Goal: Information Seeking & Learning: Learn about a topic

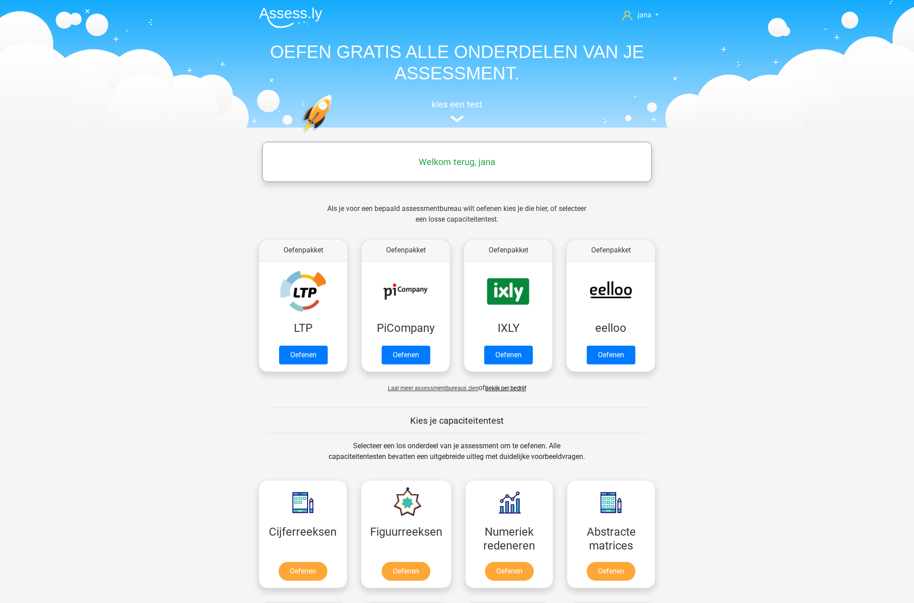
click at [509, 392] on div "Laat meer assessmentbureaus zien of Bekijk per bedrijf" at bounding box center [457, 384] width 410 height 18
click at [511, 388] on link "Bekijk per bedrijf" at bounding box center [505, 388] width 41 height 7
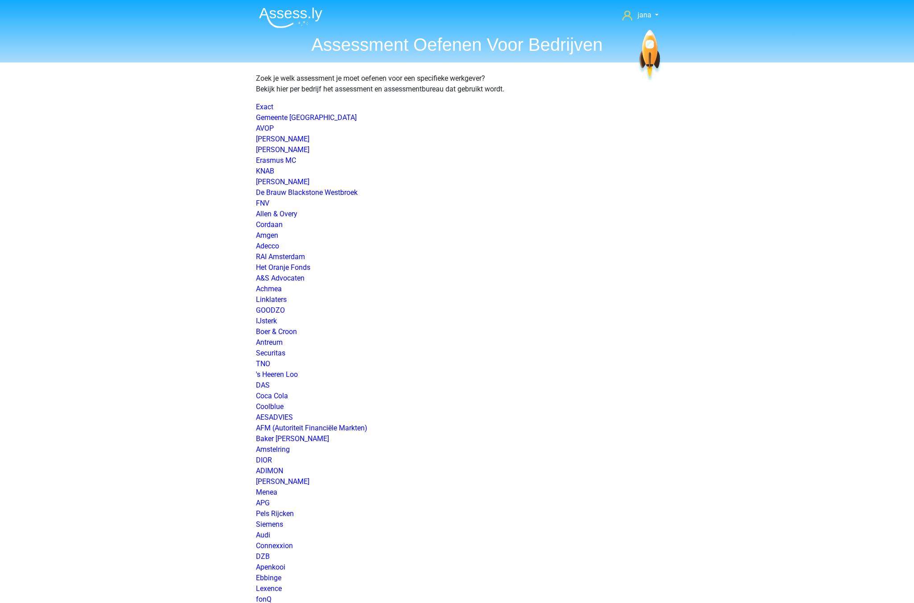
scroll to position [1122, 0]
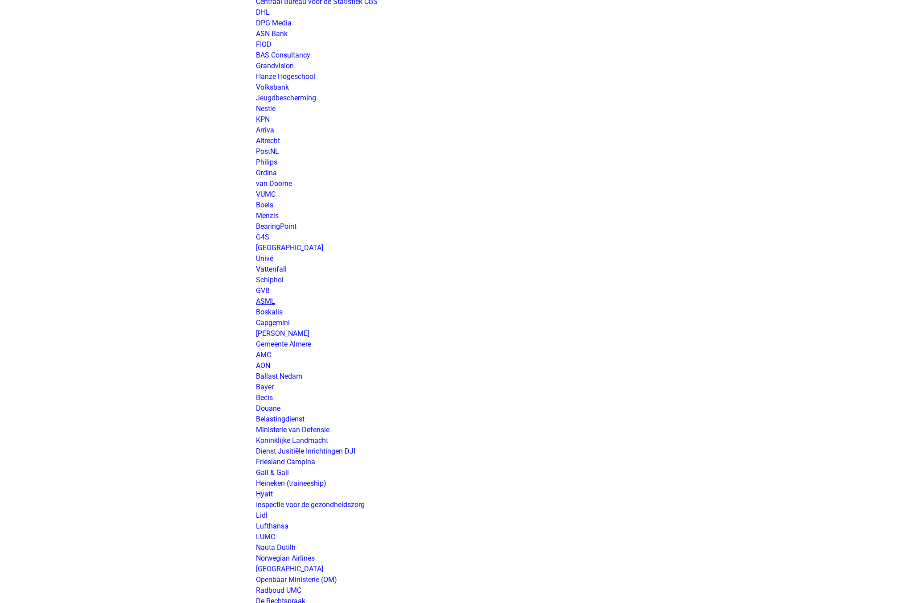
click at [266, 299] on link "ASML" at bounding box center [265, 301] width 19 height 8
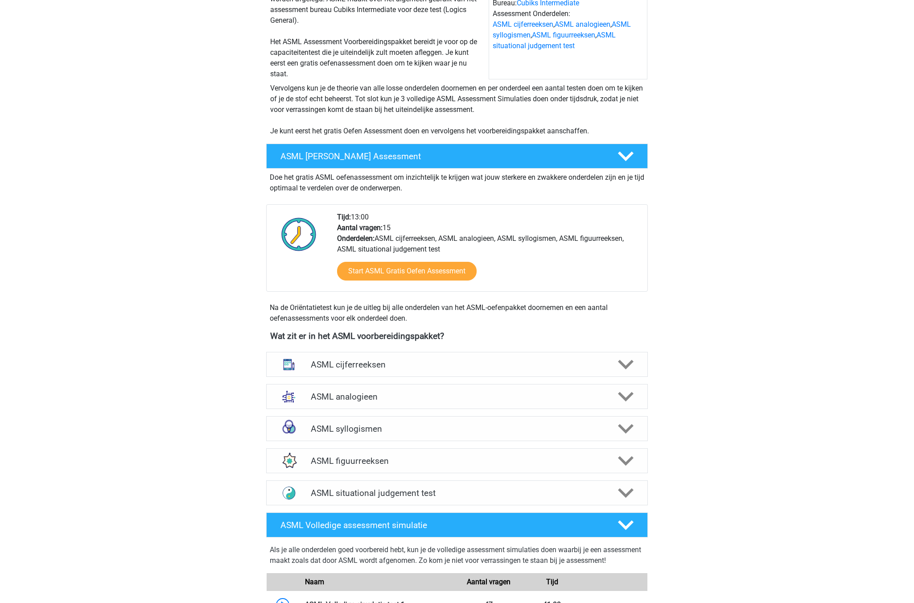
scroll to position [134, 0]
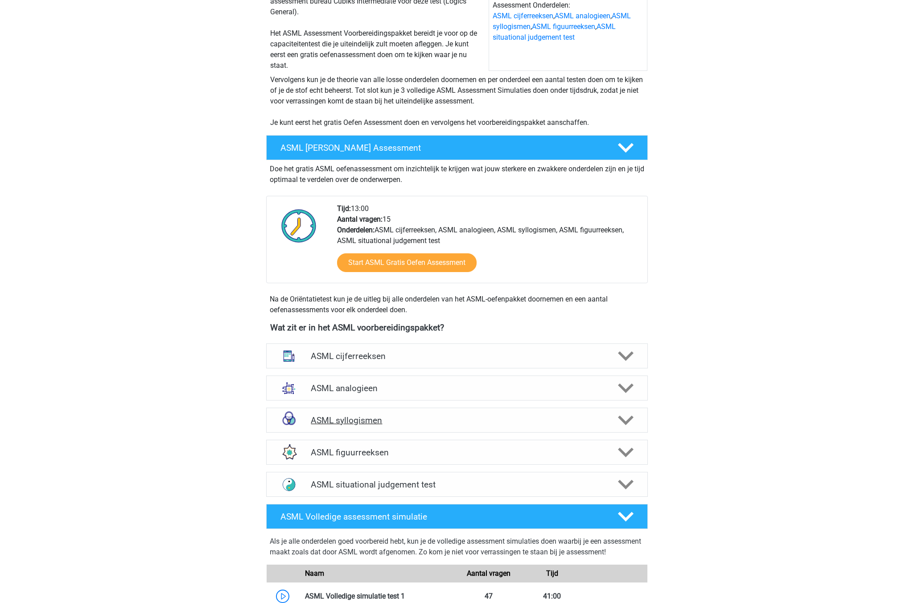
click at [362, 422] on h4 "ASML syllogismen" at bounding box center [457, 420] width 292 height 10
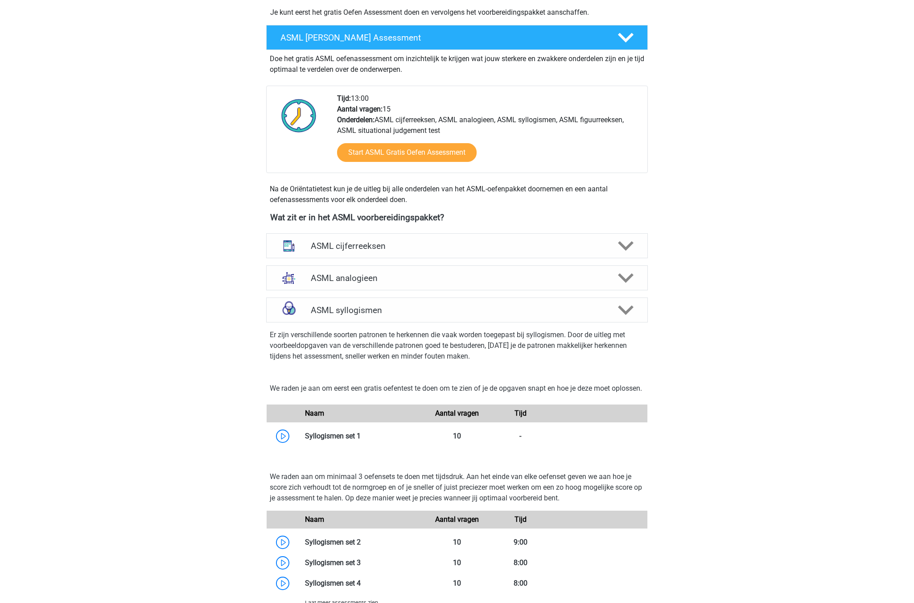
scroll to position [268, 0]
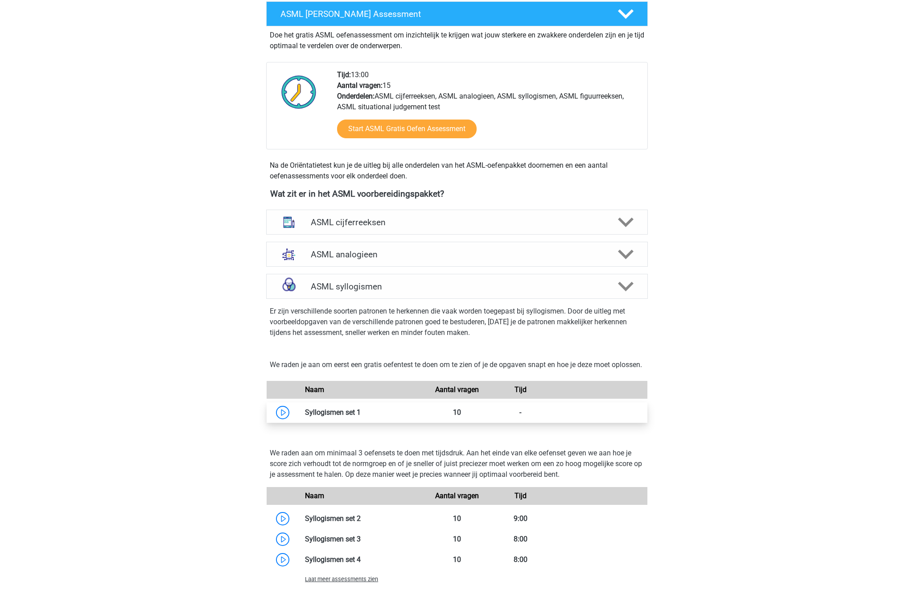
click at [361, 417] on link at bounding box center [361, 412] width 0 height 8
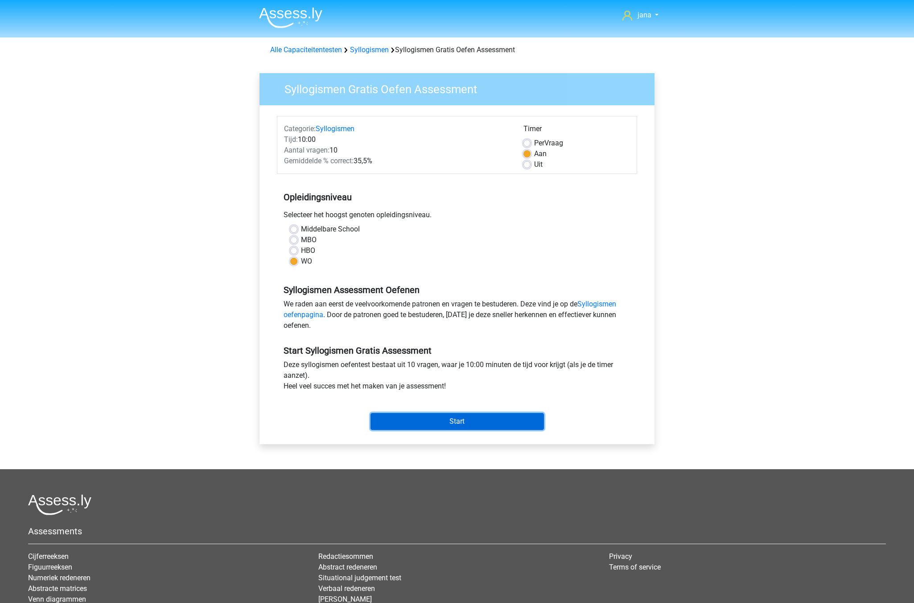
click at [452, 420] on input "Start" at bounding box center [457, 421] width 173 height 17
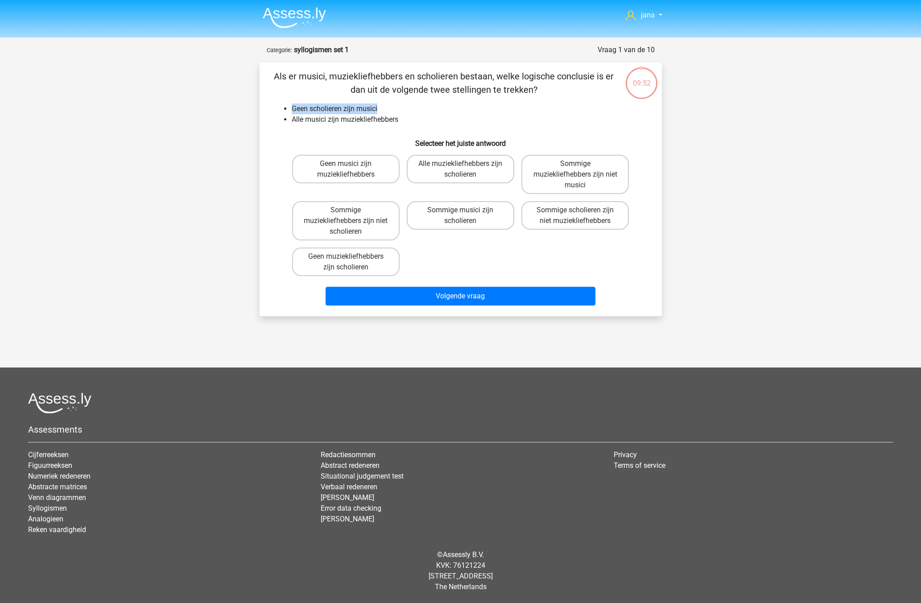
drag, startPoint x: 293, startPoint y: 104, endPoint x: 385, endPoint y: 107, distance: 91.9
click at [385, 107] on li "Geen scholieren zijn musici" at bounding box center [470, 108] width 356 height 11
click at [321, 209] on label "Sommige muziekliefhebbers zijn niet scholieren" at bounding box center [345, 220] width 107 height 39
click at [346, 210] on input "Sommige muziekliefhebbers zijn niet scholieren" at bounding box center [349, 213] width 6 height 6
radio input "true"
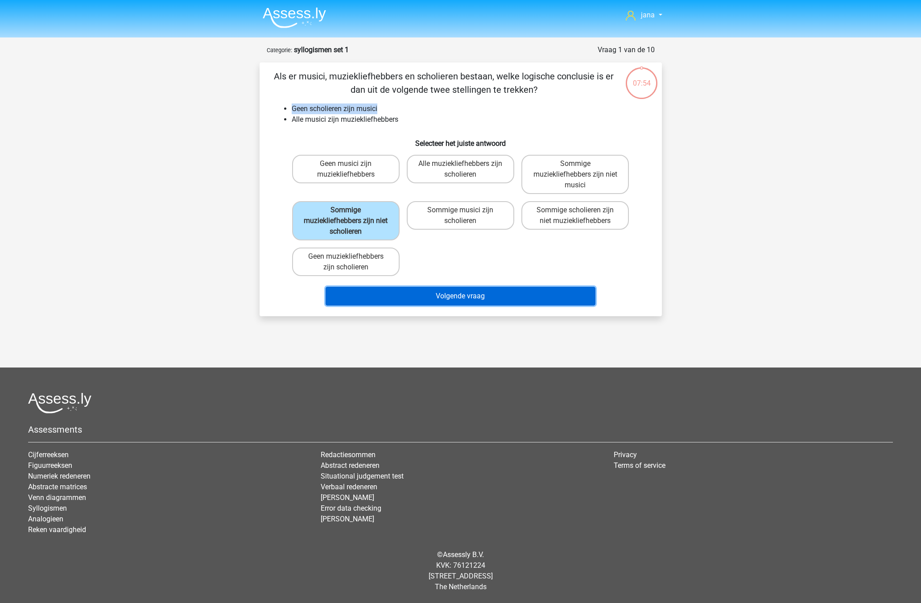
drag, startPoint x: 432, startPoint y: 298, endPoint x: 603, endPoint y: 242, distance: 179.9
click at [603, 242] on div "Als er musici, muziekliefhebbers en scholieren bestaan, welke logische conclusi…" at bounding box center [460, 189] width 395 height 239
click at [526, 293] on button "Volgende vraag" at bounding box center [461, 296] width 270 height 19
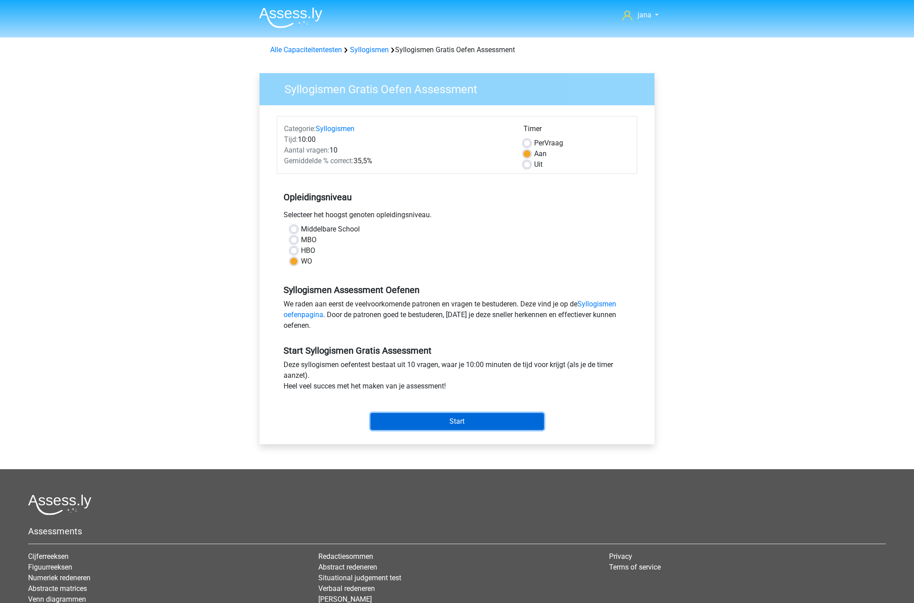
click at [448, 423] on input "Start" at bounding box center [457, 421] width 173 height 17
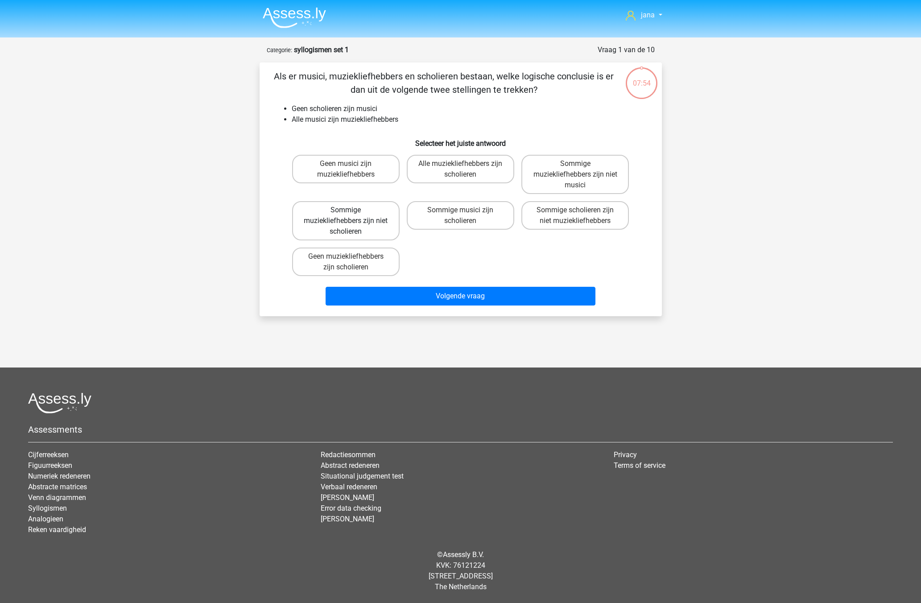
click at [323, 213] on label "Sommige muziekliefhebbers zijn niet scholieren" at bounding box center [345, 220] width 107 height 39
click at [346, 213] on input "Sommige muziekliefhebbers zijn niet scholieren" at bounding box center [349, 213] width 6 height 6
radio input "true"
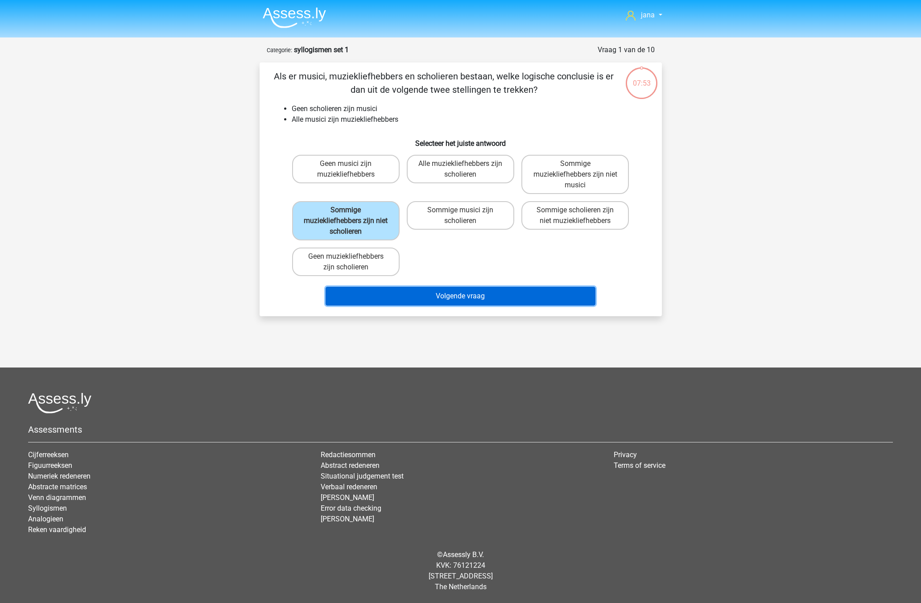
click at [488, 303] on button "Volgende vraag" at bounding box center [461, 296] width 270 height 19
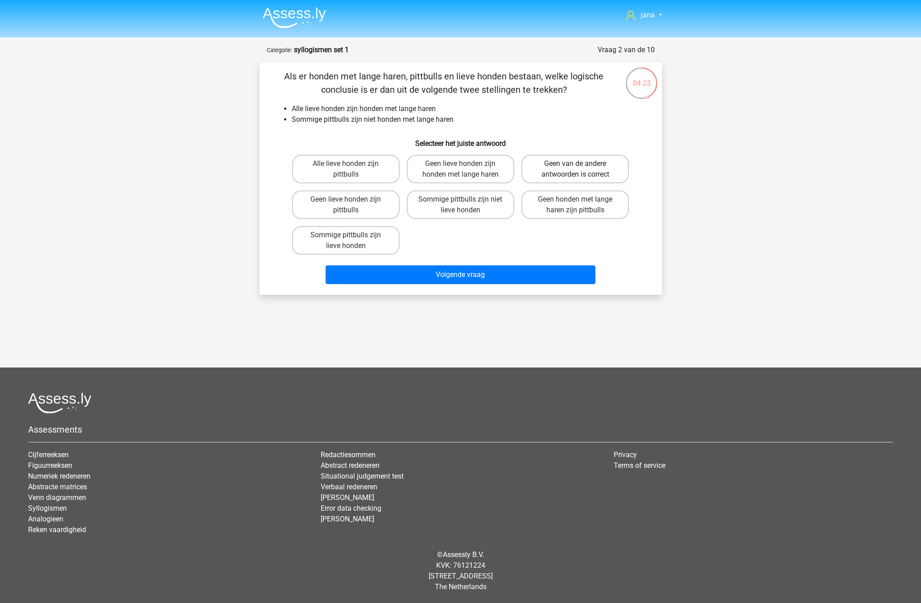
click at [586, 163] on label "Geen van de andere antwoorden is correct" at bounding box center [574, 169] width 107 height 29
click at [581, 164] on input "Geen van de andere antwoorden is correct" at bounding box center [578, 167] width 6 height 6
radio input "true"
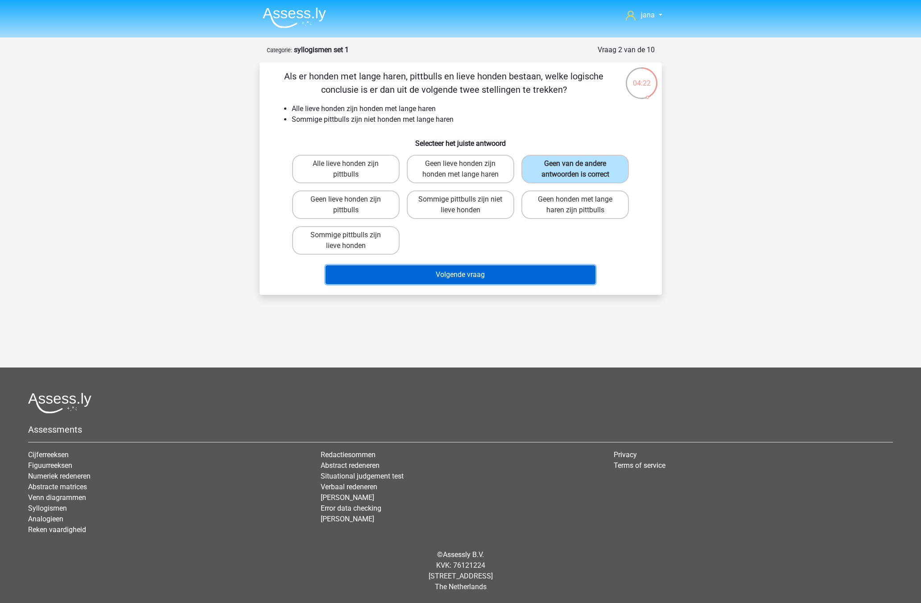
click at [499, 276] on button "Volgende vraag" at bounding box center [461, 274] width 270 height 19
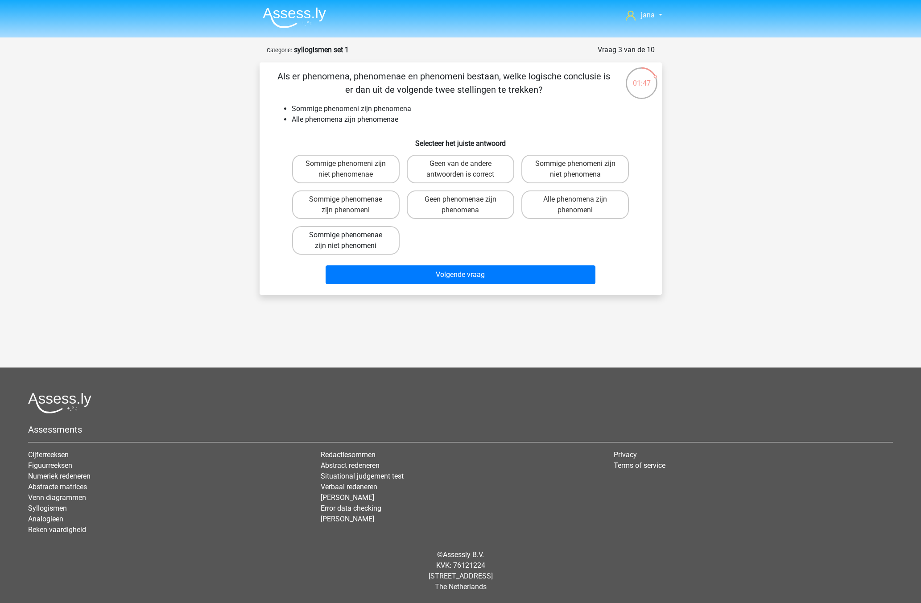
click at [328, 250] on label "Sommige phenomenae zijn niet phenomeni" at bounding box center [345, 240] width 107 height 29
click at [346, 241] on input "Sommige phenomenae zijn niet phenomeni" at bounding box center [349, 238] width 6 height 6
radio input "true"
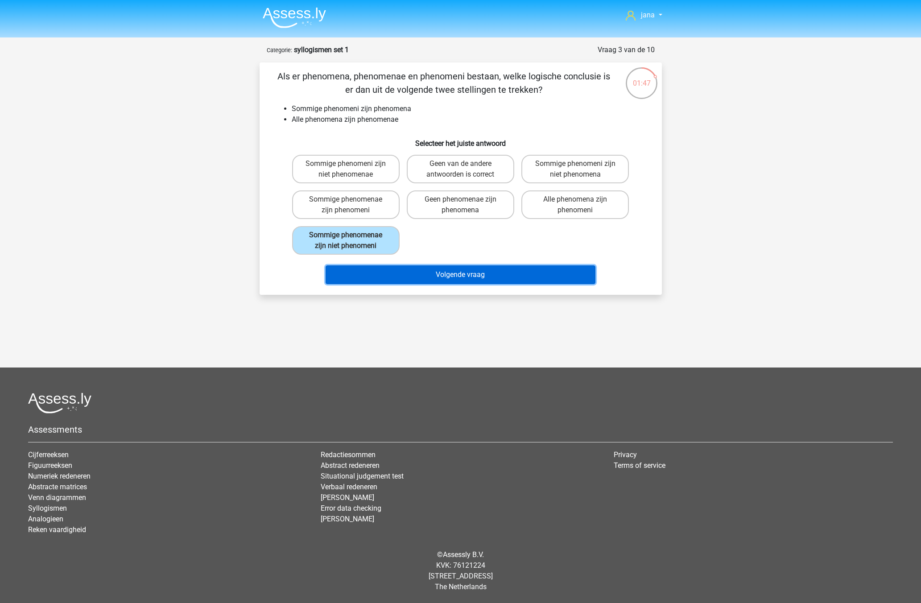
click at [437, 278] on button "Volgende vraag" at bounding box center [461, 274] width 270 height 19
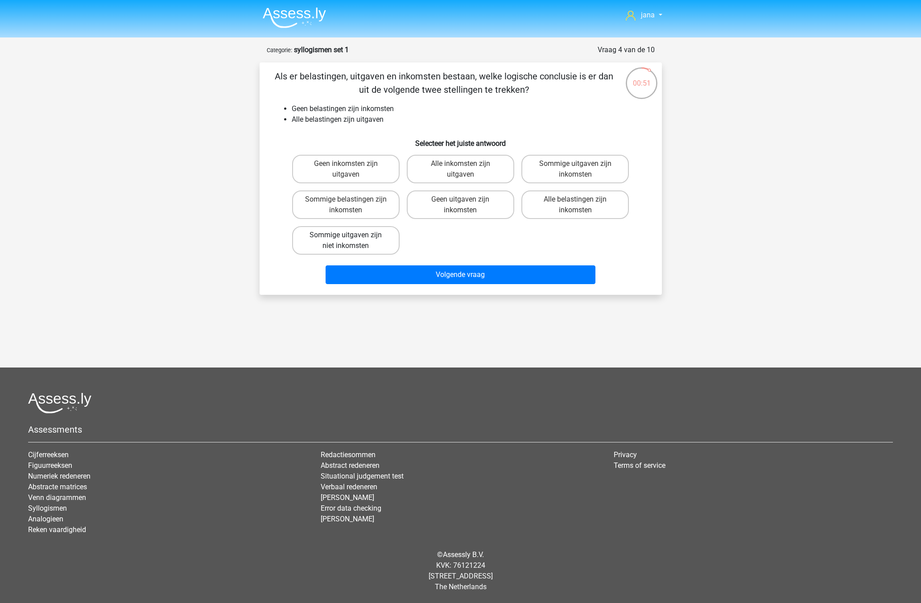
click at [361, 228] on label "Sommige uitgaven zijn niet inkomsten" at bounding box center [345, 240] width 107 height 29
click at [351, 235] on input "Sommige uitgaven zijn niet inkomsten" at bounding box center [349, 238] width 6 height 6
radio input "true"
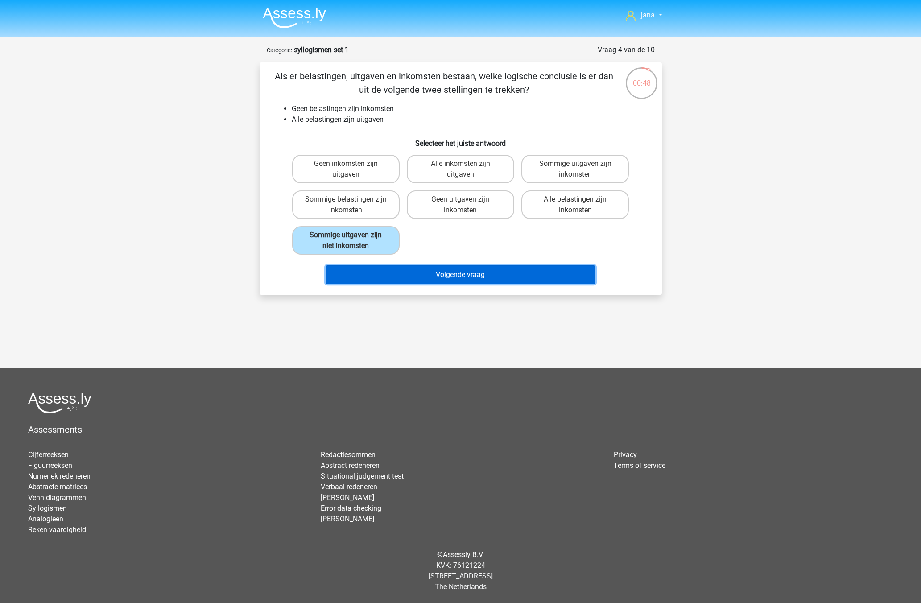
click at [444, 284] on button "Volgende vraag" at bounding box center [461, 274] width 270 height 19
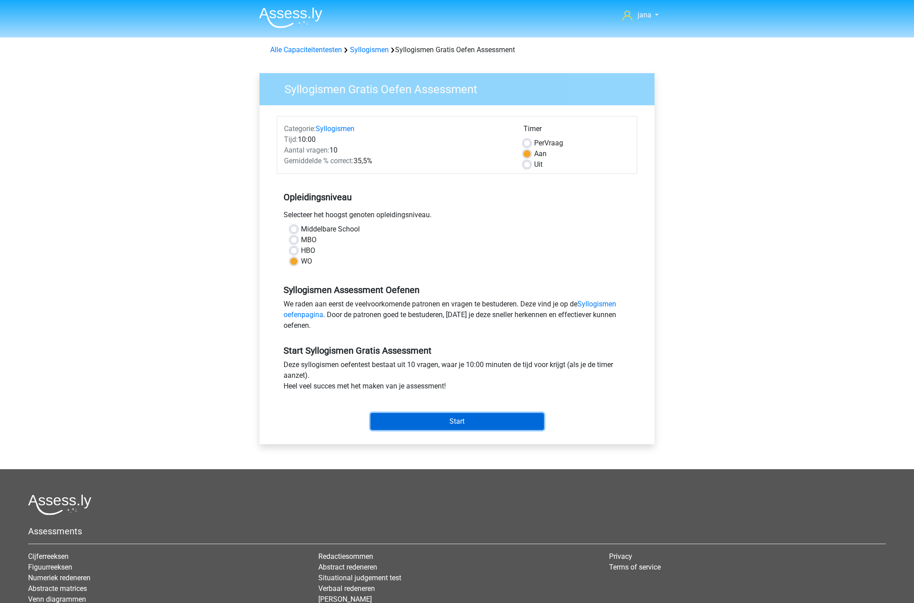
click at [441, 425] on input "Start" at bounding box center [457, 421] width 173 height 17
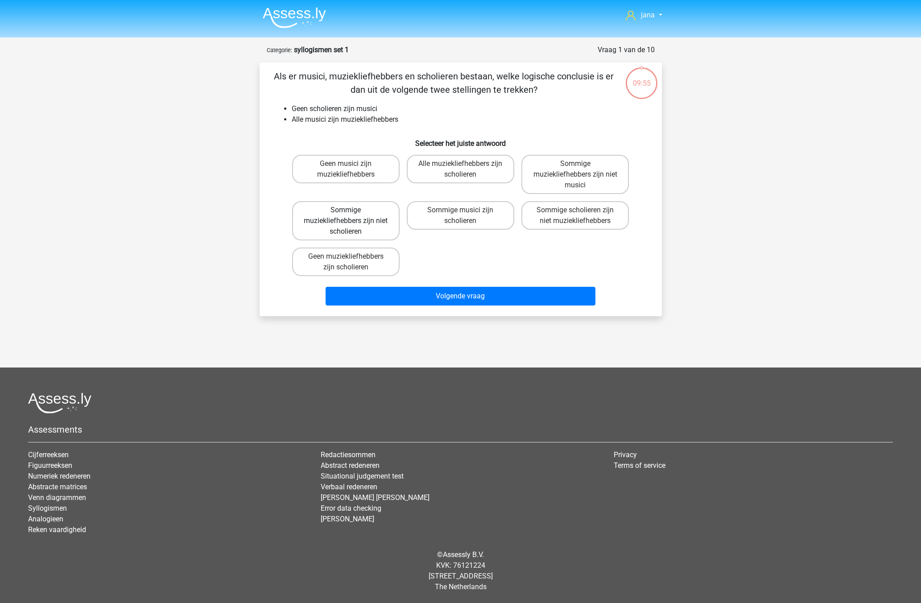
click at [381, 231] on label "Sommige muziekliefhebbers zijn niet scholieren" at bounding box center [345, 220] width 107 height 39
click at [351, 216] on input "Sommige muziekliefhebbers zijn niet scholieren" at bounding box center [349, 213] width 6 height 6
radio input "true"
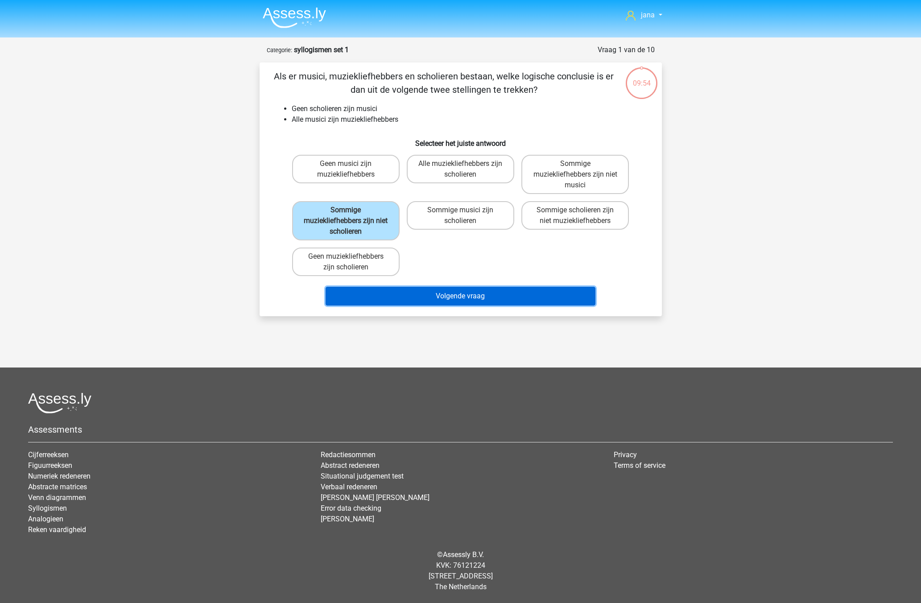
click at [458, 297] on button "Volgende vraag" at bounding box center [461, 296] width 270 height 19
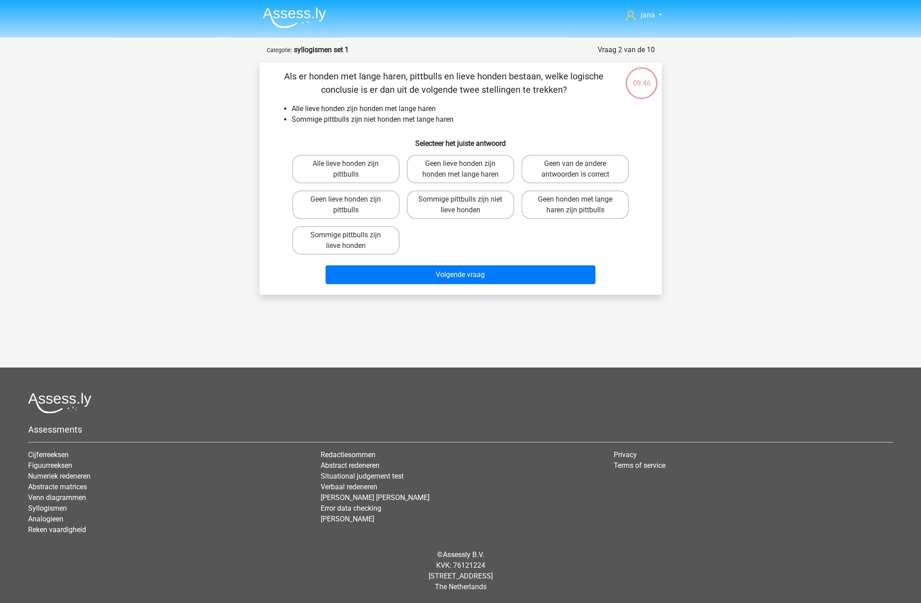
click at [579, 184] on div "Geen van de andere antwoorden is correct" at bounding box center [575, 169] width 115 height 36
click at [583, 169] on label "Geen van de andere antwoorden is correct" at bounding box center [574, 169] width 107 height 29
click at [581, 169] on input "Geen van de andere antwoorden is correct" at bounding box center [578, 167] width 6 height 6
radio input "true"
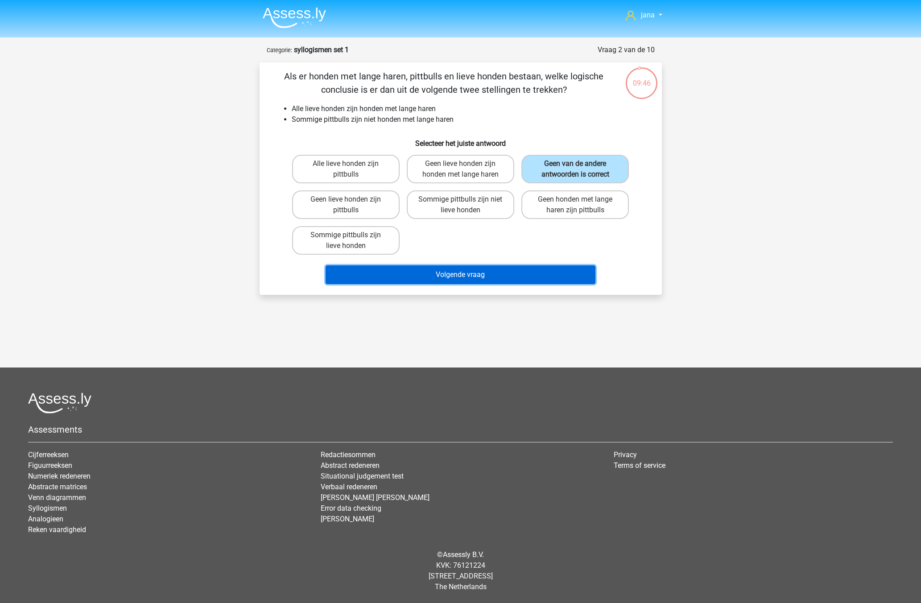
click at [530, 268] on button "Volgende vraag" at bounding box center [461, 274] width 270 height 19
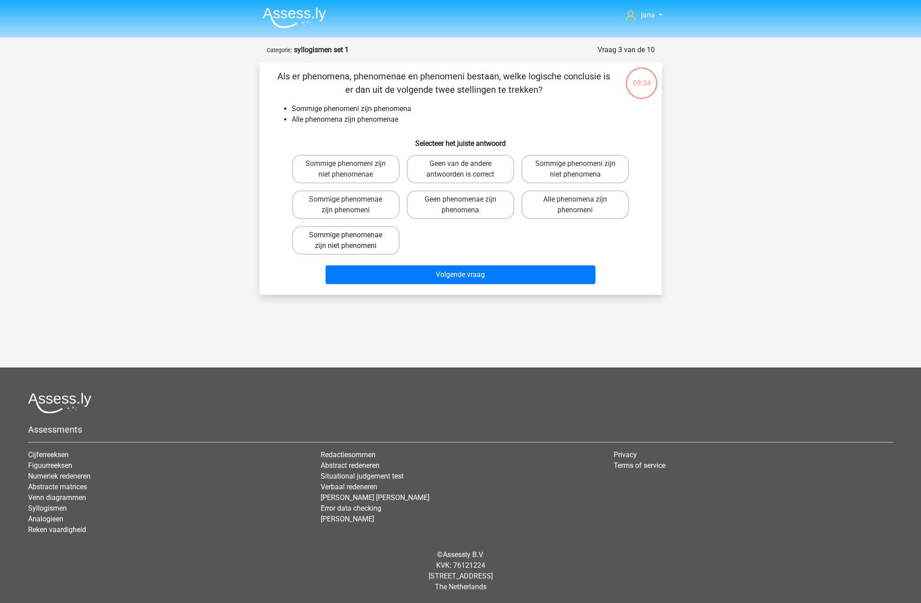
click at [371, 249] on label "Sommige phenomenae zijn niet phenomeni" at bounding box center [345, 240] width 107 height 29
click at [351, 241] on input "Sommige phenomenae zijn niet phenomeni" at bounding box center [349, 238] width 6 height 6
radio input "true"
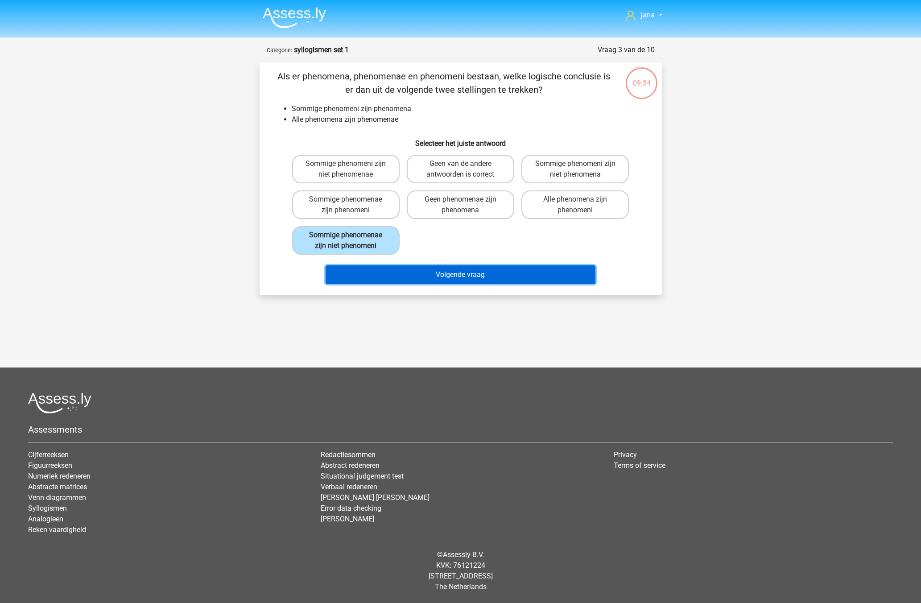
click at [418, 275] on button "Volgende vraag" at bounding box center [461, 274] width 270 height 19
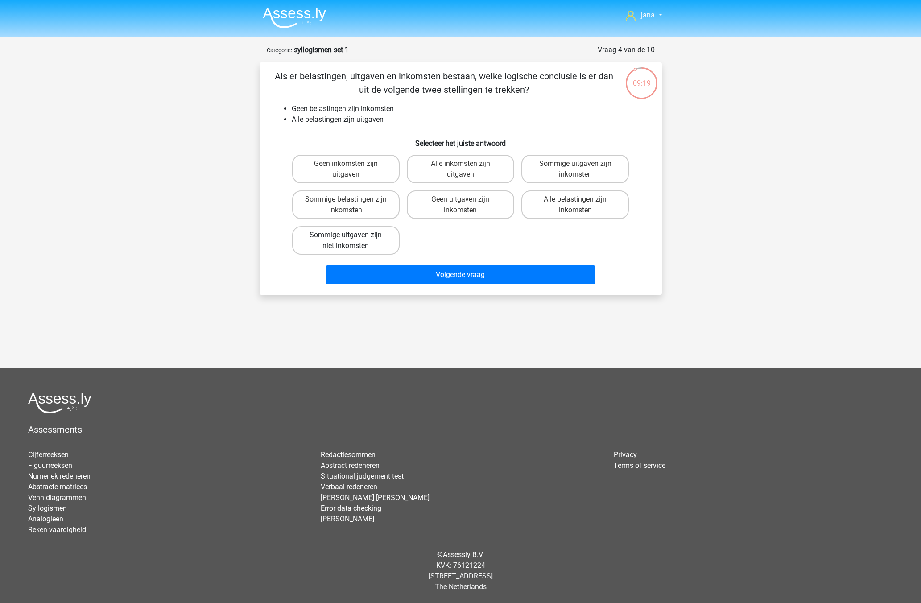
click at [338, 242] on label "Sommige uitgaven zijn niet inkomsten" at bounding box center [345, 240] width 107 height 29
click at [346, 241] on input "Sommige uitgaven zijn niet inkomsten" at bounding box center [349, 238] width 6 height 6
radio input "true"
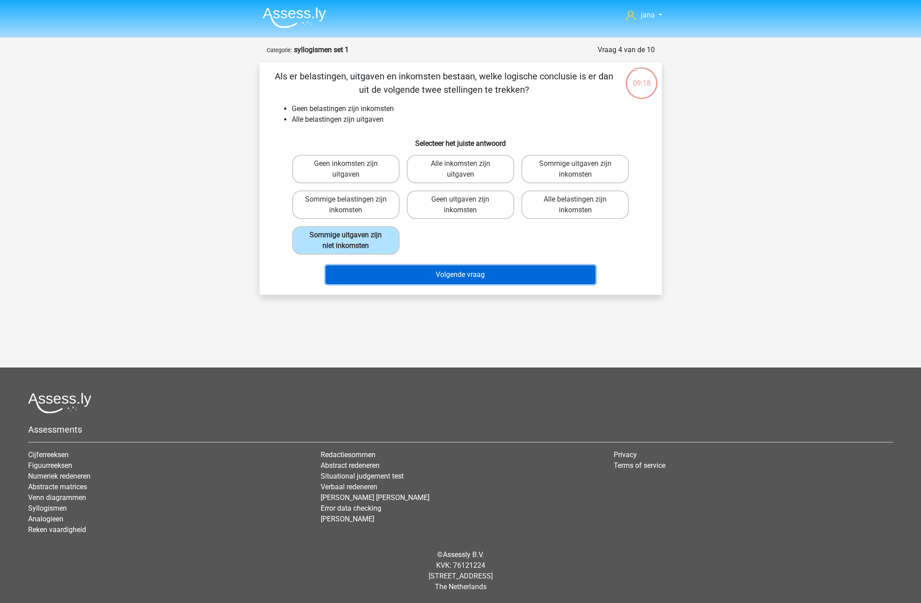
click at [482, 279] on button "Volgende vraag" at bounding box center [461, 274] width 270 height 19
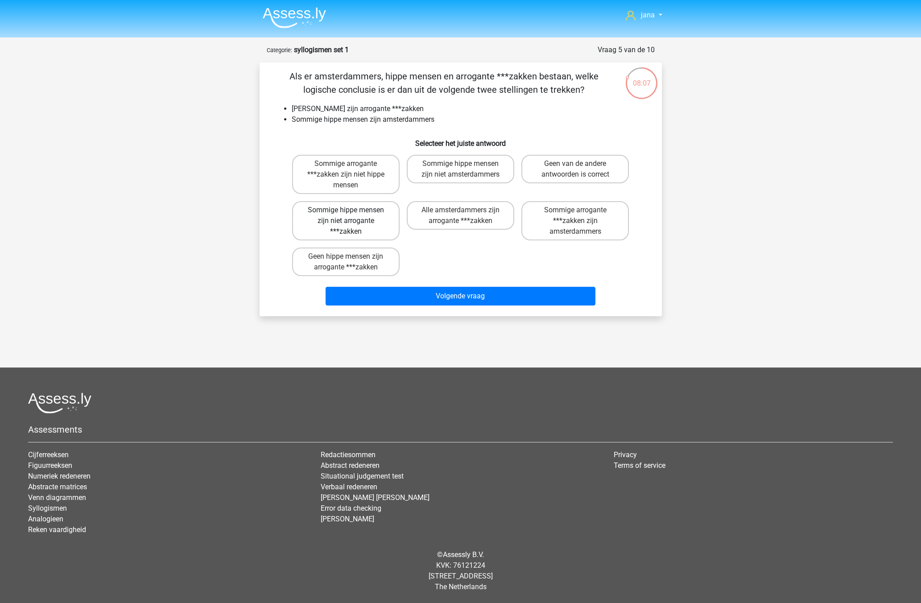
click at [332, 211] on label "Sommige hippe mensen zijn niet arrogante ***zakken" at bounding box center [345, 220] width 107 height 39
click at [346, 211] on input "Sommige hippe mensen zijn niet arrogante ***zakken" at bounding box center [349, 213] width 6 height 6
radio input "true"
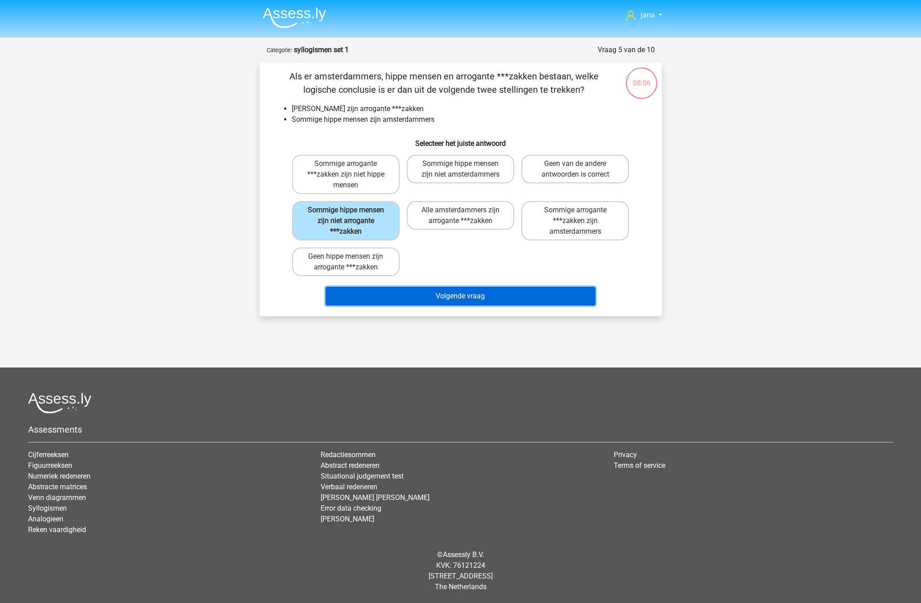
click at [434, 304] on button "Volgende vraag" at bounding box center [461, 296] width 270 height 19
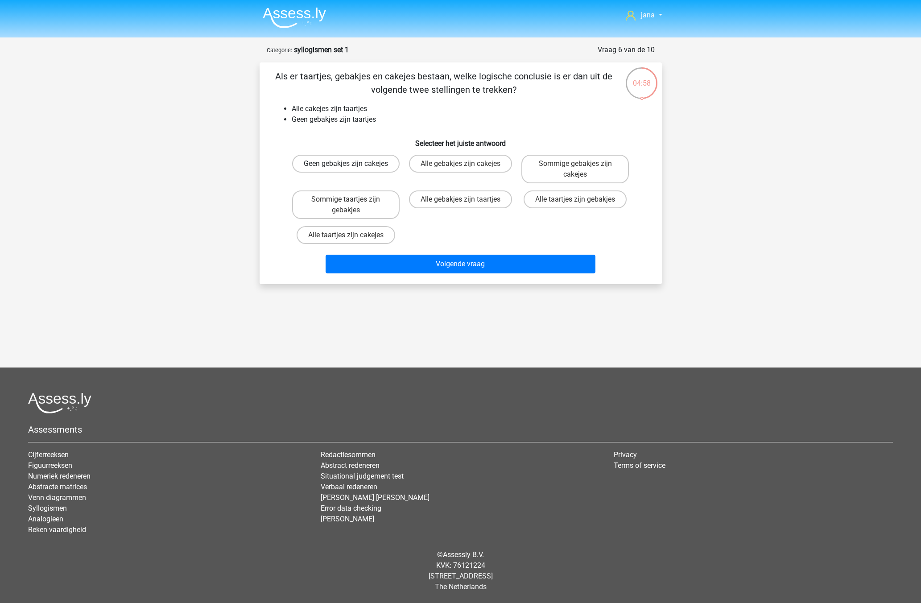
click at [362, 165] on label "Geen gebakjes zijn cakejes" at bounding box center [345, 164] width 107 height 18
click at [351, 165] on input "Geen gebakjes zijn cakejes" at bounding box center [349, 167] width 6 height 6
radio input "true"
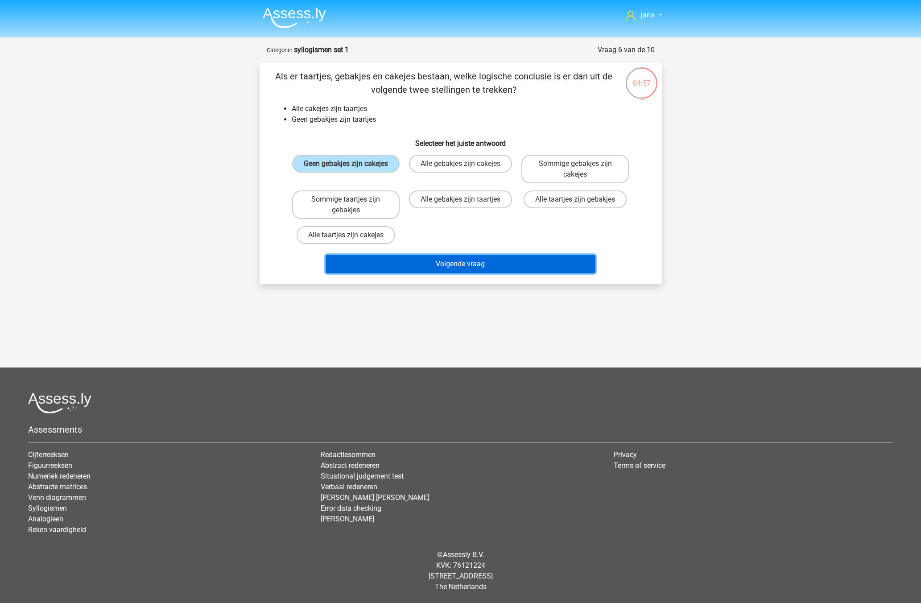
click at [436, 261] on button "Volgende vraag" at bounding box center [461, 264] width 270 height 19
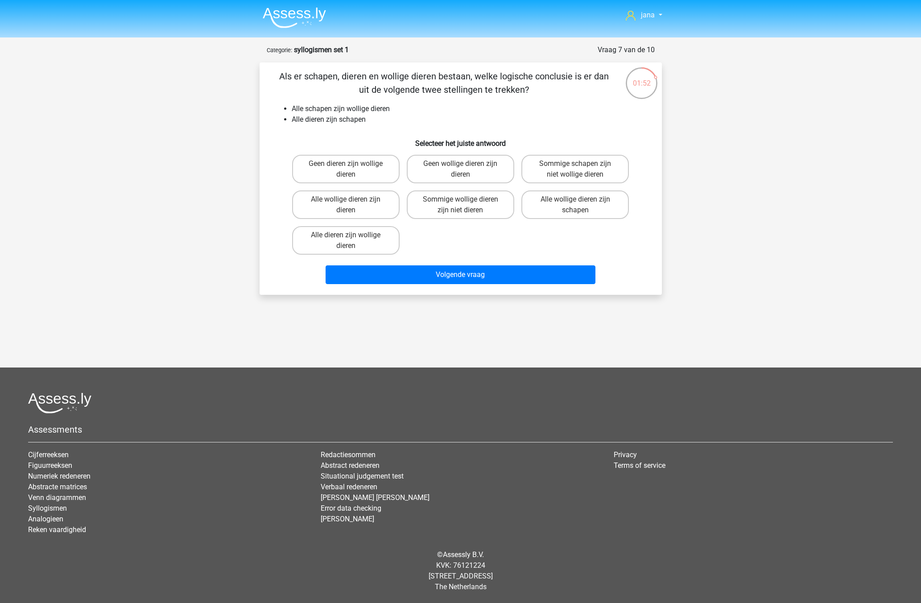
click at [654, 86] on div "01:52" at bounding box center [641, 77] width 33 height 22
click at [646, 81] on div "01:51" at bounding box center [641, 77] width 33 height 22
click at [306, 202] on label "Alle wollige dieren zijn dieren" at bounding box center [345, 204] width 107 height 29
click at [346, 202] on input "Alle wollige dieren zijn dieren" at bounding box center [349, 202] width 6 height 6
radio input "true"
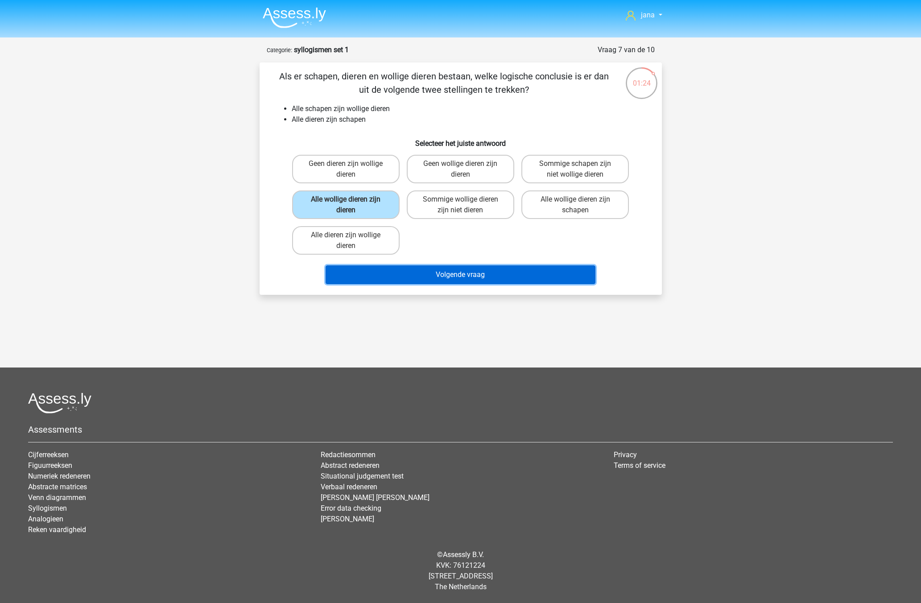
click at [430, 279] on button "Volgende vraag" at bounding box center [461, 274] width 270 height 19
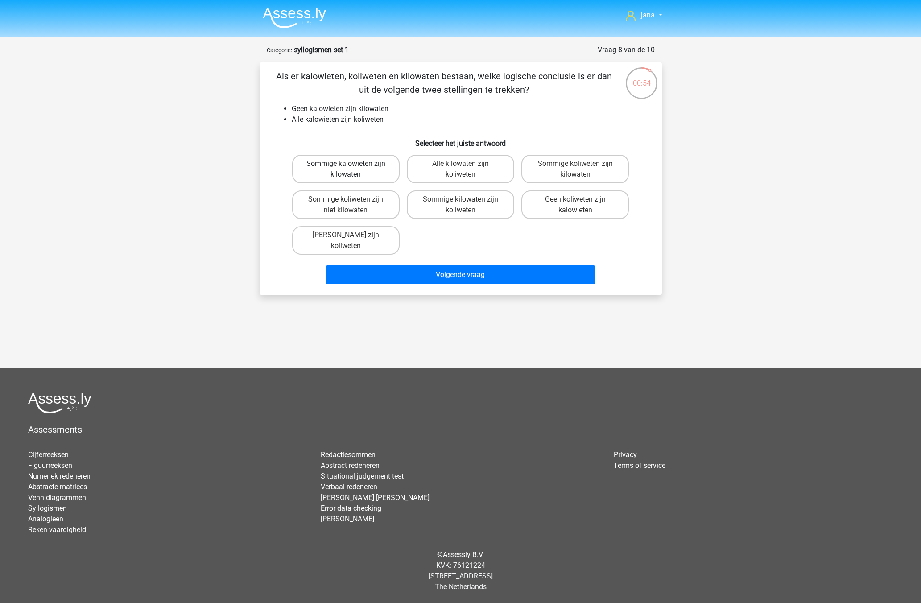
click at [335, 177] on label "Sommige kalowieten zijn kilowaten" at bounding box center [345, 169] width 107 height 29
click at [346, 169] on input "Sommige kalowieten zijn kilowaten" at bounding box center [349, 167] width 6 height 6
radio input "true"
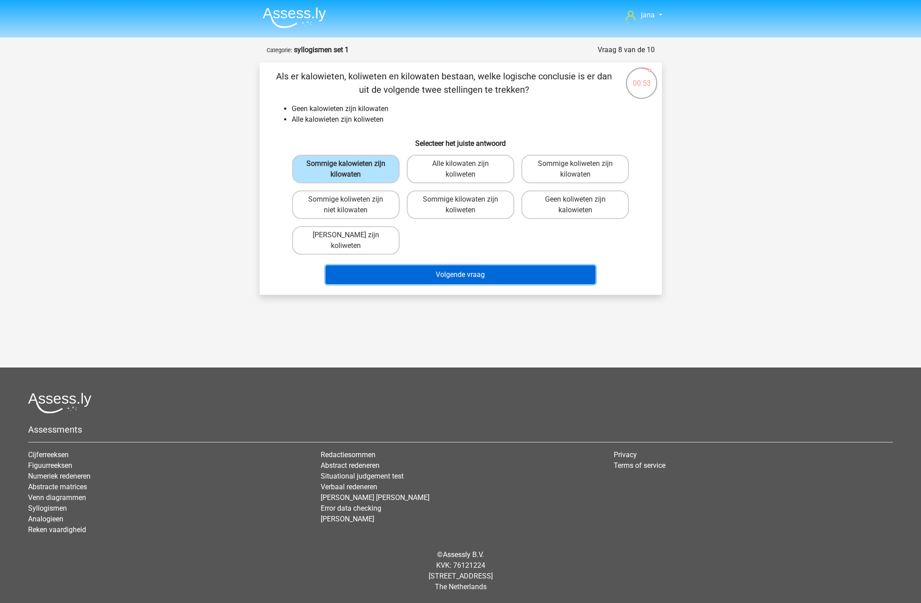
click at [437, 276] on button "Volgende vraag" at bounding box center [461, 274] width 270 height 19
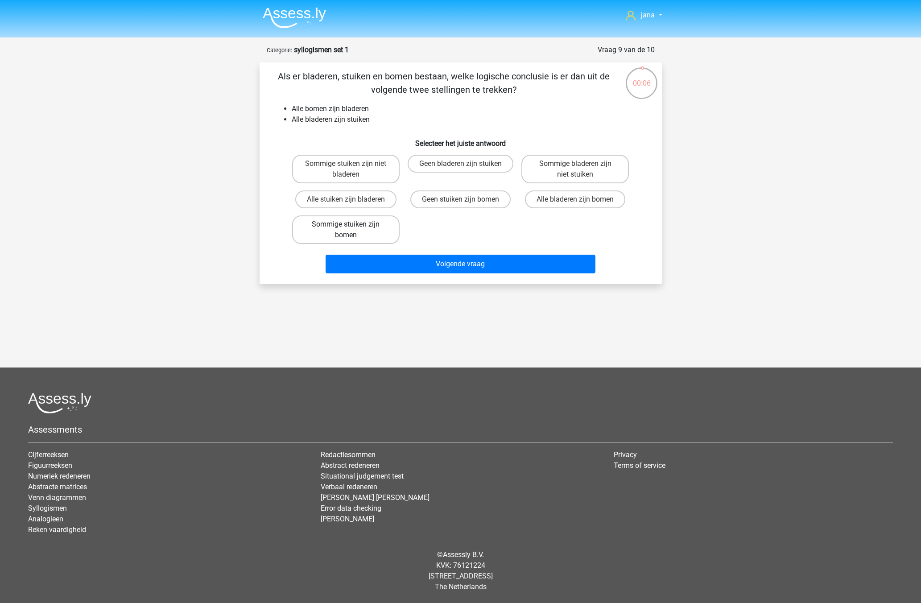
click at [384, 228] on label "Sommige stuiken zijn bomen" at bounding box center [345, 229] width 107 height 29
click at [351, 228] on input "Sommige stuiken zijn bomen" at bounding box center [349, 227] width 6 height 6
radio input "true"
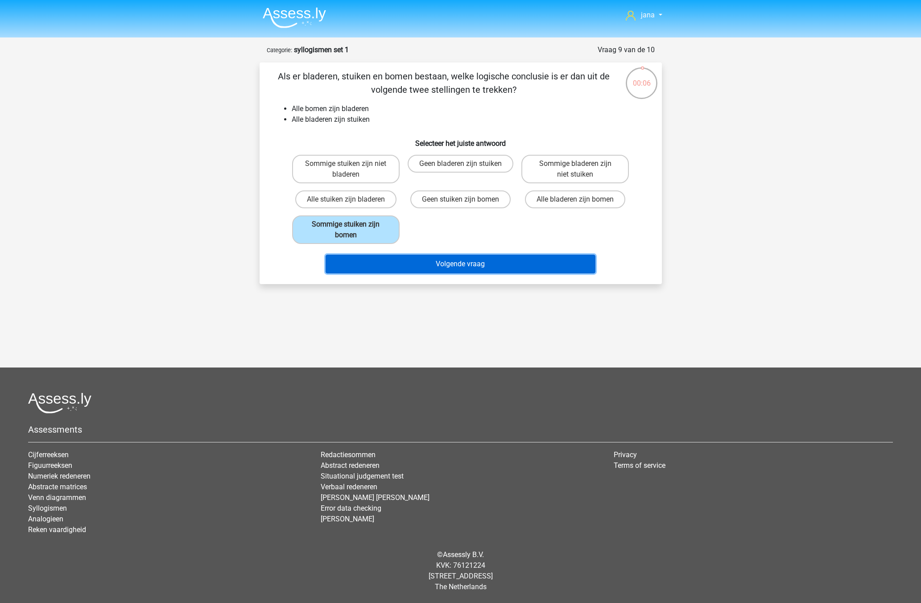
click at [462, 264] on button "Volgende vraag" at bounding box center [461, 264] width 270 height 19
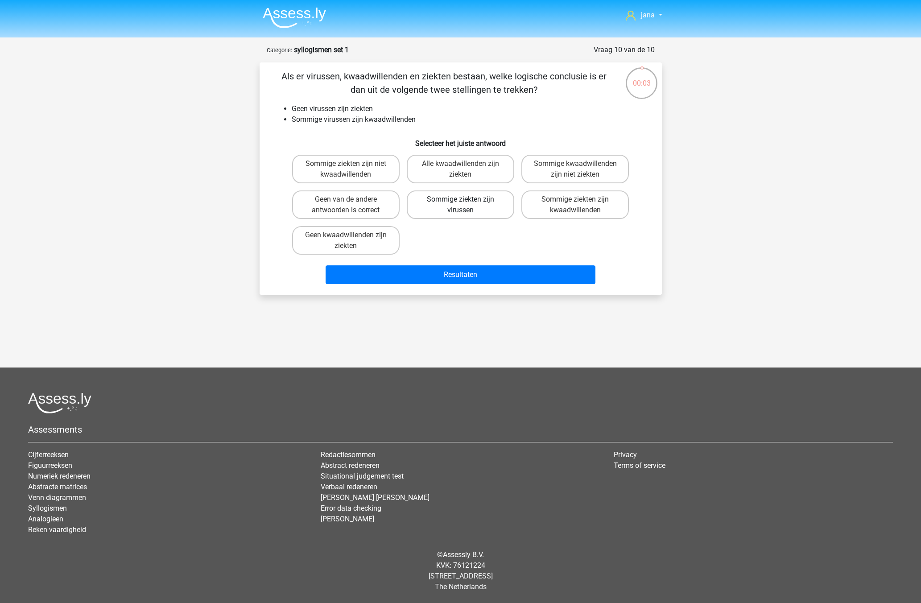
click at [483, 196] on label "Sommige ziekten zijn virussen" at bounding box center [460, 204] width 107 height 29
click at [466, 199] on input "Sommige ziekten zijn virussen" at bounding box center [463, 202] width 6 height 6
radio input "true"
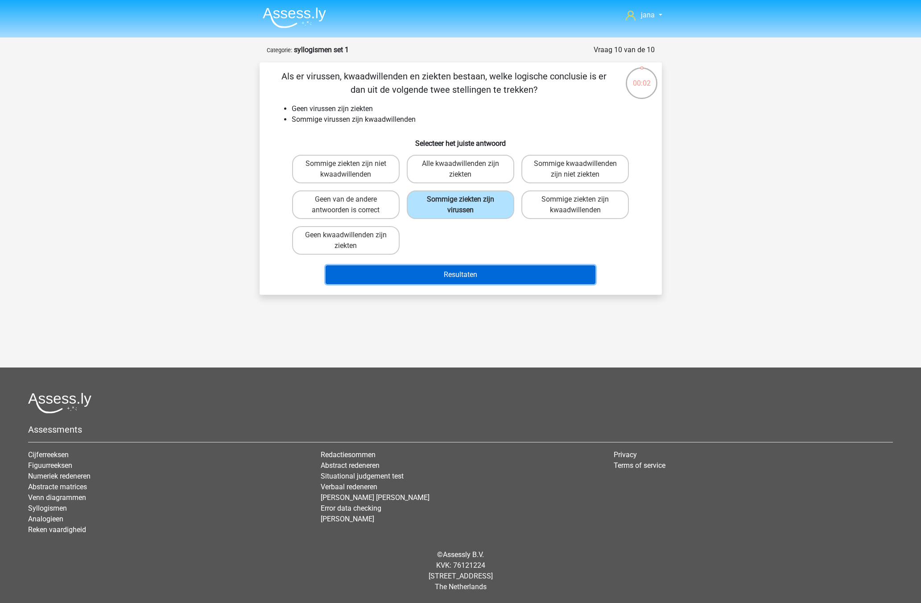
click at [475, 274] on button "Resultaten" at bounding box center [461, 274] width 270 height 19
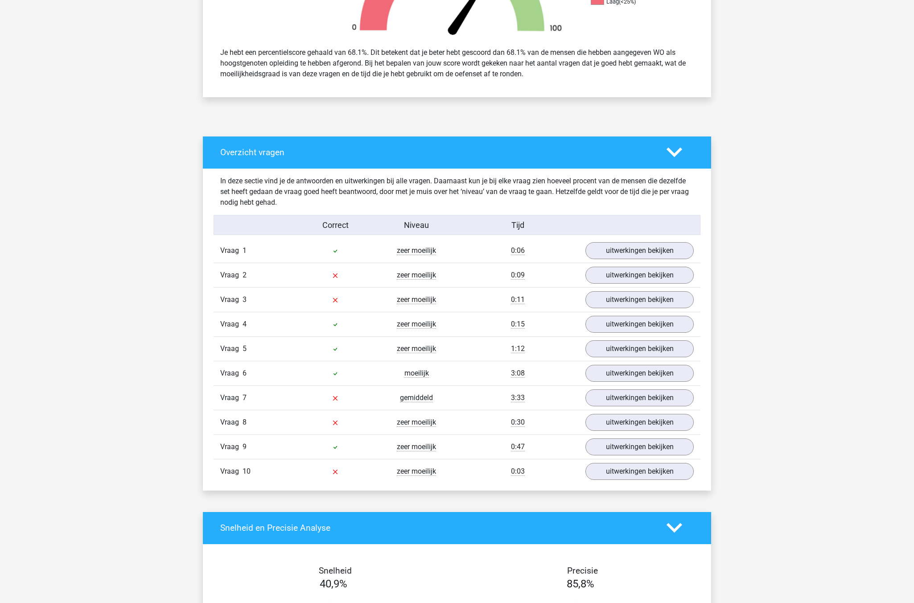
scroll to position [357, 0]
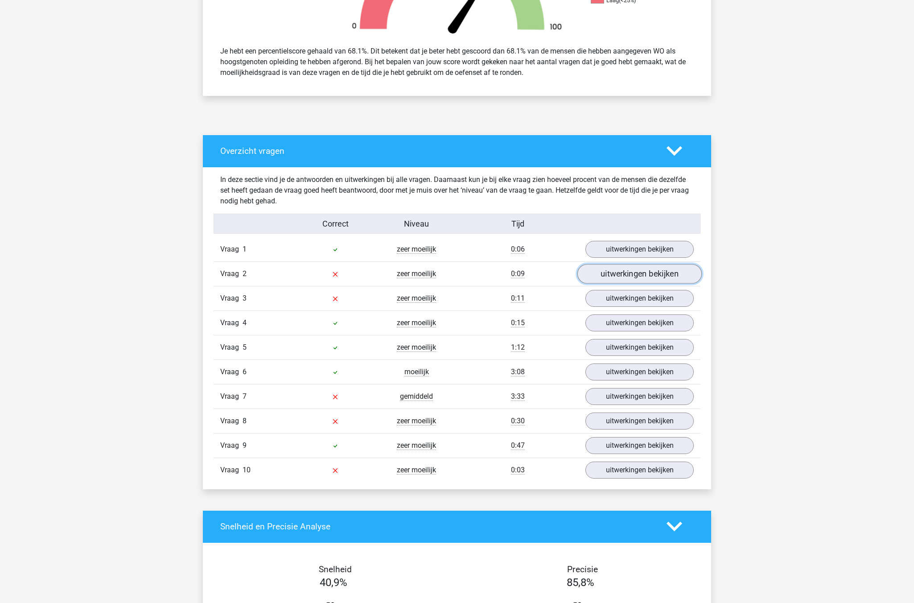
click at [624, 277] on link "uitwerkingen bekijken" at bounding box center [639, 274] width 124 height 20
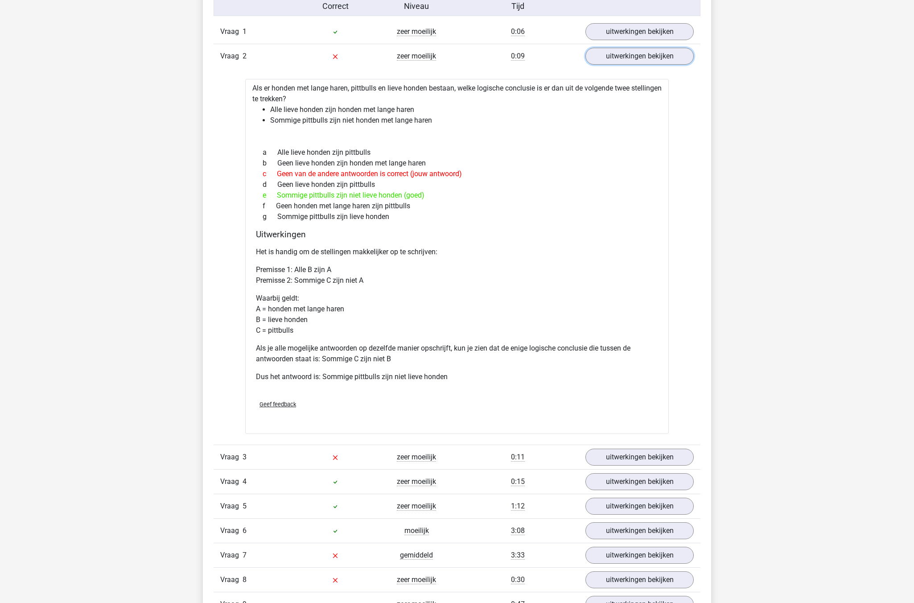
scroll to position [580, 0]
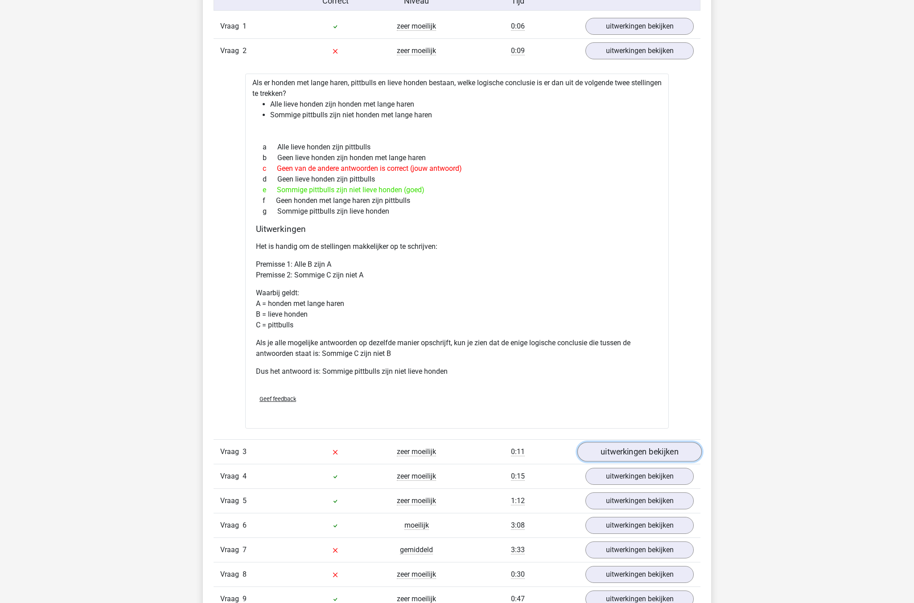
click at [626, 449] on link "uitwerkingen bekijken" at bounding box center [639, 452] width 124 height 20
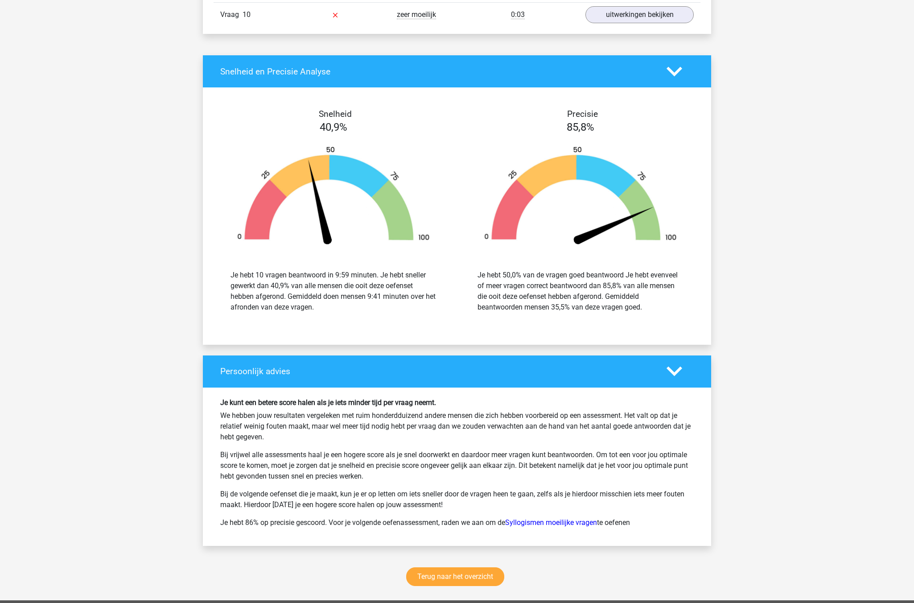
scroll to position [1605, 0]
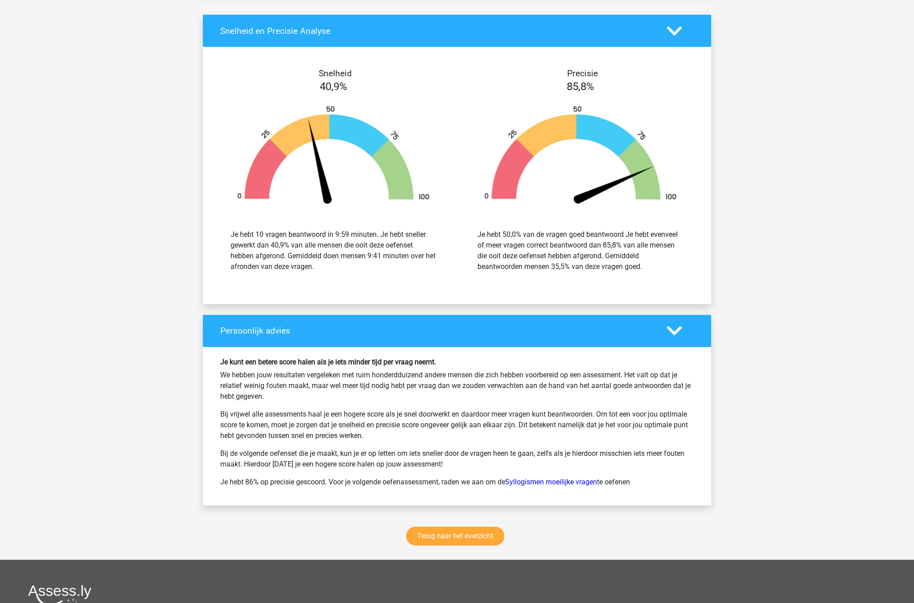
drag, startPoint x: 387, startPoint y: 392, endPoint x: 317, endPoint y: 378, distance: 71.0
click at [317, 378] on p "We hebben jouw resultaten vergeleken met ruim honderdduizend andere mensen die …" at bounding box center [457, 386] width 474 height 32
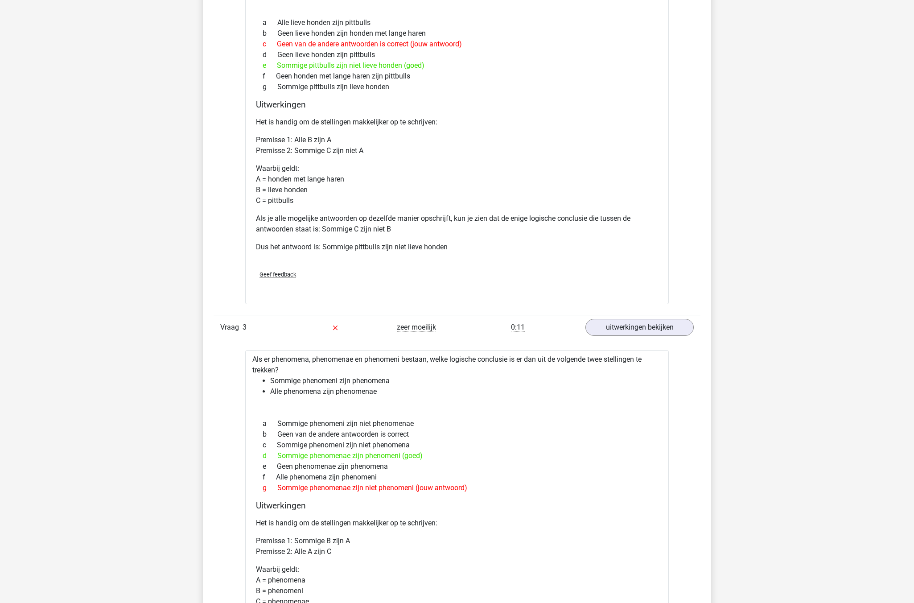
scroll to position [803, 0]
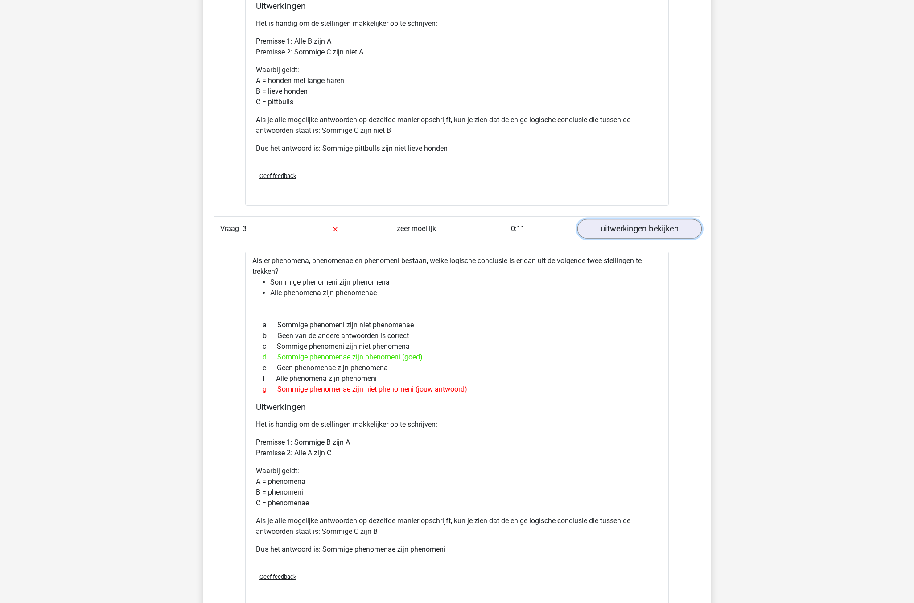
click at [629, 236] on link "uitwerkingen bekijken" at bounding box center [639, 229] width 124 height 20
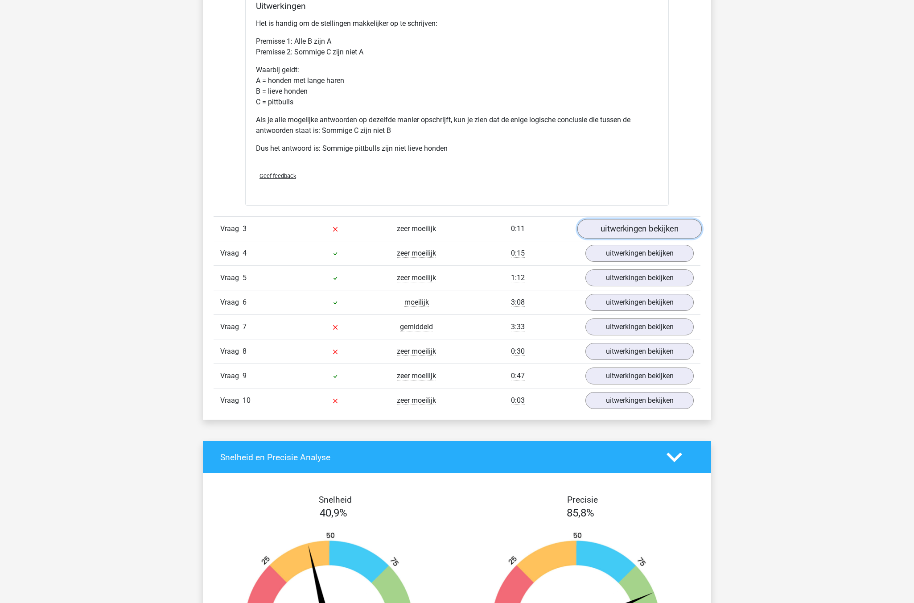
click at [629, 236] on link "uitwerkingen bekijken" at bounding box center [639, 229] width 124 height 20
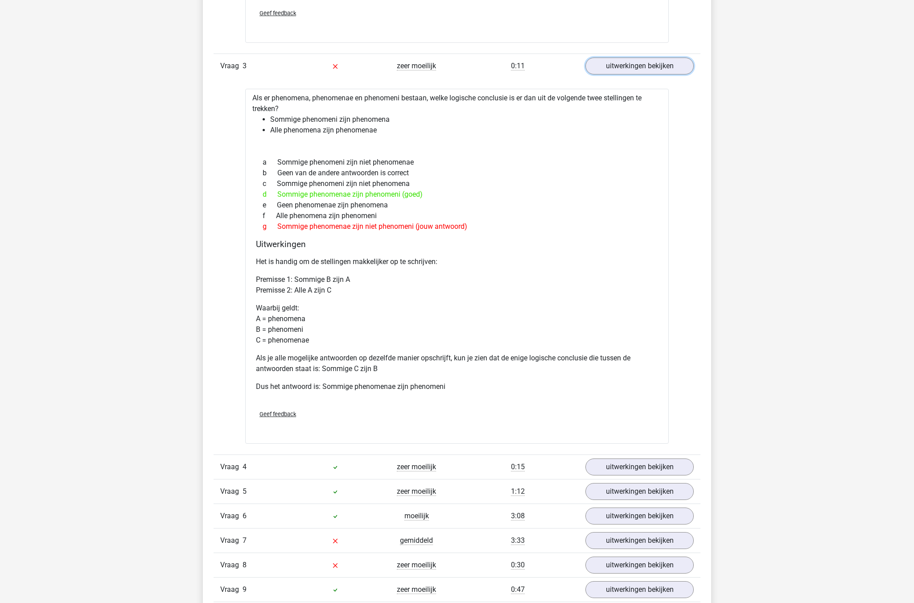
scroll to position [981, 0]
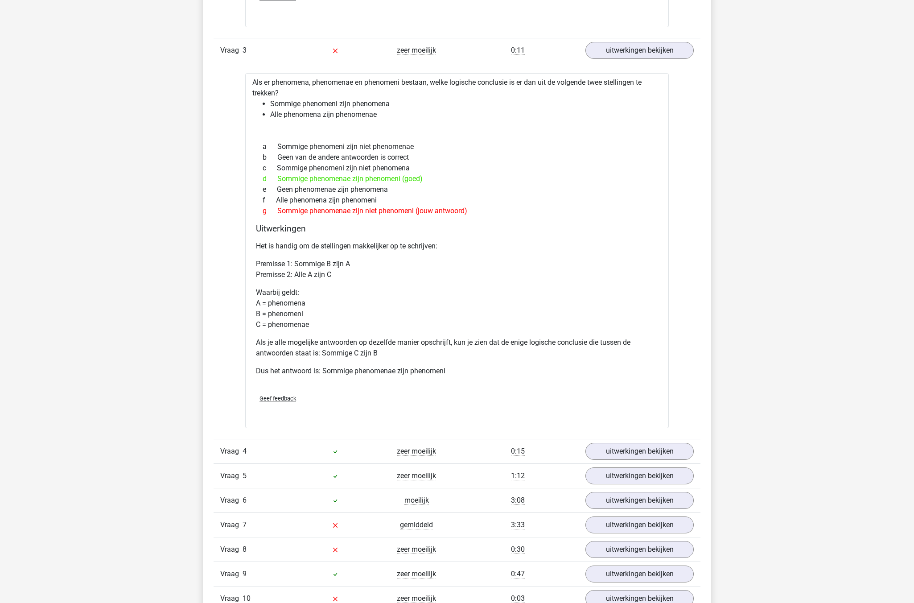
drag, startPoint x: 478, startPoint y: 247, endPoint x: 451, endPoint y: 244, distance: 27.3
click at [451, 244] on p "Het is handig om de stellingen makkelijker op te schrijven:" at bounding box center [457, 246] width 402 height 11
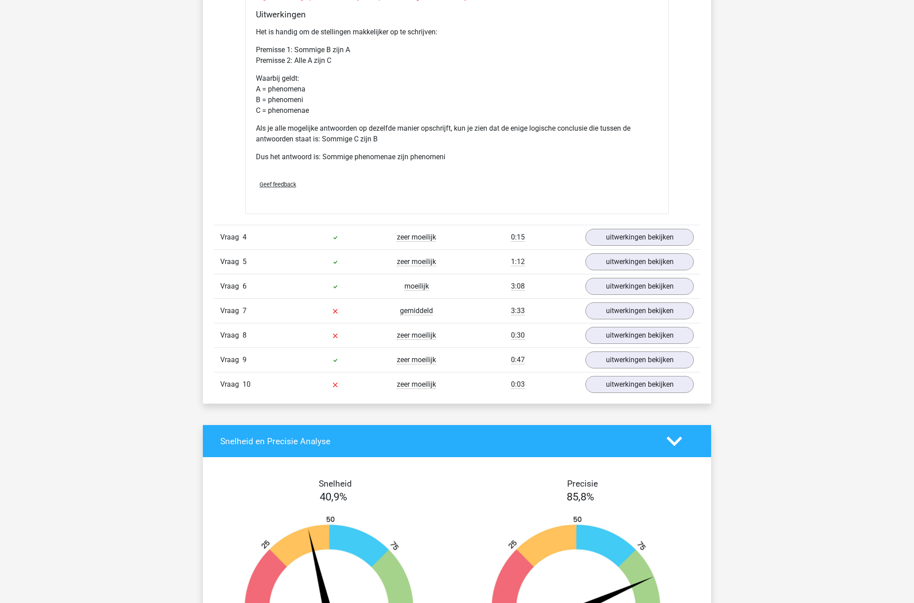
scroll to position [1249, 0]
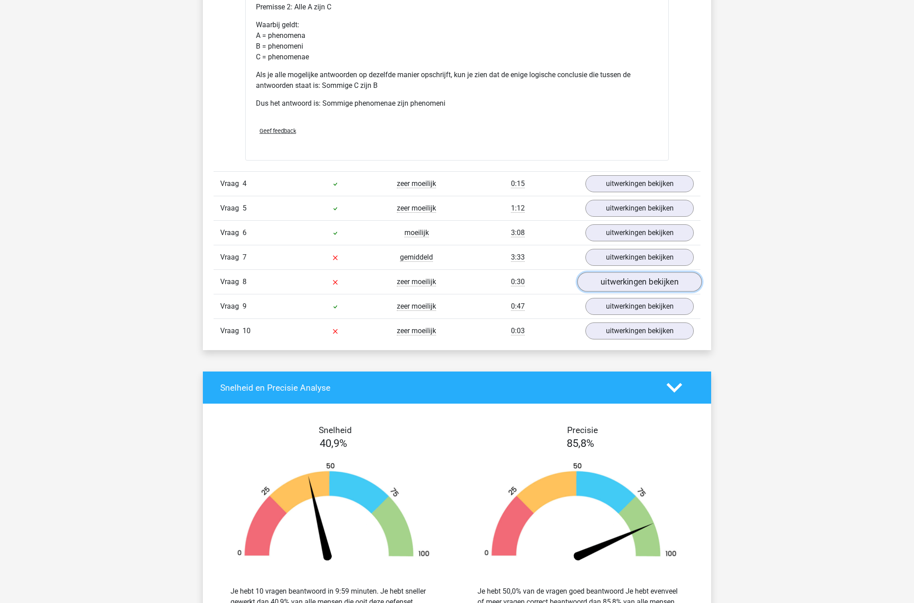
click at [659, 286] on link "uitwerkingen bekijken" at bounding box center [639, 282] width 124 height 20
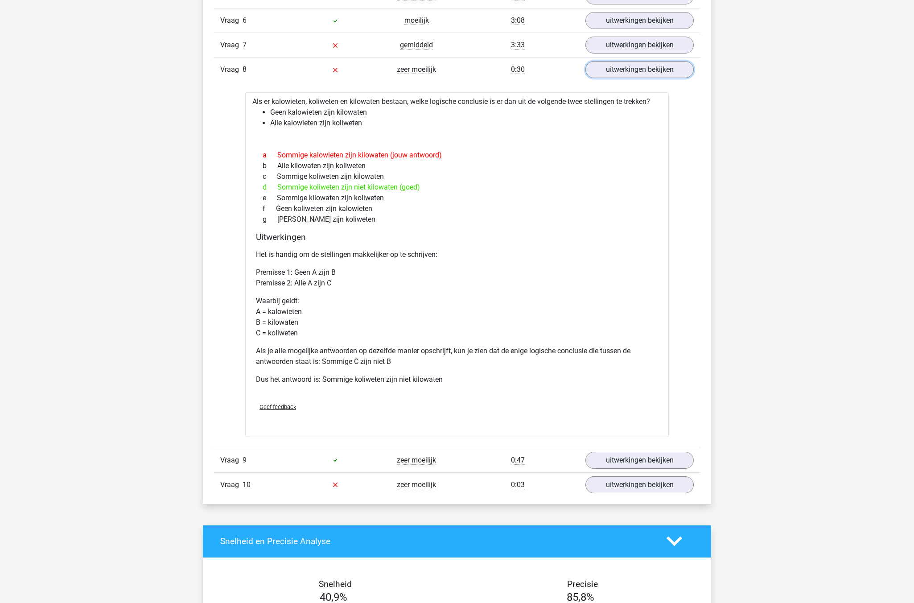
scroll to position [1472, 0]
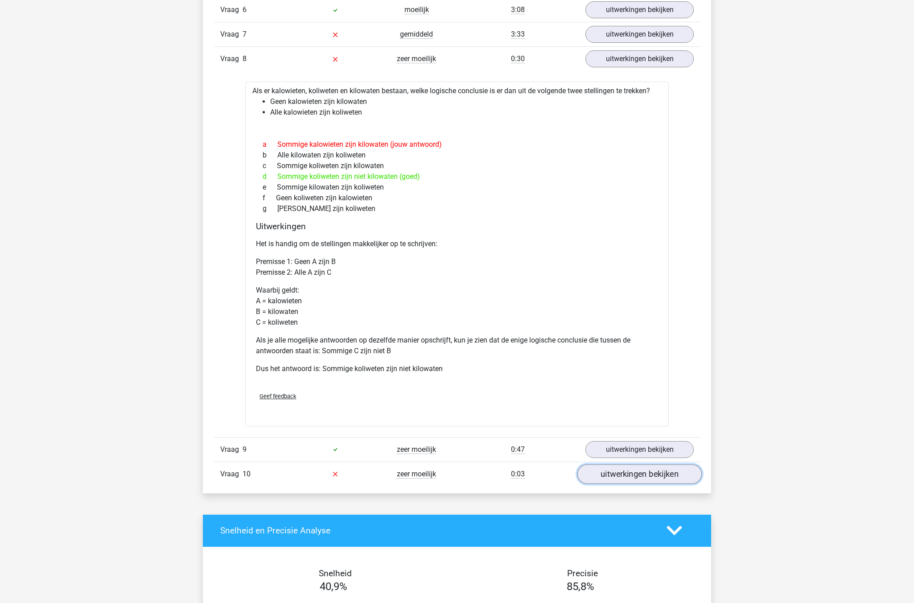
click at [620, 477] on link "uitwerkingen bekijken" at bounding box center [639, 474] width 124 height 20
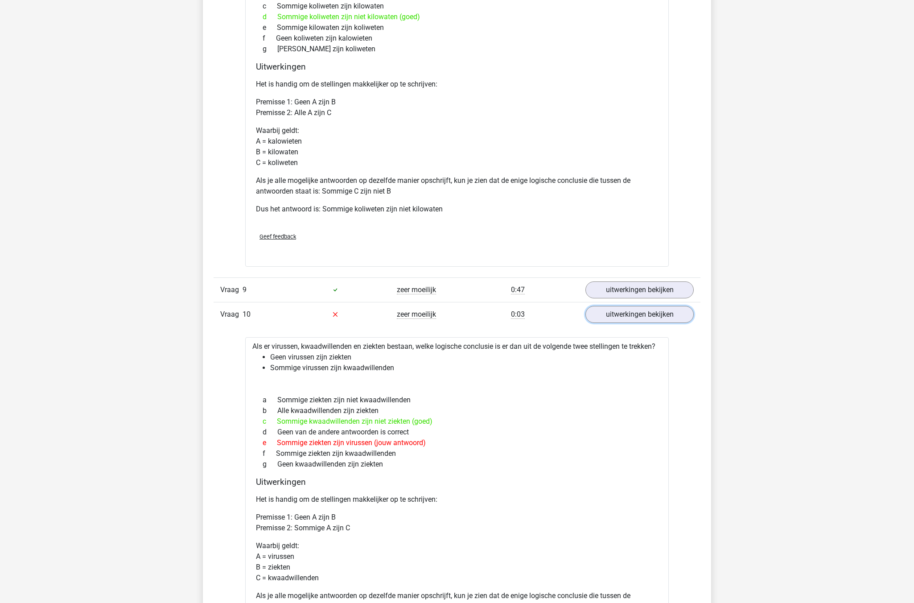
scroll to position [1650, 0]
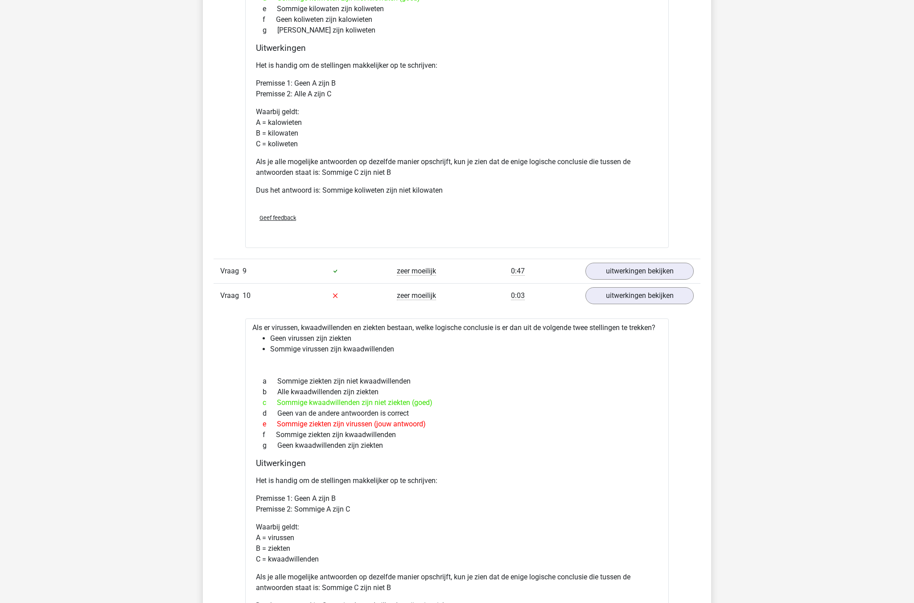
drag, startPoint x: 385, startPoint y: 440, endPoint x: 248, endPoint y: 366, distance: 156.0
click at [248, 366] on div "Als er virussen, kwaadwillenden en ziekten bestaan, welke logische conclusie is…" at bounding box center [457, 490] width 424 height 344
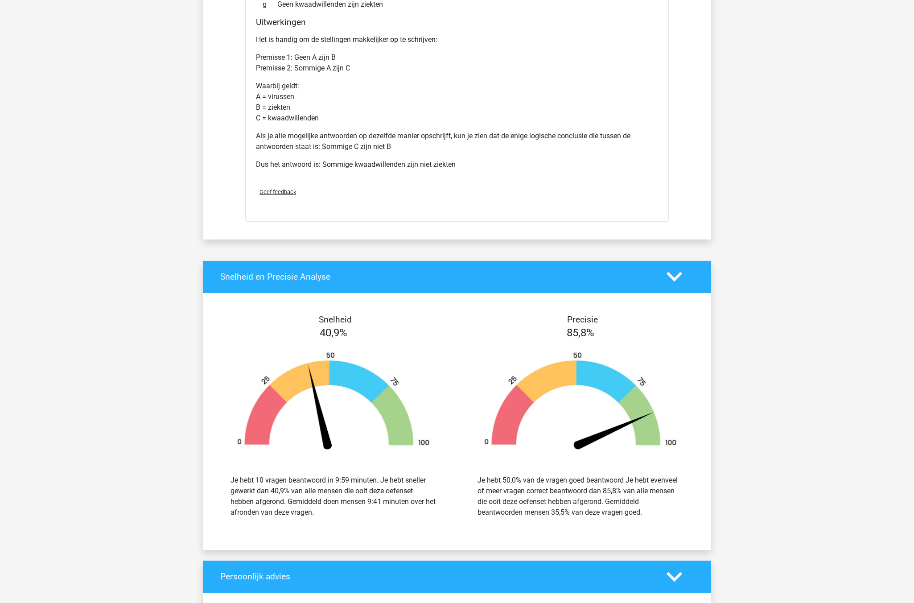
scroll to position [2007, 0]
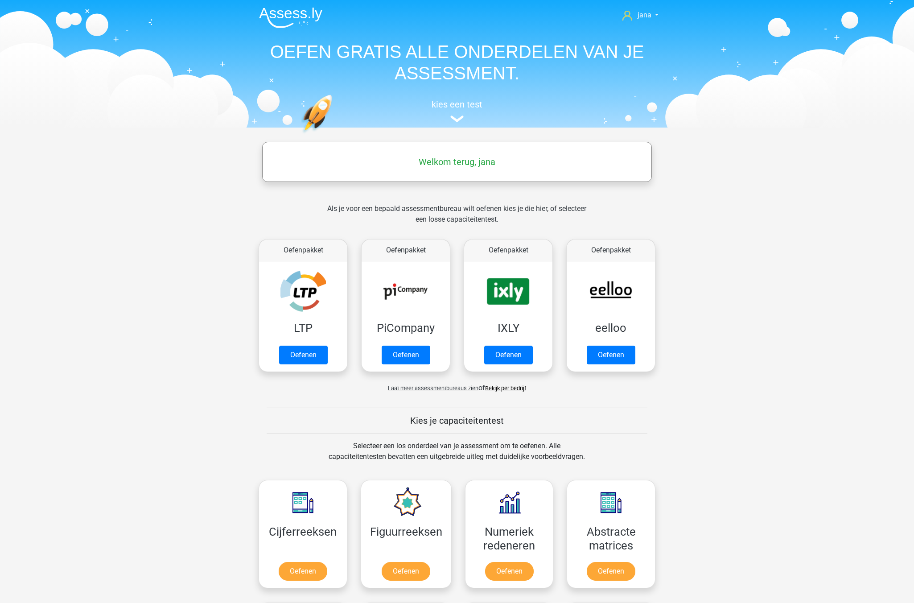
click at [511, 389] on link "Bekijk per bedrijf" at bounding box center [505, 388] width 41 height 7
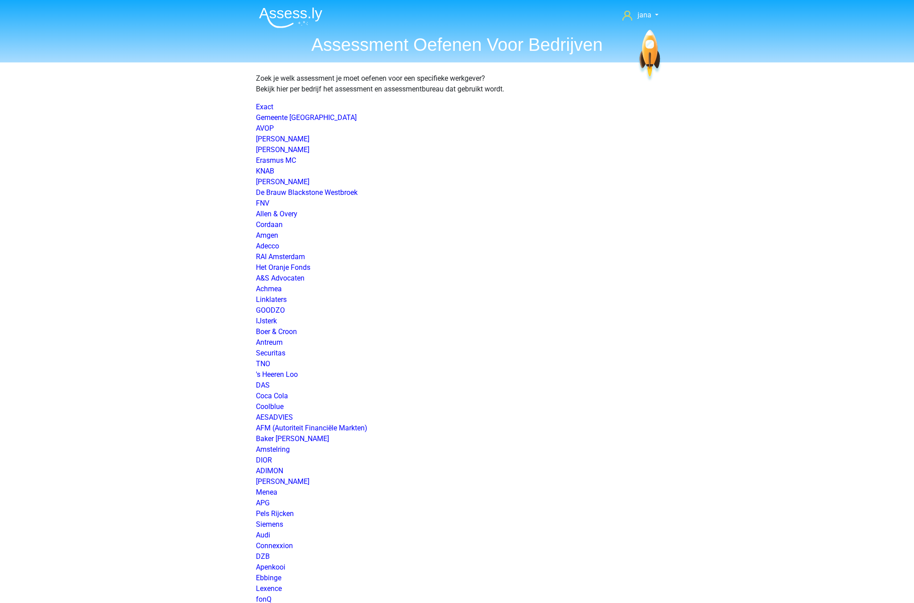
scroll to position [1122, 0]
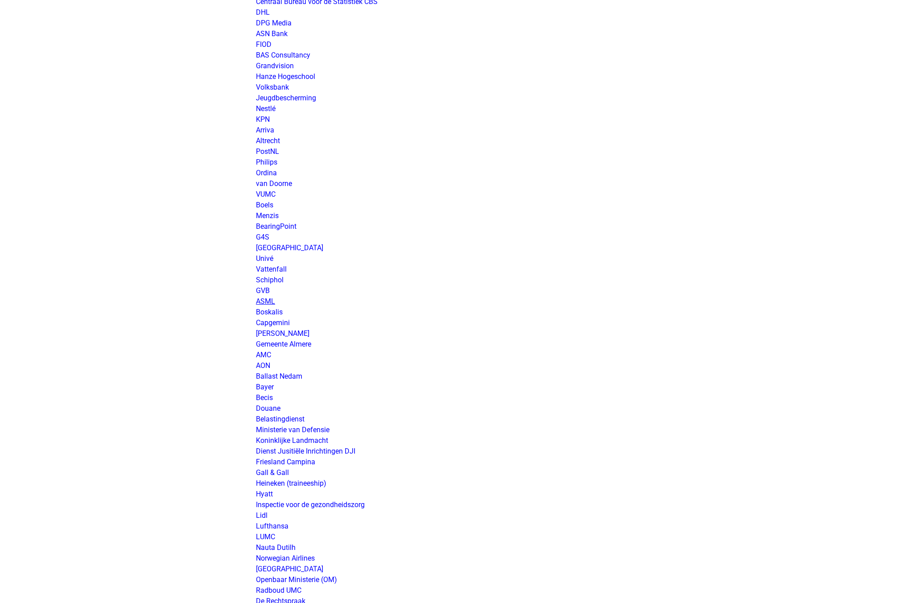
click at [272, 305] on link "ASML" at bounding box center [265, 301] width 19 height 8
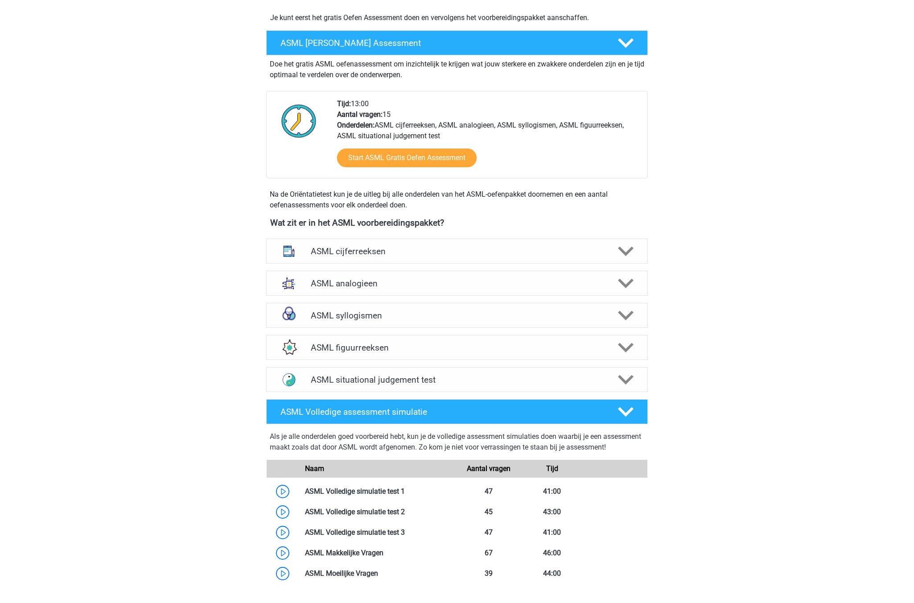
scroll to position [223, 0]
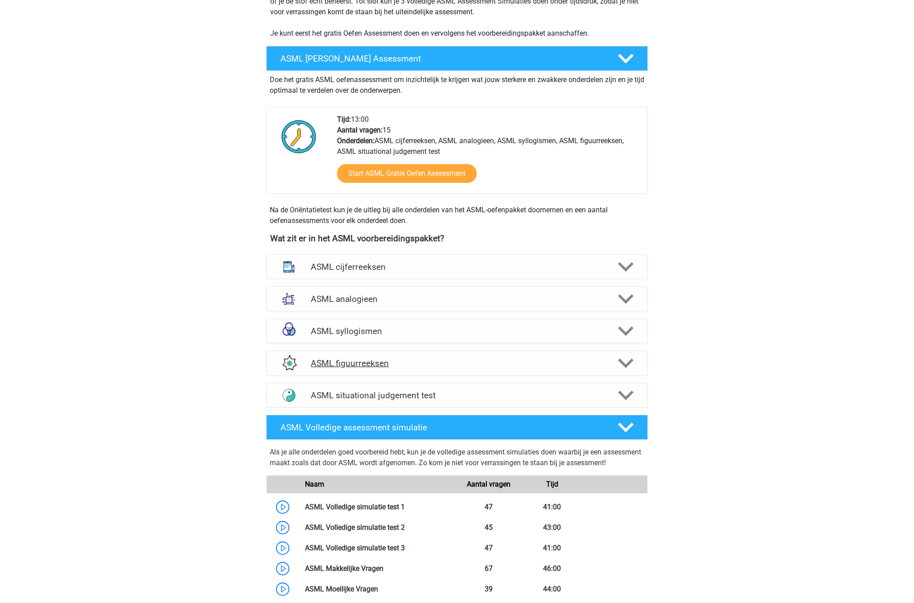
click at [347, 355] on div "ASML figuurreeksen" at bounding box center [457, 363] width 382 height 25
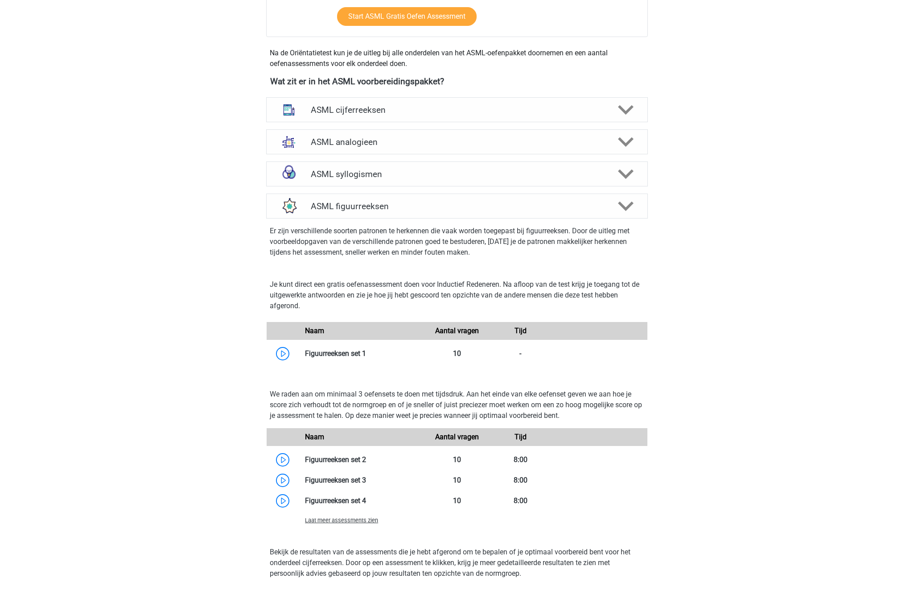
scroll to position [401, 0]
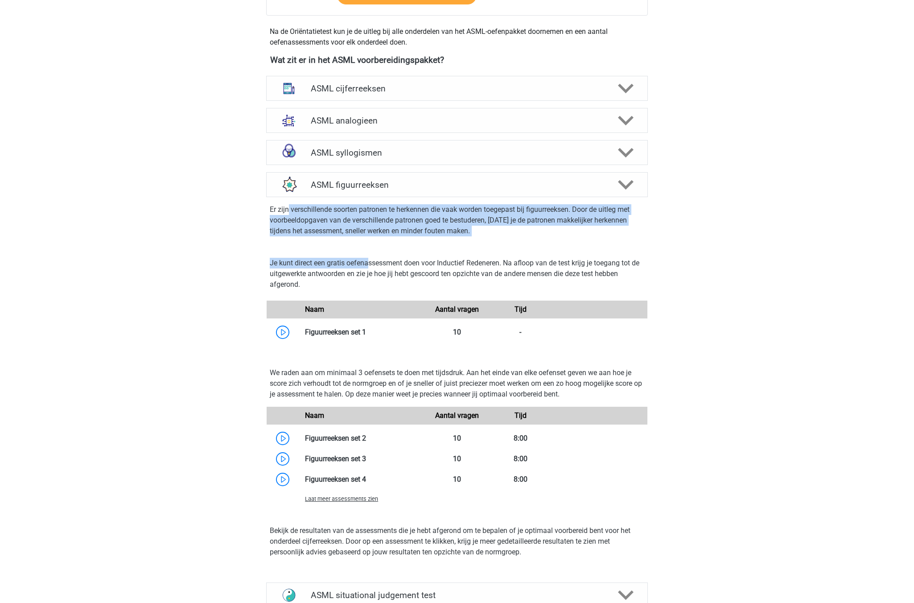
drag, startPoint x: 289, startPoint y: 214, endPoint x: 369, endPoint y: 268, distance: 96.2
click at [370, 268] on div "Er zijn verschillende soorten patronen te herkennen die vaak worden toegepast b…" at bounding box center [457, 386] width 389 height 378
click at [366, 332] on link at bounding box center [366, 332] width 0 height 8
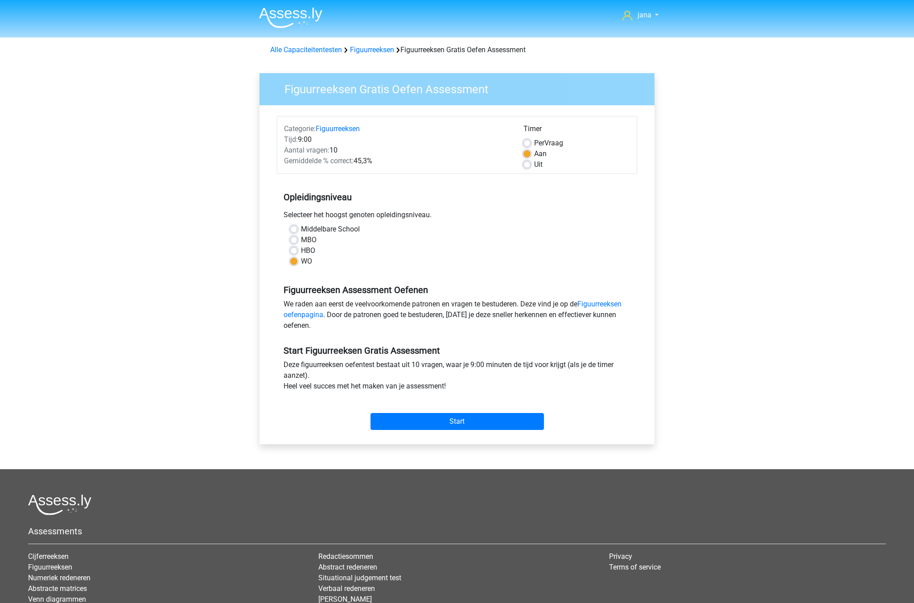
click at [416, 412] on div "Start" at bounding box center [457, 414] width 360 height 31
click at [448, 421] on input "Start" at bounding box center [457, 421] width 173 height 17
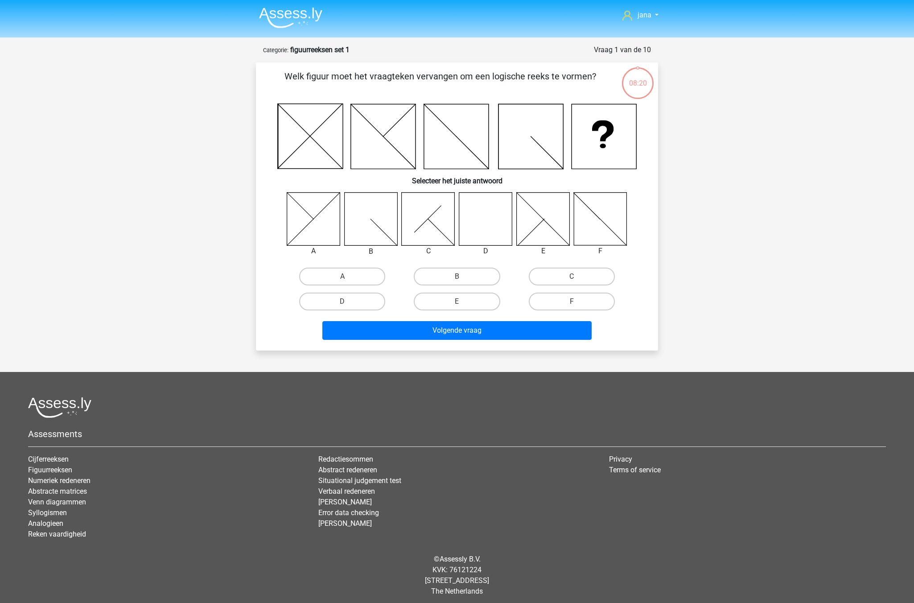
click at [488, 225] on icon at bounding box center [485, 218] width 53 height 53
click at [351, 297] on label "D" at bounding box center [342, 302] width 86 height 18
click at [348, 301] on input "D" at bounding box center [345, 304] width 6 height 6
radio input "true"
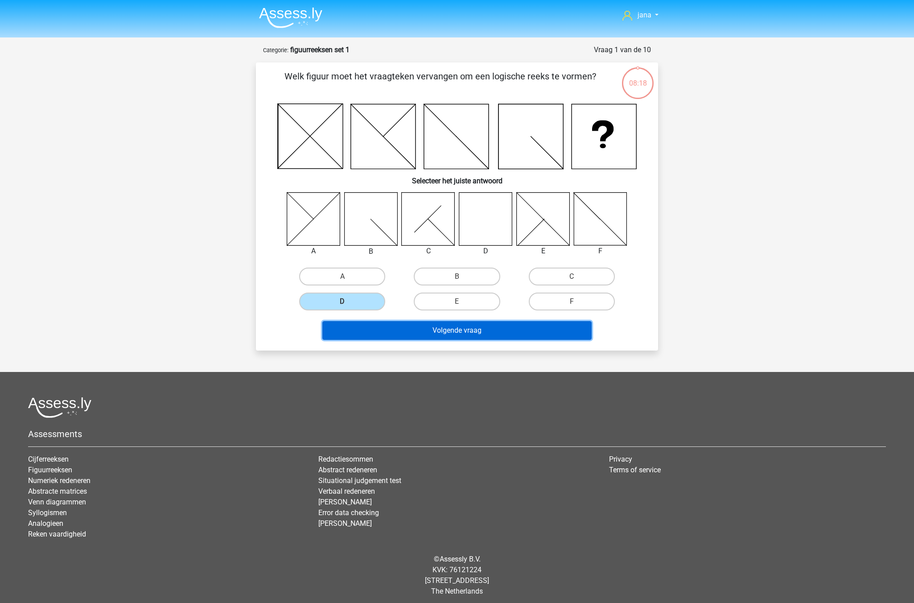
click at [459, 336] on button "Volgende vraag" at bounding box center [457, 330] width 270 height 19
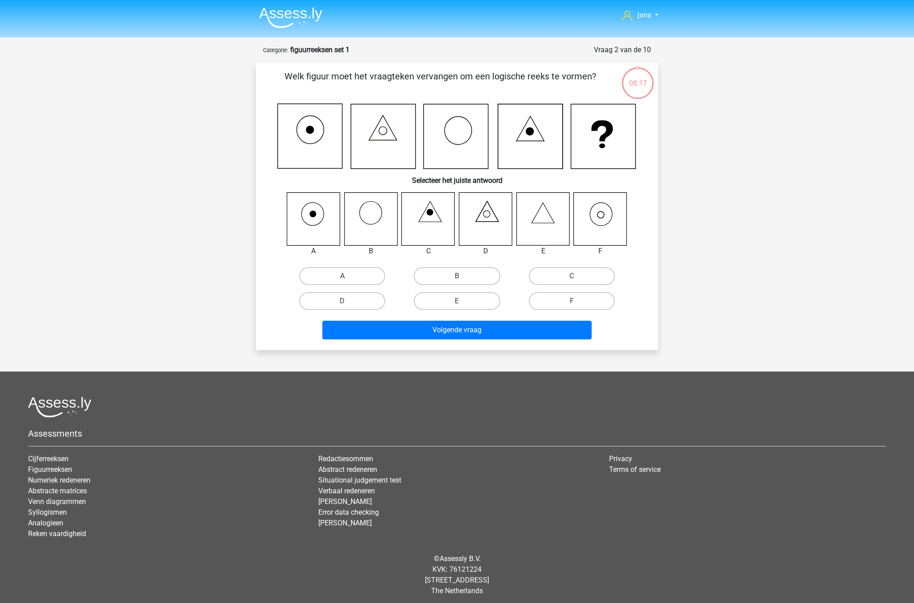
scroll to position [4, 0]
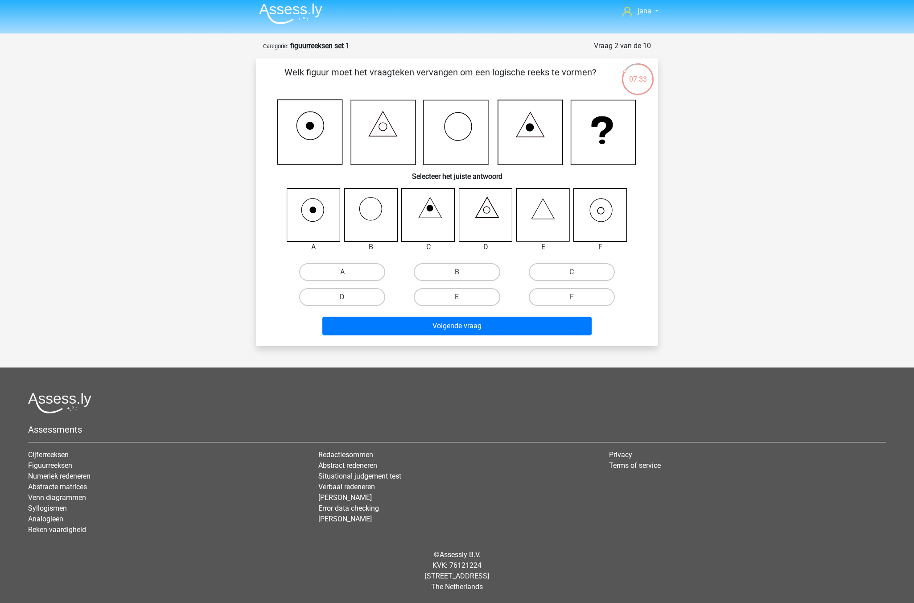
click at [595, 283] on div "C" at bounding box center [572, 272] width 115 height 25
click at [587, 288] on div "F" at bounding box center [572, 297] width 115 height 25
click at [586, 292] on label "F" at bounding box center [572, 297] width 86 height 18
click at [577, 297] on input "F" at bounding box center [575, 300] width 6 height 6
radio input "true"
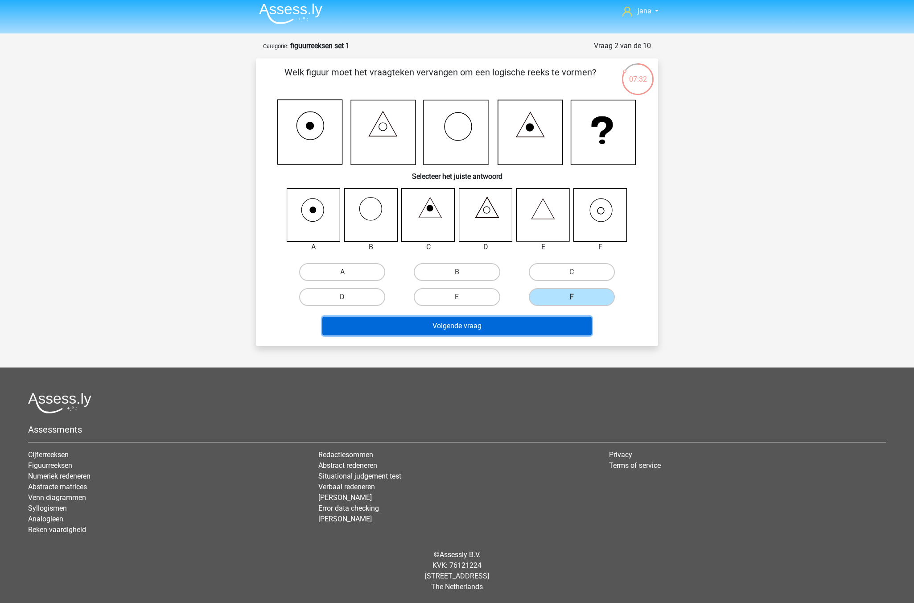
click at [565, 322] on button "Volgende vraag" at bounding box center [457, 326] width 270 height 19
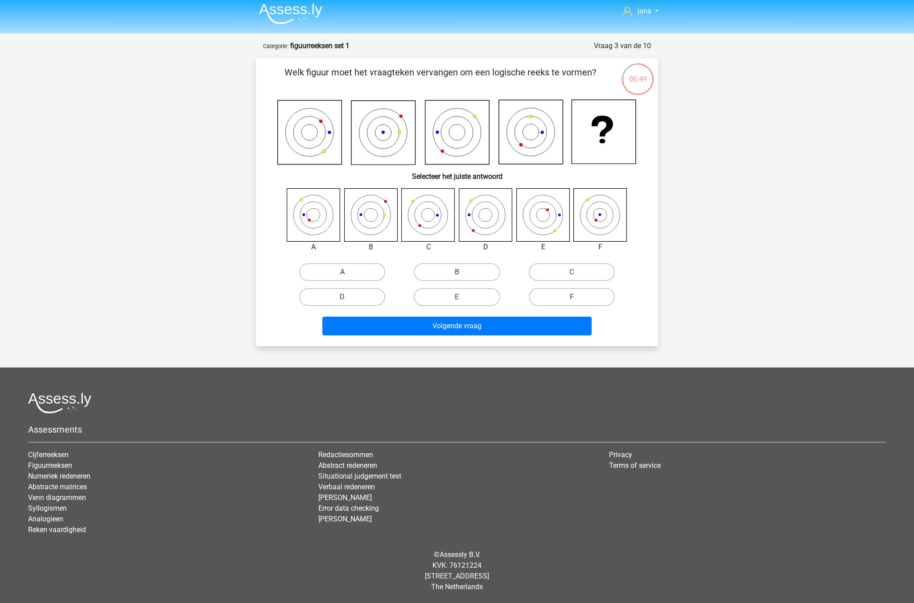
click at [356, 268] on label "A" at bounding box center [342, 272] width 86 height 18
click at [348, 272] on input "A" at bounding box center [345, 275] width 6 height 6
radio input "true"
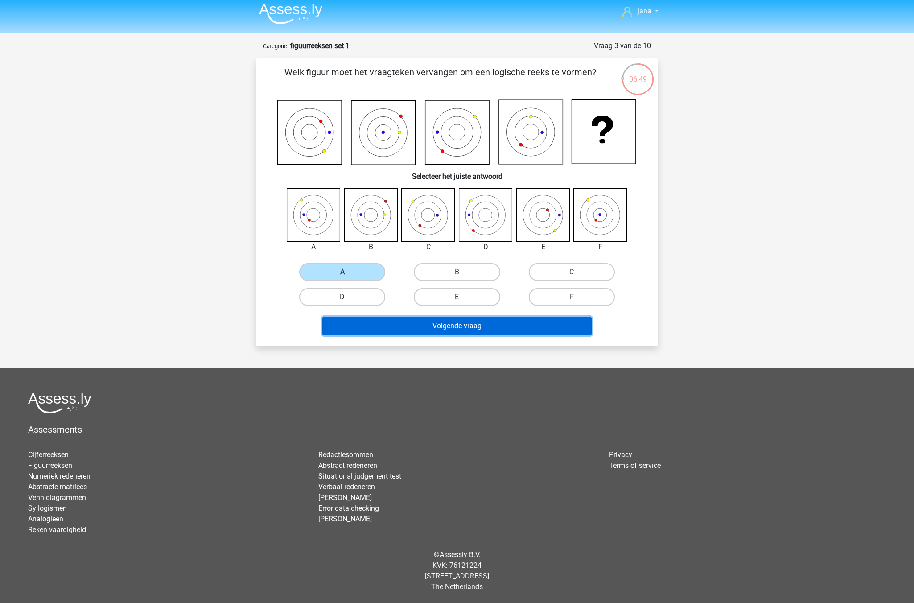
click at [456, 322] on button "Volgende vraag" at bounding box center [457, 326] width 270 height 19
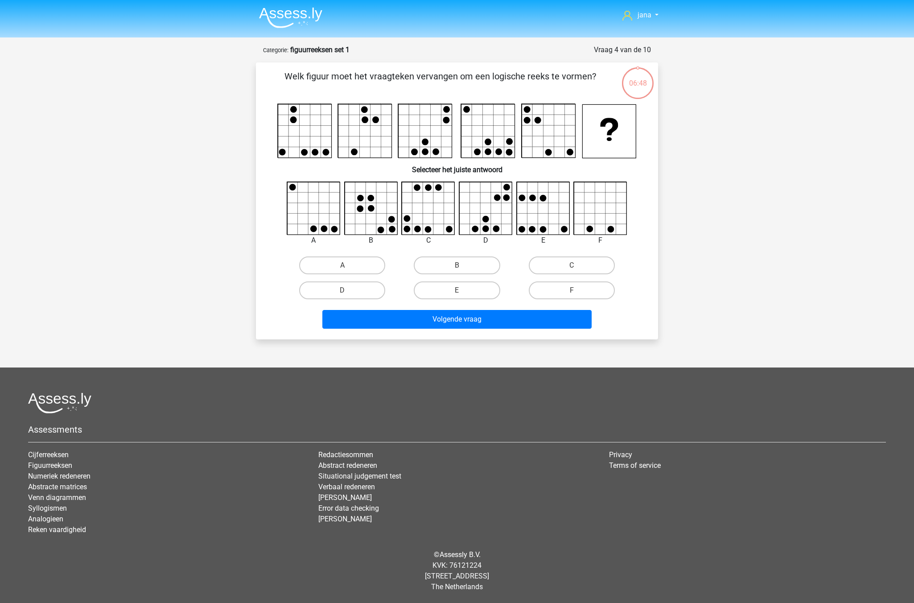
scroll to position [0, 0]
click at [365, 296] on label "D" at bounding box center [346, 290] width 86 height 18
click at [351, 296] on input "D" at bounding box center [349, 293] width 6 height 6
radio input "true"
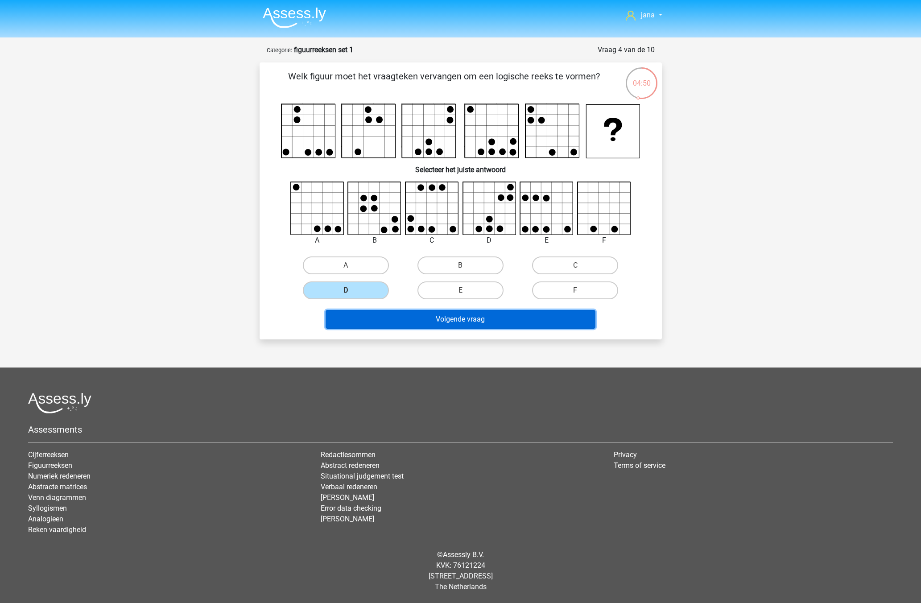
click at [423, 315] on button "Volgende vraag" at bounding box center [461, 319] width 270 height 19
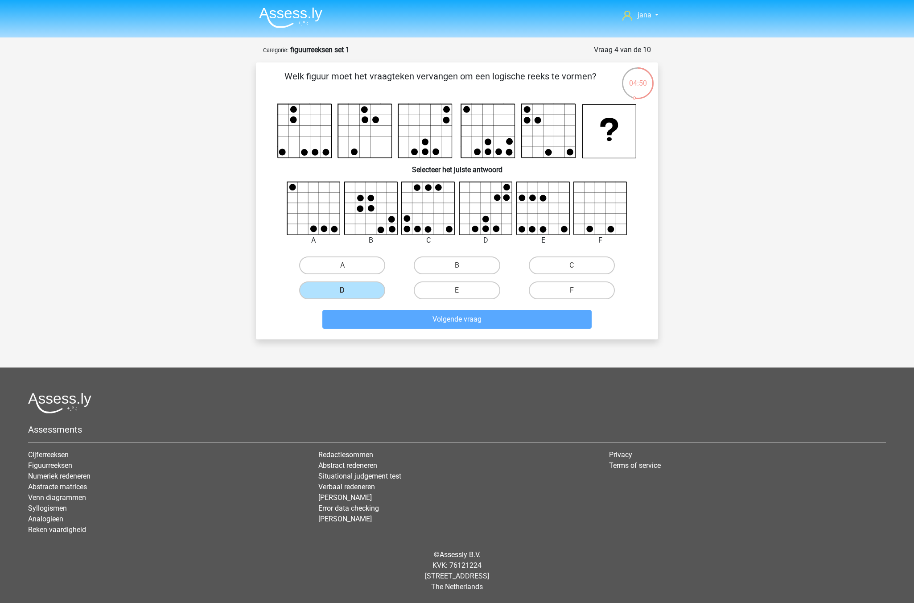
scroll to position [4, 0]
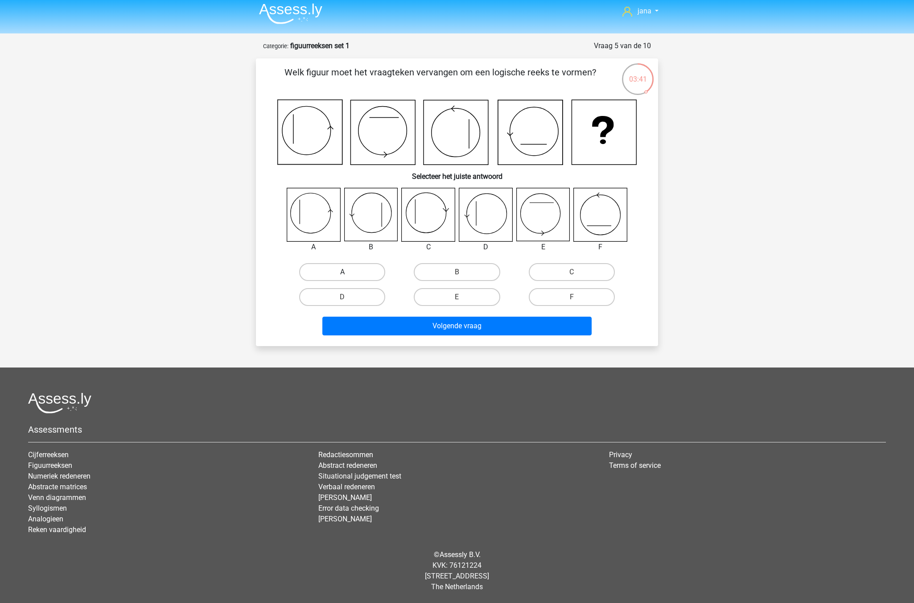
click at [336, 273] on label "A" at bounding box center [342, 272] width 86 height 18
click at [342, 273] on input "A" at bounding box center [345, 275] width 6 height 6
radio input "true"
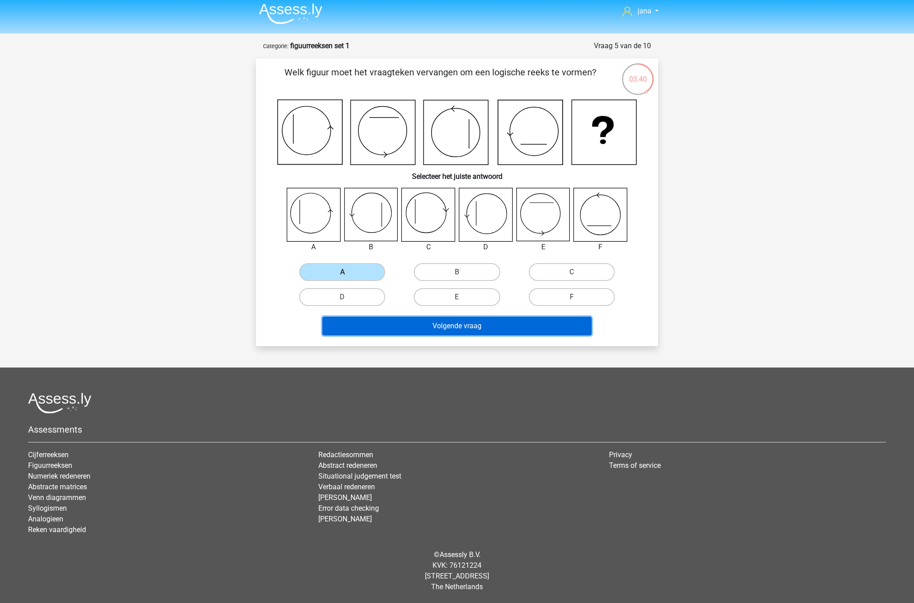
drag, startPoint x: 437, startPoint y: 319, endPoint x: 438, endPoint y: 324, distance: 4.7
click at [438, 324] on button "Volgende vraag" at bounding box center [457, 326] width 270 height 19
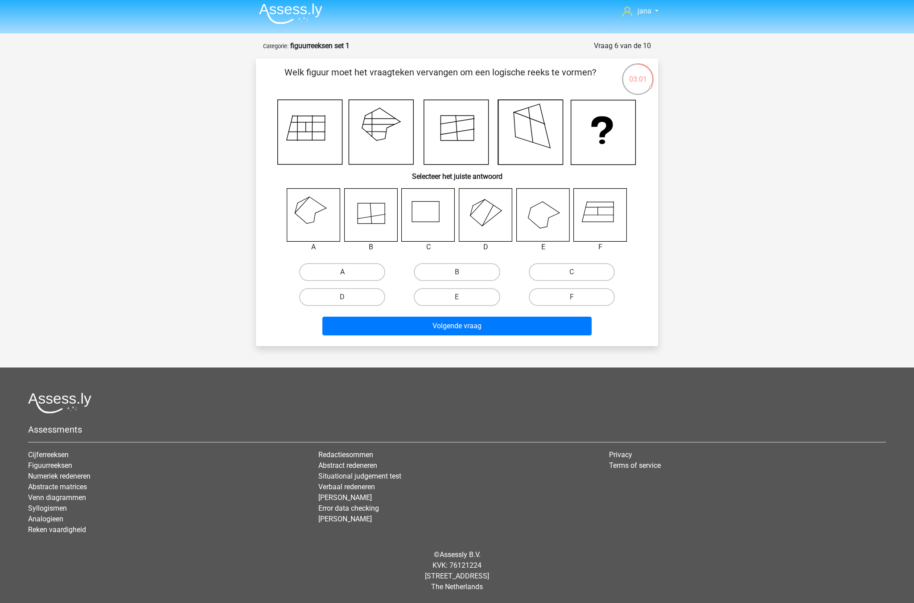
click at [339, 268] on label "A" at bounding box center [342, 272] width 86 height 18
click at [342, 272] on input "A" at bounding box center [345, 275] width 6 height 6
radio input "true"
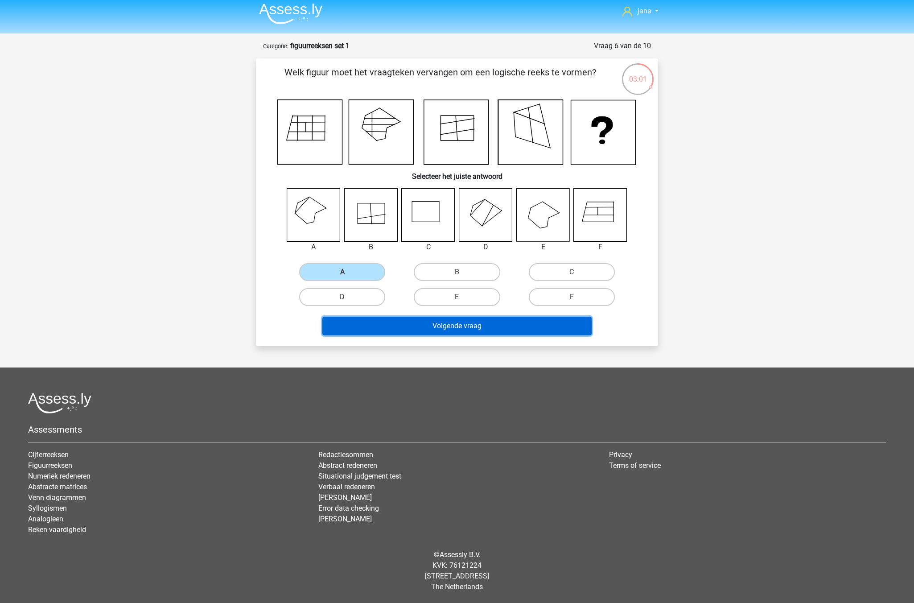
click at [410, 324] on button "Volgende vraag" at bounding box center [457, 326] width 270 height 19
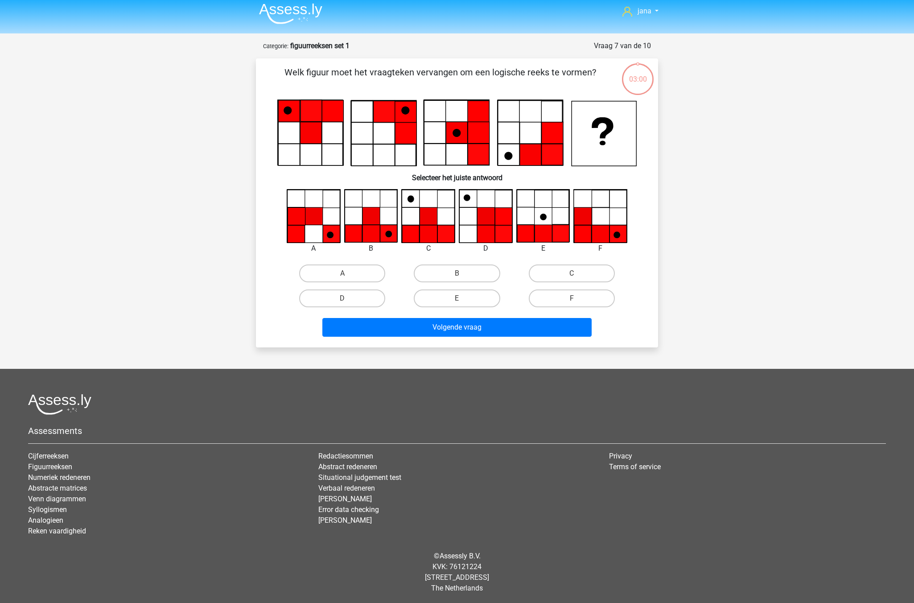
scroll to position [5, 0]
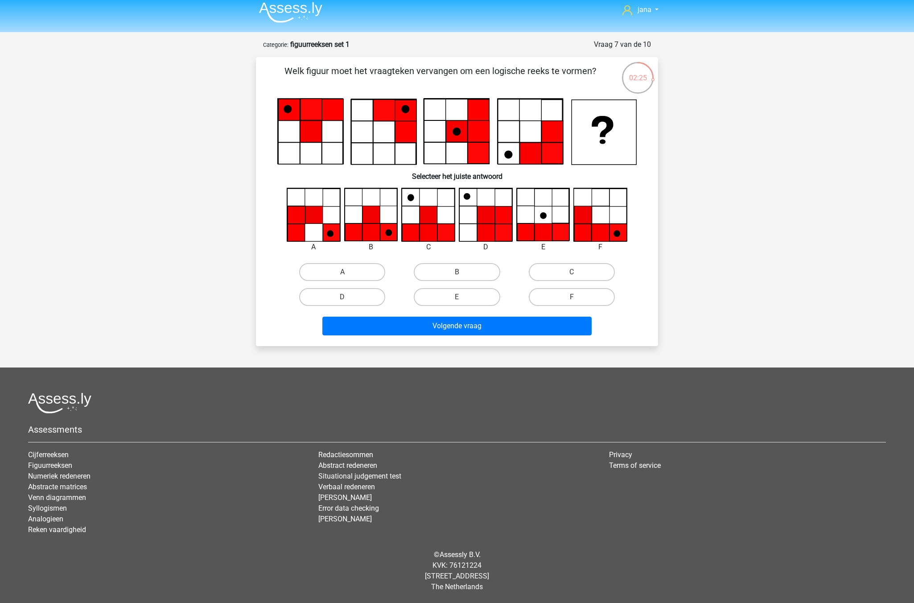
click at [312, 237] on icon at bounding box center [313, 215] width 53 height 53
click at [355, 271] on label "A" at bounding box center [342, 272] width 86 height 18
click at [348, 272] on input "A" at bounding box center [345, 275] width 6 height 6
radio input "true"
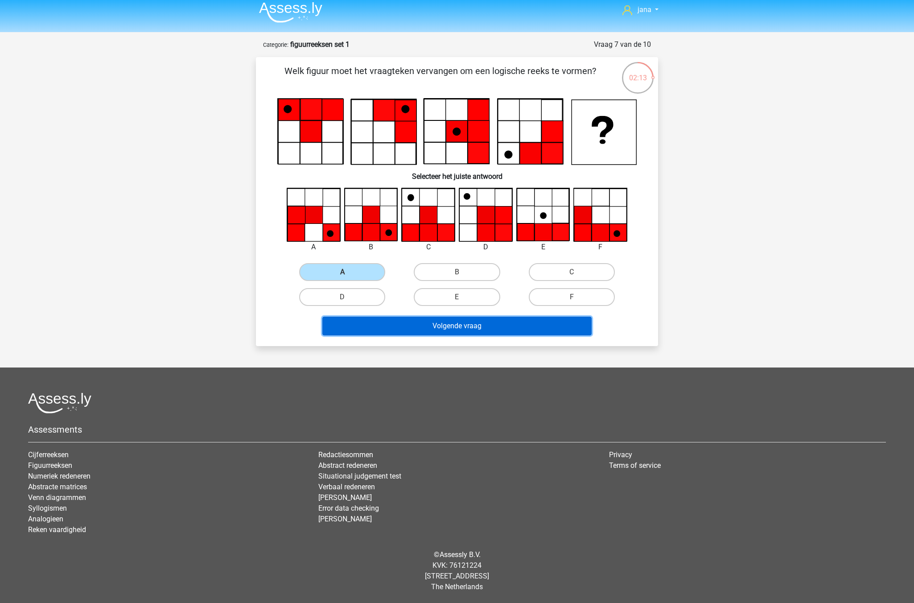
click at [470, 334] on button "Volgende vraag" at bounding box center [457, 326] width 270 height 19
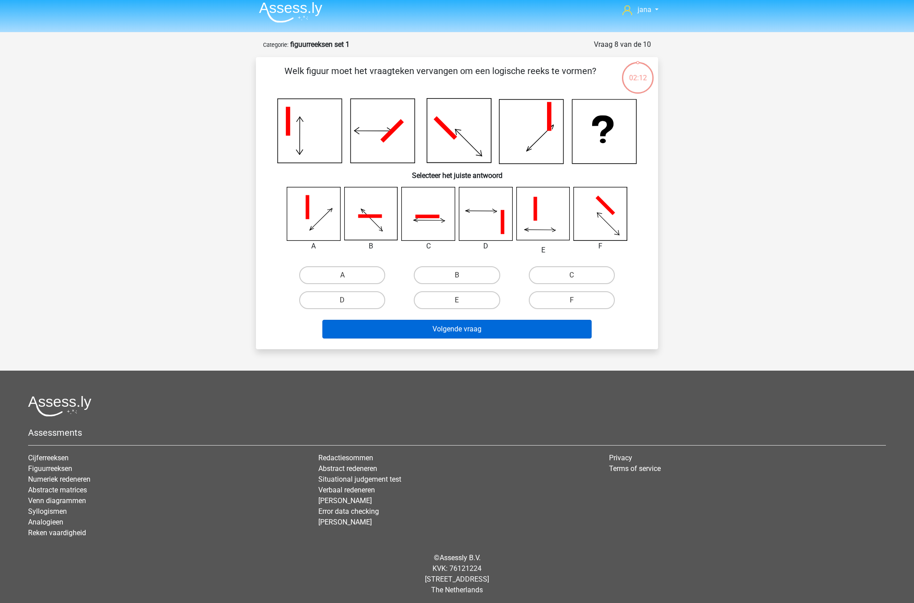
scroll to position [8, 0]
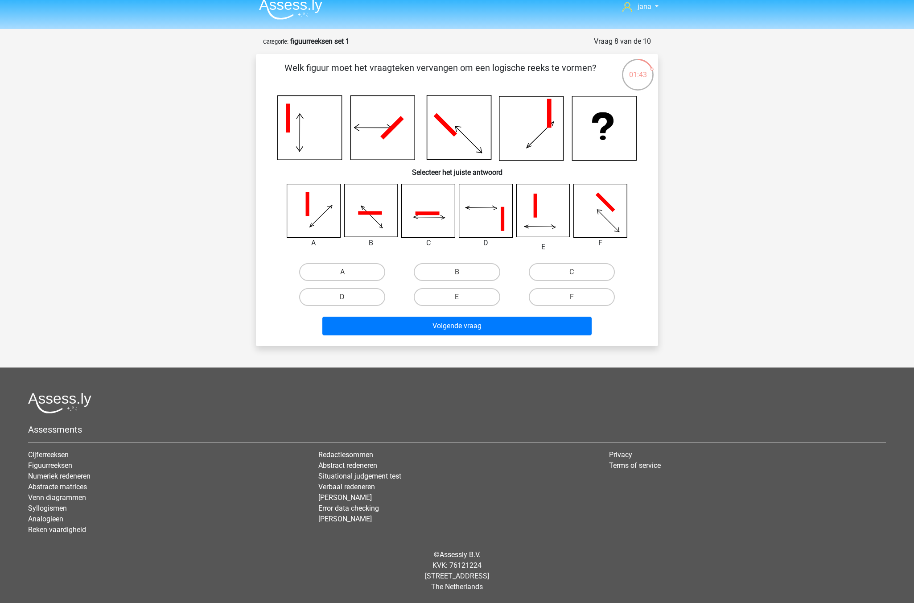
click at [379, 223] on icon at bounding box center [370, 210] width 53 height 53
click at [367, 213] on icon at bounding box center [370, 213] width 24 height 4
click at [455, 272] on label "B" at bounding box center [457, 272] width 86 height 18
click at [457, 272] on input "B" at bounding box center [460, 275] width 6 height 6
radio input "true"
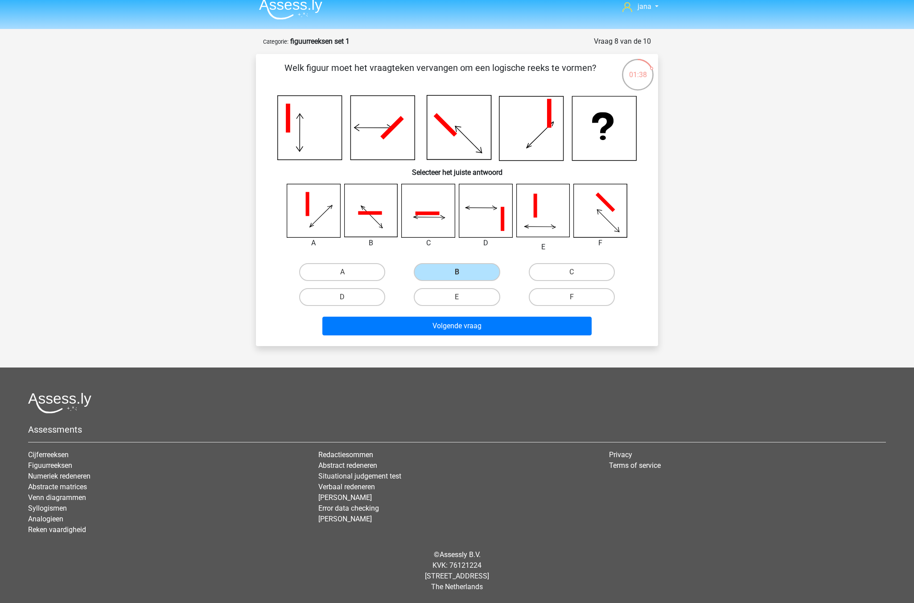
click at [492, 336] on div "Volgende vraag" at bounding box center [457, 328] width 344 height 22
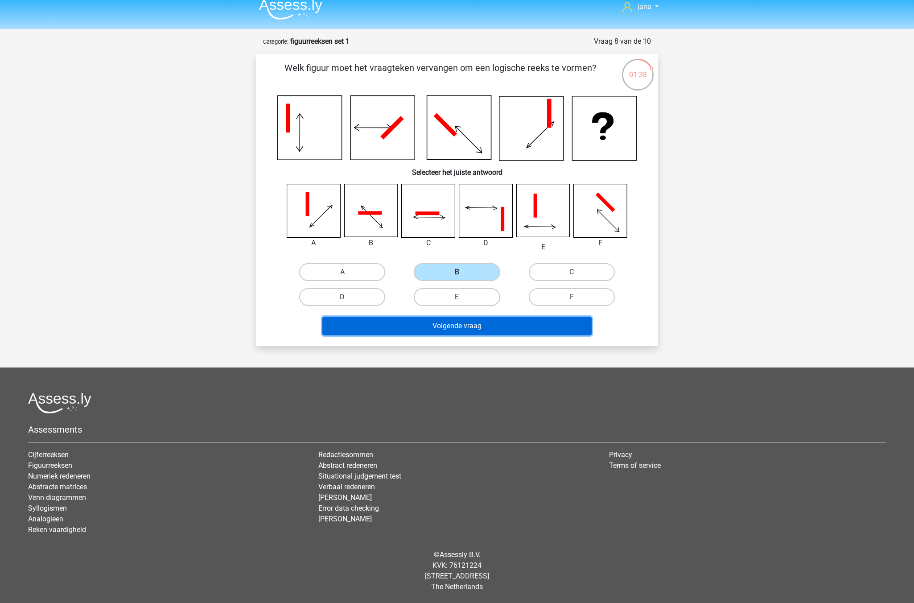
click at [490, 329] on button "Volgende vraag" at bounding box center [457, 326] width 270 height 19
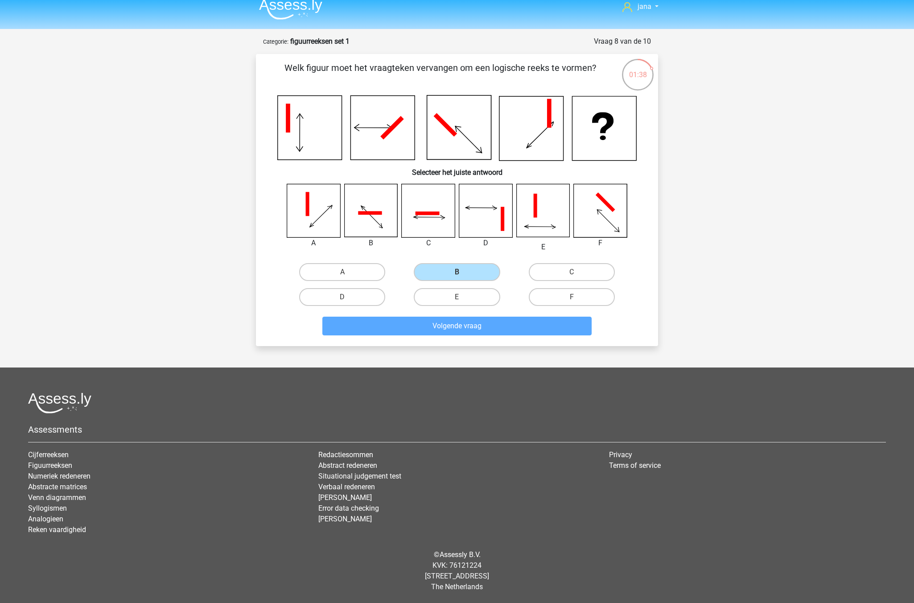
scroll to position [4, 0]
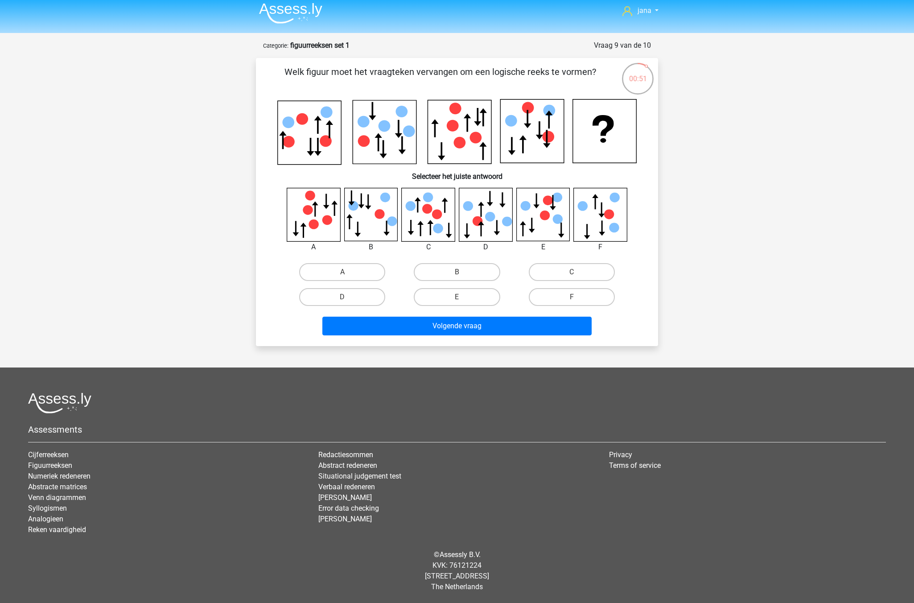
click at [300, 203] on icon at bounding box center [313, 214] width 53 height 53
click at [324, 261] on div "A" at bounding box center [342, 272] width 115 height 25
click at [327, 268] on label "A" at bounding box center [342, 272] width 86 height 18
click at [342, 272] on input "A" at bounding box center [345, 275] width 6 height 6
radio input "true"
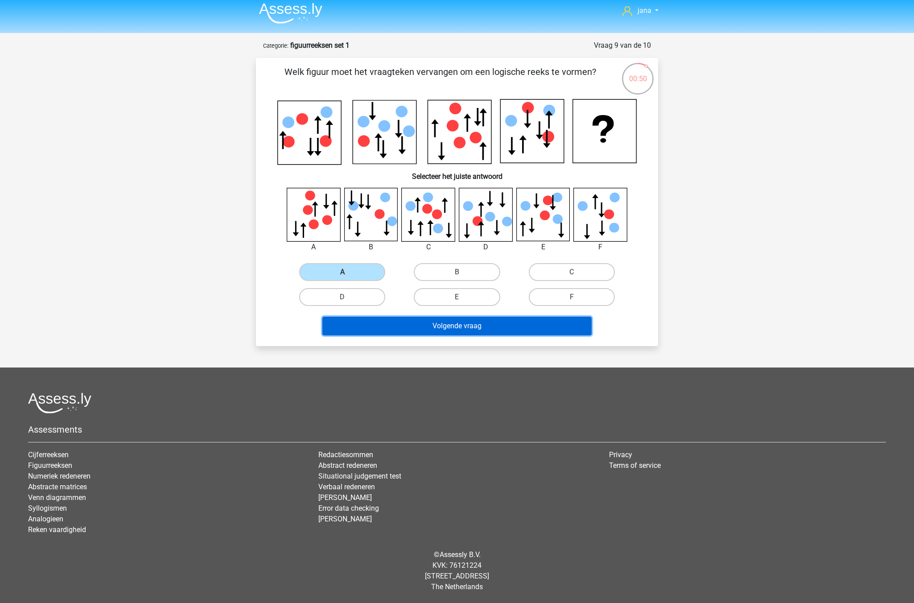
click at [458, 330] on button "Volgende vraag" at bounding box center [457, 326] width 270 height 19
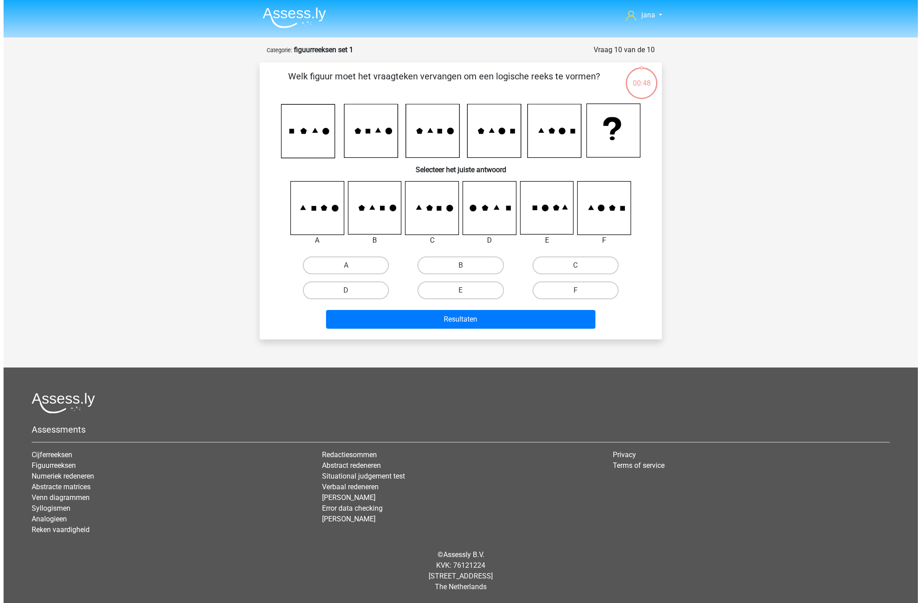
scroll to position [0, 0]
click at [488, 220] on icon at bounding box center [488, 207] width 53 height 53
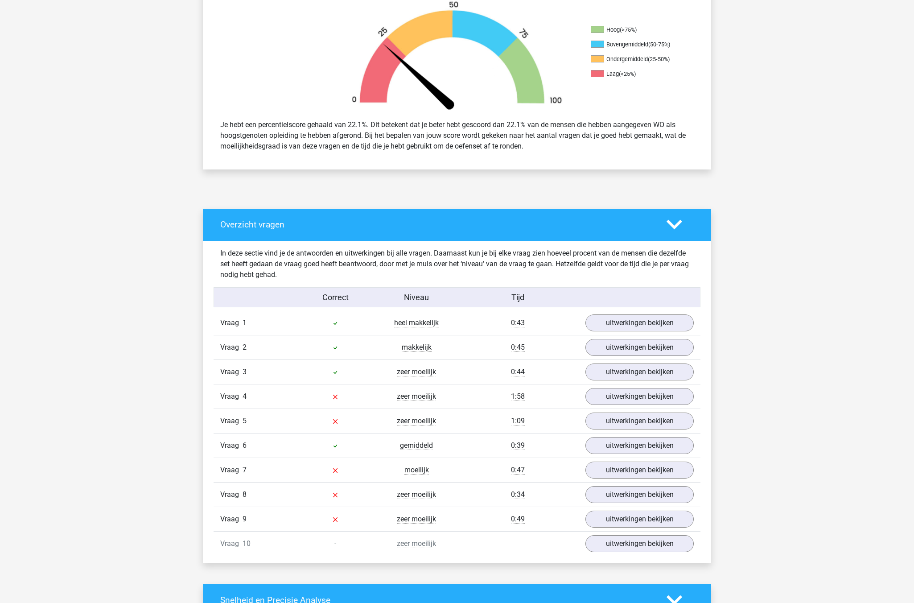
scroll to position [268, 0]
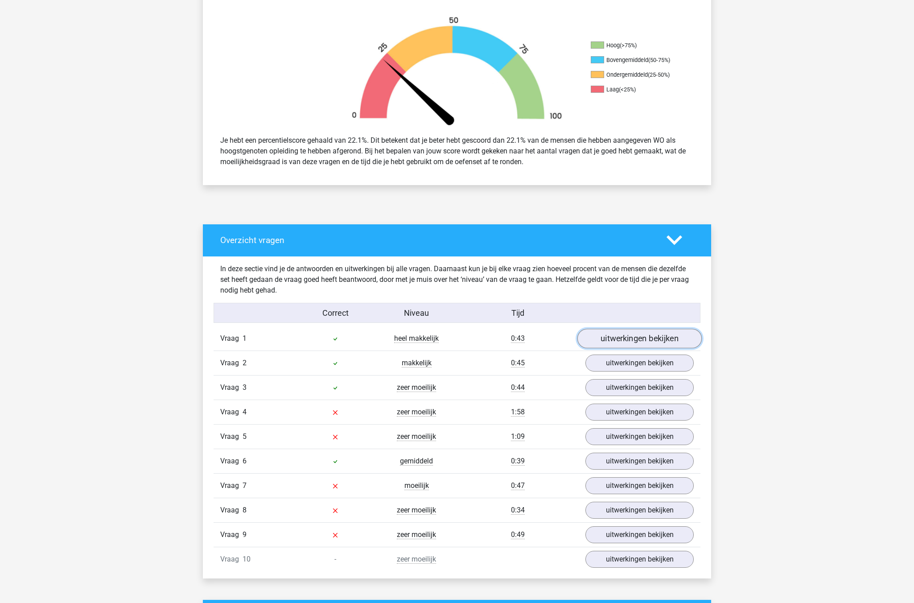
click at [628, 335] on link "uitwerkingen bekijken" at bounding box center [639, 339] width 124 height 20
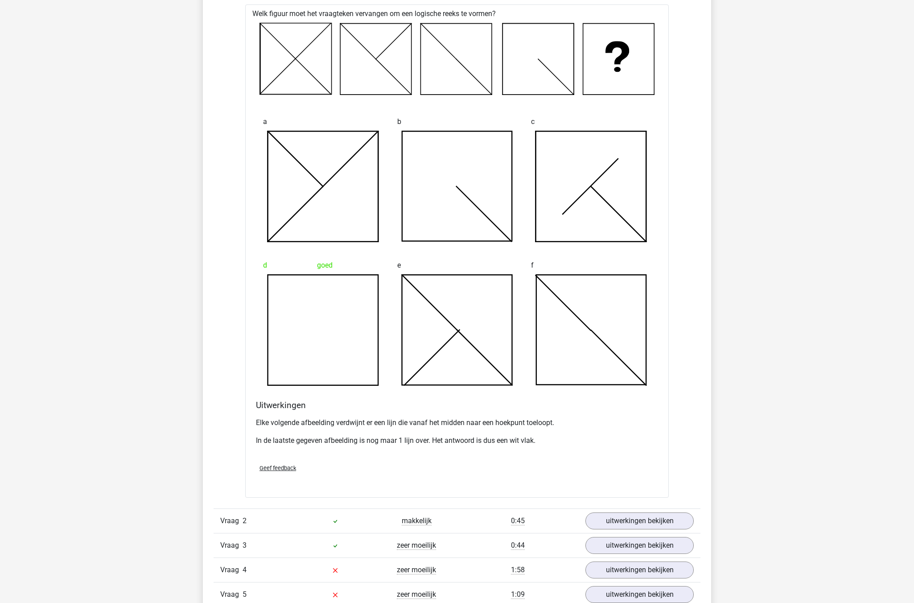
scroll to position [446, 0]
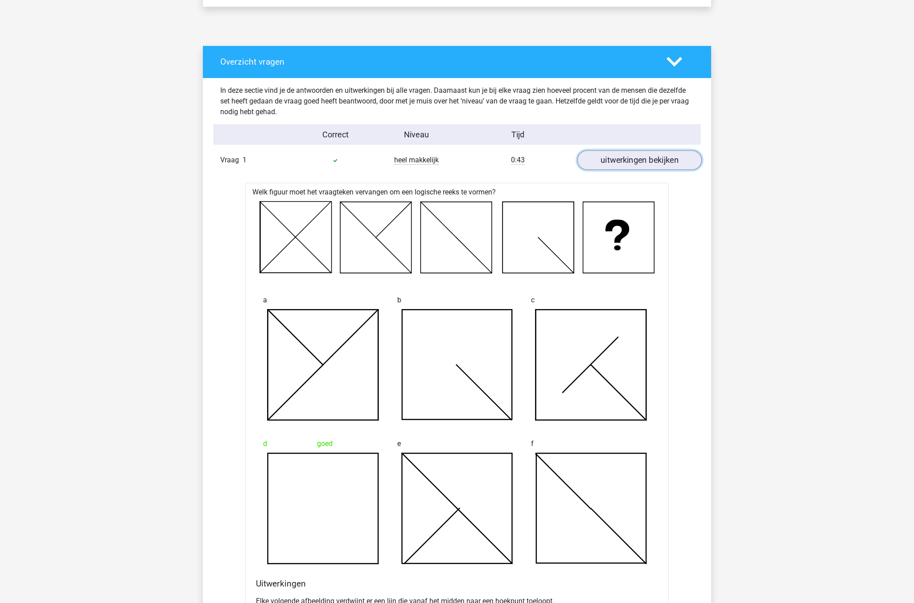
click at [629, 161] on link "uitwerkingen bekijken" at bounding box center [639, 160] width 124 height 20
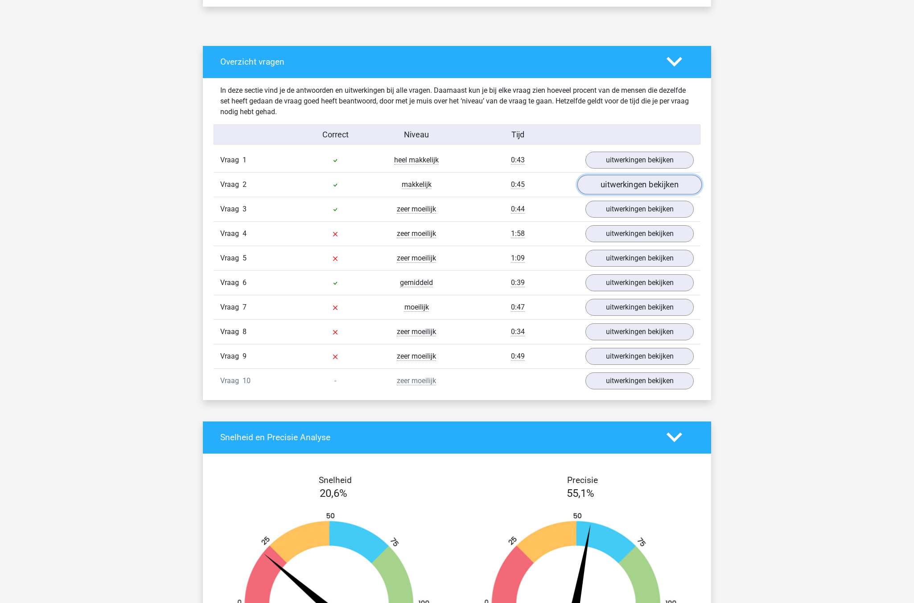
click at [631, 186] on link "uitwerkingen bekijken" at bounding box center [639, 185] width 124 height 20
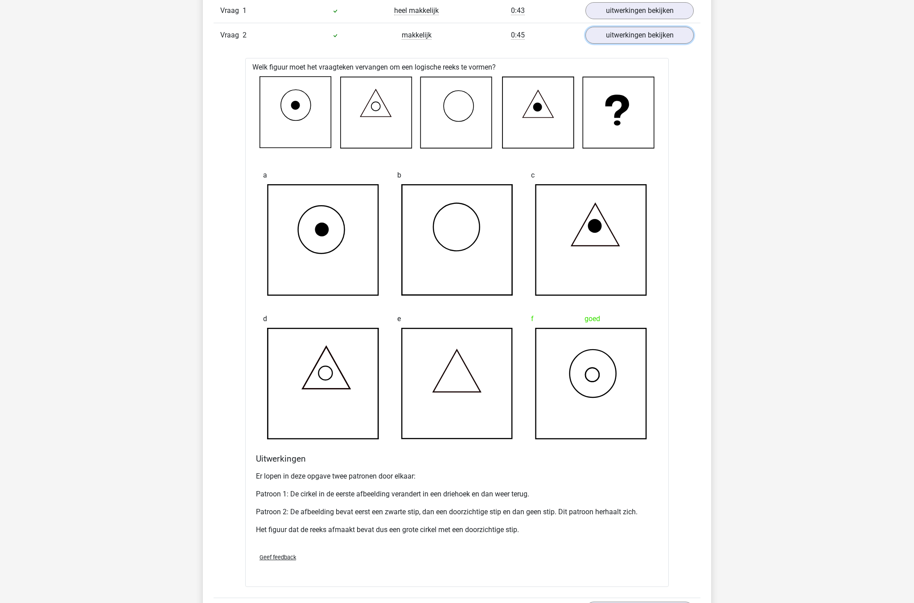
scroll to position [580, 0]
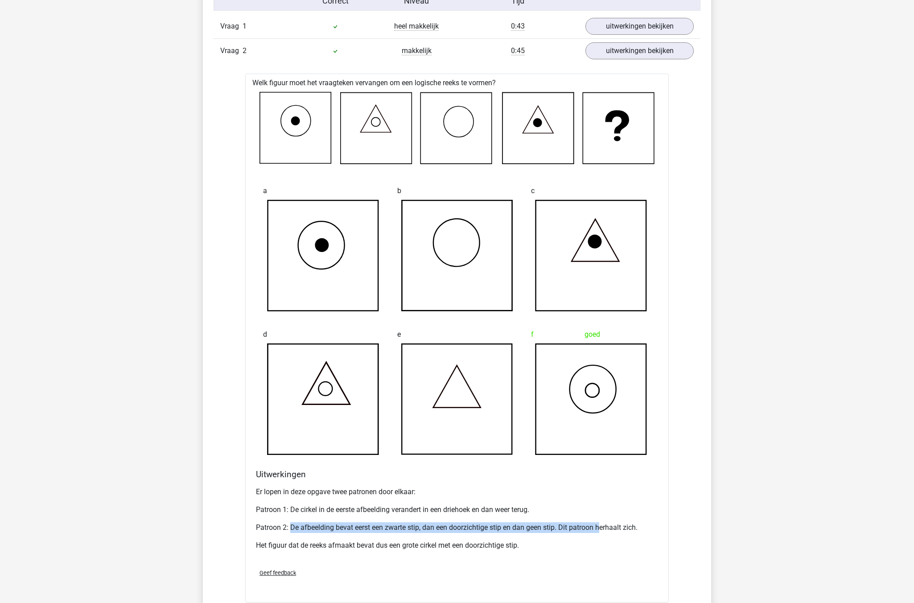
drag, startPoint x: 290, startPoint y: 520, endPoint x: 604, endPoint y: 521, distance: 313.9
click at [604, 521] on div "Er lopen in deze opgave twee patronen door elkaar: Patroon 1: De cirkel in de e…" at bounding box center [457, 522] width 402 height 78
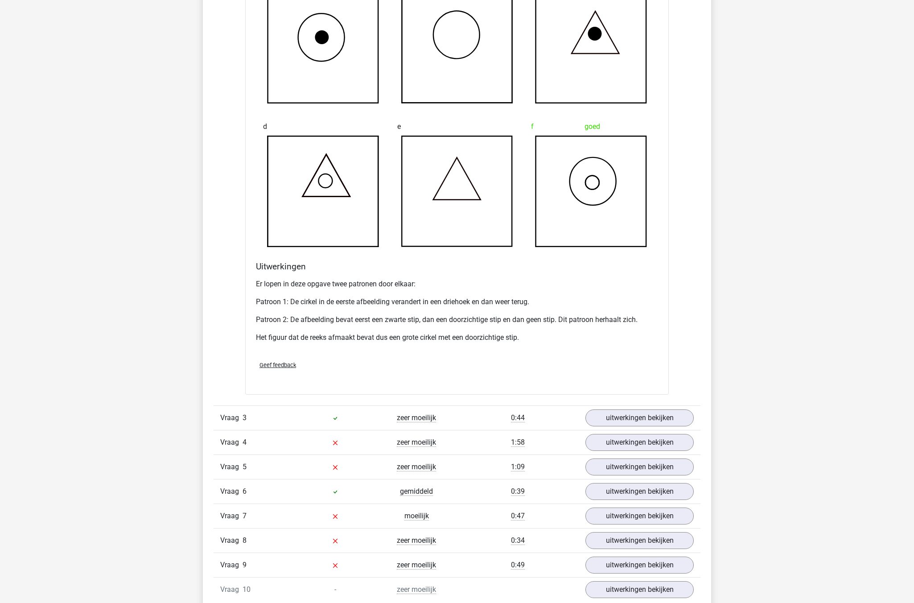
scroll to position [803, 0]
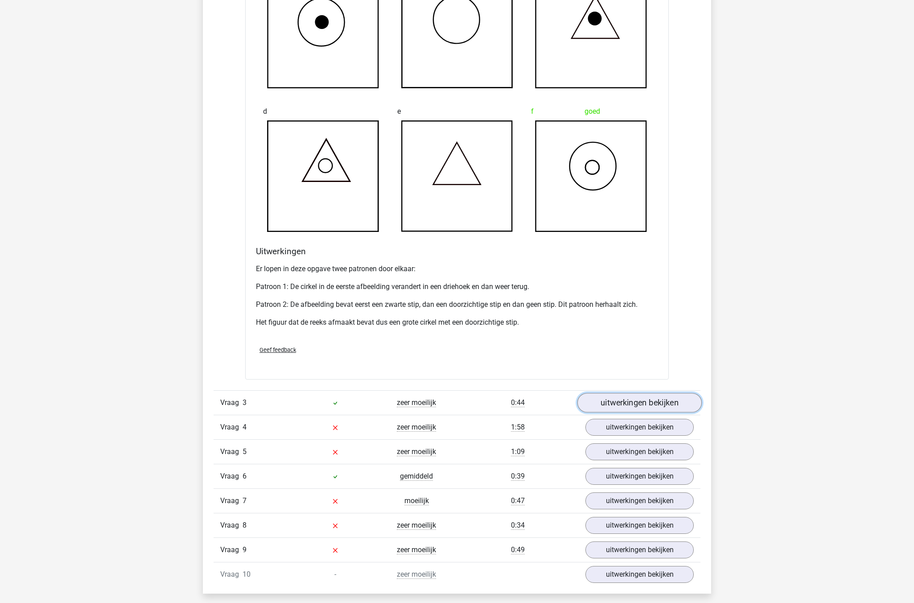
click at [642, 408] on link "uitwerkingen bekijken" at bounding box center [639, 403] width 124 height 20
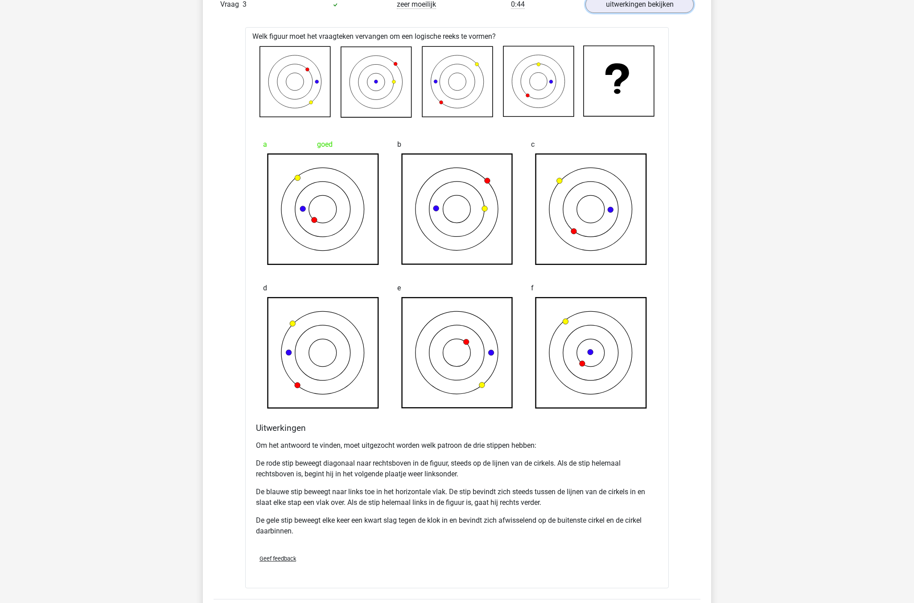
scroll to position [1204, 0]
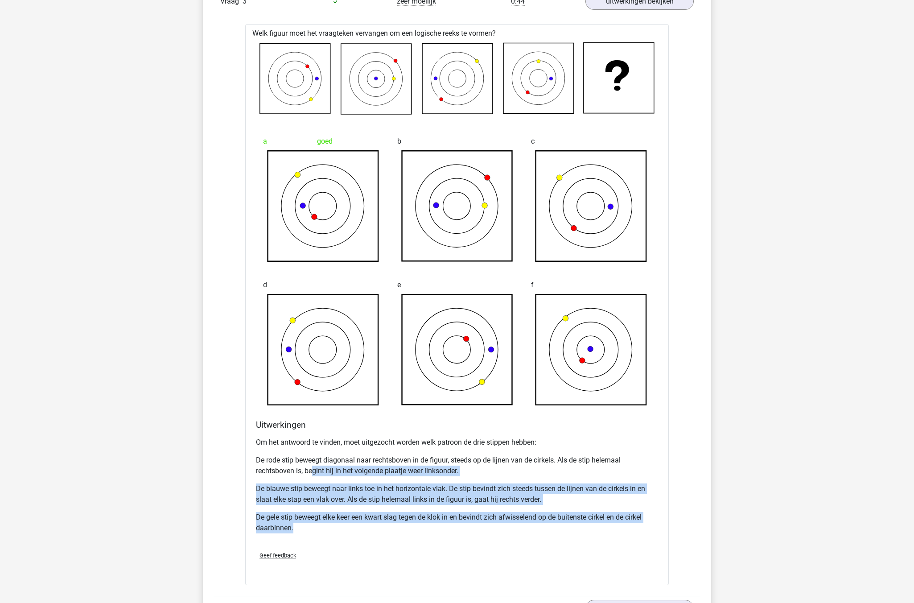
drag, startPoint x: 312, startPoint y: 466, endPoint x: 424, endPoint y: 524, distance: 125.2
click at [424, 524] on div "Om het antwoord te vinden, moet uitgezocht worden welk patroon de drie stippen …" at bounding box center [457, 488] width 402 height 111
click at [424, 524] on p "De gele stip beweegt elke keer een kwart slag tegen de klok in en bevindt zich …" at bounding box center [457, 522] width 402 height 21
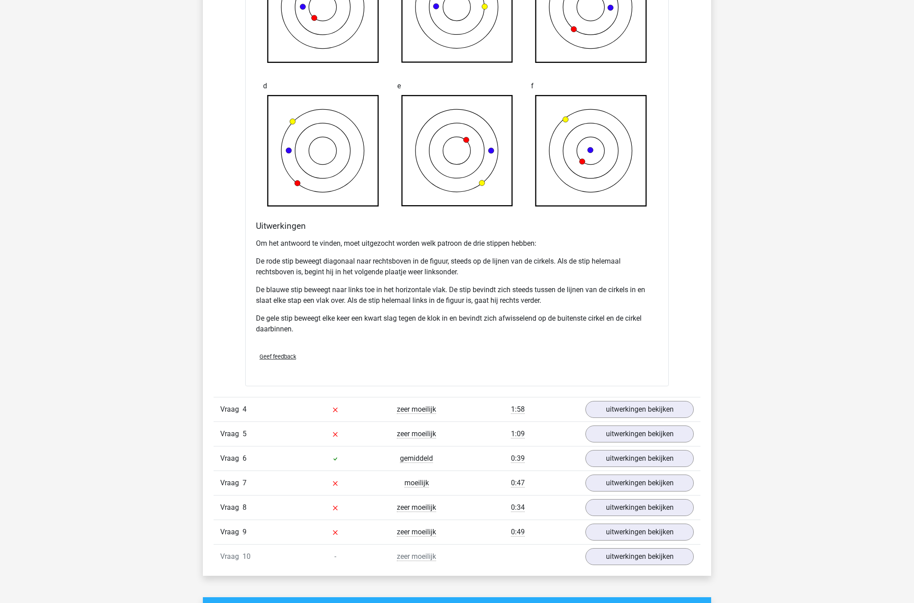
scroll to position [1472, 0]
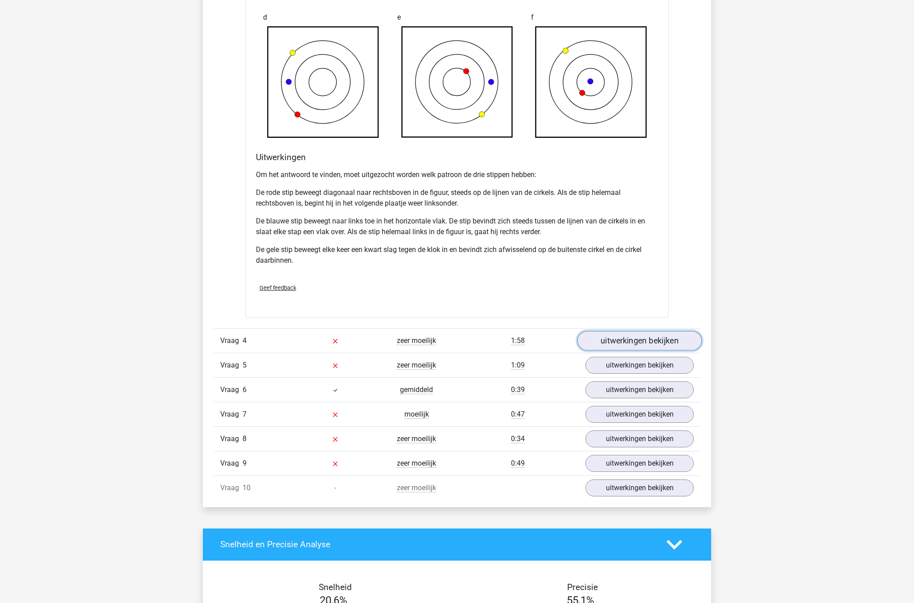
click at [627, 341] on link "uitwerkingen bekijken" at bounding box center [639, 341] width 124 height 20
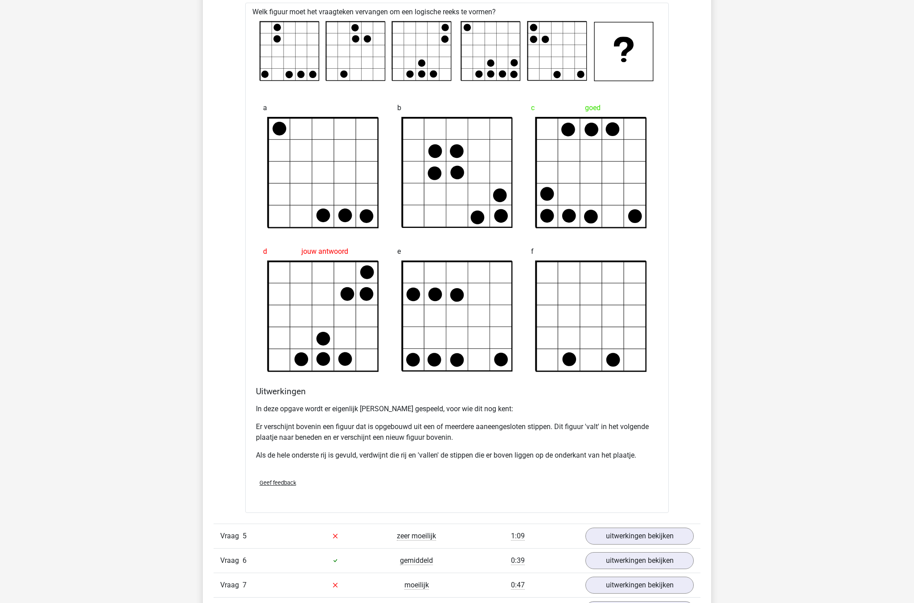
scroll to position [1918, 0]
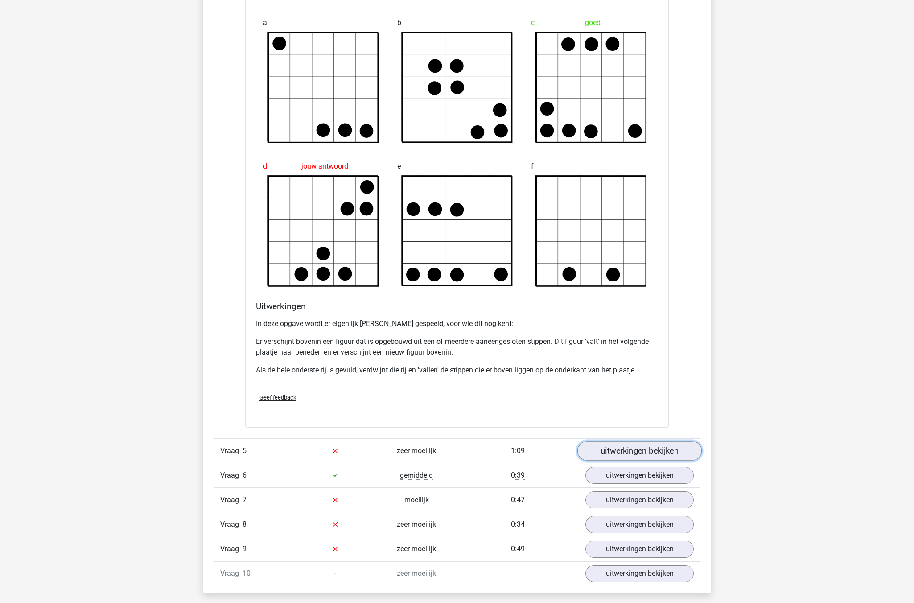
click at [655, 457] on link "uitwerkingen bekijken" at bounding box center [639, 451] width 124 height 20
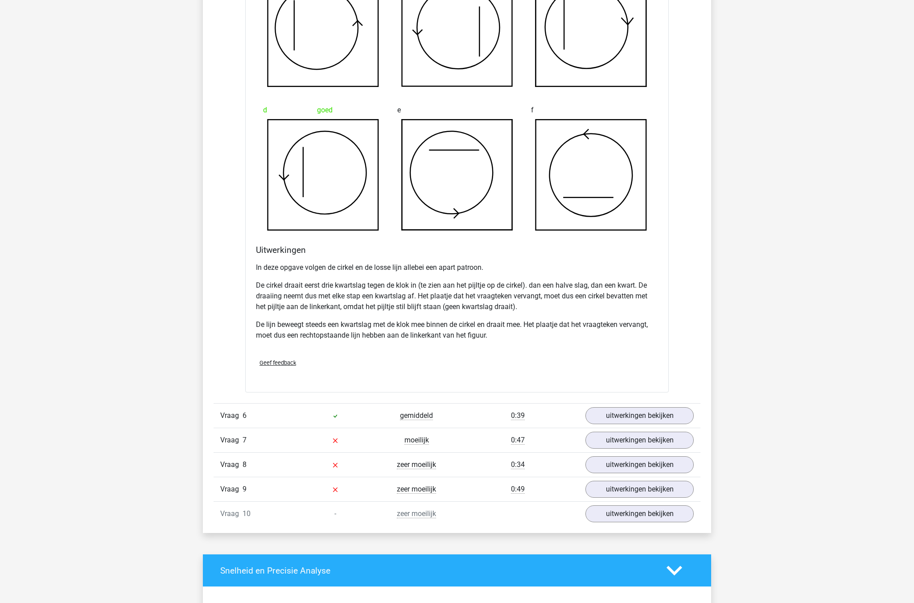
scroll to position [2542, 0]
click at [623, 438] on link "uitwerkingen bekijken" at bounding box center [639, 440] width 124 height 20
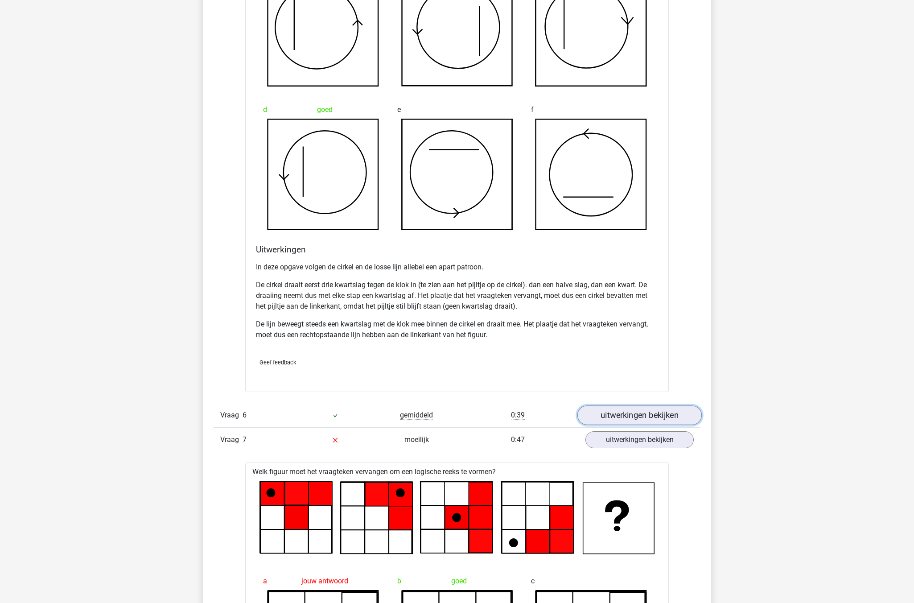
click at [625, 416] on link "uitwerkingen bekijken" at bounding box center [639, 416] width 124 height 20
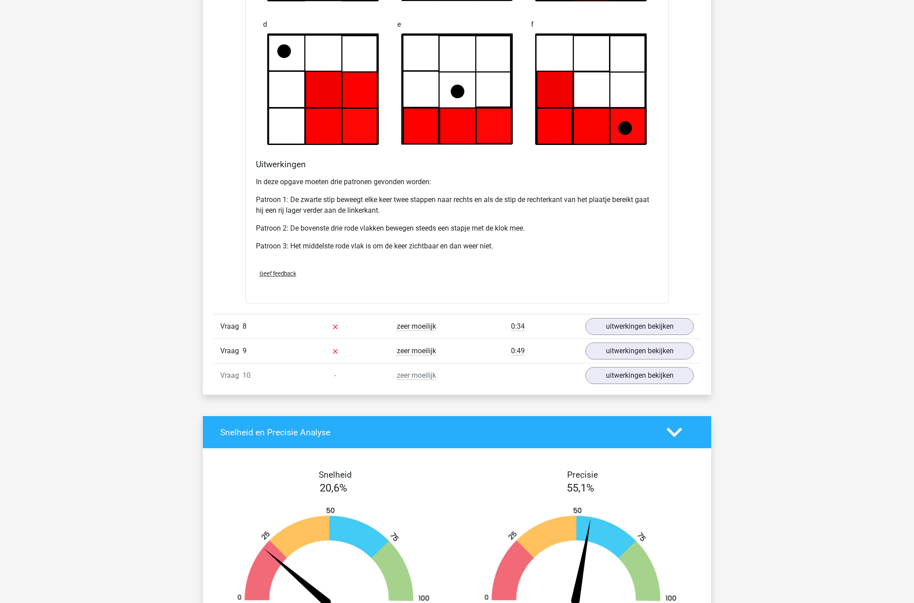
scroll to position [3791, 0]
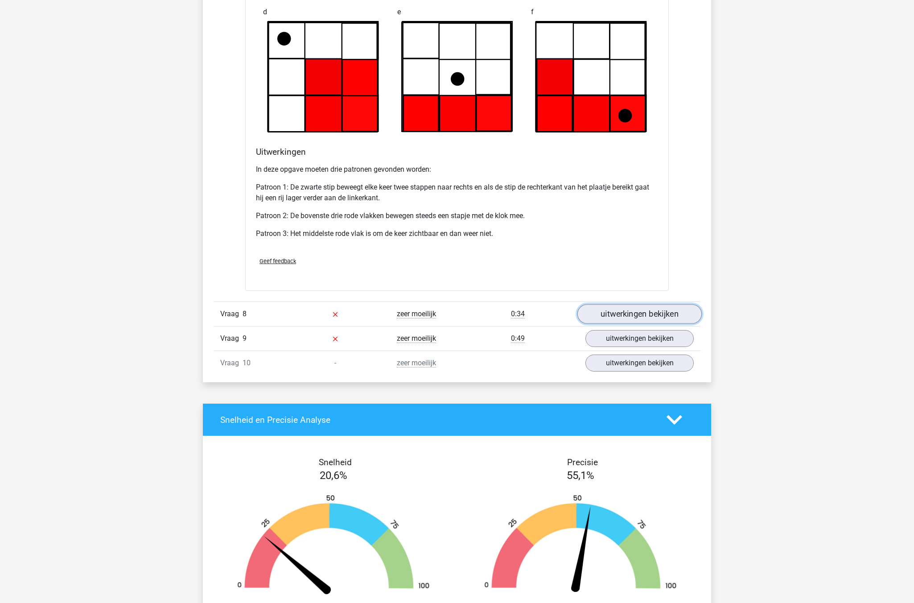
click at [623, 314] on link "uitwerkingen bekijken" at bounding box center [639, 315] width 124 height 20
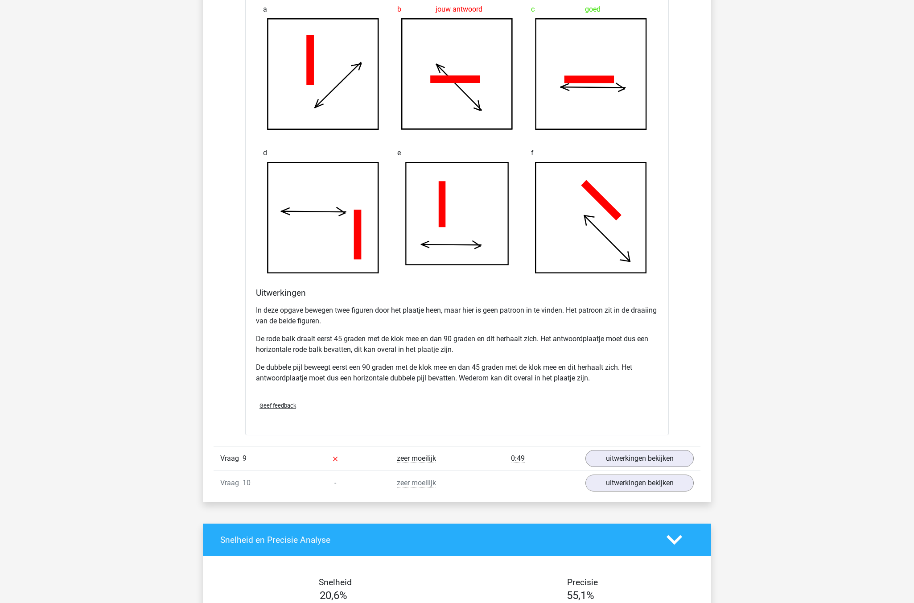
scroll to position [4236, 0]
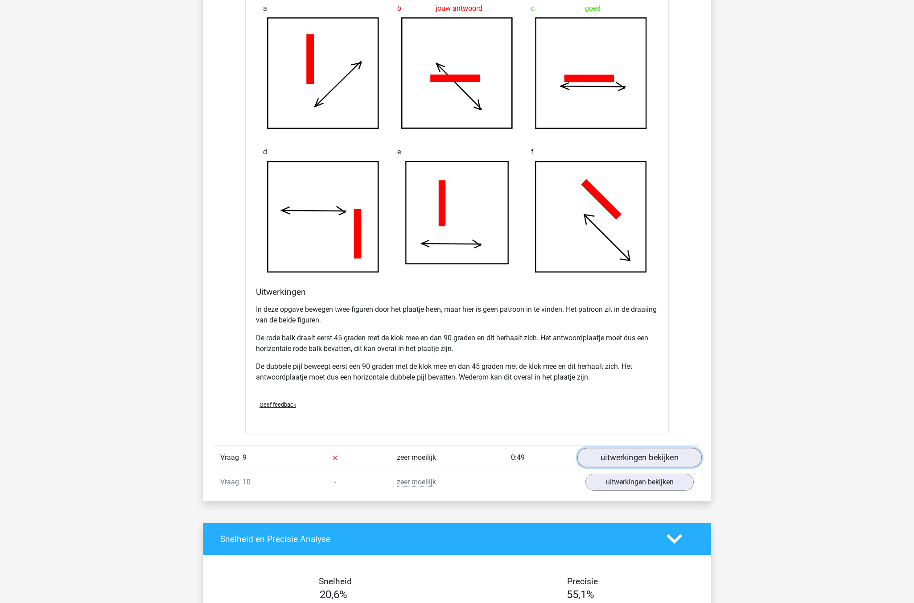
click at [620, 459] on link "uitwerkingen bekijken" at bounding box center [639, 458] width 124 height 20
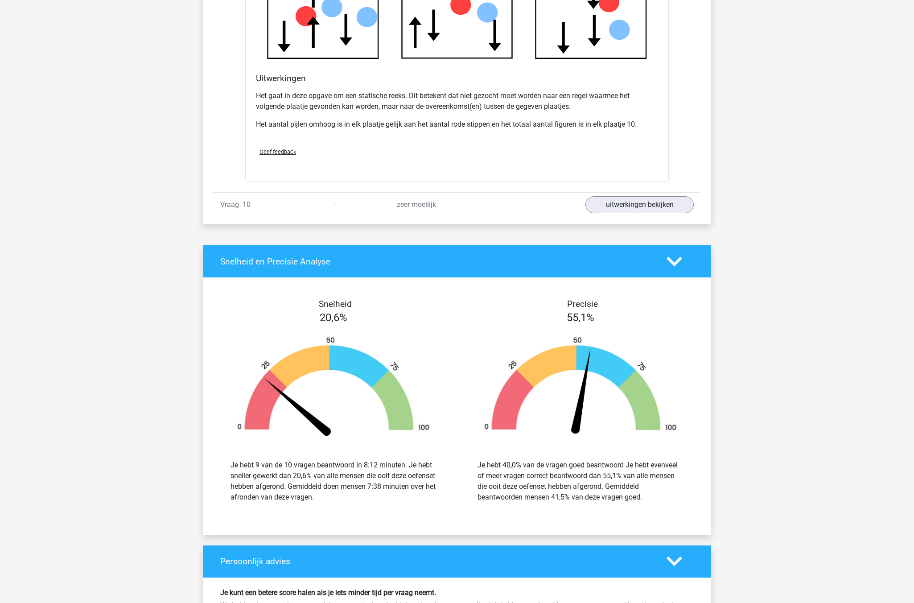
scroll to position [5262, 0]
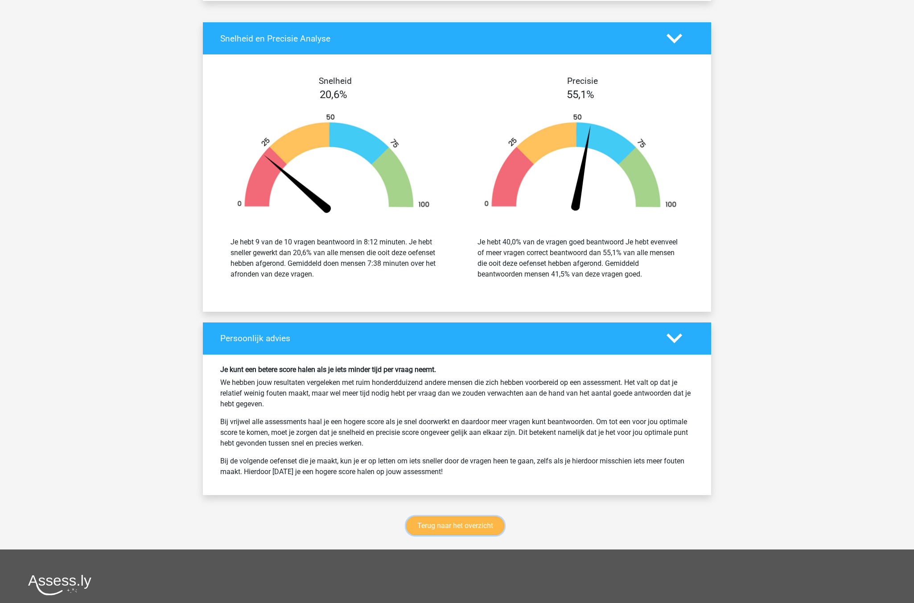
click at [461, 522] on link "Terug naar het overzicht" at bounding box center [455, 525] width 98 height 19
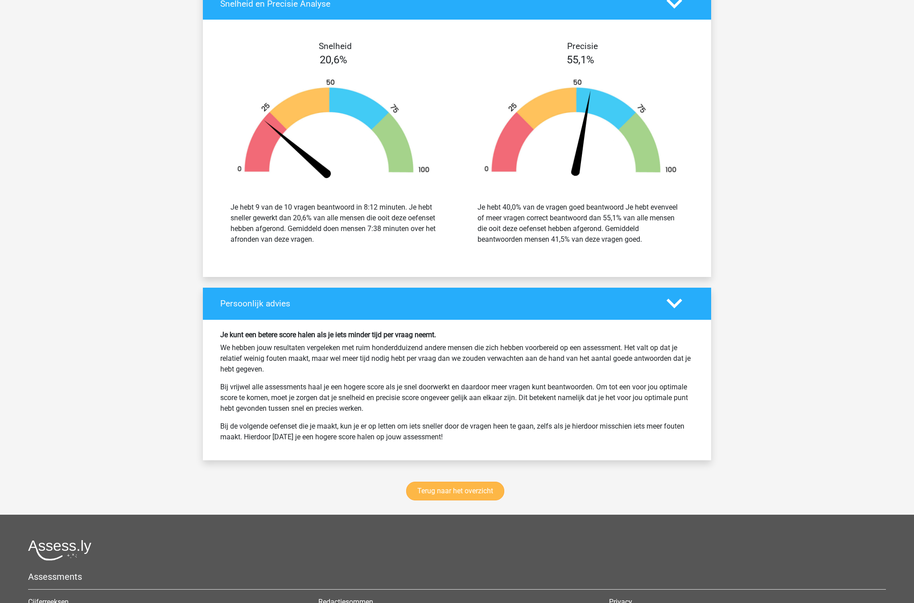
scroll to position [5355, 0]
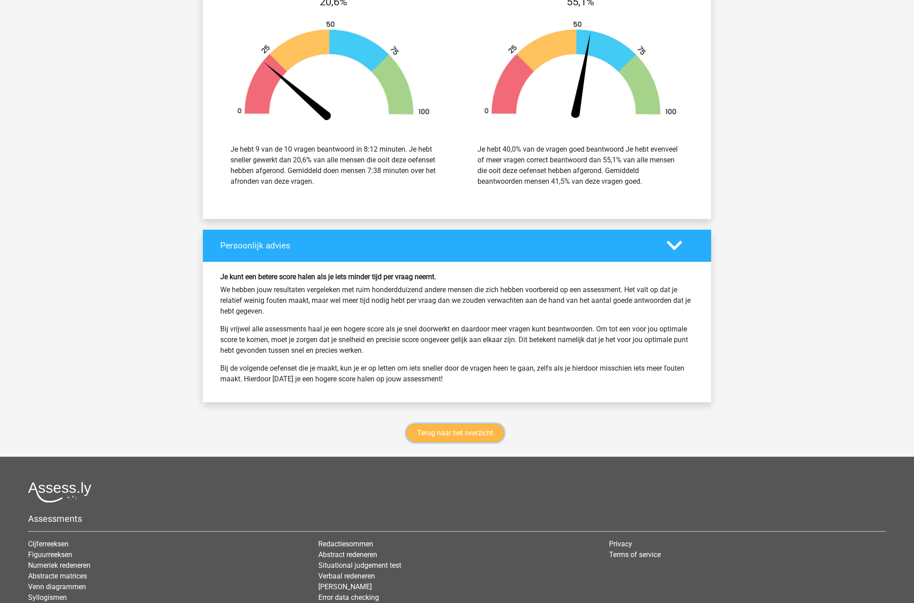
click at [452, 437] on link "Terug naar het overzicht" at bounding box center [455, 433] width 98 height 19
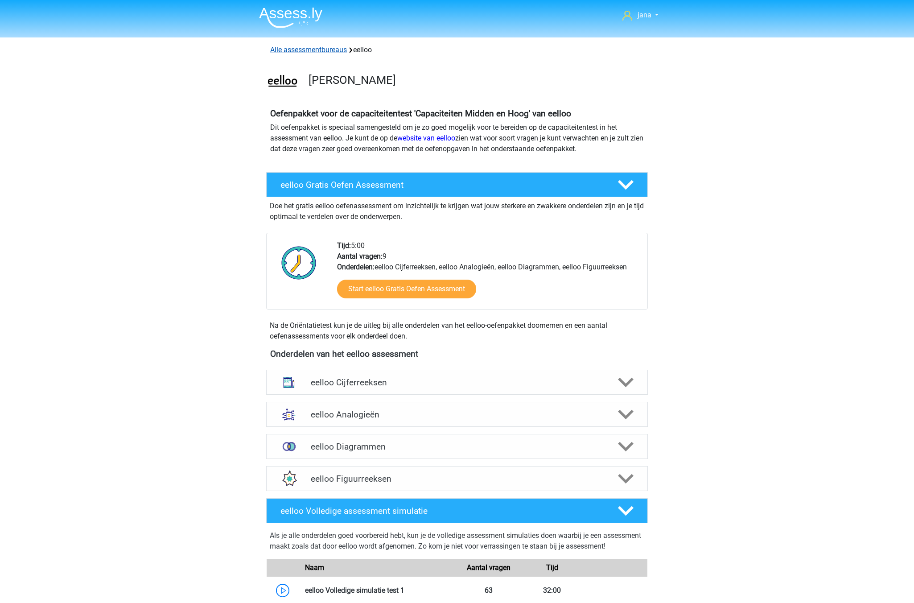
click at [316, 49] on link "Alle assessmentbureaus" at bounding box center [308, 49] width 77 height 8
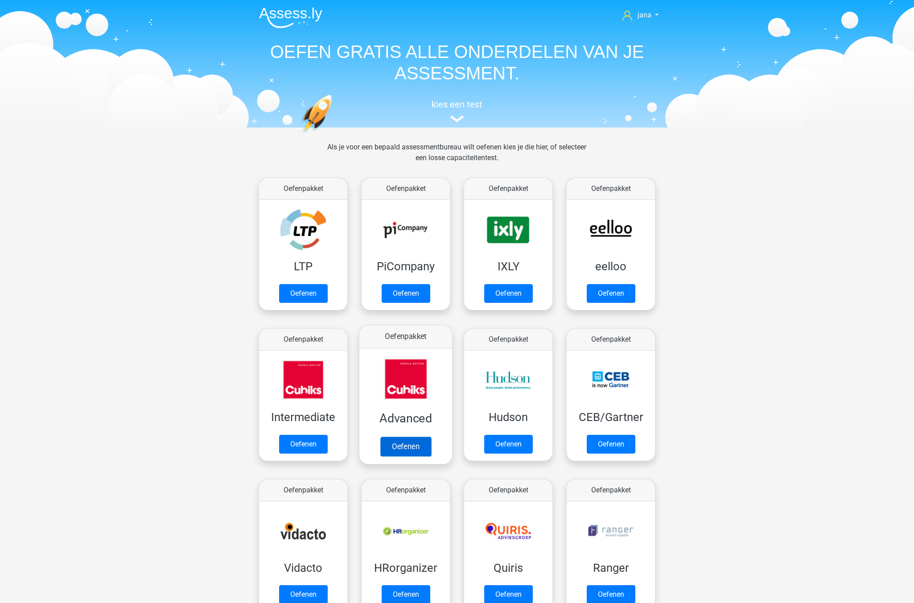
scroll to position [45, 0]
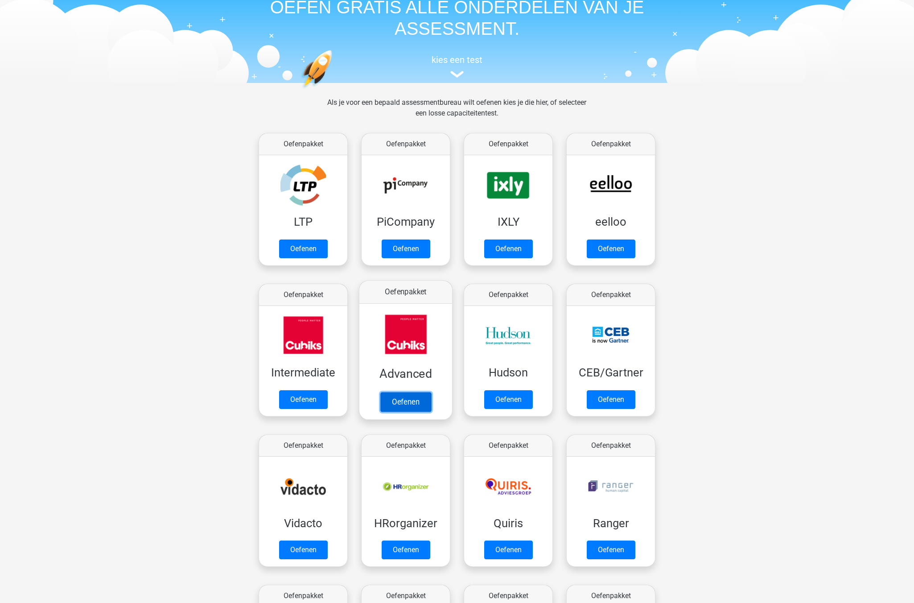
click at [420, 392] on link "Oefenen" at bounding box center [405, 402] width 51 height 20
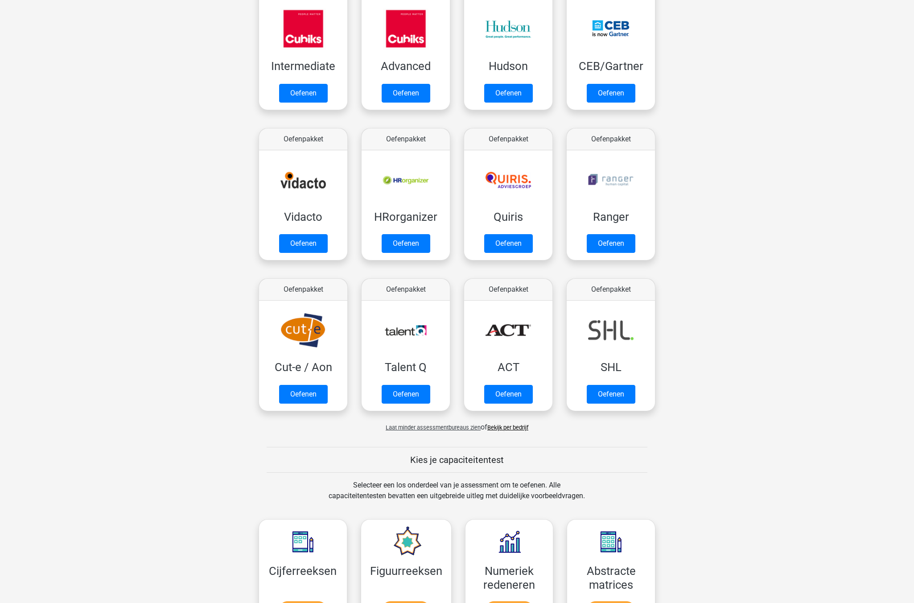
scroll to position [357, 0]
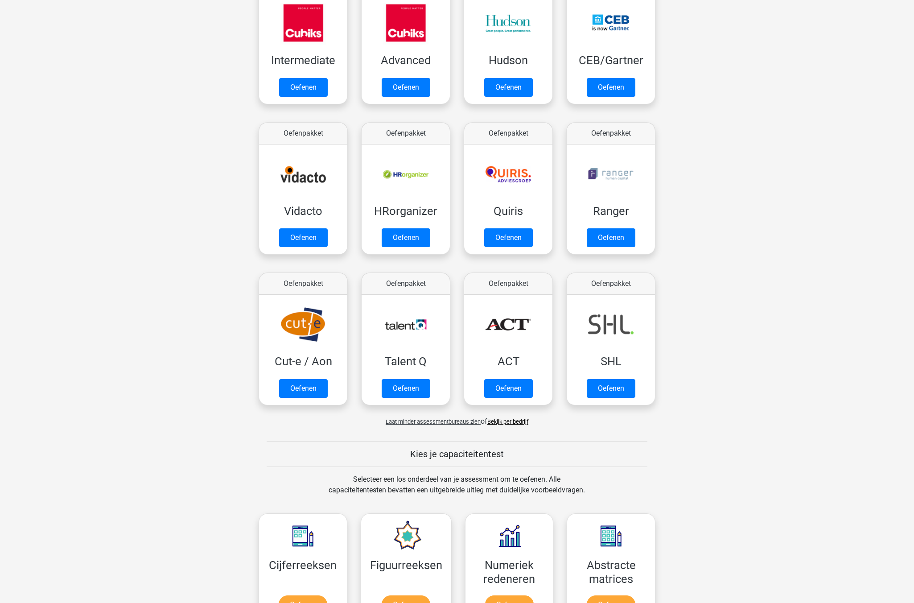
click at [525, 420] on link "Bekijk per bedrijf" at bounding box center [507, 421] width 41 height 7
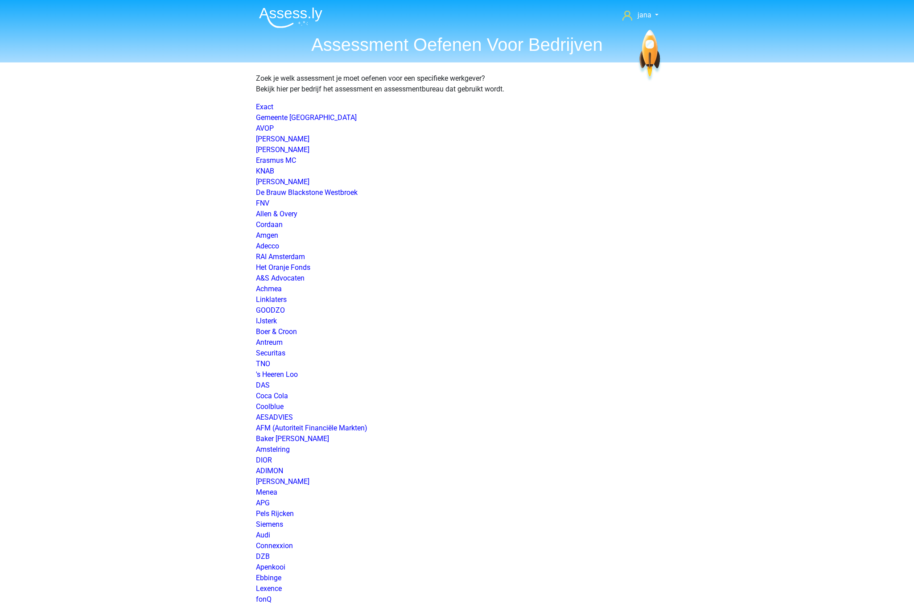
scroll to position [1122, 0]
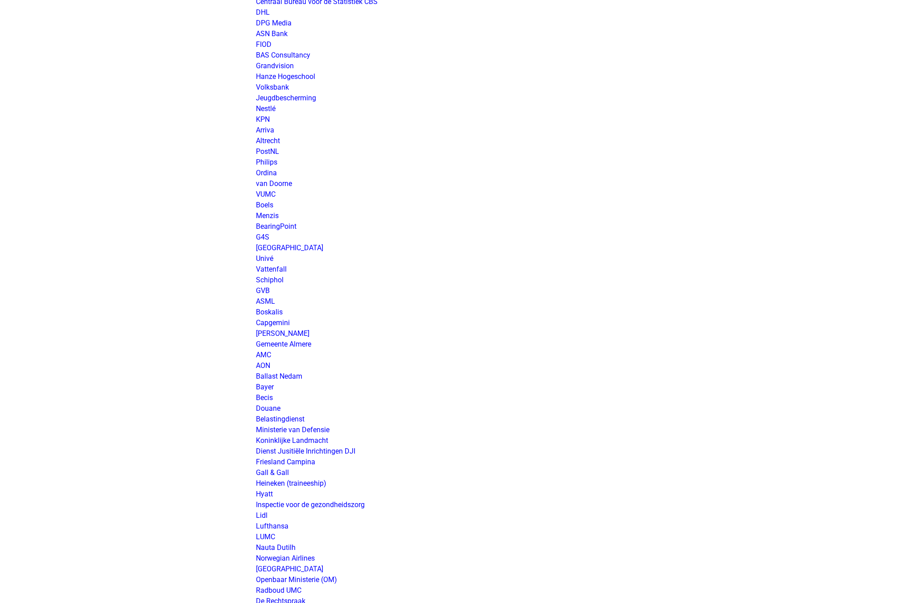
click at [268, 301] on link "ASML" at bounding box center [265, 301] width 19 height 8
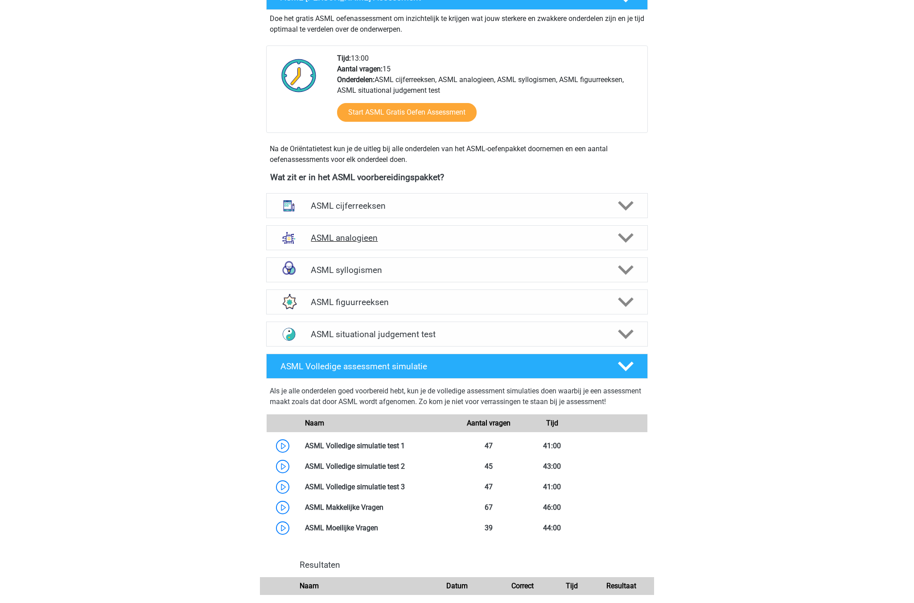
scroll to position [268, 0]
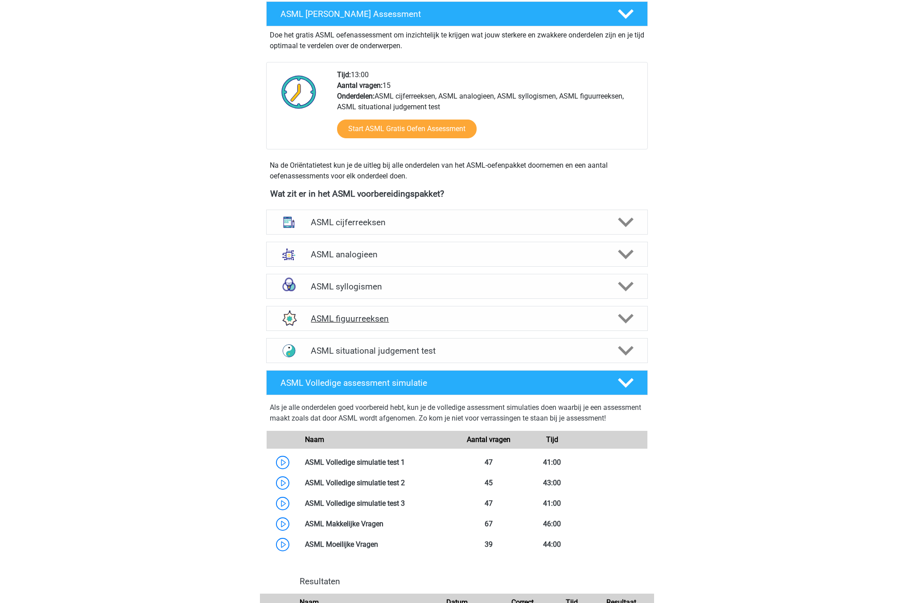
click at [345, 320] on h4 "ASML figuurreeksen" at bounding box center [457, 318] width 292 height 10
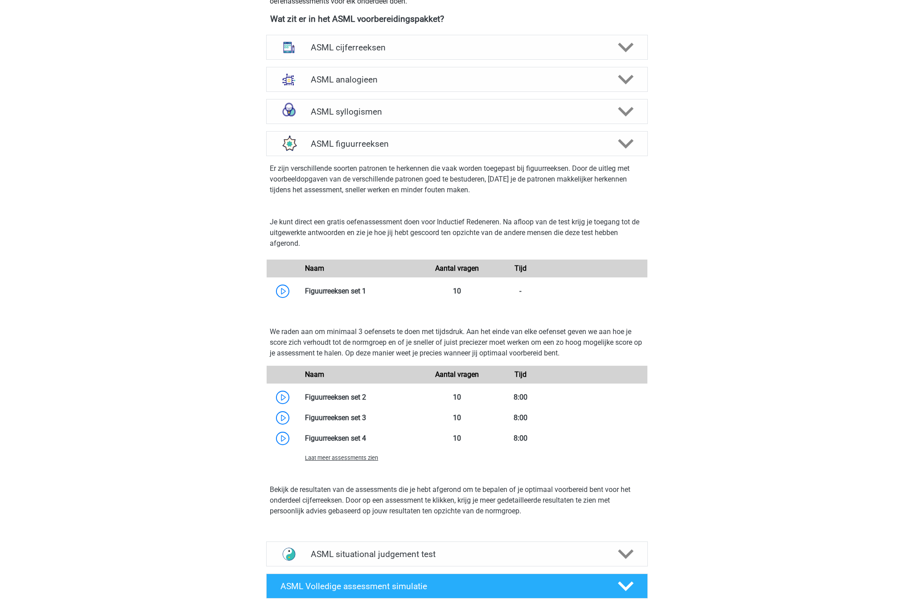
scroll to position [446, 0]
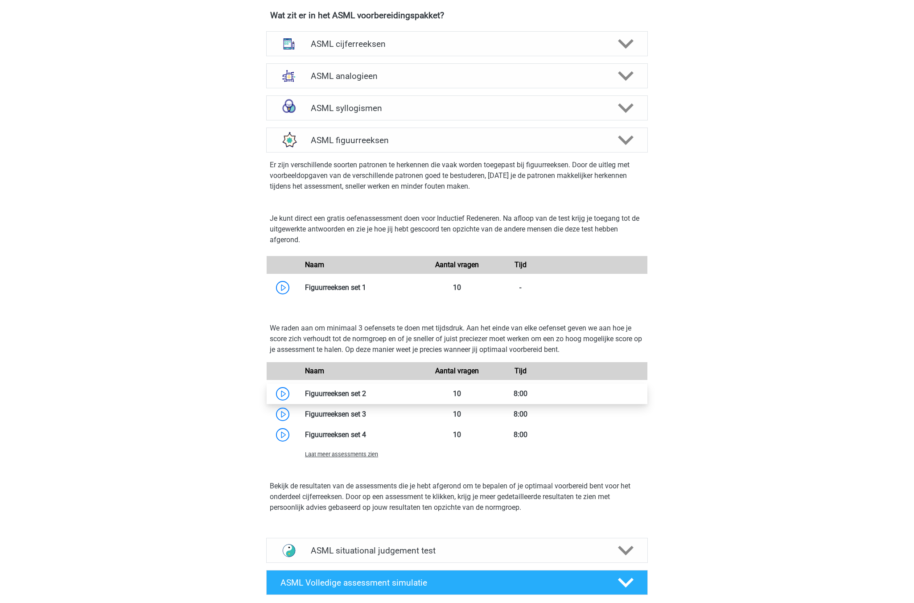
click at [366, 391] on link at bounding box center [366, 393] width 0 height 8
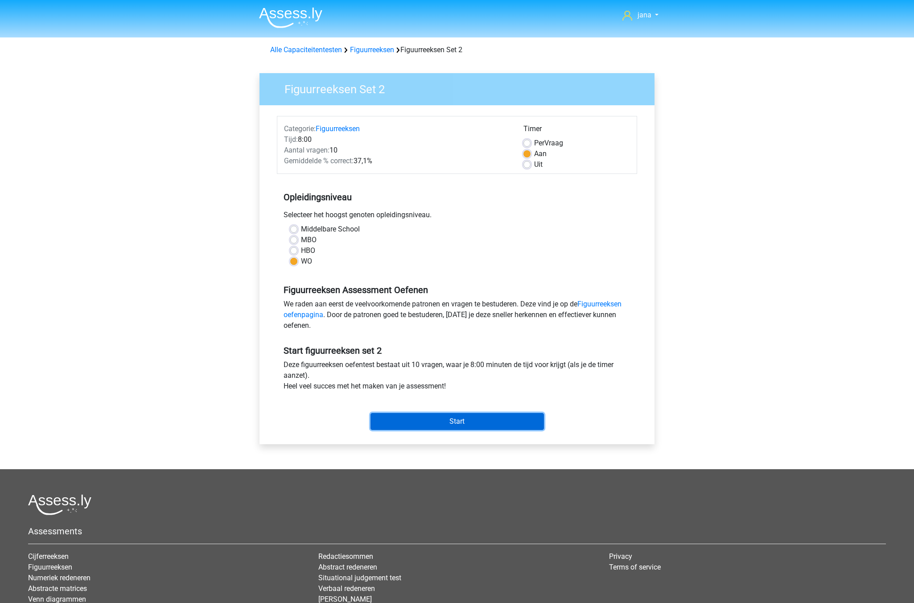
click at [426, 421] on input "Start" at bounding box center [457, 421] width 173 height 17
click at [482, 423] on input "Start" at bounding box center [457, 421] width 173 height 17
click at [338, 126] on link "Figuurreeksen" at bounding box center [338, 128] width 44 height 8
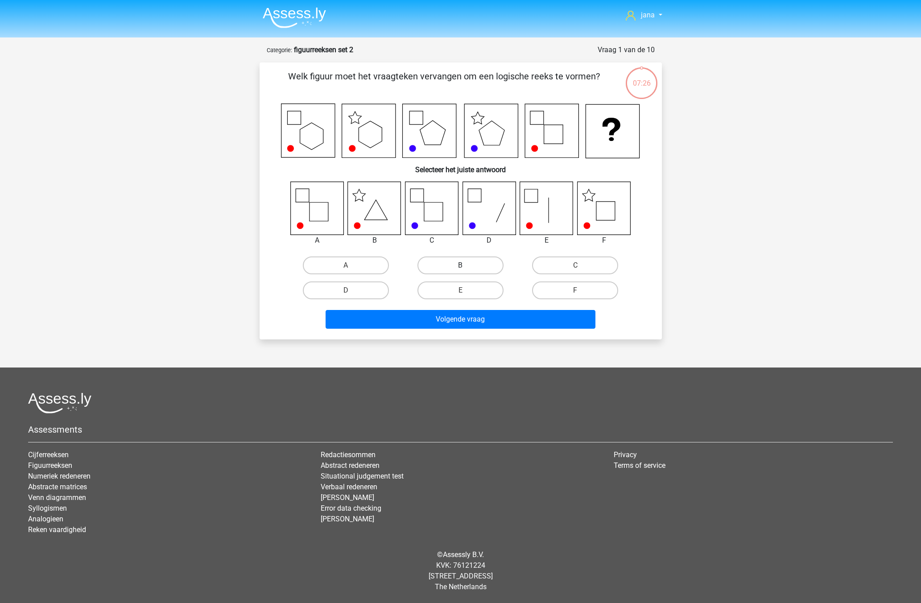
click at [460, 271] on label "B" at bounding box center [460, 265] width 86 height 18
click at [460, 271] on input "B" at bounding box center [463, 268] width 6 height 6
radio input "true"
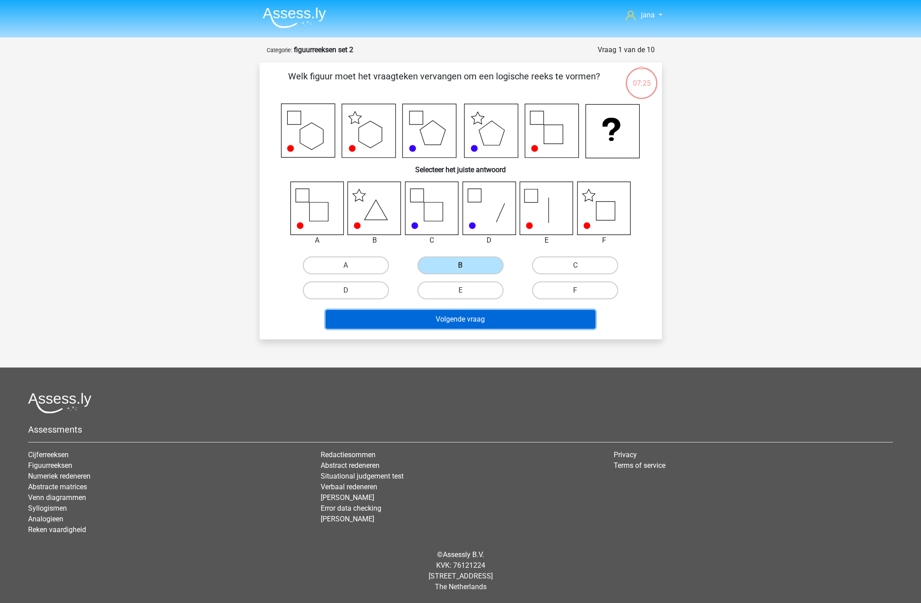
click at [485, 322] on button "Volgende vraag" at bounding box center [461, 319] width 270 height 19
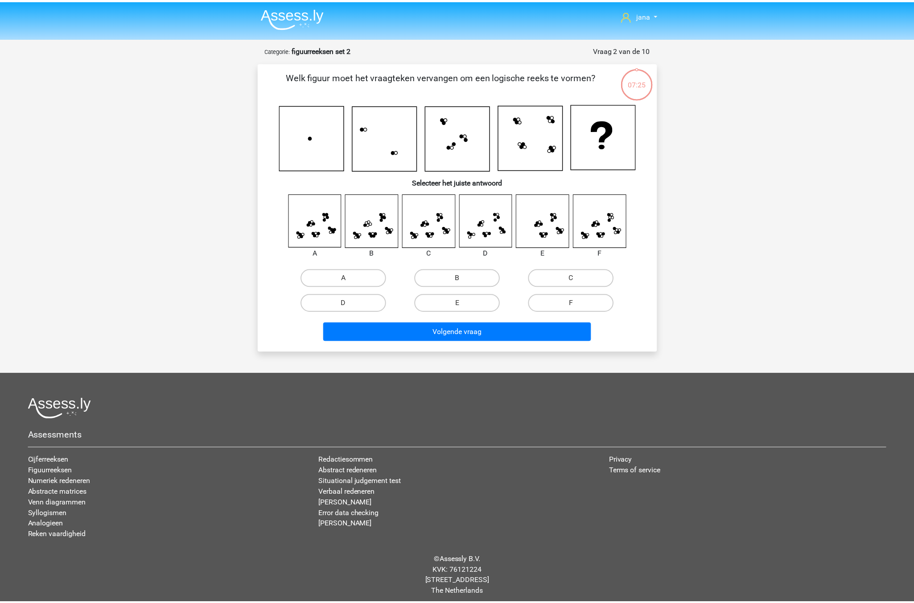
scroll to position [6, 0]
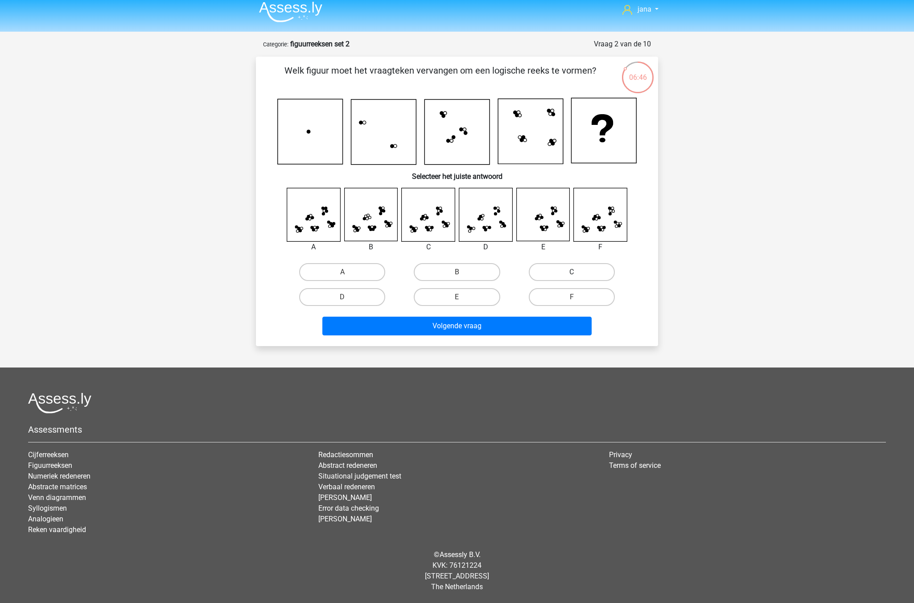
click at [557, 271] on label "C" at bounding box center [572, 272] width 86 height 18
click at [572, 272] on input "C" at bounding box center [575, 275] width 6 height 6
radio input "true"
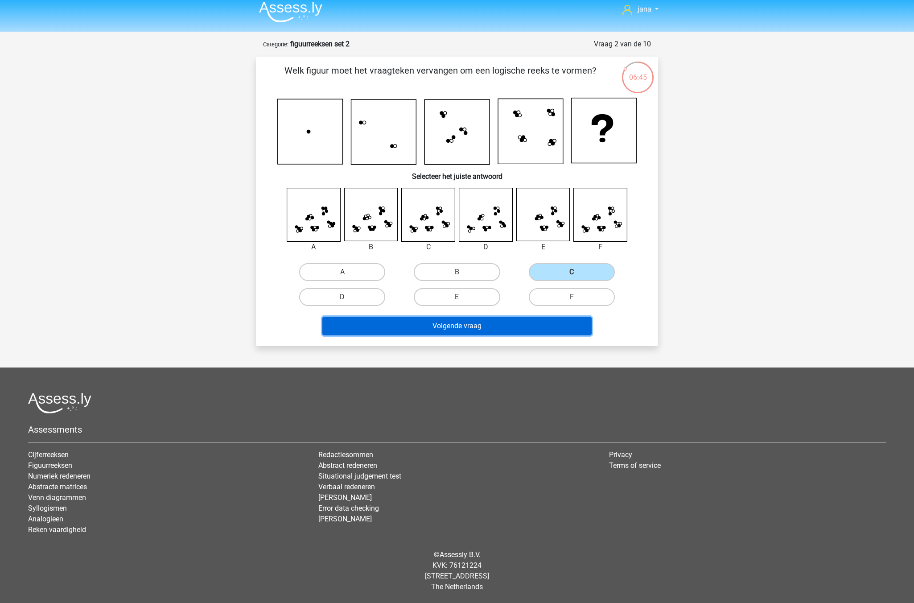
click at [505, 324] on button "Volgende vraag" at bounding box center [457, 326] width 270 height 19
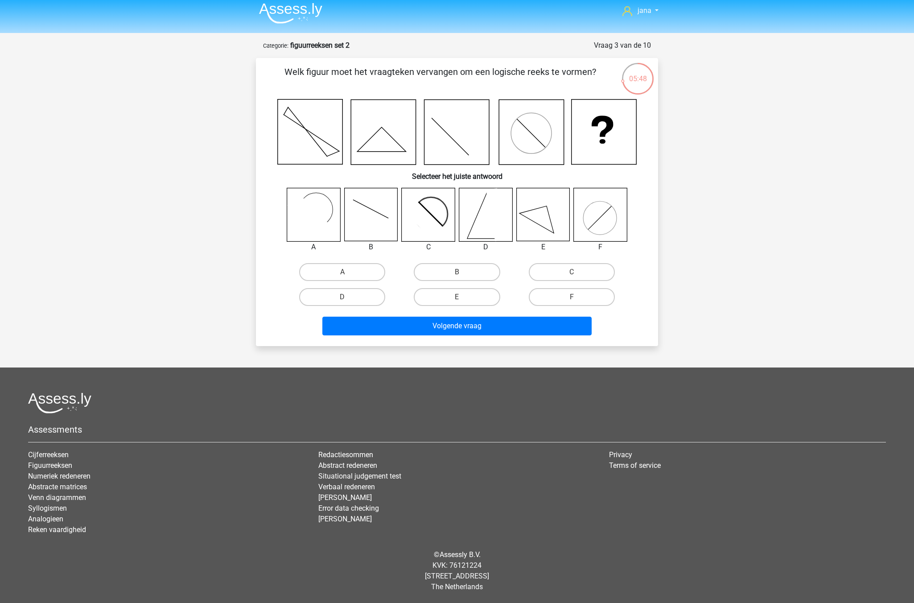
click at [608, 219] on icon at bounding box center [600, 214] width 53 height 53
click at [586, 296] on label "F" at bounding box center [572, 297] width 86 height 18
click at [577, 297] on input "F" at bounding box center [575, 300] width 6 height 6
radio input "true"
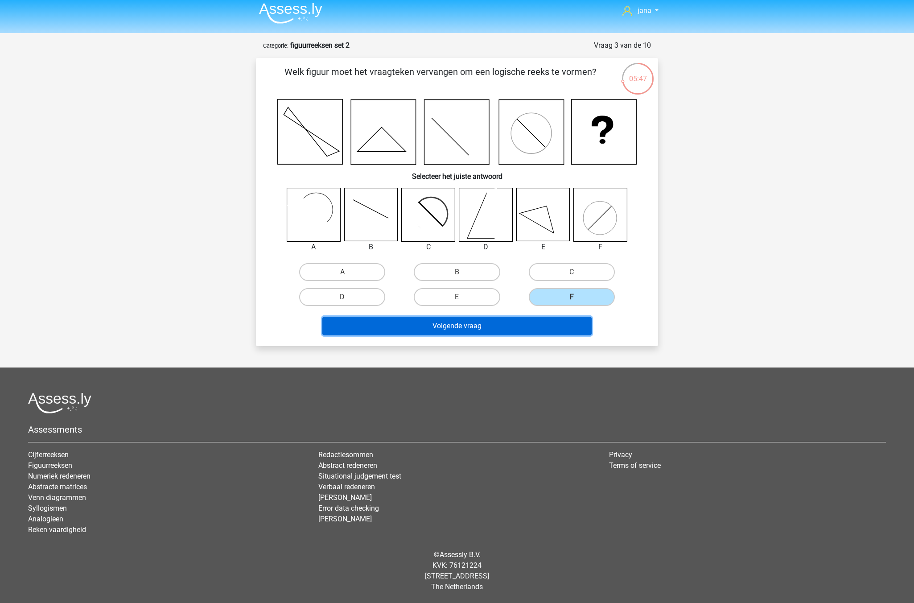
click at [552, 318] on button "Volgende vraag" at bounding box center [457, 326] width 270 height 19
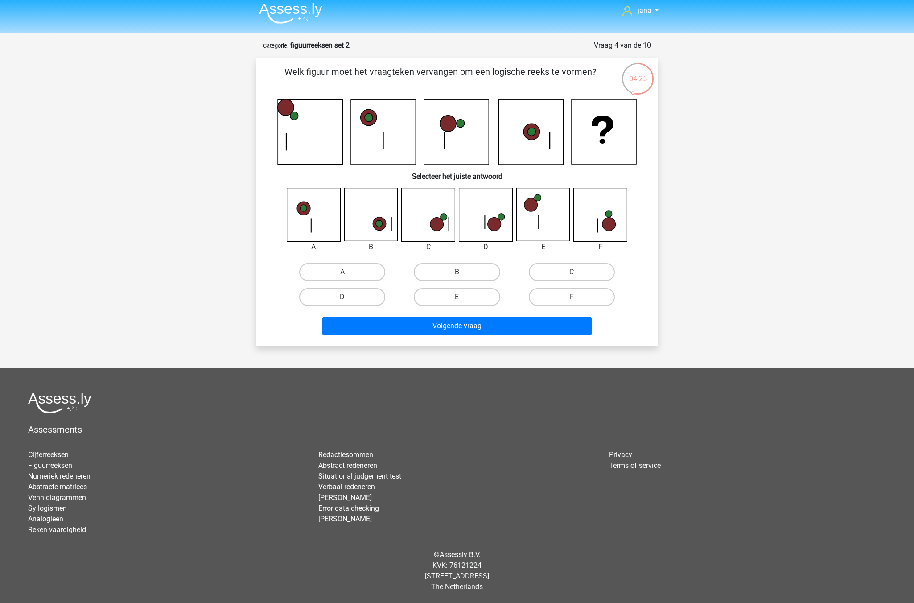
click at [462, 265] on label "B" at bounding box center [457, 272] width 86 height 18
click at [462, 272] on input "B" at bounding box center [460, 275] width 6 height 6
radio input "true"
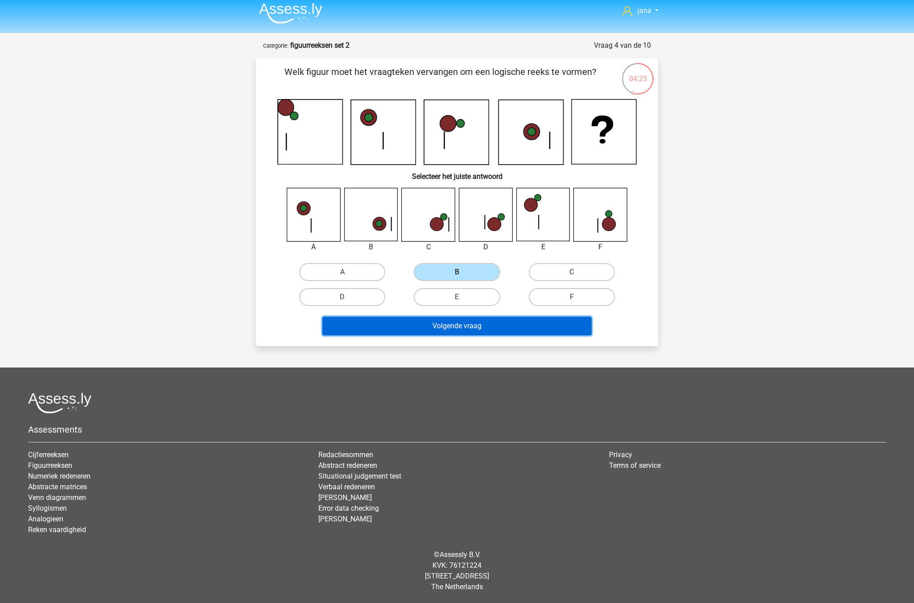
click at [501, 329] on button "Volgende vraag" at bounding box center [457, 326] width 270 height 19
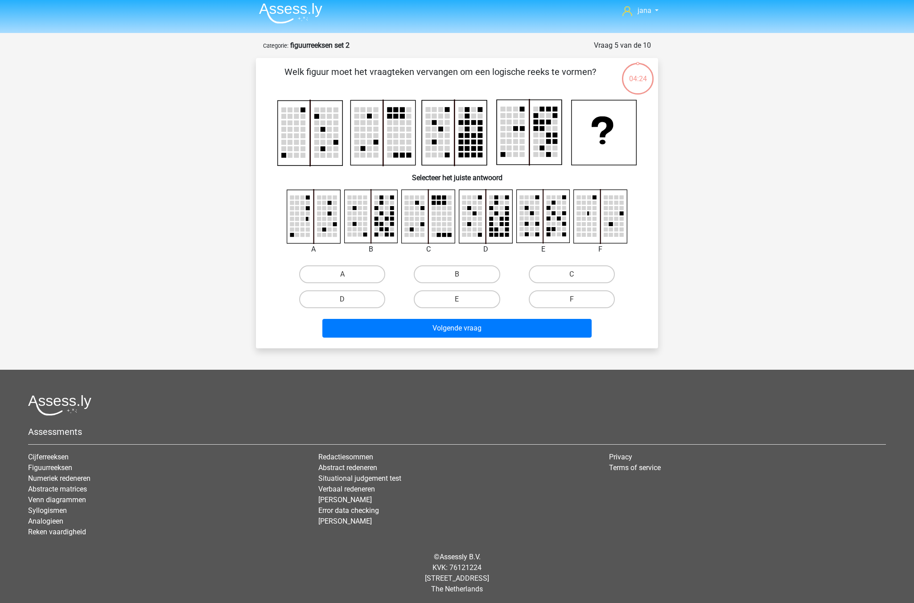
scroll to position [7, 0]
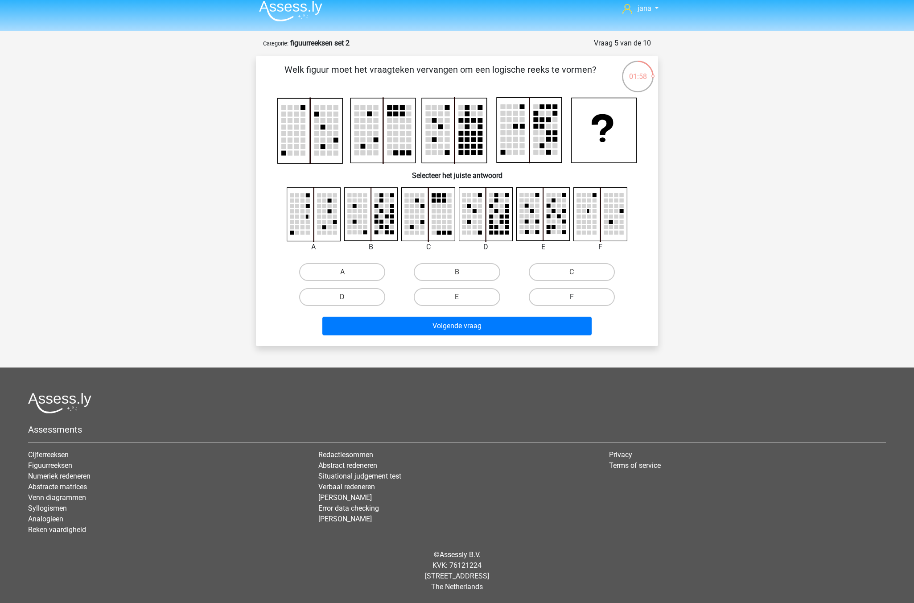
click at [561, 294] on label "F" at bounding box center [572, 297] width 86 height 18
click at [572, 297] on input "F" at bounding box center [575, 300] width 6 height 6
radio input "true"
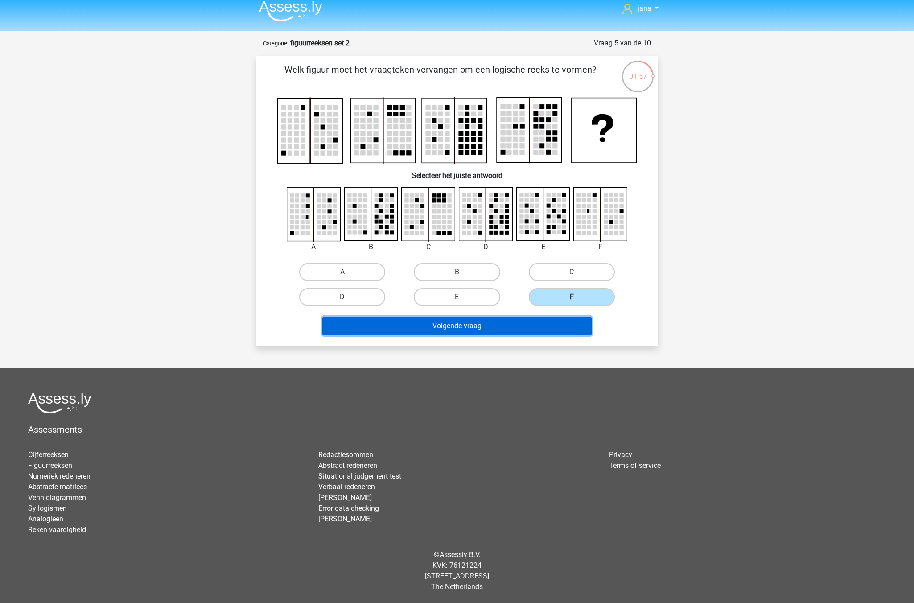
click at [545, 326] on button "Volgende vraag" at bounding box center [457, 326] width 270 height 19
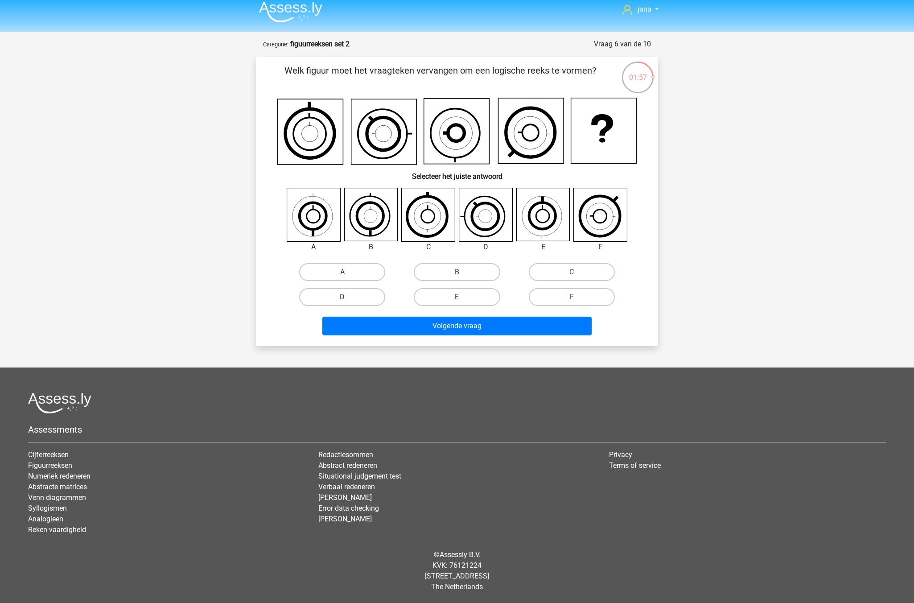
scroll to position [6, 0]
click at [535, 148] on icon at bounding box center [532, 131] width 66 height 66
click at [376, 216] on icon at bounding box center [370, 214] width 53 height 53
click at [354, 274] on label "A" at bounding box center [342, 272] width 86 height 18
click at [348, 274] on input "A" at bounding box center [345, 275] width 6 height 6
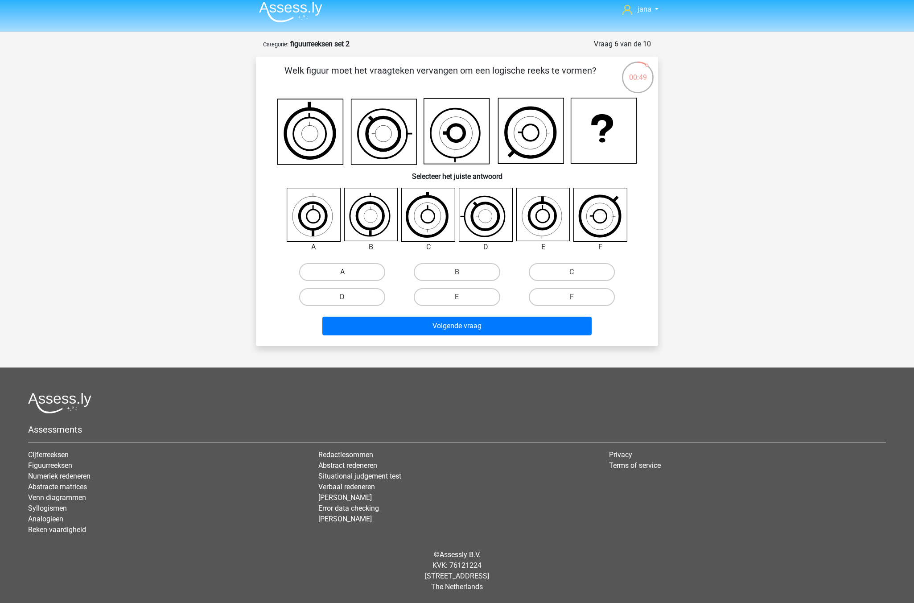
radio input "true"
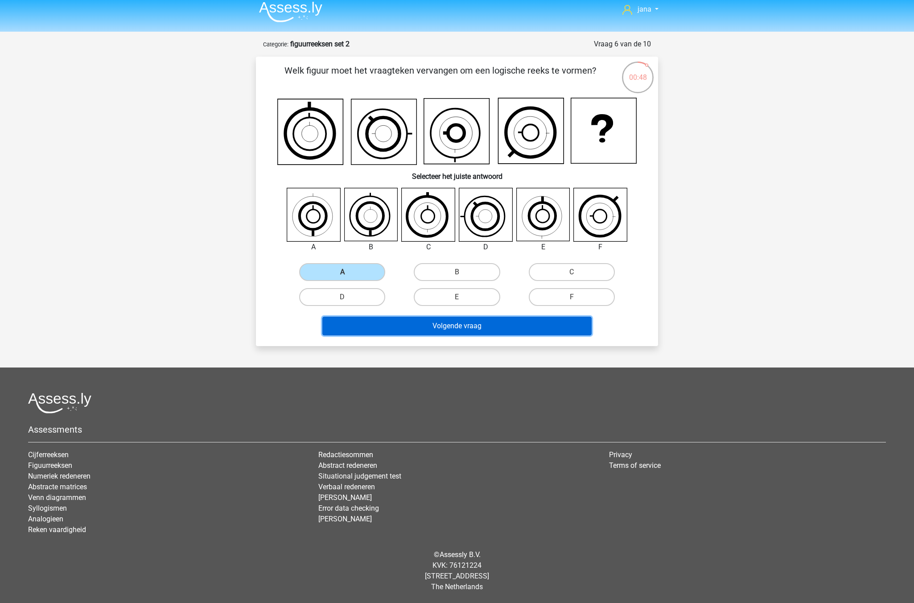
click at [478, 332] on button "Volgende vraag" at bounding box center [457, 326] width 270 height 19
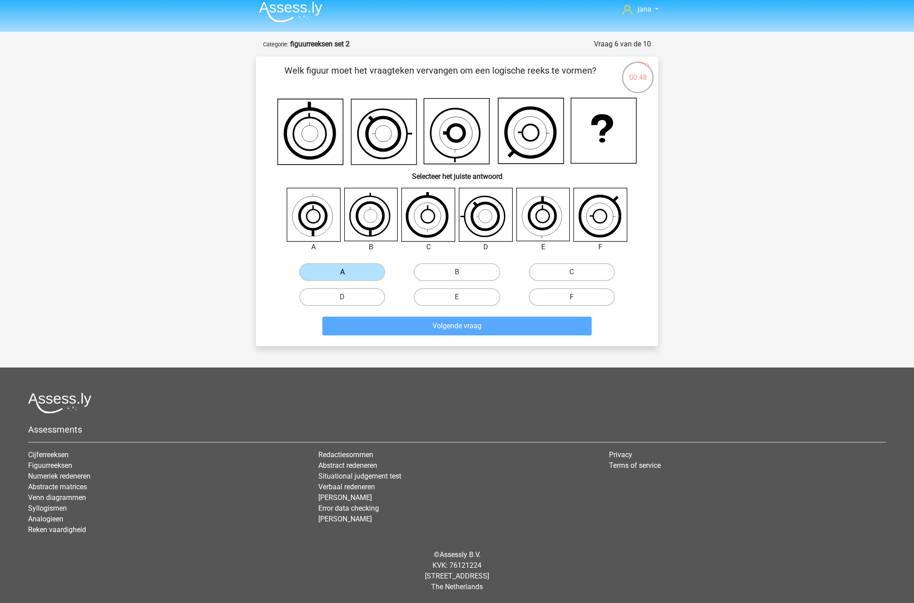
scroll to position [4, 0]
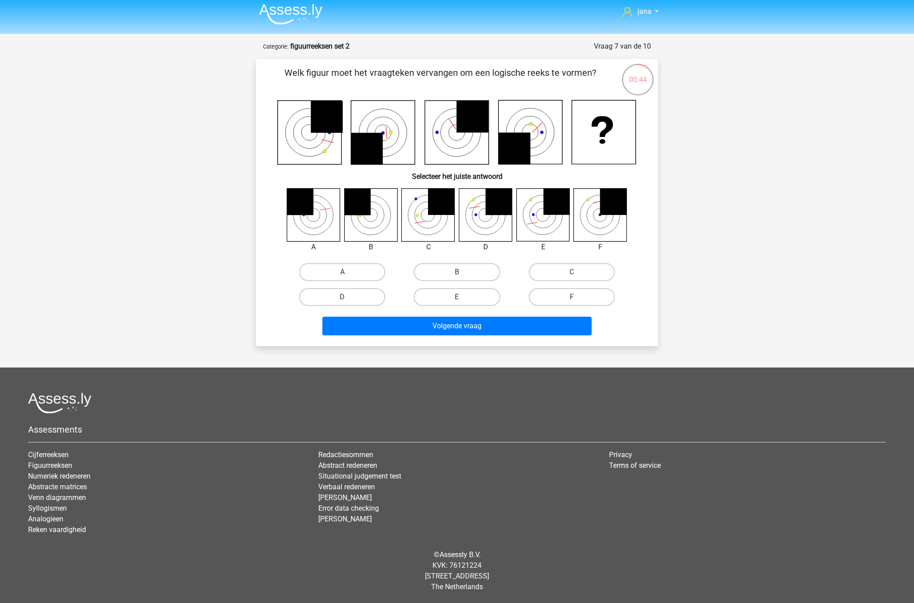
click at [339, 118] on icon at bounding box center [327, 117] width 32 height 32
click at [493, 230] on icon at bounding box center [485, 214] width 53 height 53
click at [353, 299] on label "D" at bounding box center [342, 297] width 86 height 18
click at [348, 299] on input "D" at bounding box center [345, 300] width 6 height 6
radio input "true"
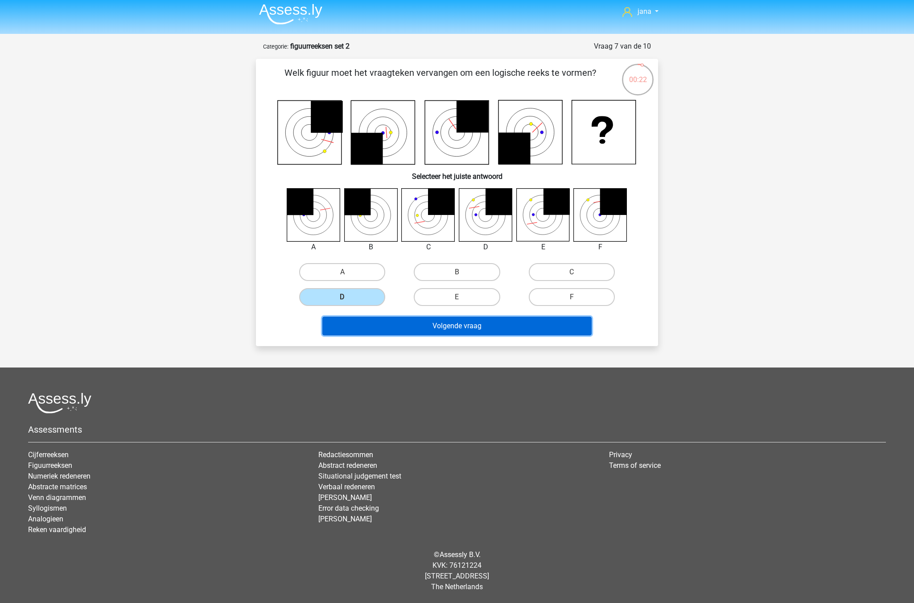
click at [480, 332] on button "Volgende vraag" at bounding box center [457, 326] width 270 height 19
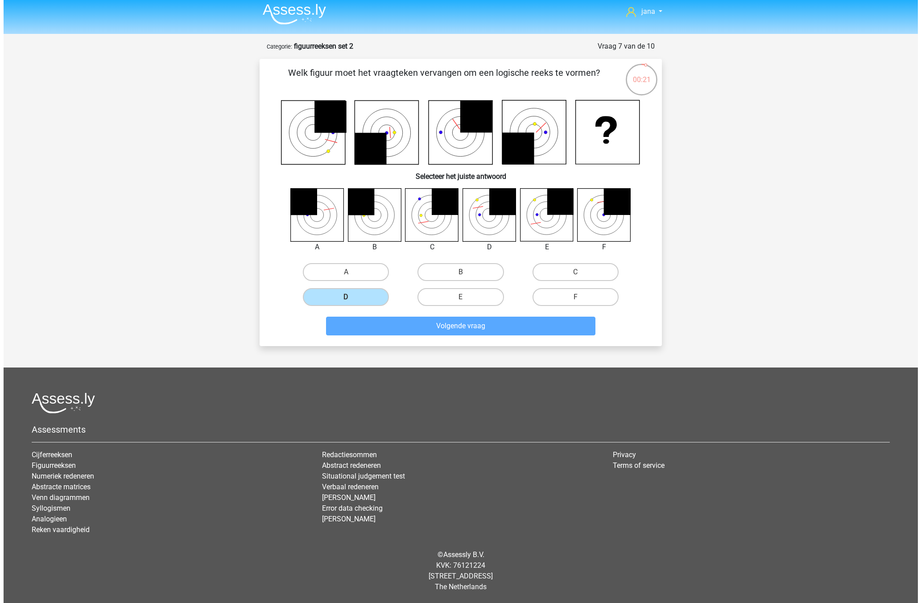
scroll to position [0, 0]
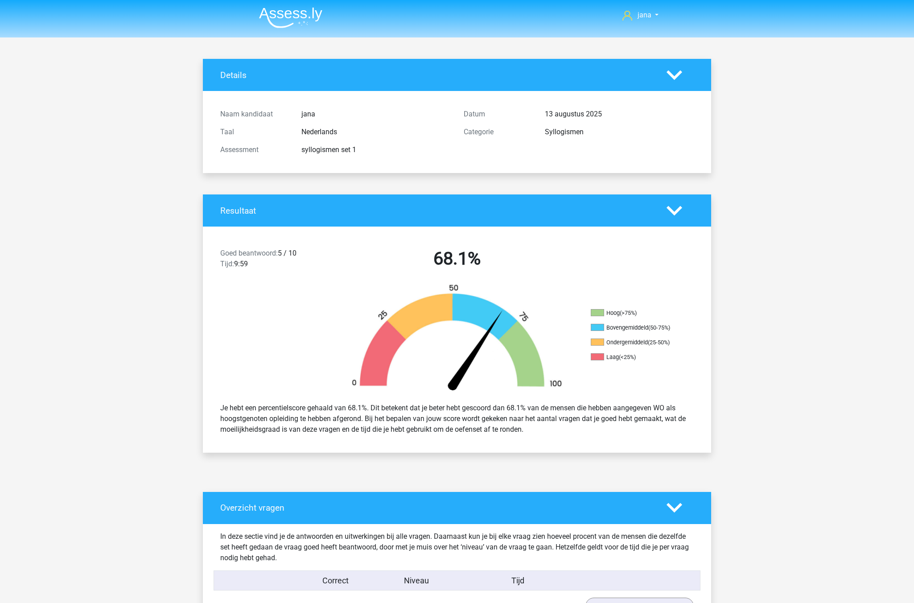
scroll to position [2007, 0]
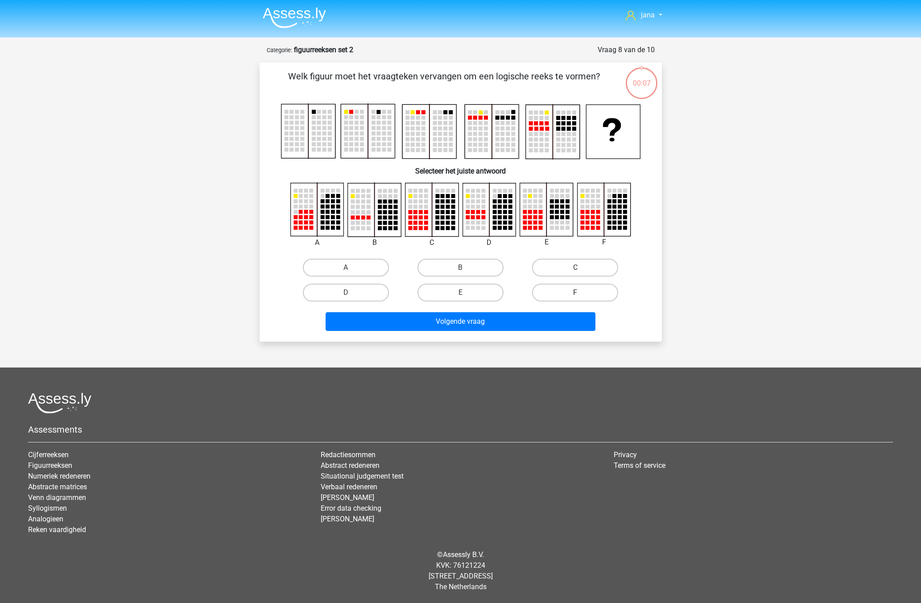
click at [586, 296] on label "F" at bounding box center [575, 293] width 86 height 18
click at [581, 296] on input "F" at bounding box center [578, 296] width 6 height 6
radio input "true"
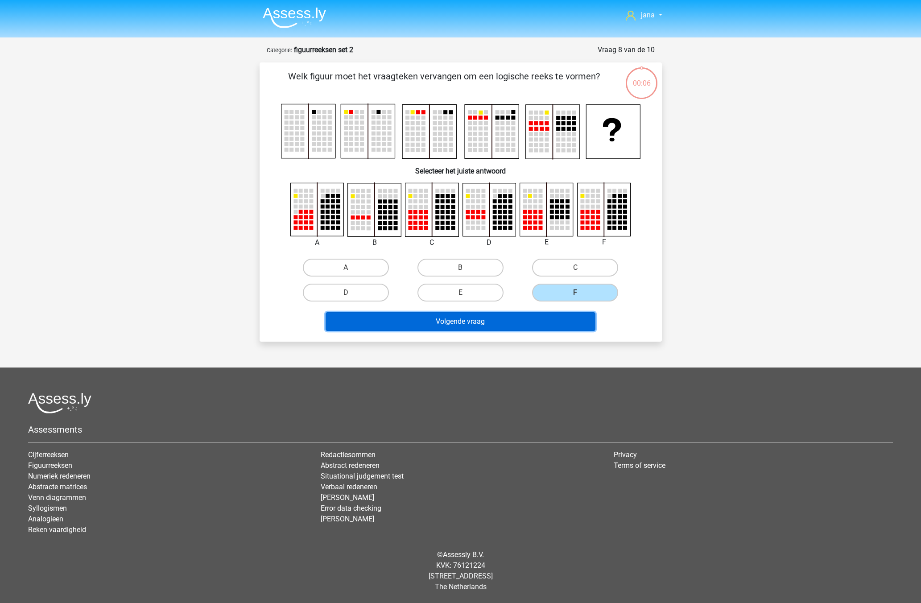
click at [549, 318] on button "Volgende vraag" at bounding box center [461, 321] width 270 height 19
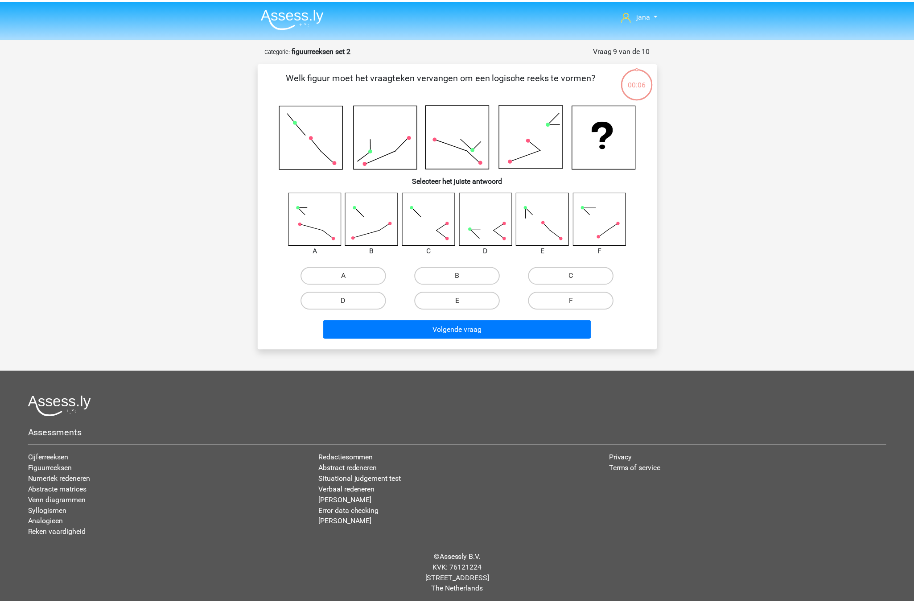
scroll to position [4, 0]
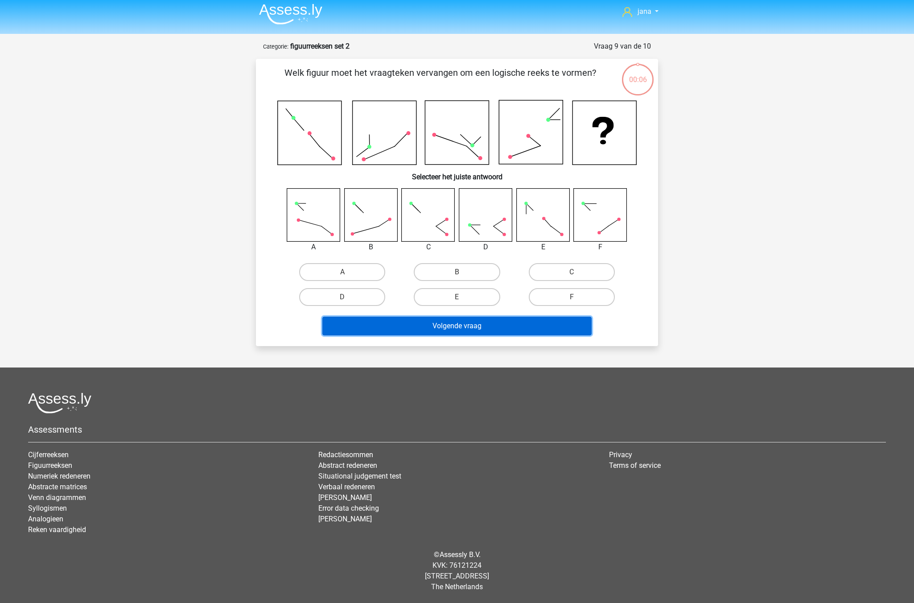
click at [546, 320] on button "Volgende vraag" at bounding box center [457, 326] width 270 height 19
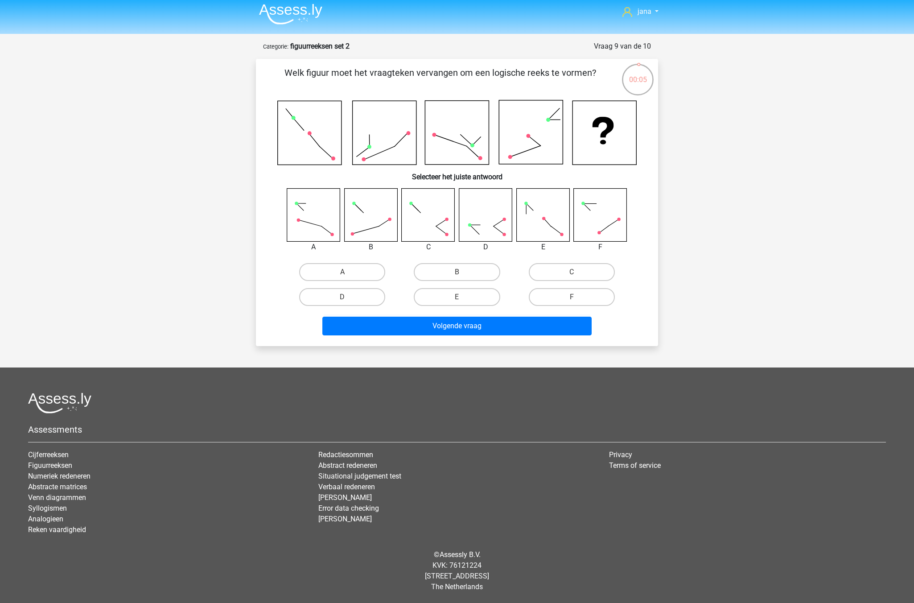
click at [473, 285] on div "E" at bounding box center [457, 297] width 115 height 25
click at [471, 296] on label "E" at bounding box center [457, 297] width 86 height 18
click at [463, 297] on input "E" at bounding box center [460, 300] width 6 height 6
radio input "true"
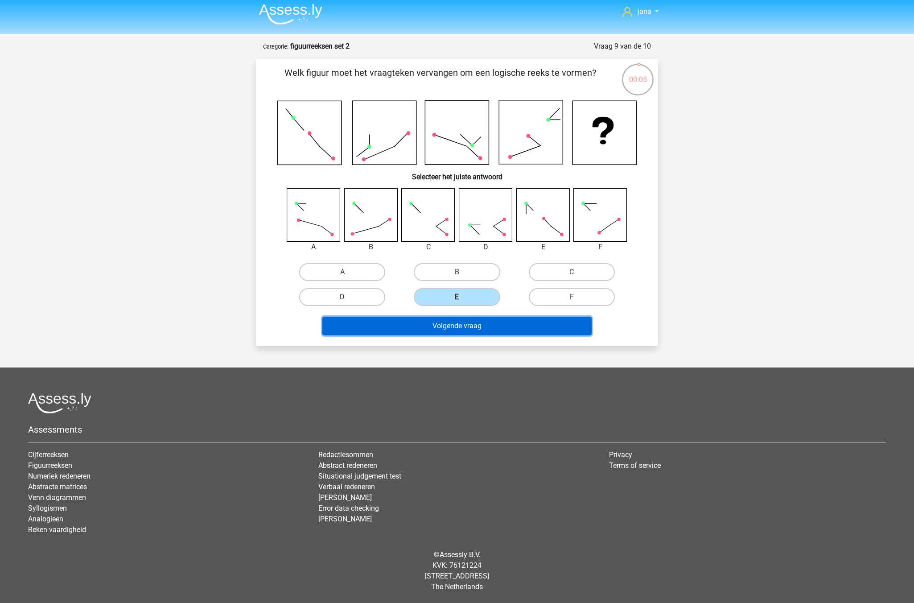
click at [490, 327] on button "Volgende vraag" at bounding box center [457, 326] width 270 height 19
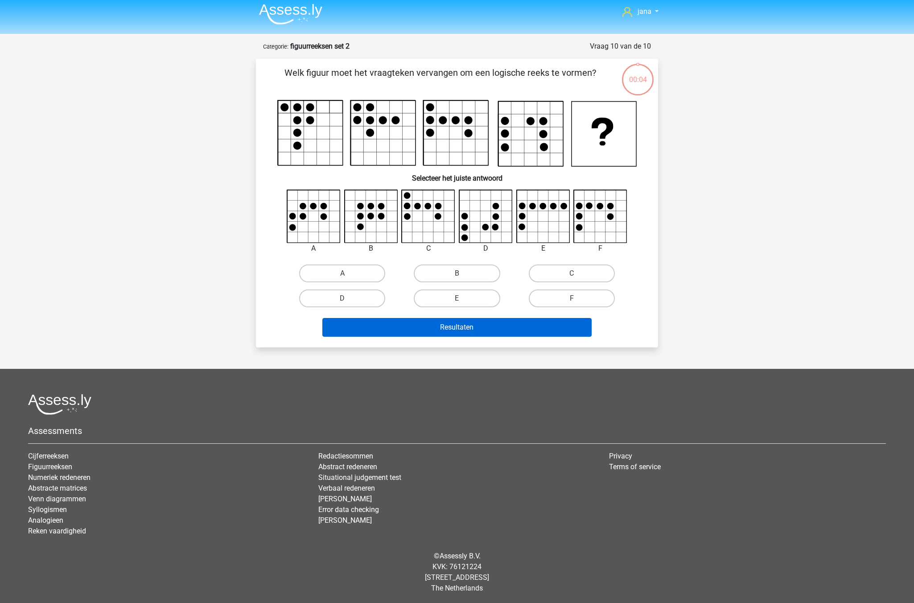
scroll to position [5, 0]
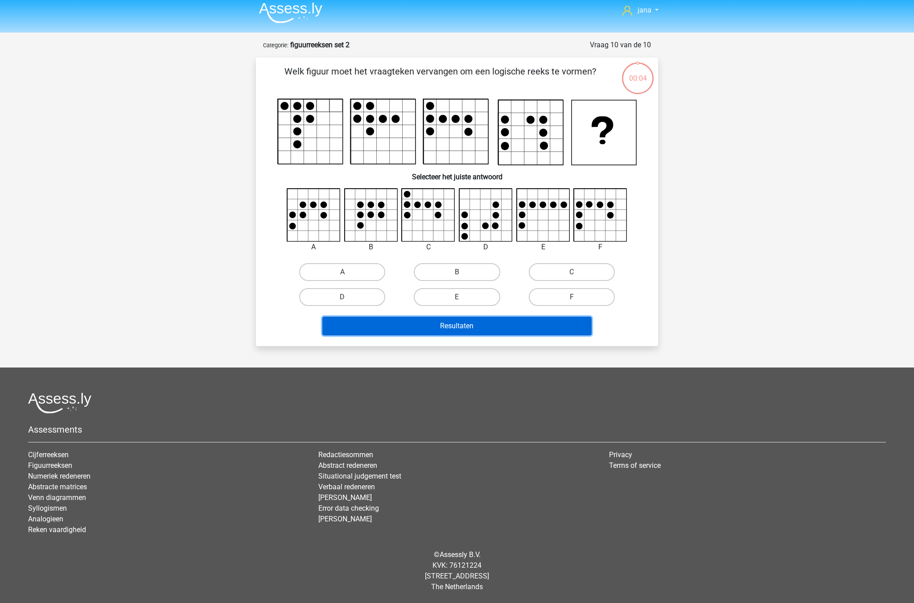
click at [489, 328] on button "Resultaten" at bounding box center [457, 326] width 270 height 19
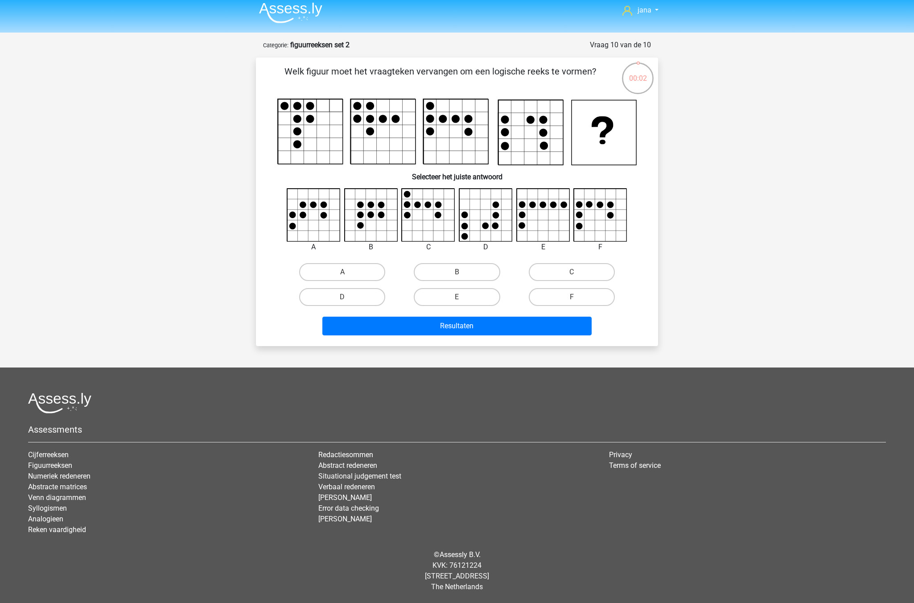
click at [347, 274] on input "A" at bounding box center [345, 275] width 6 height 6
radio input "true"
click at [425, 315] on div "Resultaten" at bounding box center [457, 323] width 374 height 29
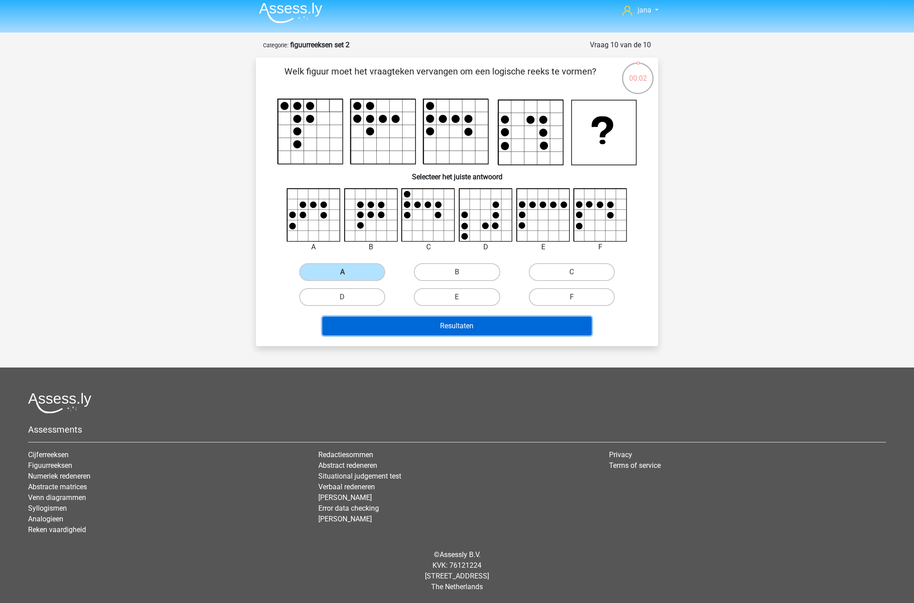
click at [435, 326] on button "Resultaten" at bounding box center [457, 326] width 270 height 19
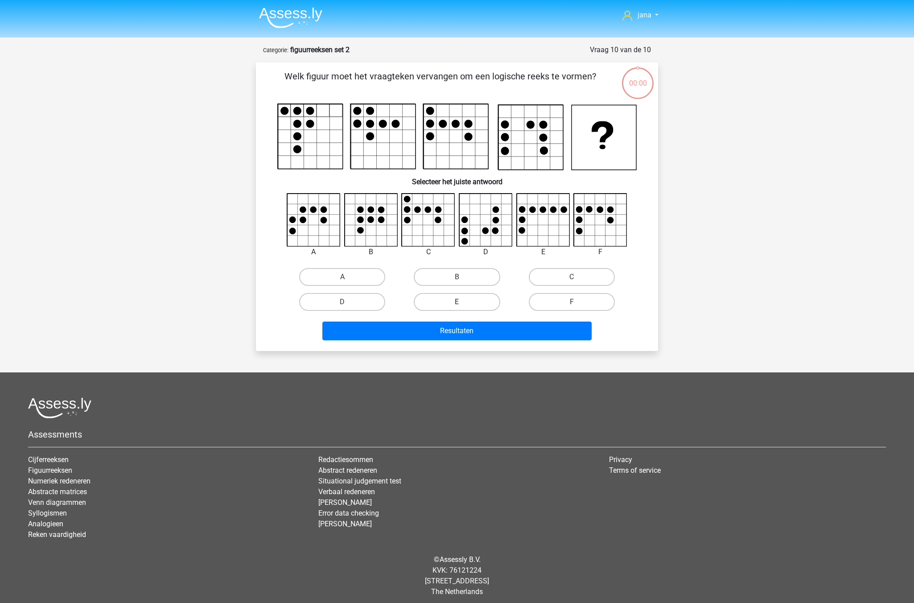
scroll to position [5, 0]
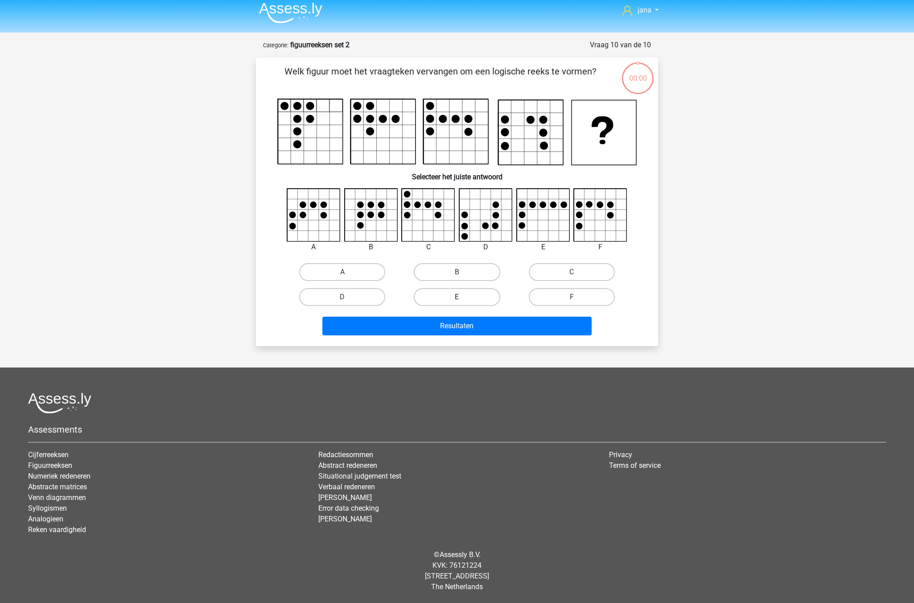
click at [468, 293] on label "E" at bounding box center [457, 297] width 86 height 18
click at [463, 297] on input "E" at bounding box center [460, 300] width 6 height 6
radio input "true"
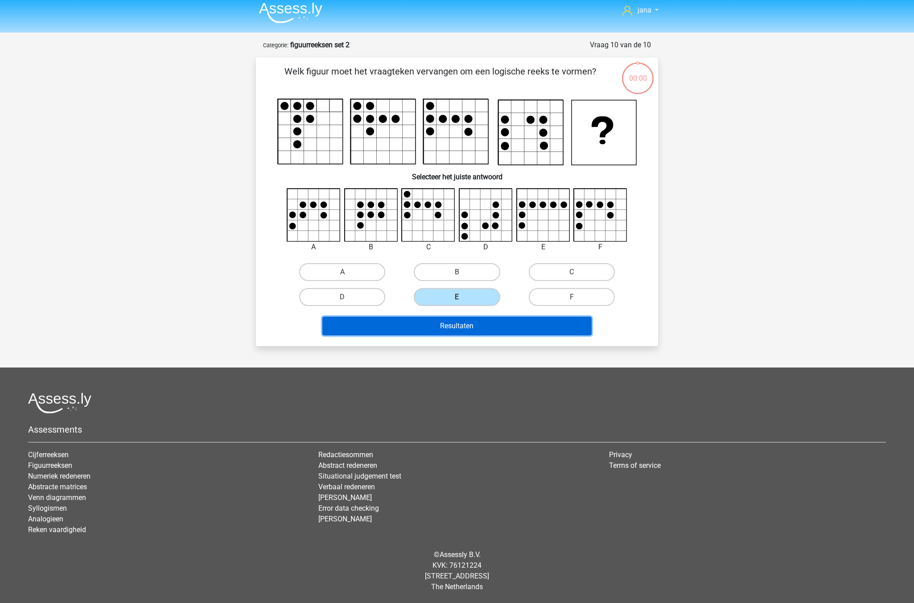
click at [470, 325] on button "Resultaten" at bounding box center [457, 326] width 270 height 19
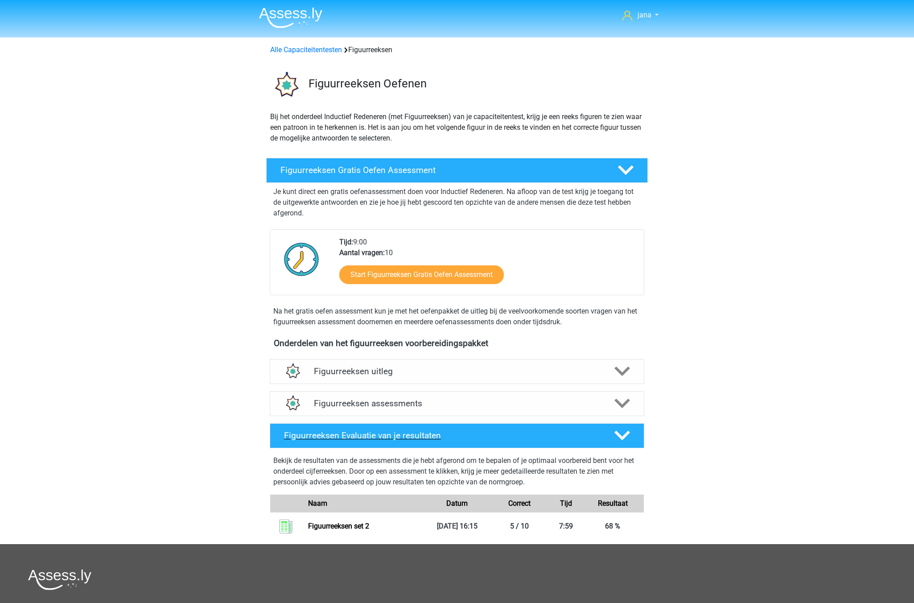
scroll to position [177, 0]
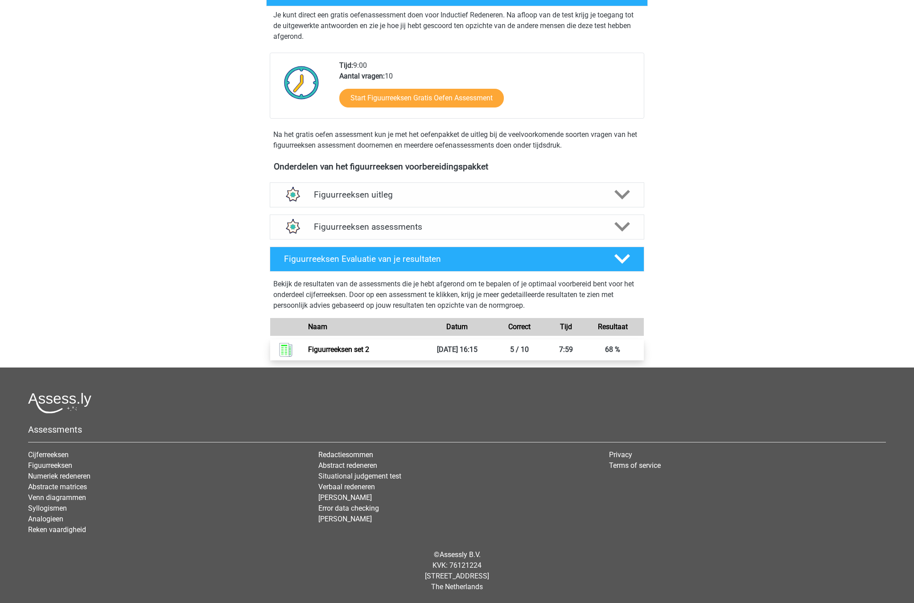
click at [341, 348] on link "Figuurreeksen set 2" at bounding box center [338, 349] width 61 height 8
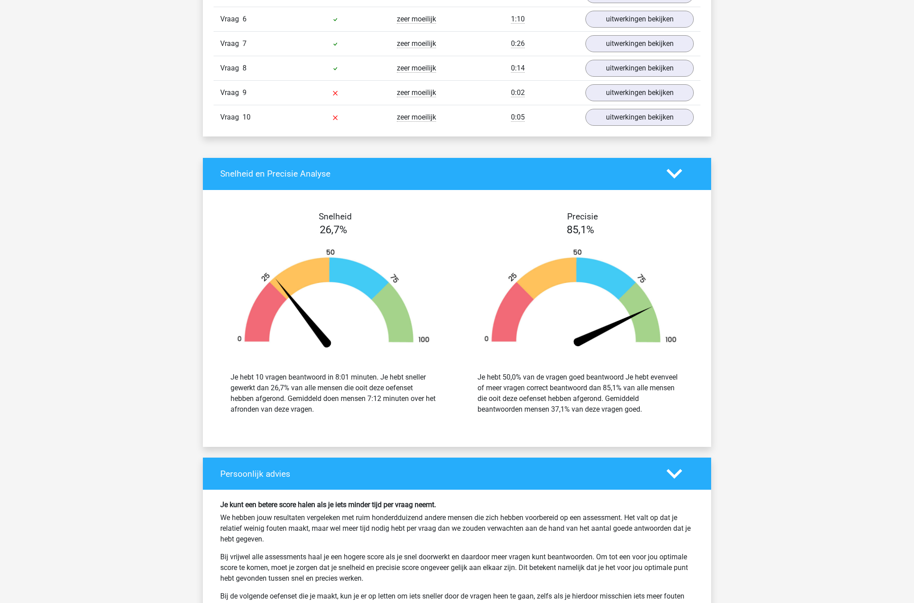
scroll to position [892, 0]
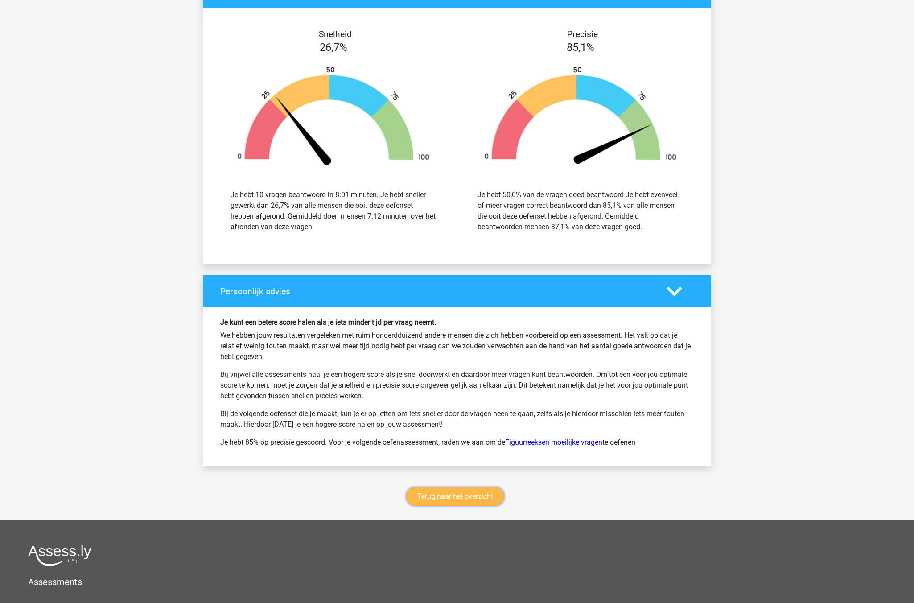
click at [460, 495] on link "Terug naar het overzicht" at bounding box center [455, 496] width 98 height 19
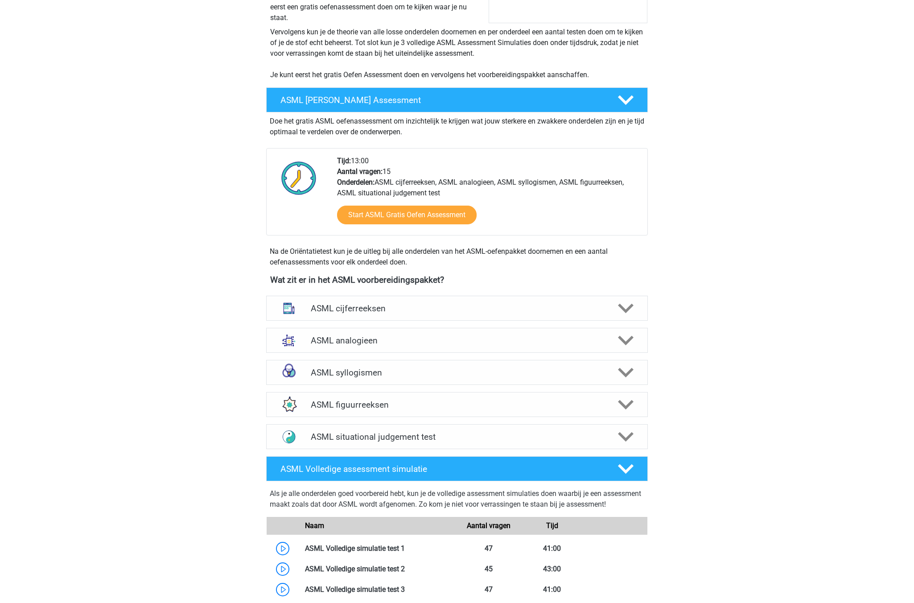
scroll to position [223, 0]
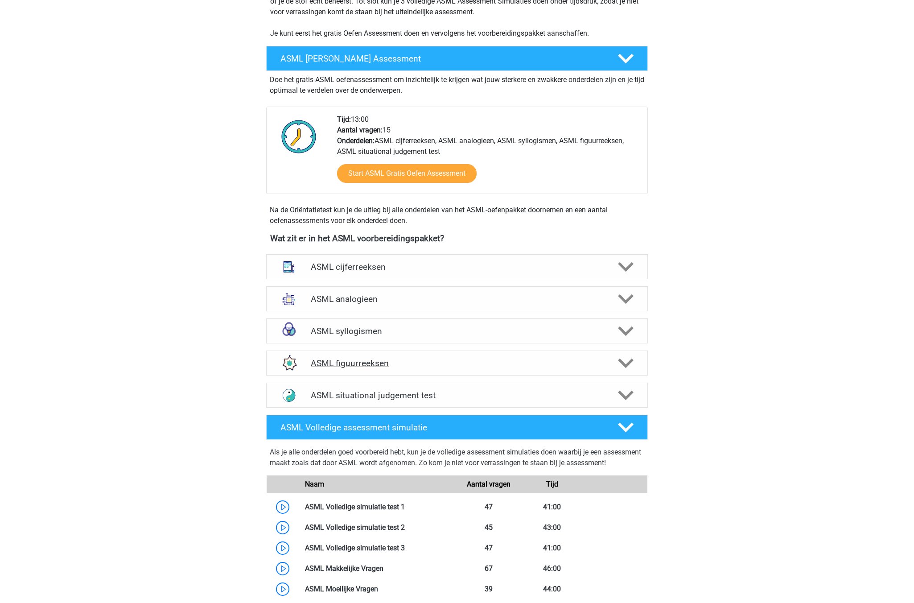
click at [369, 375] on div "ASML figuurreeksen" at bounding box center [457, 363] width 382 height 25
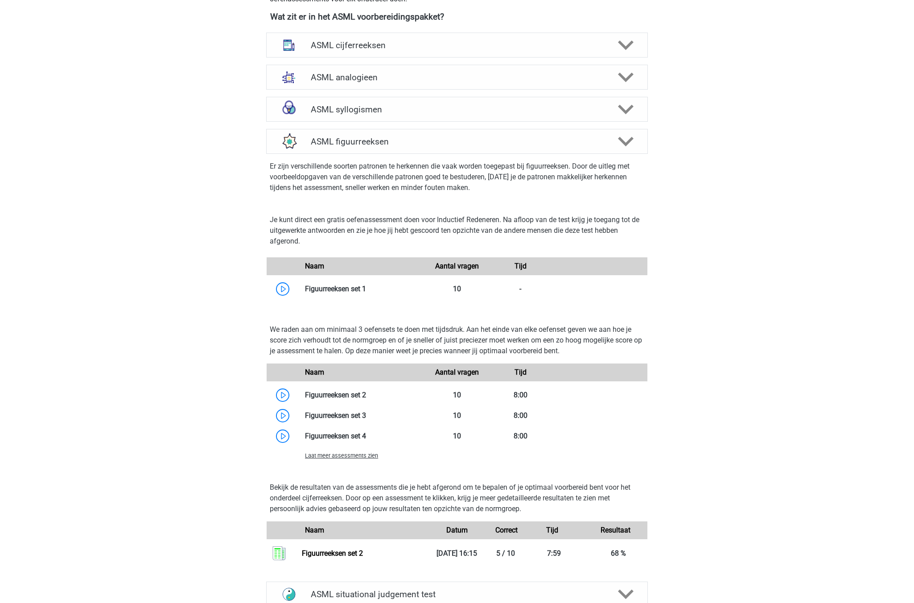
scroll to position [446, 0]
click at [366, 394] on link at bounding box center [366, 393] width 0 height 8
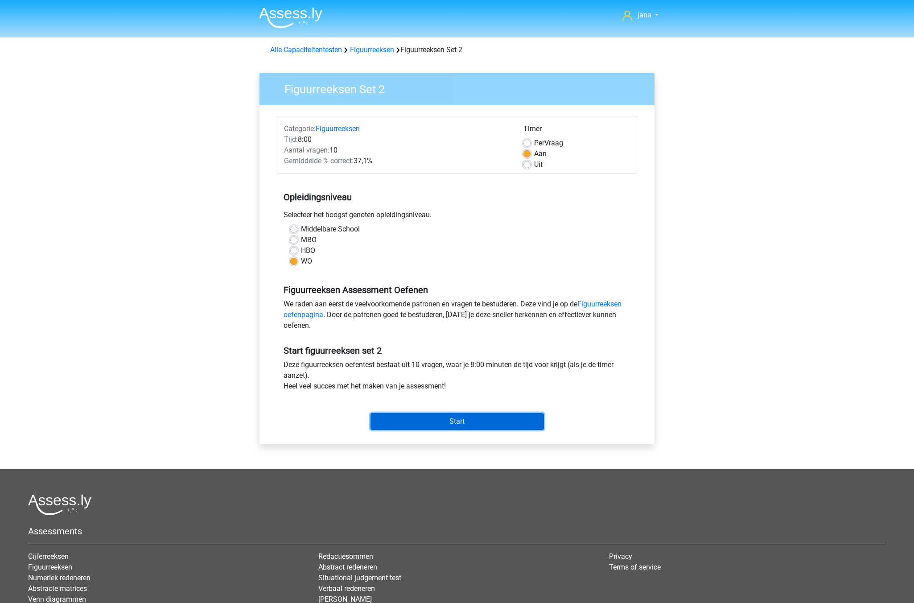
click at [415, 417] on input "Start" at bounding box center [457, 421] width 173 height 17
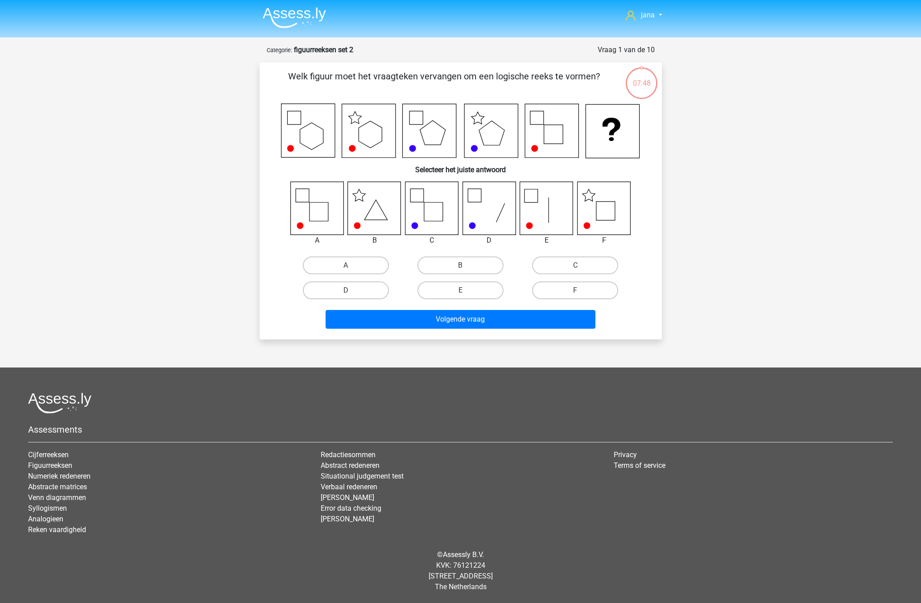
click at [462, 266] on input "B" at bounding box center [463, 268] width 6 height 6
radio input "true"
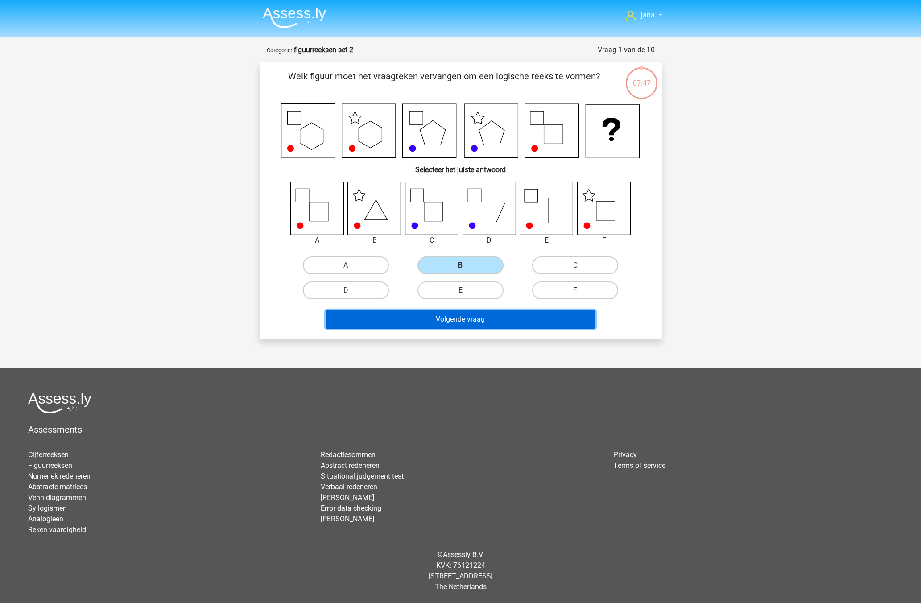
click at [511, 326] on button "Volgende vraag" at bounding box center [461, 319] width 270 height 19
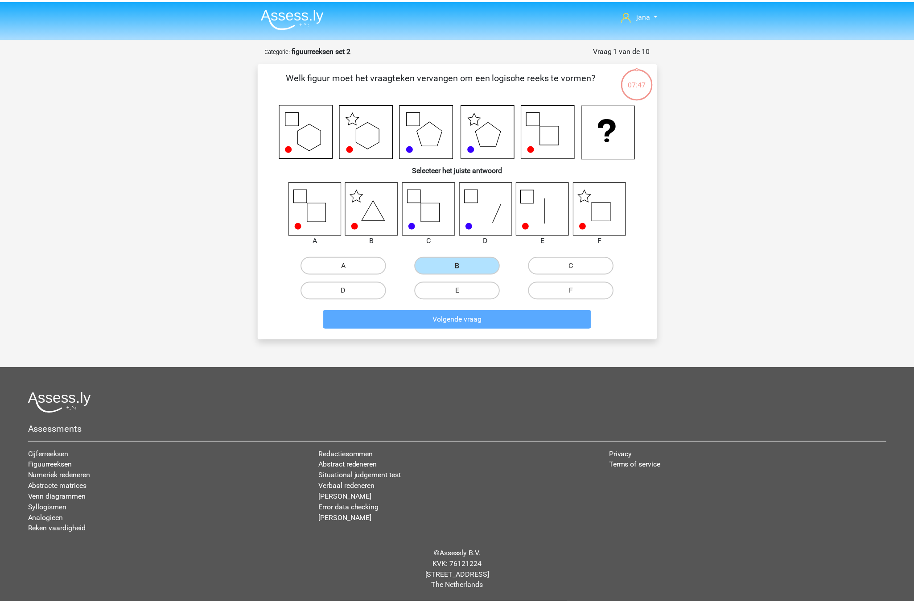
scroll to position [6, 0]
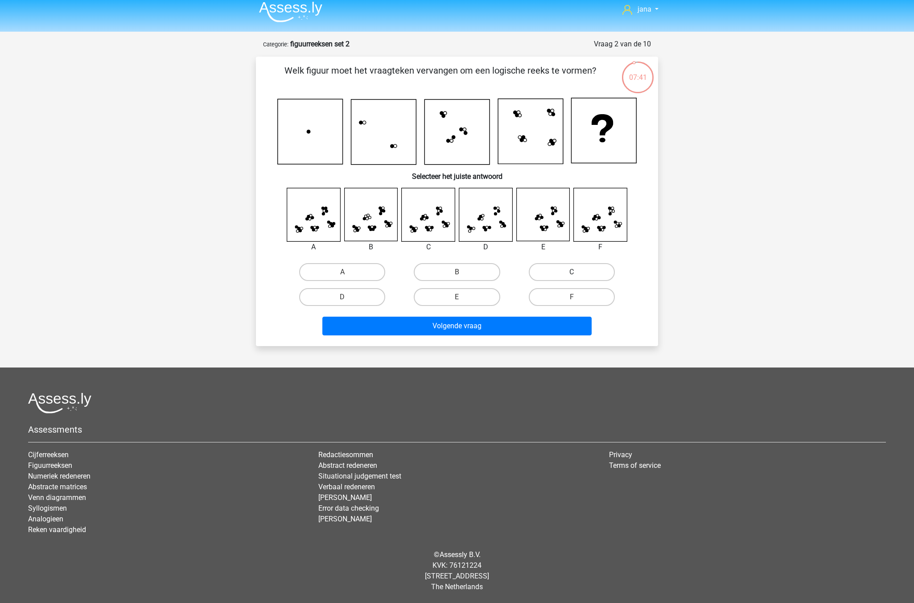
click at [565, 275] on label "C" at bounding box center [572, 272] width 86 height 18
click at [572, 275] on input "C" at bounding box center [575, 275] width 6 height 6
radio input "true"
click at [529, 340] on div "Welk figuur moet het vraagteken vervangen om een logische reeks te vormen? Sele…" at bounding box center [457, 201] width 402 height 289
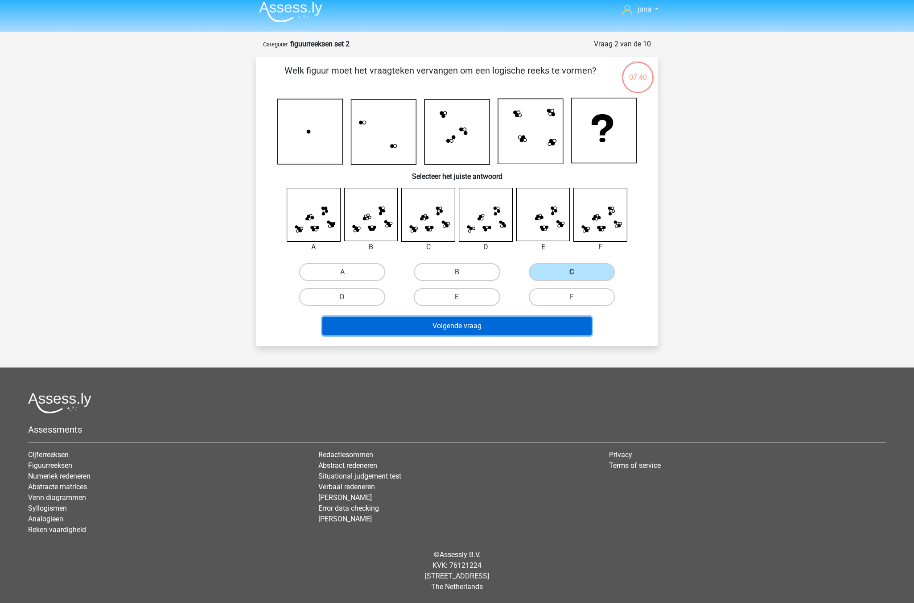
click at [527, 333] on button "Volgende vraag" at bounding box center [457, 326] width 270 height 19
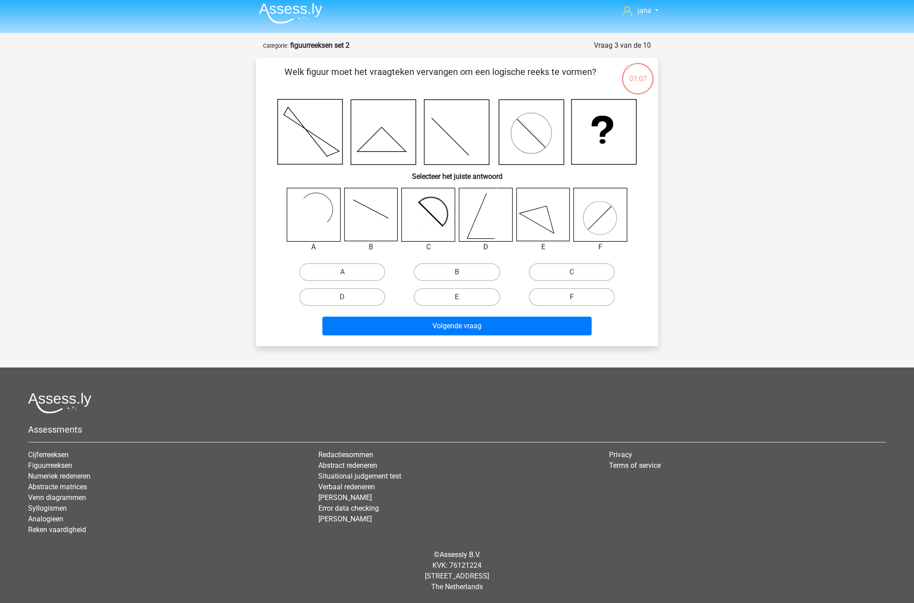
click at [612, 224] on icon at bounding box center [600, 214] width 53 height 53
click at [583, 299] on label "F" at bounding box center [572, 297] width 86 height 18
click at [577, 299] on input "F" at bounding box center [575, 300] width 6 height 6
radio input "true"
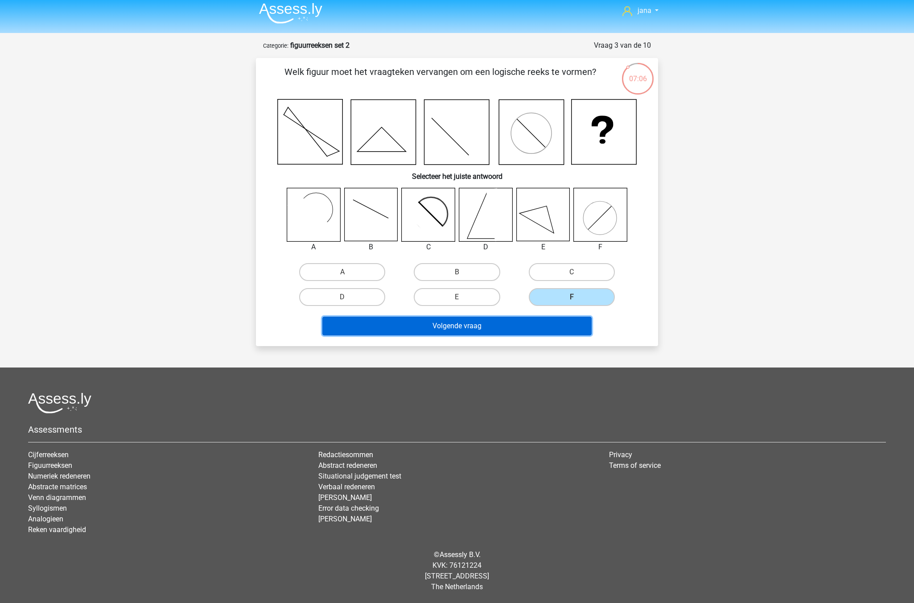
click at [566, 332] on button "Volgende vraag" at bounding box center [457, 326] width 270 height 19
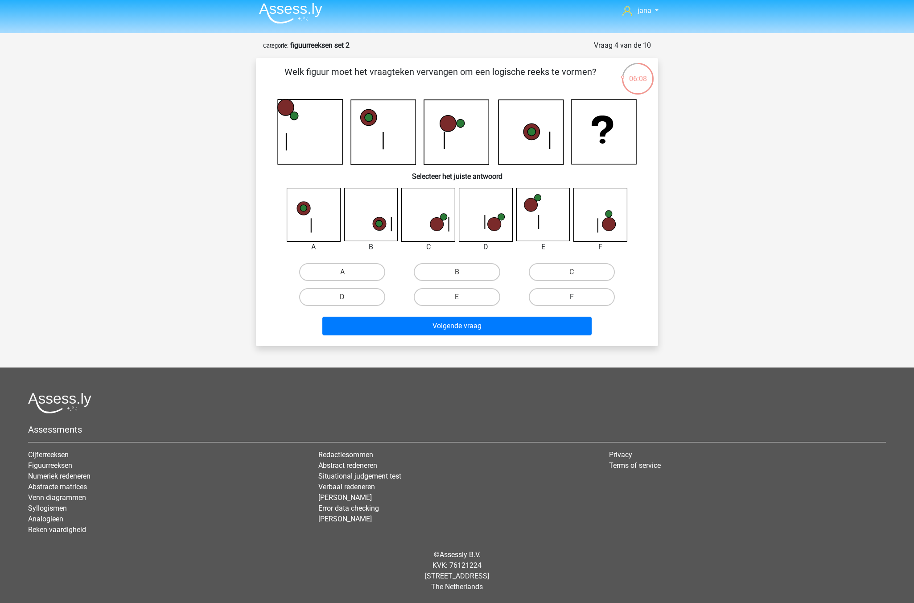
click at [594, 293] on label "F" at bounding box center [572, 297] width 86 height 18
click at [577, 297] on input "F" at bounding box center [575, 300] width 6 height 6
radio input "true"
click at [545, 345] on div "Welk figuur moet het vraagteken vervangen om een logische reeks te vormen? Sele…" at bounding box center [457, 202] width 402 height 288
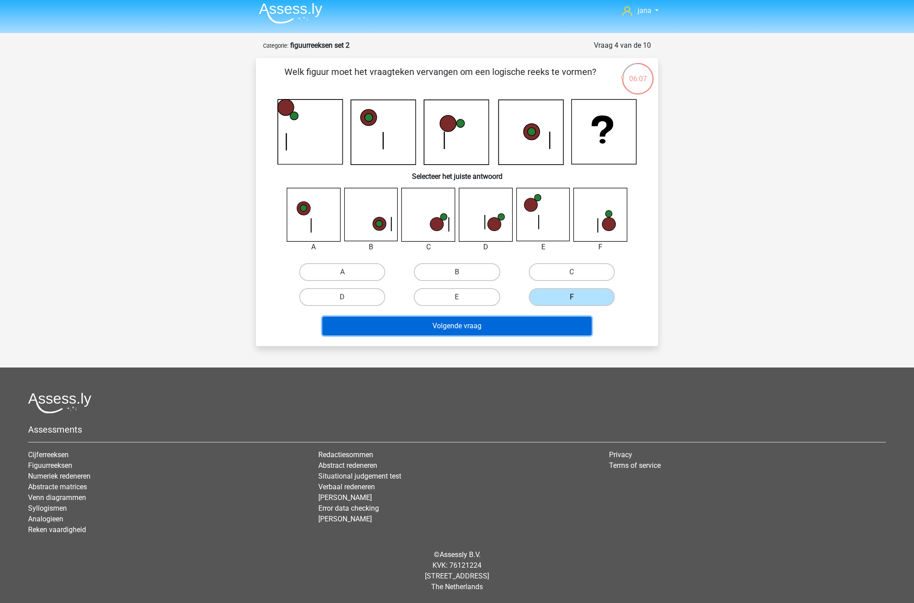
click at [543, 334] on button "Volgende vraag" at bounding box center [457, 326] width 270 height 19
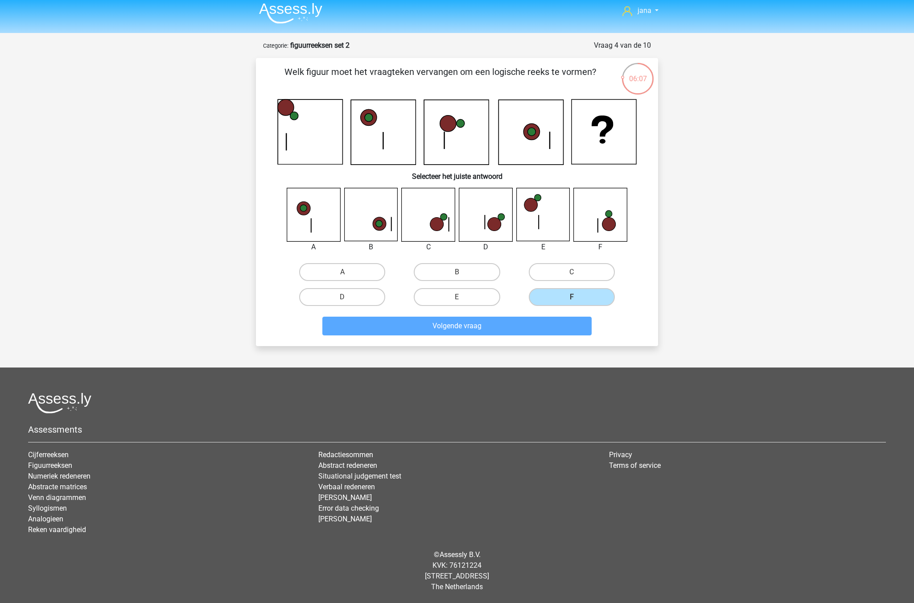
scroll to position [7, 0]
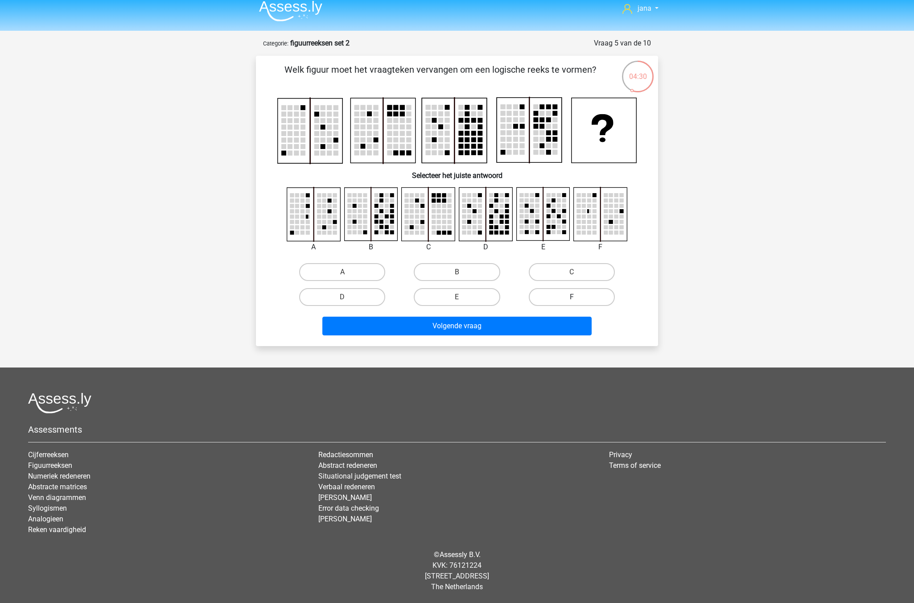
click at [584, 292] on label "F" at bounding box center [572, 297] width 86 height 18
click at [577, 297] on input "F" at bounding box center [575, 300] width 6 height 6
radio input "true"
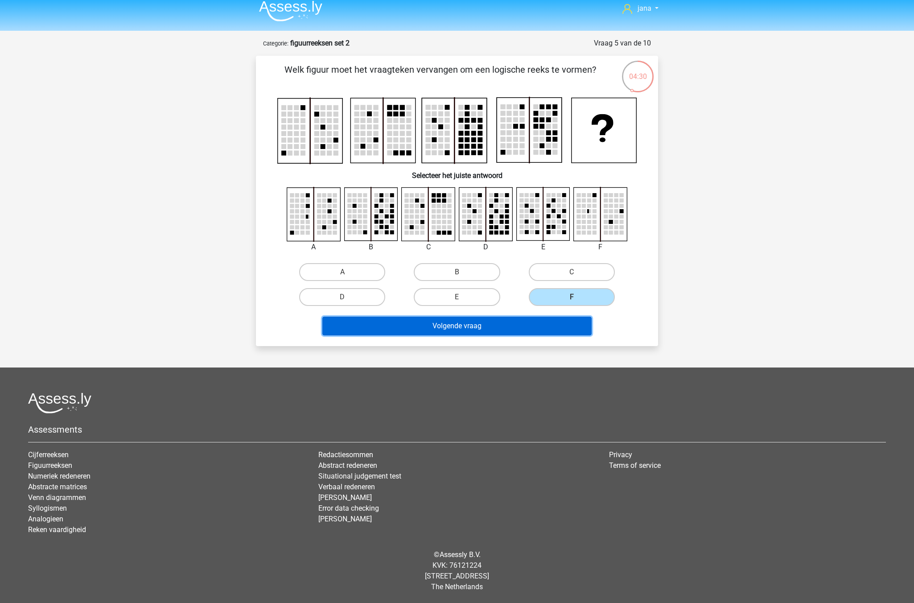
click at [569, 326] on button "Volgende vraag" at bounding box center [457, 326] width 270 height 19
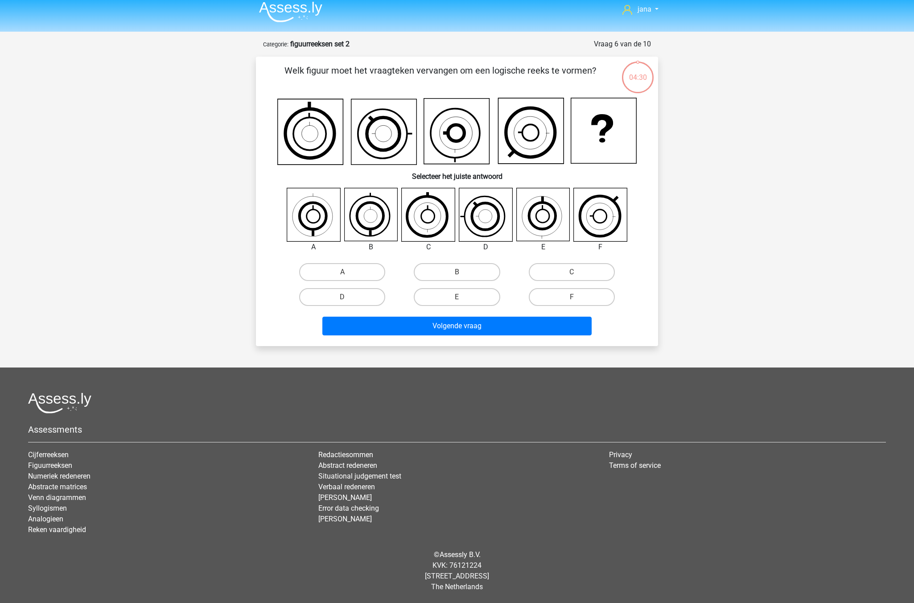
scroll to position [6, 0]
click at [468, 212] on icon at bounding box center [485, 214] width 53 height 53
click at [378, 293] on label "D" at bounding box center [342, 297] width 86 height 18
click at [348, 297] on input "D" at bounding box center [345, 300] width 6 height 6
radio input "true"
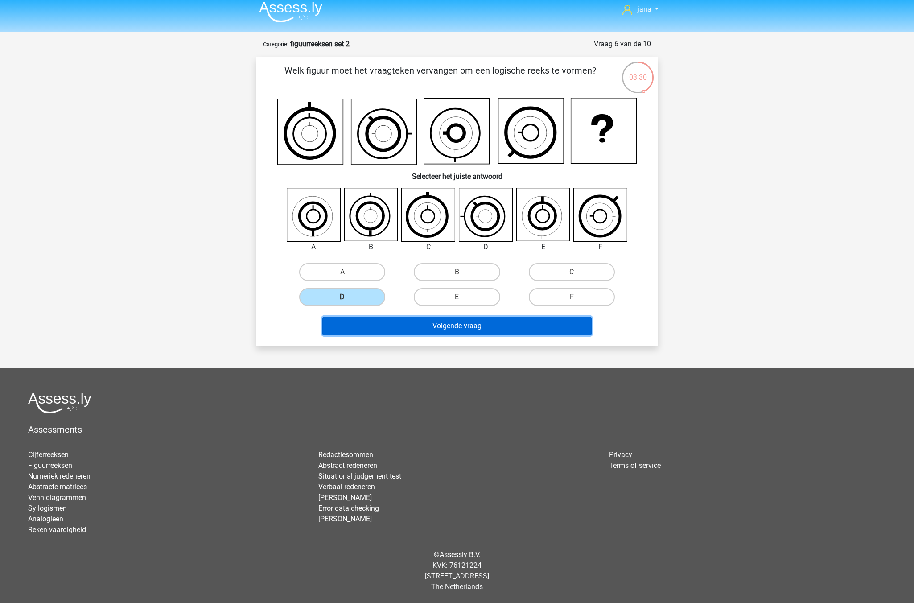
click at [457, 333] on button "Volgende vraag" at bounding box center [457, 326] width 270 height 19
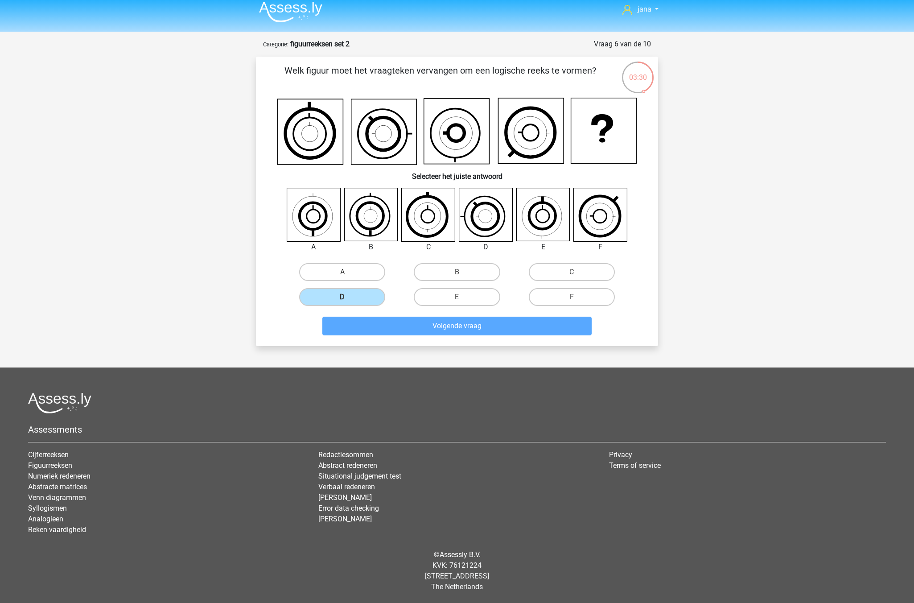
scroll to position [4, 0]
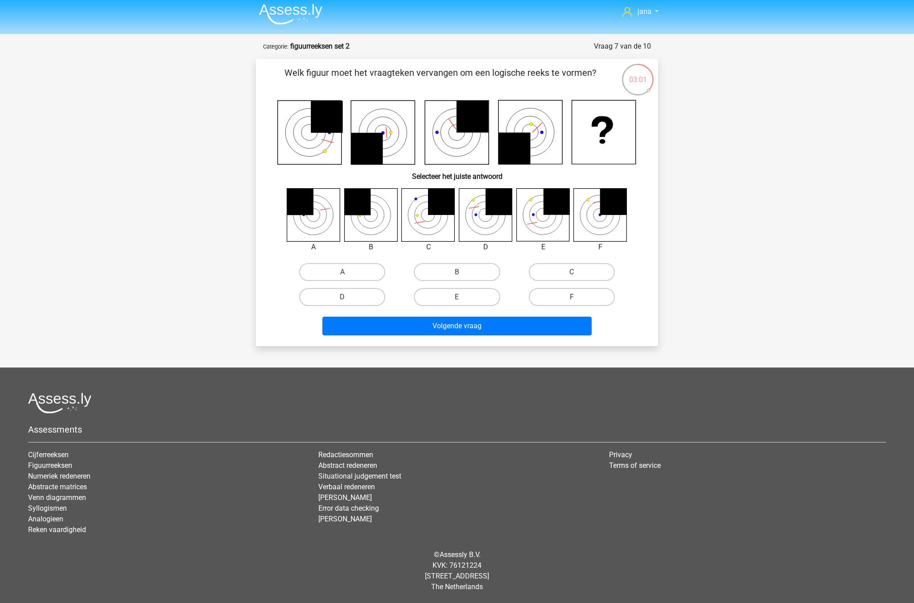
click at [489, 214] on icon at bounding box center [499, 201] width 27 height 27
click at [487, 221] on icon at bounding box center [485, 214] width 53 height 53
click at [347, 295] on label "D" at bounding box center [342, 297] width 86 height 18
click at [347, 297] on input "D" at bounding box center [345, 300] width 6 height 6
radio input "true"
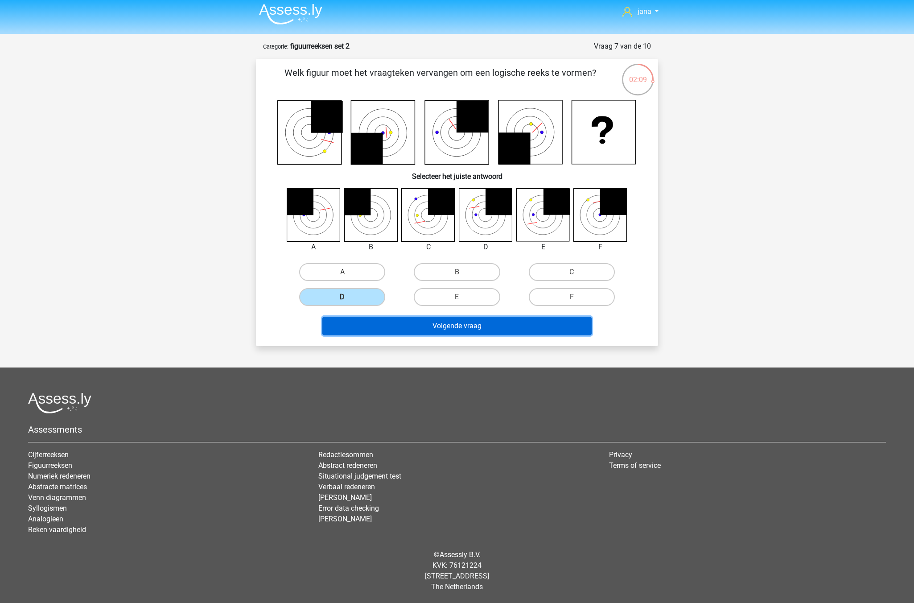
click at [501, 321] on button "Volgende vraag" at bounding box center [457, 326] width 270 height 19
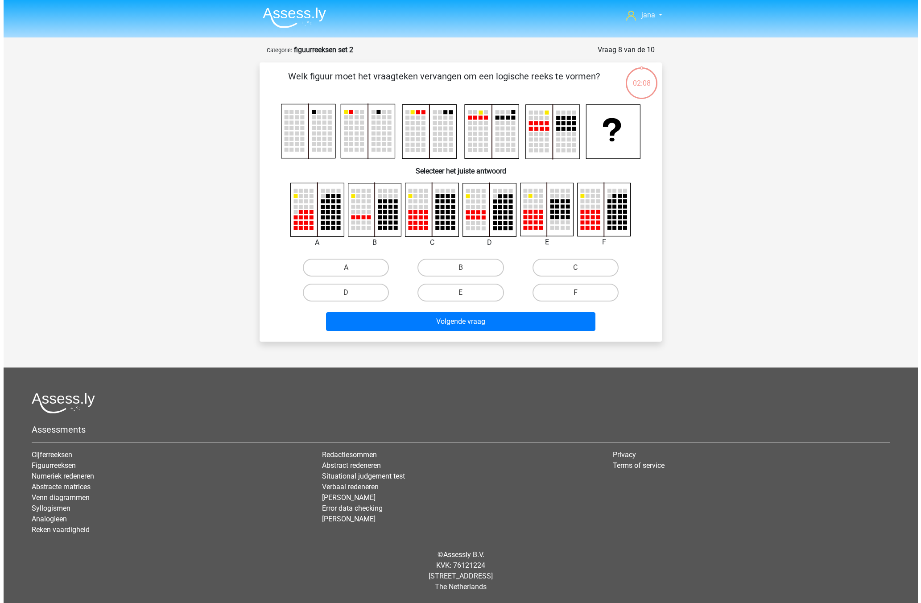
scroll to position [0, 0]
click at [299, 214] on rect at bounding box center [316, 209] width 53 height 53
click at [326, 276] on label "A" at bounding box center [346, 268] width 86 height 18
click at [346, 273] on input "A" at bounding box center [349, 271] width 6 height 6
radio input "true"
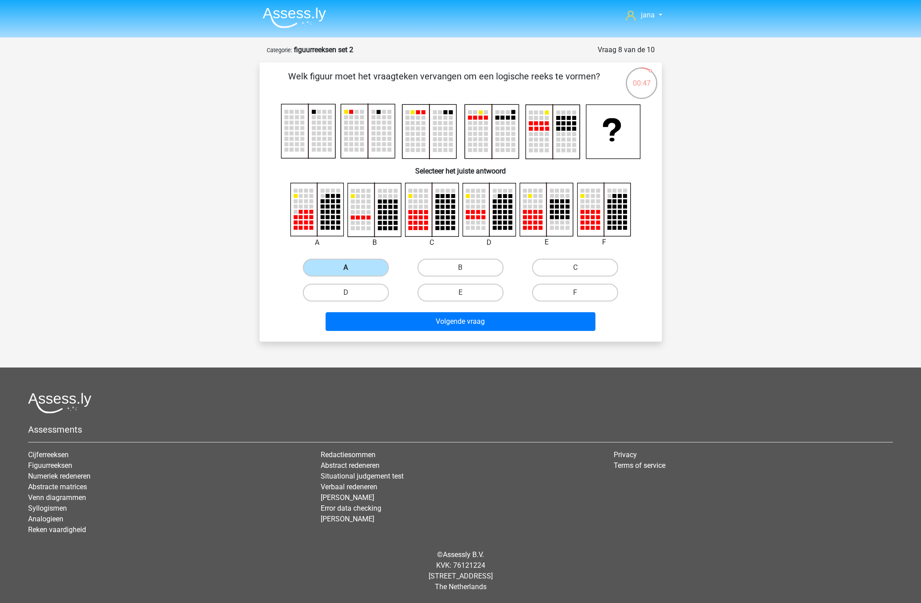
click at [331, 268] on label "A" at bounding box center [346, 268] width 86 height 18
click at [346, 268] on input "A" at bounding box center [349, 271] width 6 height 6
click at [522, 328] on button "Volgende vraag" at bounding box center [461, 321] width 270 height 19
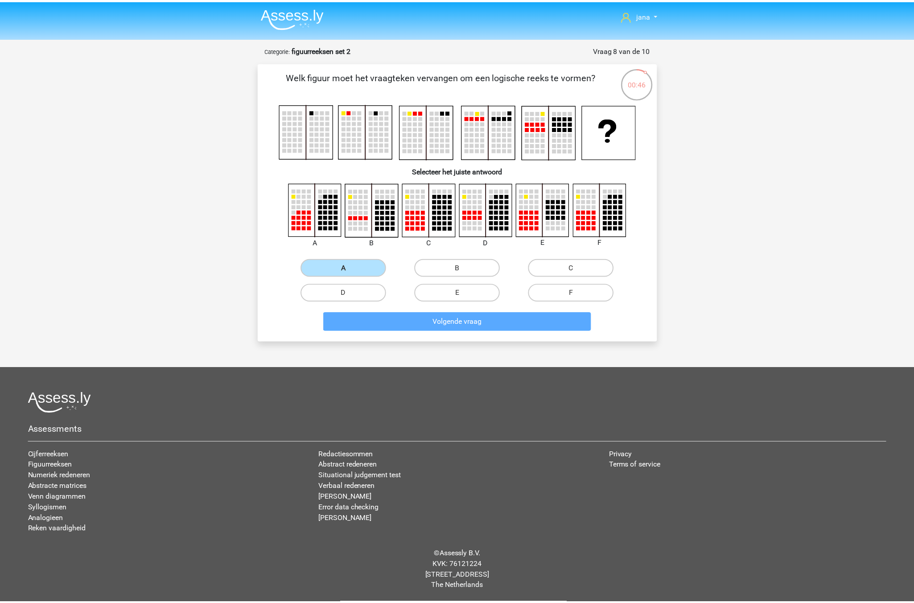
scroll to position [4, 0]
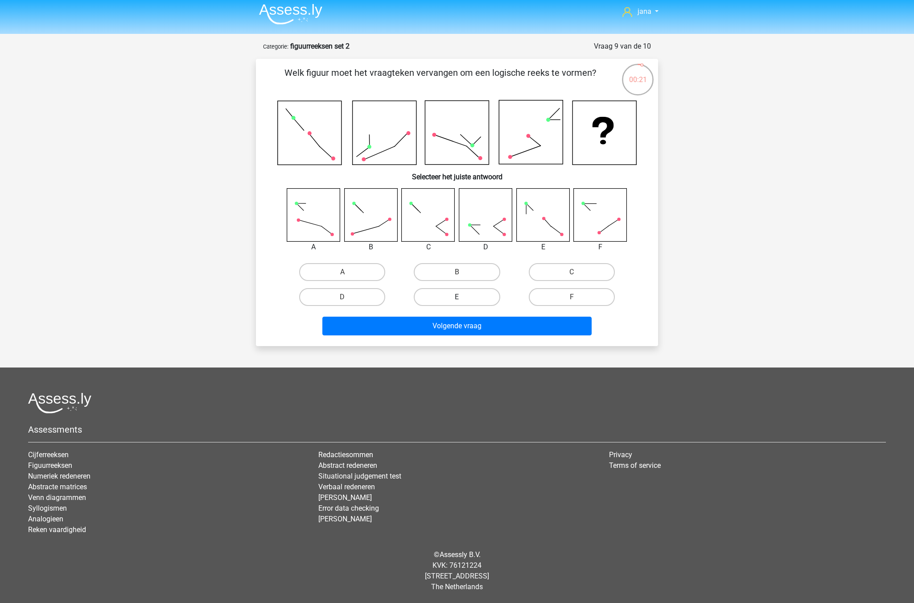
click at [465, 292] on label "E" at bounding box center [457, 297] width 86 height 18
click at [463, 297] on input "E" at bounding box center [460, 300] width 6 height 6
radio input "true"
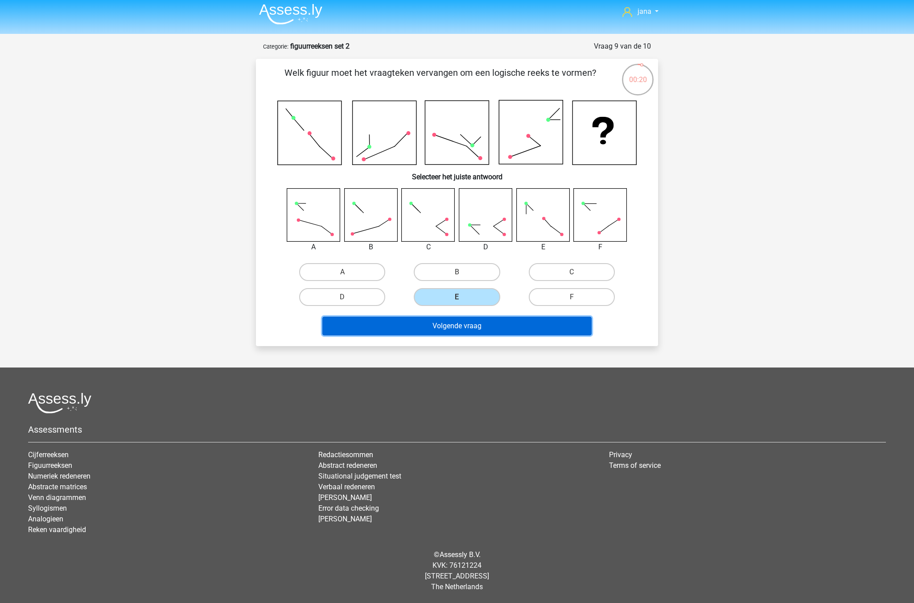
click at [535, 330] on button "Volgende vraag" at bounding box center [457, 326] width 270 height 19
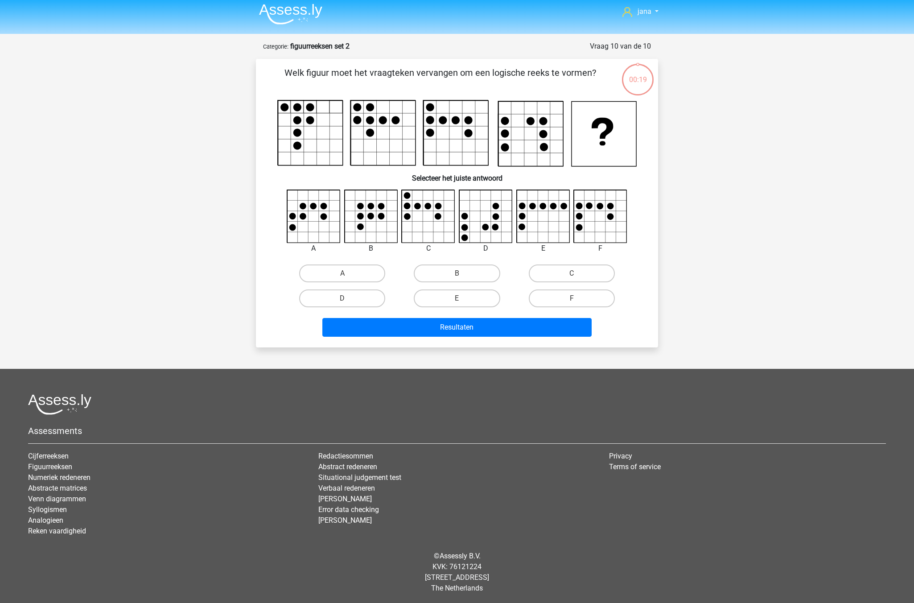
scroll to position [5, 0]
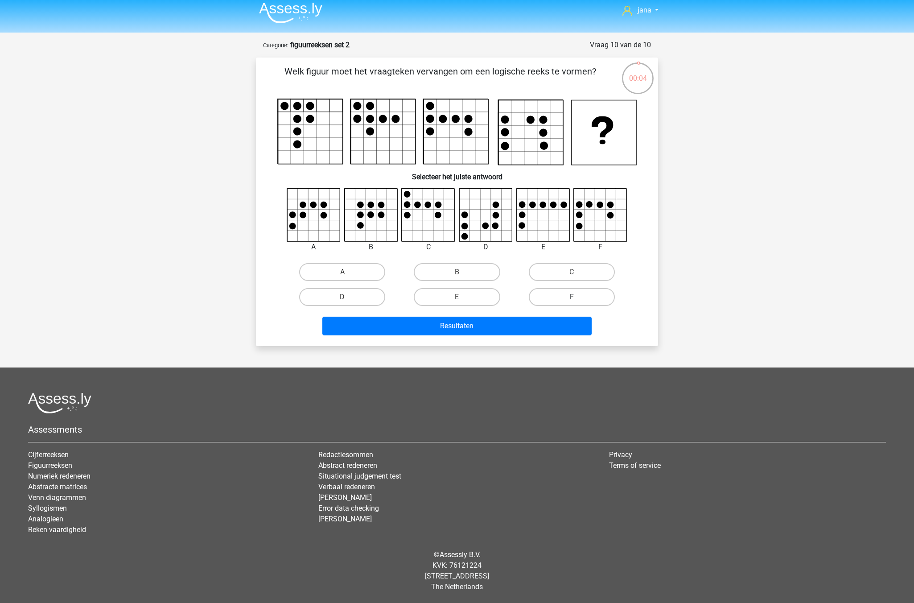
click at [561, 291] on label "F" at bounding box center [572, 297] width 86 height 18
click at [572, 297] on input "F" at bounding box center [575, 300] width 6 height 6
radio input "true"
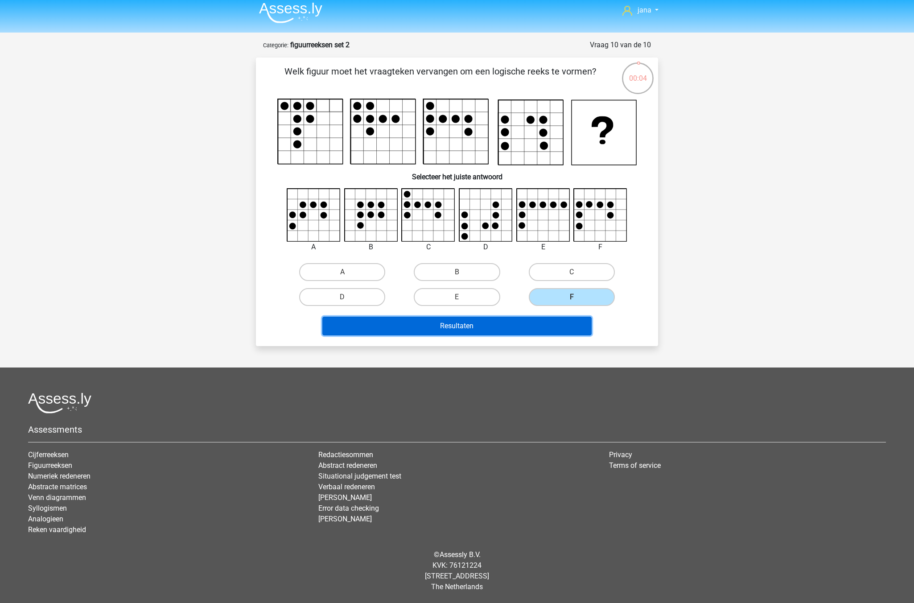
click at [529, 330] on button "Resultaten" at bounding box center [457, 326] width 270 height 19
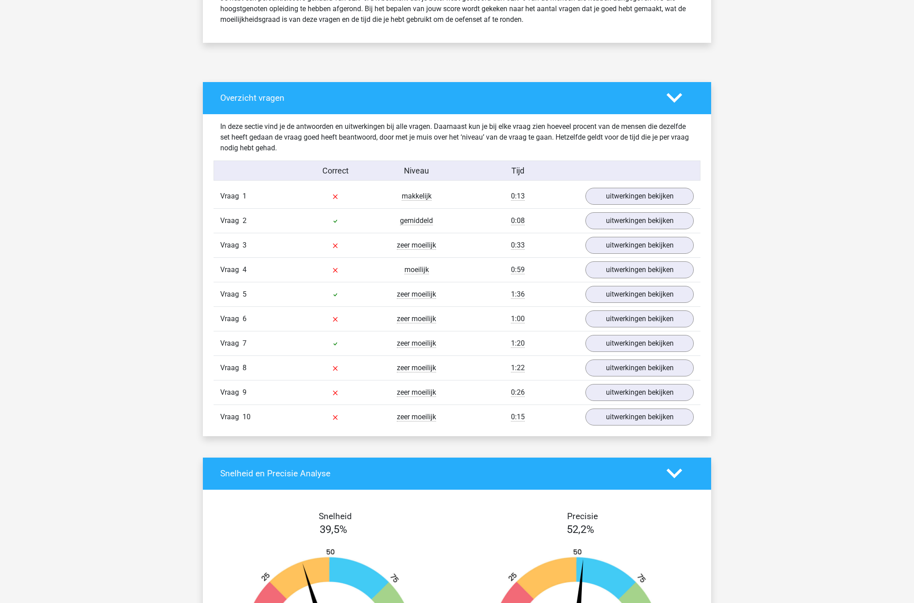
scroll to position [446, 0]
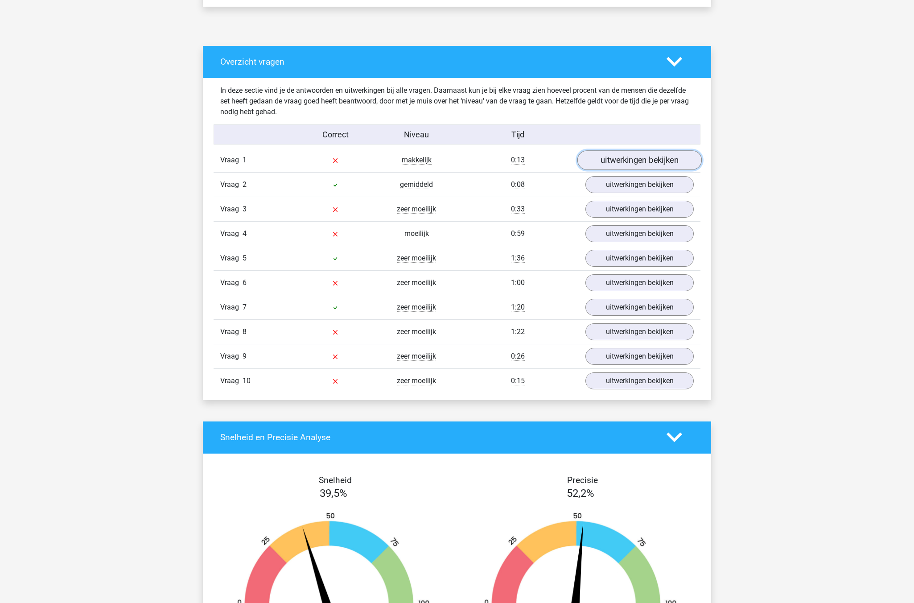
click at [616, 161] on link "uitwerkingen bekijken" at bounding box center [639, 160] width 124 height 20
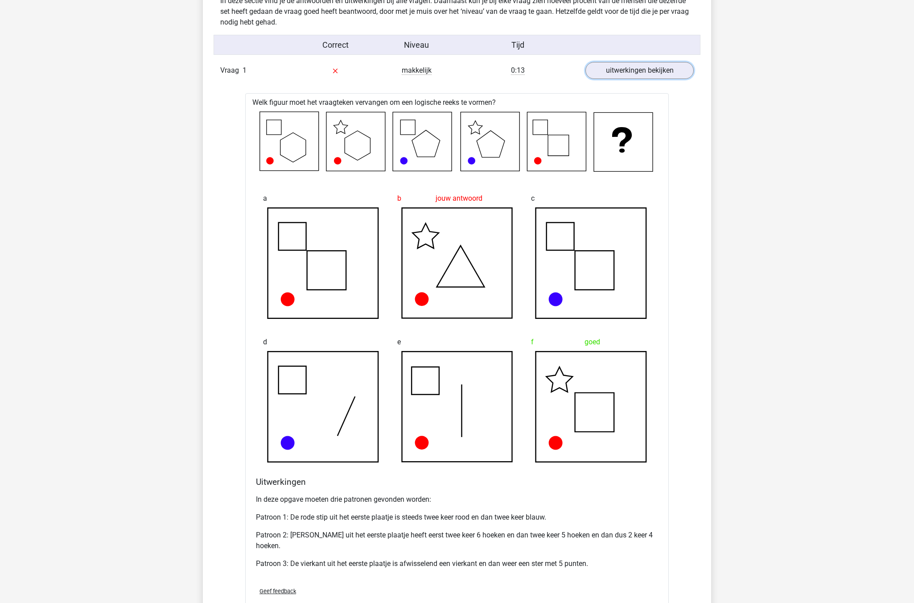
scroll to position [580, 0]
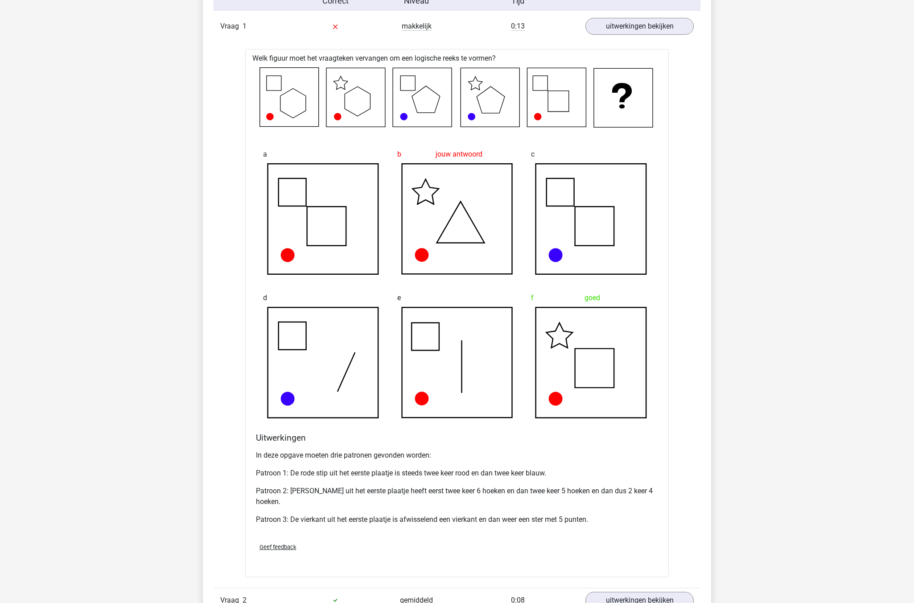
click at [560, 105] on icon at bounding box center [557, 97] width 59 height 59
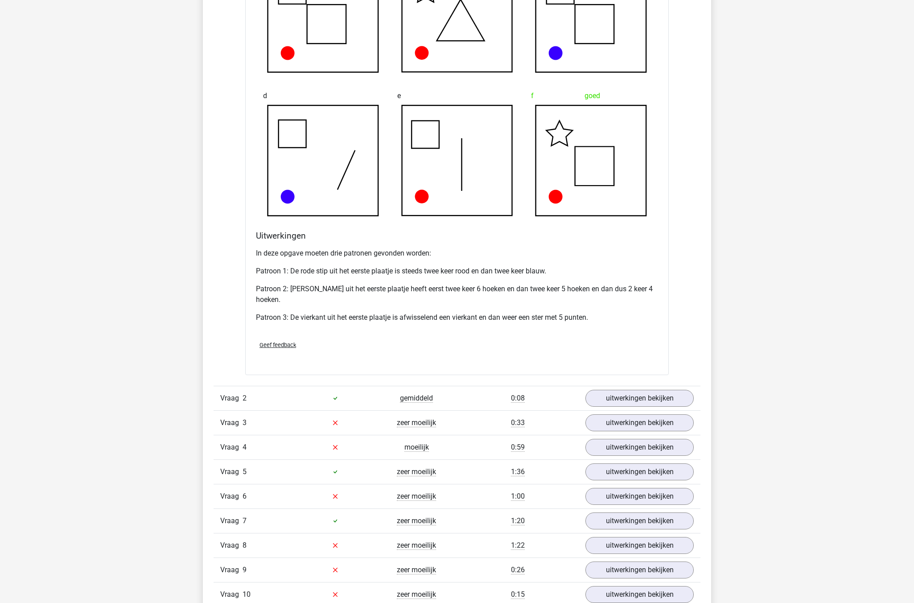
scroll to position [847, 0]
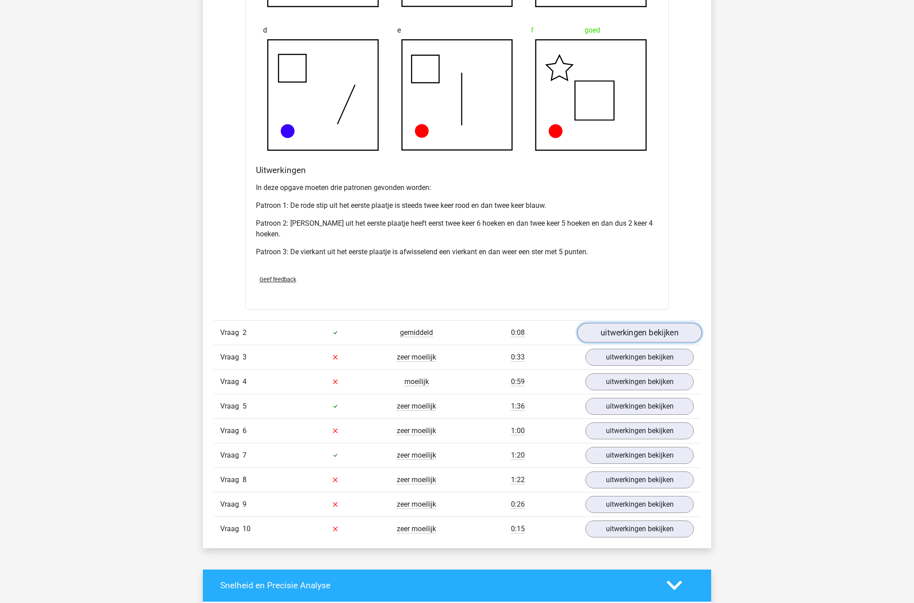
click at [622, 338] on link "uitwerkingen bekijken" at bounding box center [639, 333] width 124 height 20
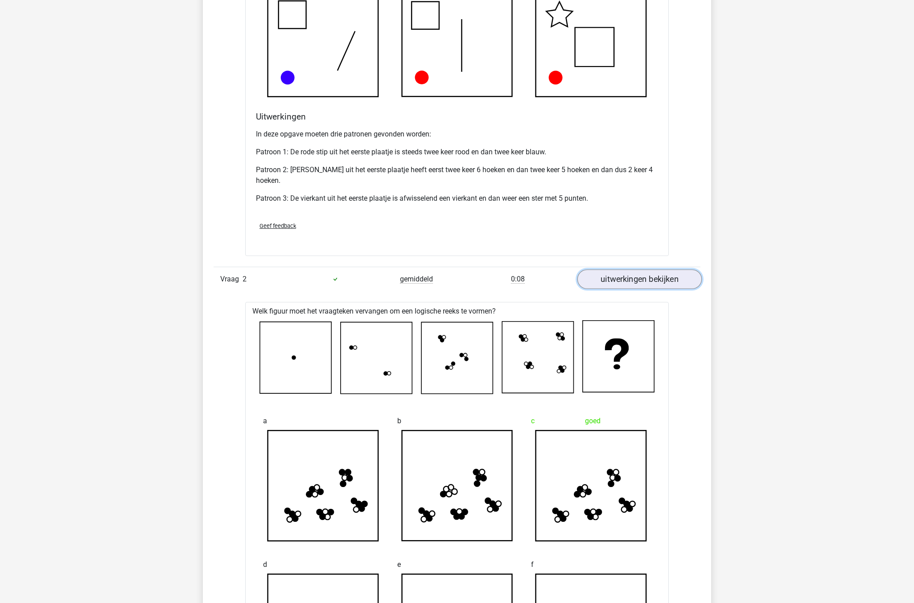
scroll to position [1070, 0]
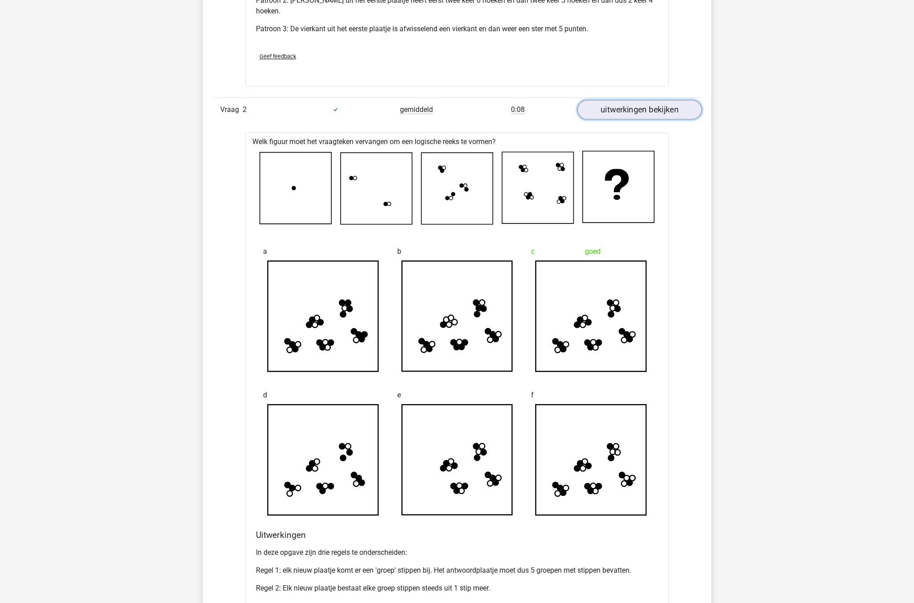
click at [632, 111] on link "uitwerkingen bekijken" at bounding box center [639, 110] width 124 height 20
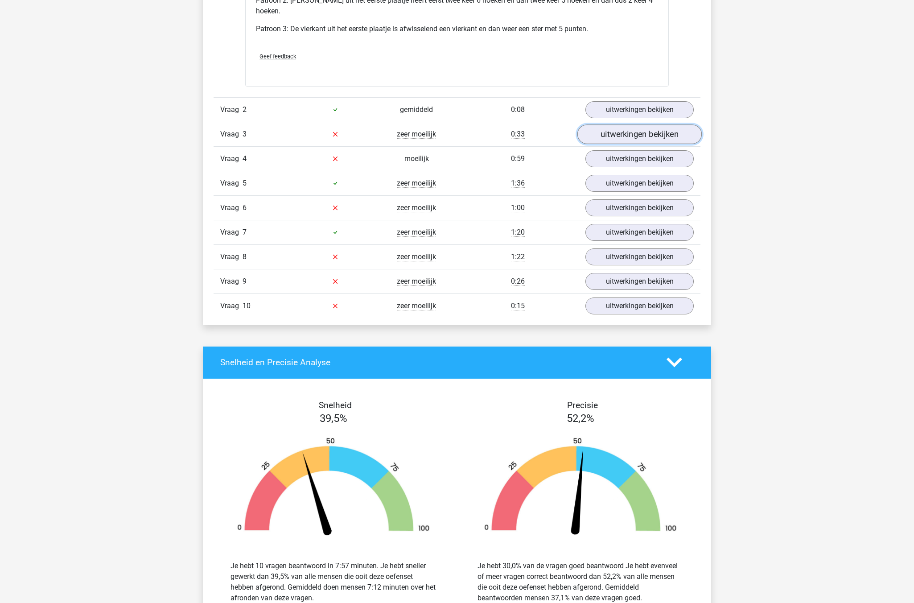
click at [645, 134] on link "uitwerkingen bekijken" at bounding box center [639, 134] width 124 height 20
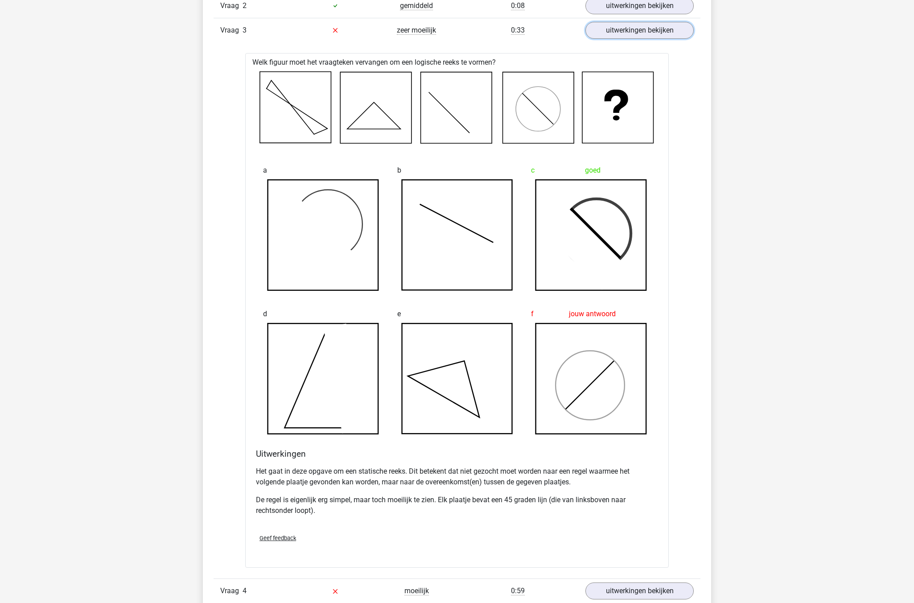
scroll to position [1249, 0]
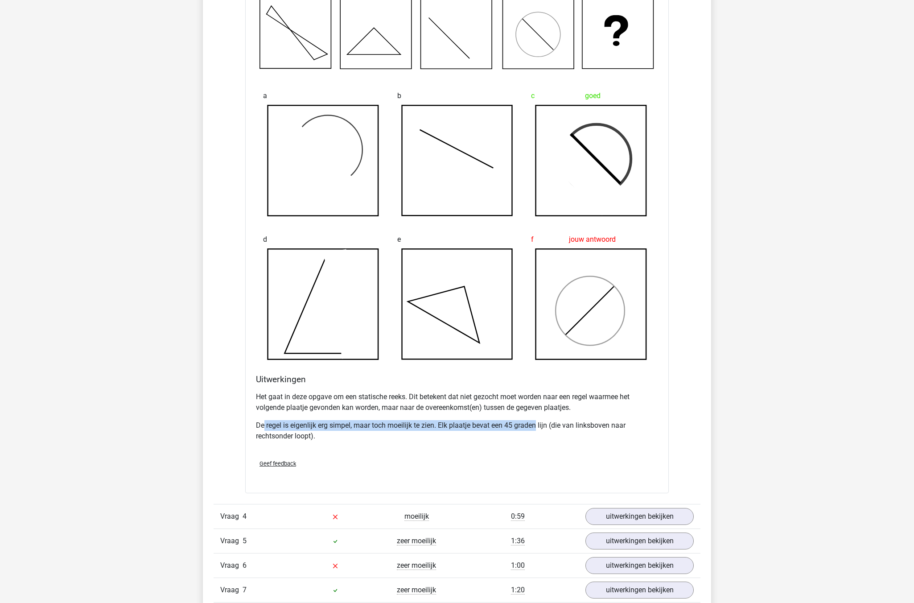
drag, startPoint x: 268, startPoint y: 426, endPoint x: 537, endPoint y: 426, distance: 269.4
click at [537, 426] on p "De regel is eigenlijk erg simpel, maar toch moeilijk te zien. Elk plaatje bevat…" at bounding box center [457, 430] width 402 height 21
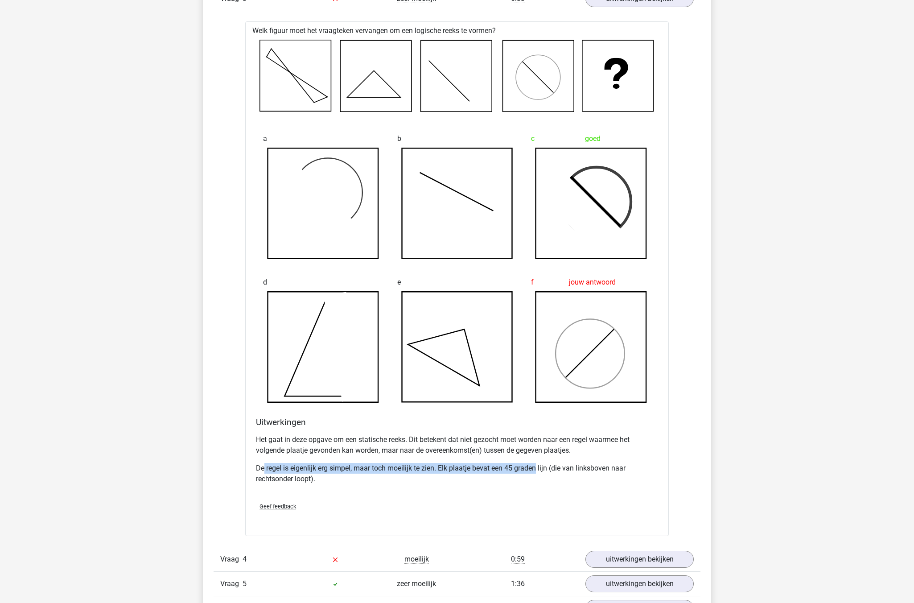
scroll to position [1293, 0]
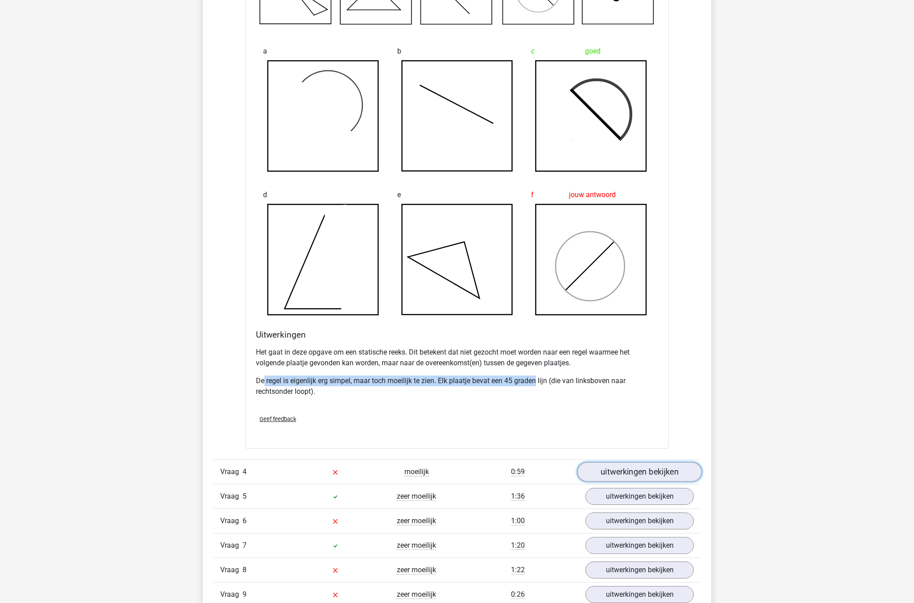
click at [647, 474] on link "uitwerkingen bekijken" at bounding box center [639, 472] width 124 height 20
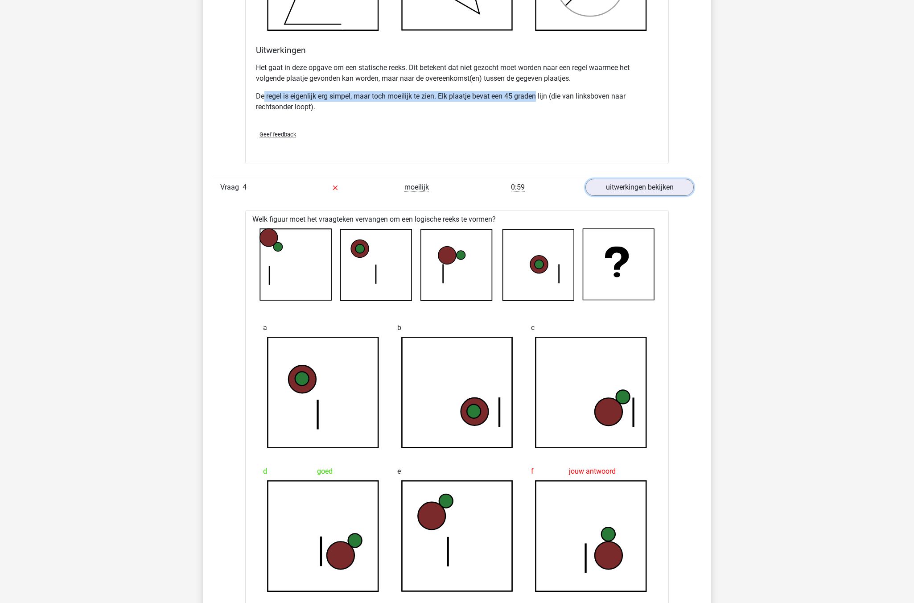
scroll to position [1695, 0]
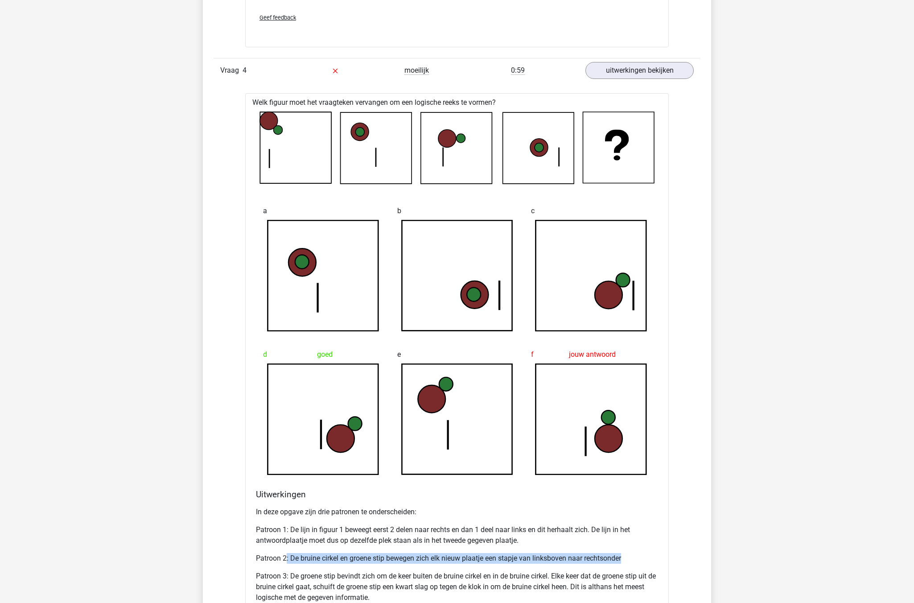
drag, startPoint x: 285, startPoint y: 553, endPoint x: 640, endPoint y: 553, distance: 355.0
click at [640, 553] on p "Patroon 2: De bruine cirkel en groene stip bewegen zich elk nieuw plaatje een s…" at bounding box center [457, 558] width 402 height 11
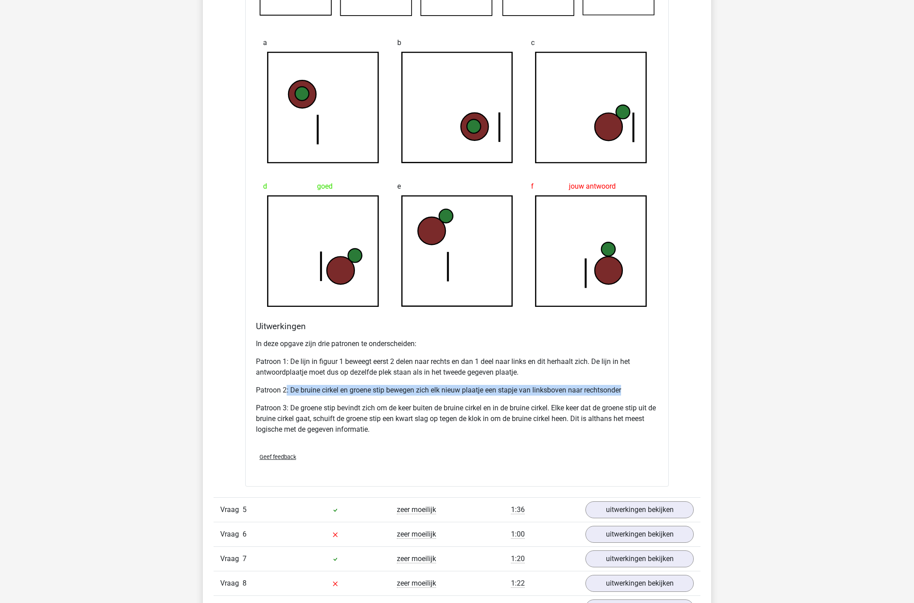
scroll to position [2007, 0]
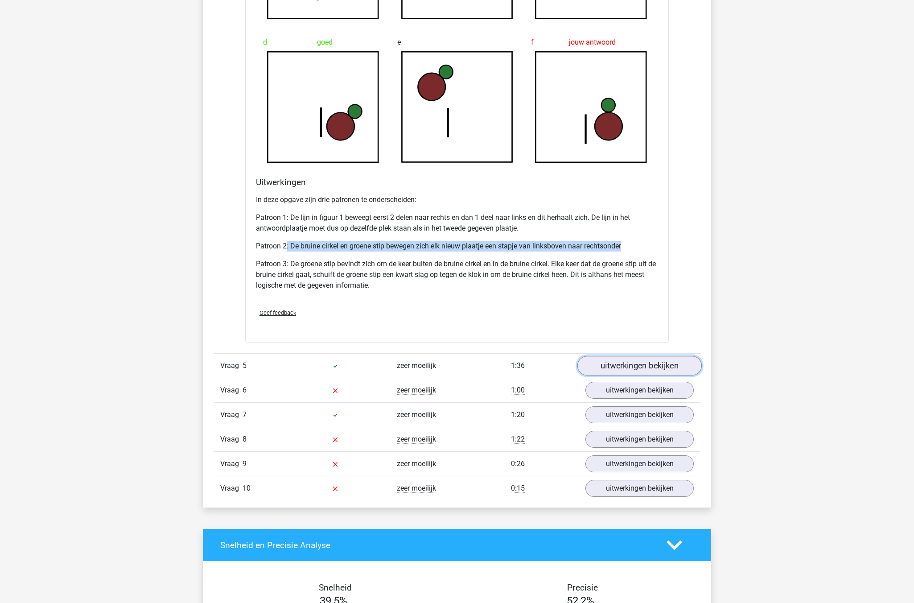
click at [653, 365] on link "uitwerkingen bekijken" at bounding box center [639, 366] width 124 height 20
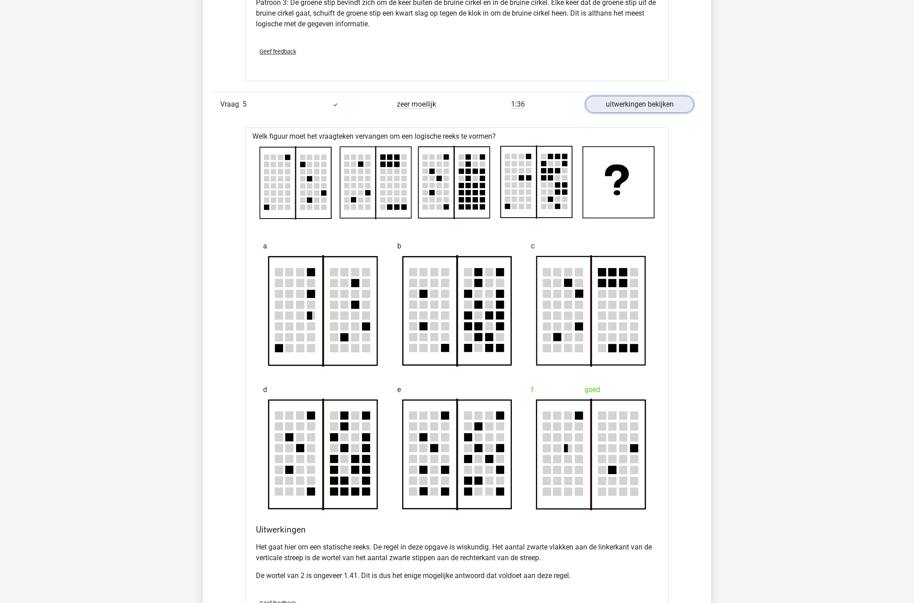
scroll to position [2274, 0]
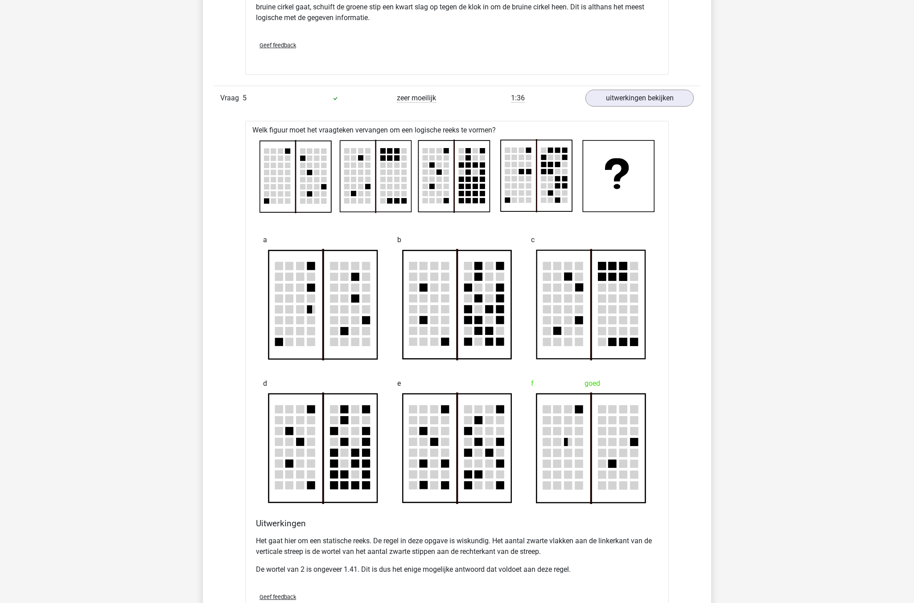
click at [573, 572] on p "De wortel van 2 is ongeveer 1.41. Dit is dus het enige mogelijke antwoord dat v…" at bounding box center [457, 569] width 402 height 11
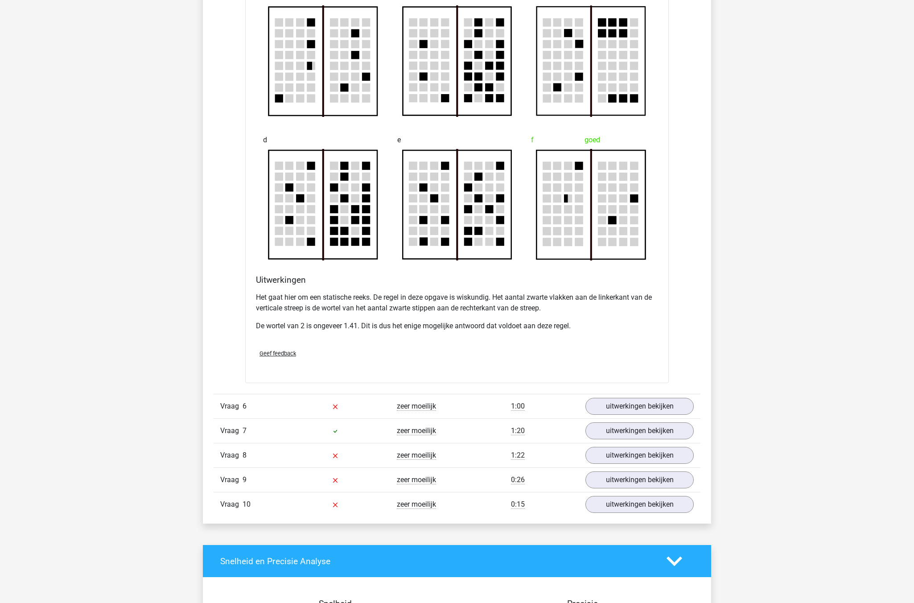
scroll to position [2631, 0]
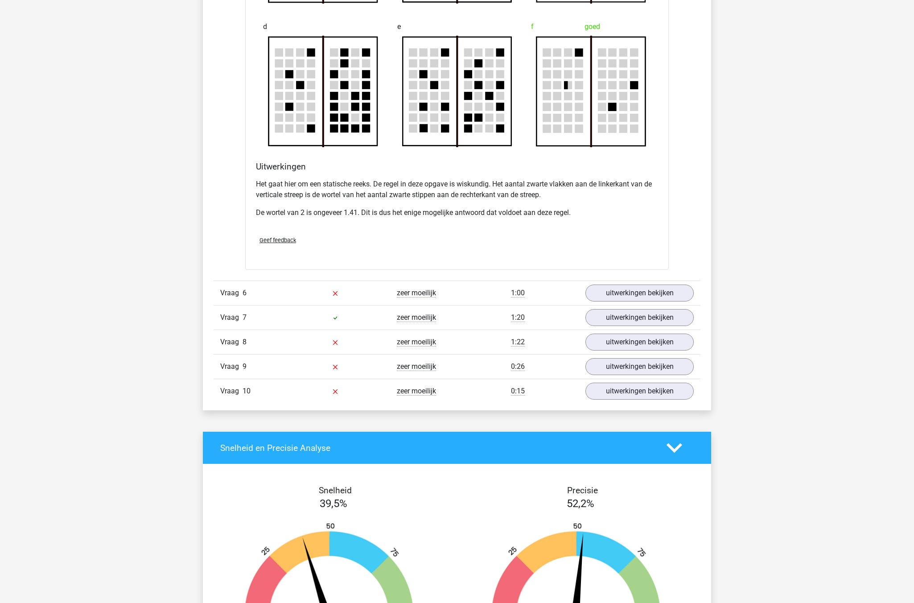
click at [666, 303] on div "Vraag 6 zeer moeilijk 1:00 uitwerkingen bekijken" at bounding box center [457, 292] width 487 height 25
click at [667, 296] on link "uitwerkingen bekijken" at bounding box center [639, 293] width 124 height 20
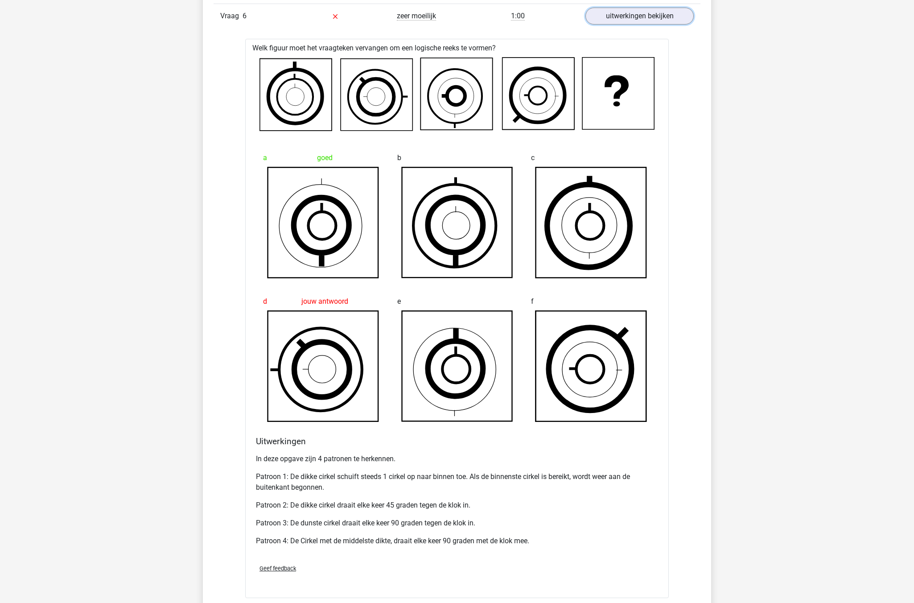
scroll to position [2899, 0]
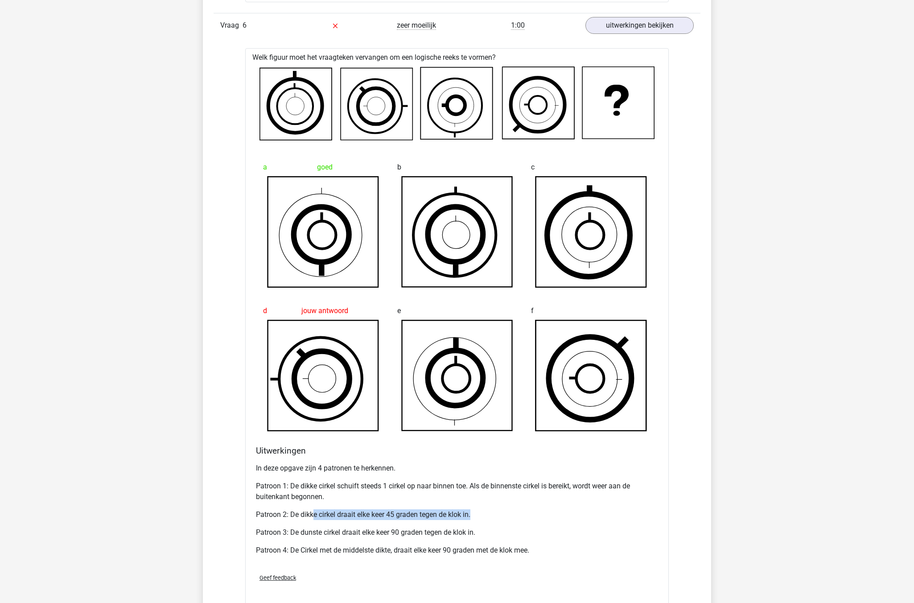
drag, startPoint x: 495, startPoint y: 520, endPoint x: 315, endPoint y: 518, distance: 179.7
click at [315, 518] on p "Patroon 2: De dikke cirkel draait elke keer 45 graden tegen de klok in." at bounding box center [457, 514] width 402 height 11
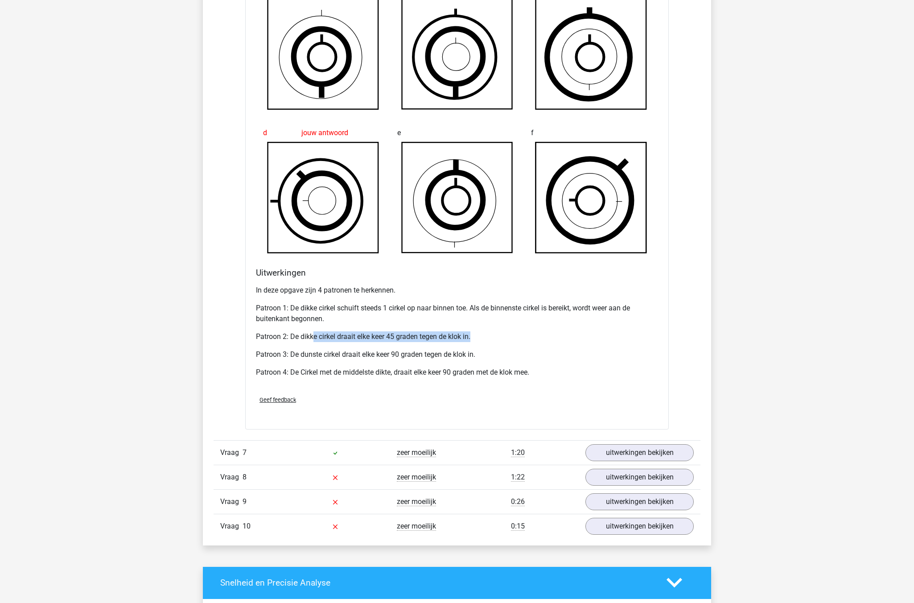
scroll to position [3077, 0]
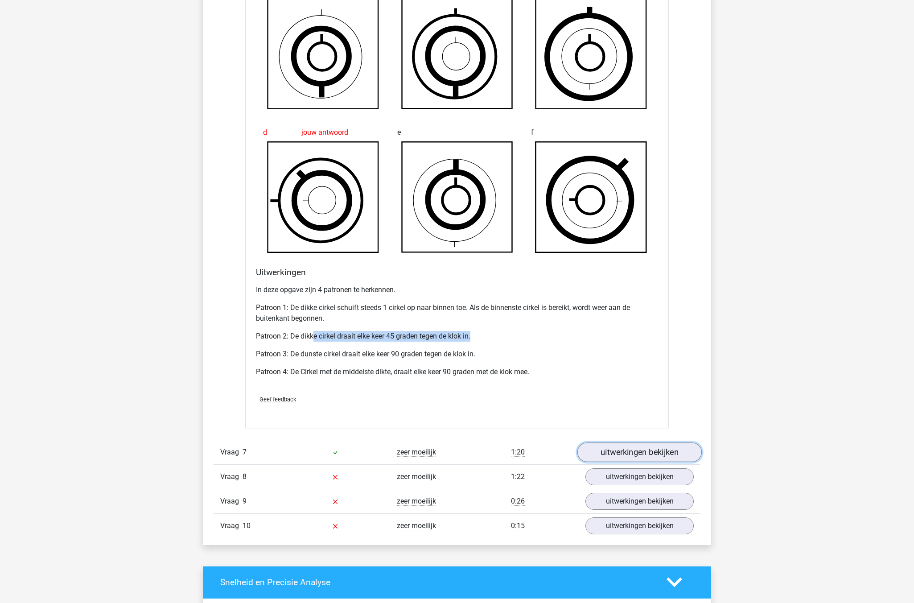
click at [649, 457] on link "uitwerkingen bekijken" at bounding box center [639, 452] width 124 height 20
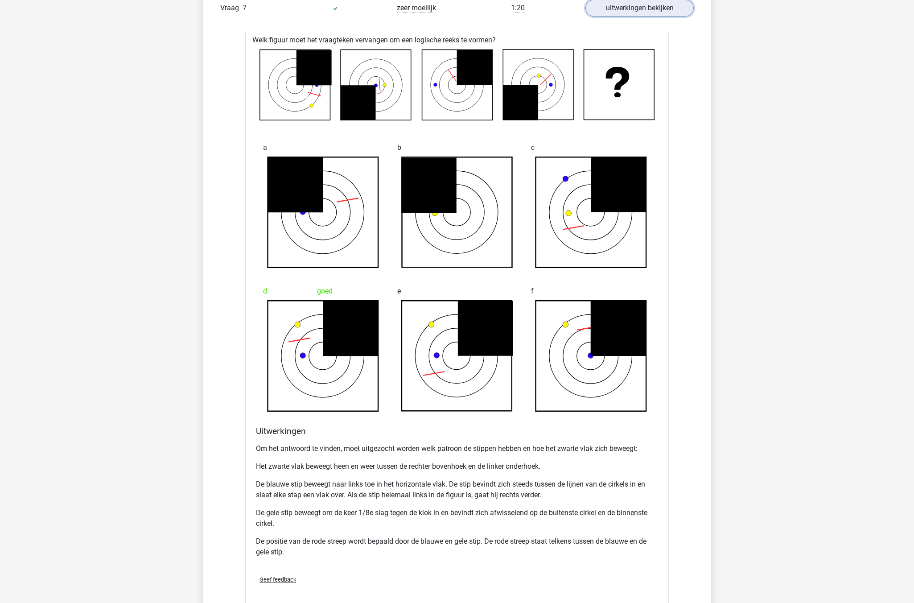
scroll to position [3523, 0]
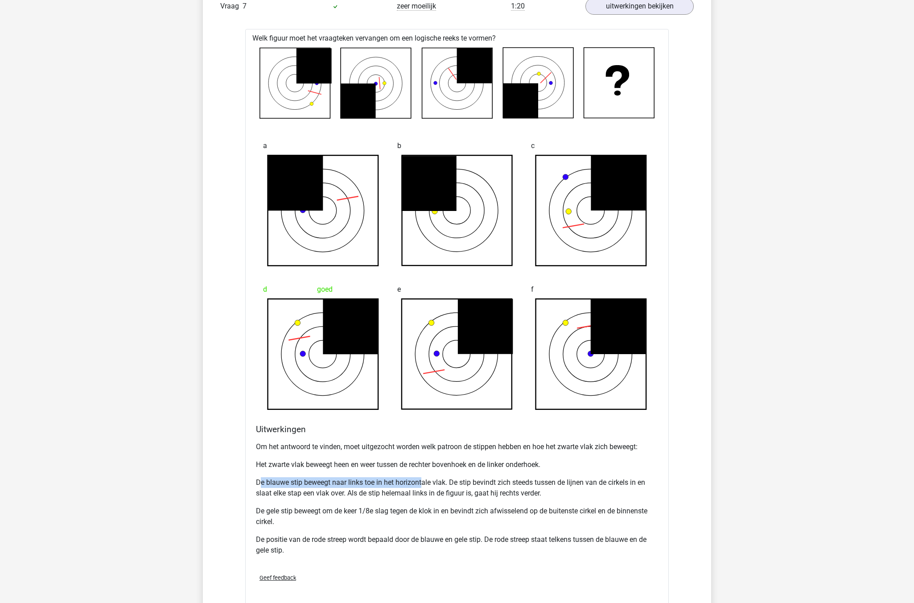
drag, startPoint x: 260, startPoint y: 483, endPoint x: 424, endPoint y: 481, distance: 164.1
click at [424, 481] on p "De blauwe stip beweegt naar links toe in het horizontale vlak. De stip bevindt …" at bounding box center [457, 487] width 402 height 21
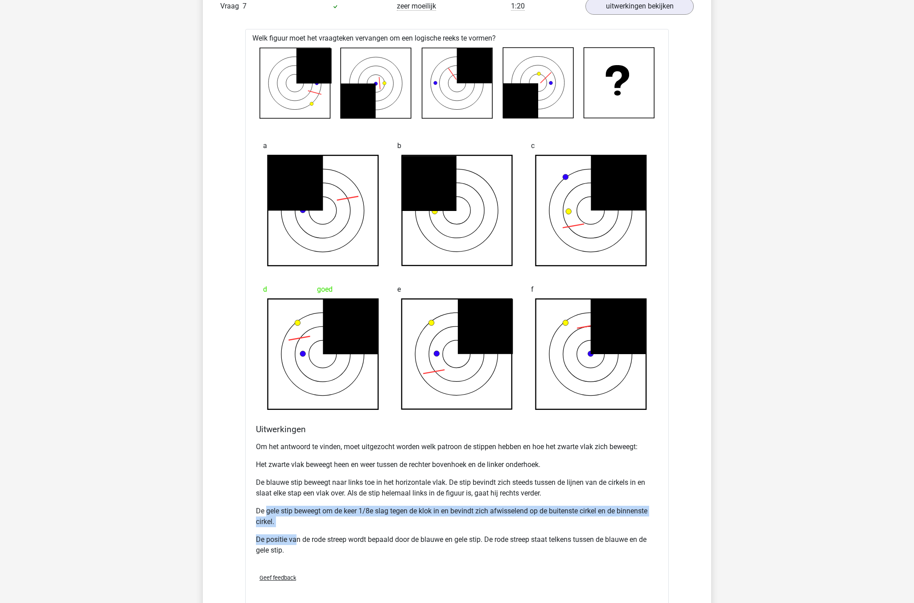
drag, startPoint x: 298, startPoint y: 528, endPoint x: 266, endPoint y: 511, distance: 36.3
click at [266, 511] on div "Om het antwoord te vinden, moet uitgezocht worden welk patroon de stippen hebbe…" at bounding box center [457, 502] width 402 height 128
click at [266, 511] on p "De gele stip beweegt om de keer 1/8e slag tegen de klok in en bevindt zich afwi…" at bounding box center [457, 516] width 402 height 21
drag, startPoint x: 281, startPoint y: 517, endPoint x: 252, endPoint y: 509, distance: 30.5
click at [252, 509] on div "Welk figuur moet het vraagteken vervangen om een logische reeks te vormen? a b c" at bounding box center [457, 318] width 424 height 578
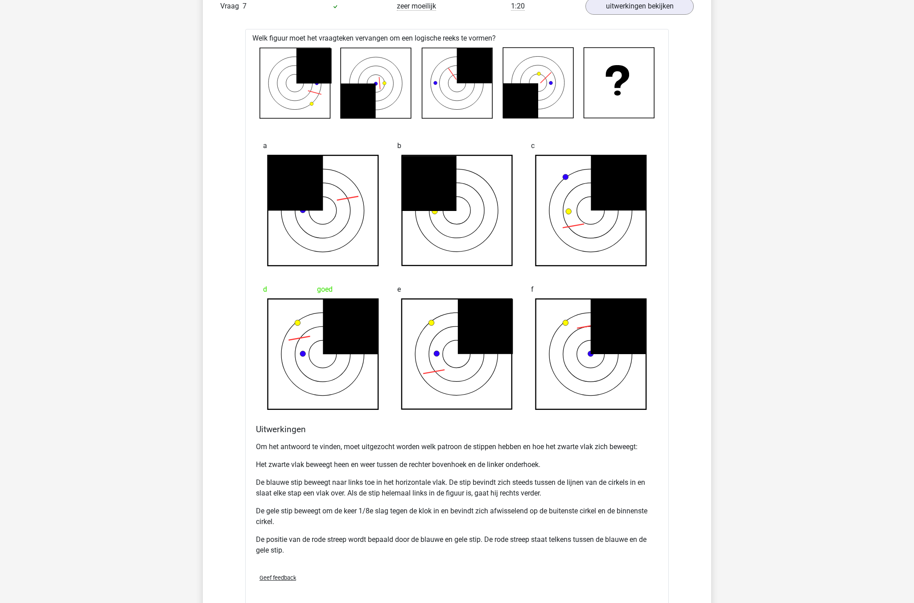
click at [295, 342] on icon at bounding box center [323, 354] width 111 height 111
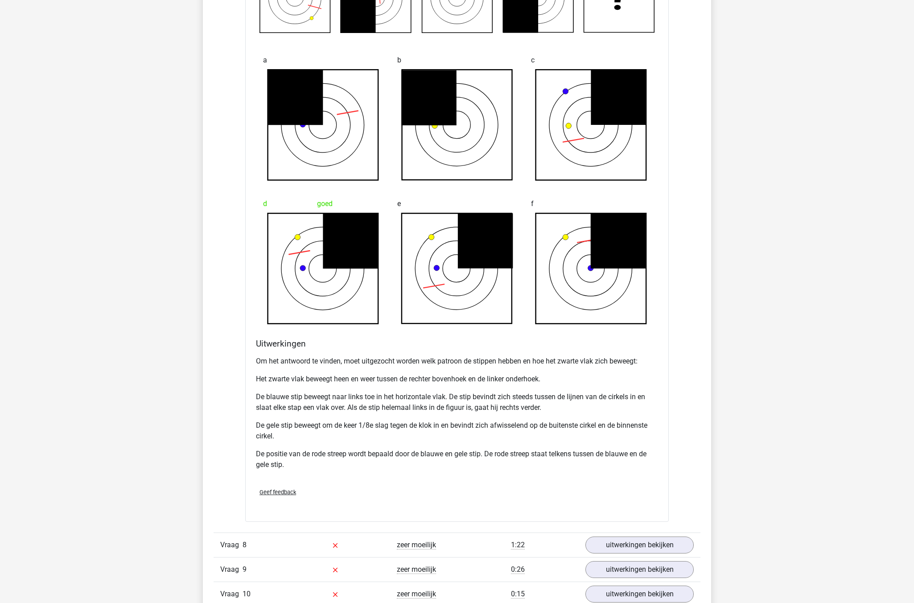
scroll to position [3701, 0]
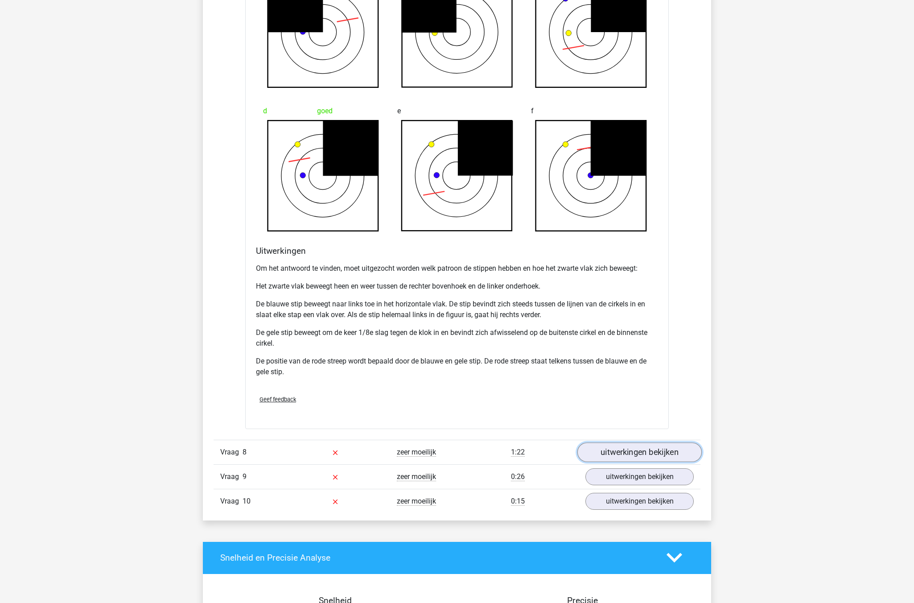
click at [639, 451] on link "uitwerkingen bekijken" at bounding box center [639, 452] width 124 height 20
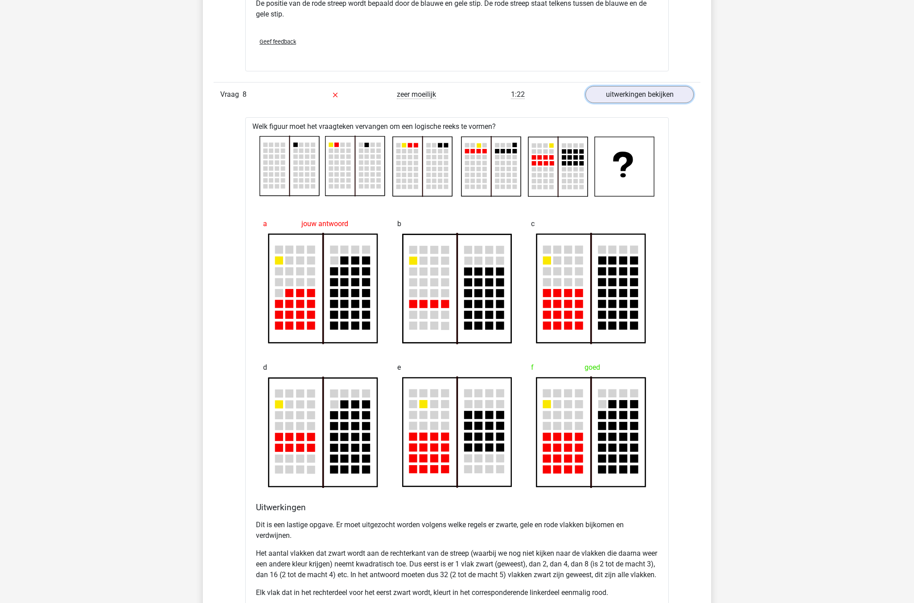
scroll to position [4058, 0]
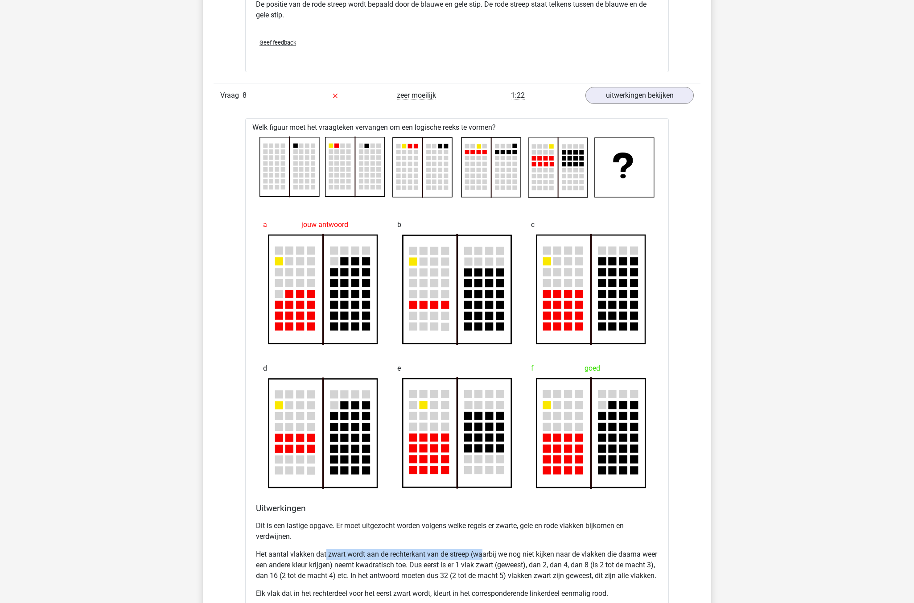
drag, startPoint x: 327, startPoint y: 545, endPoint x: 483, endPoint y: 553, distance: 156.3
click at [483, 553] on div "Dit is een lastige opgave. Er moet uitgezocht worden volgens welke regels er zw…" at bounding box center [457, 577] width 402 height 121
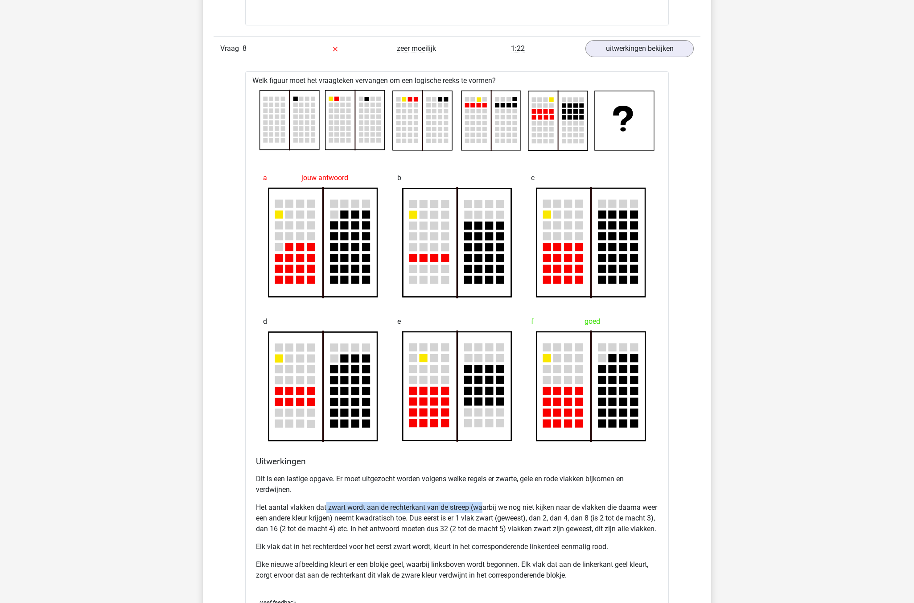
scroll to position [4103, 0]
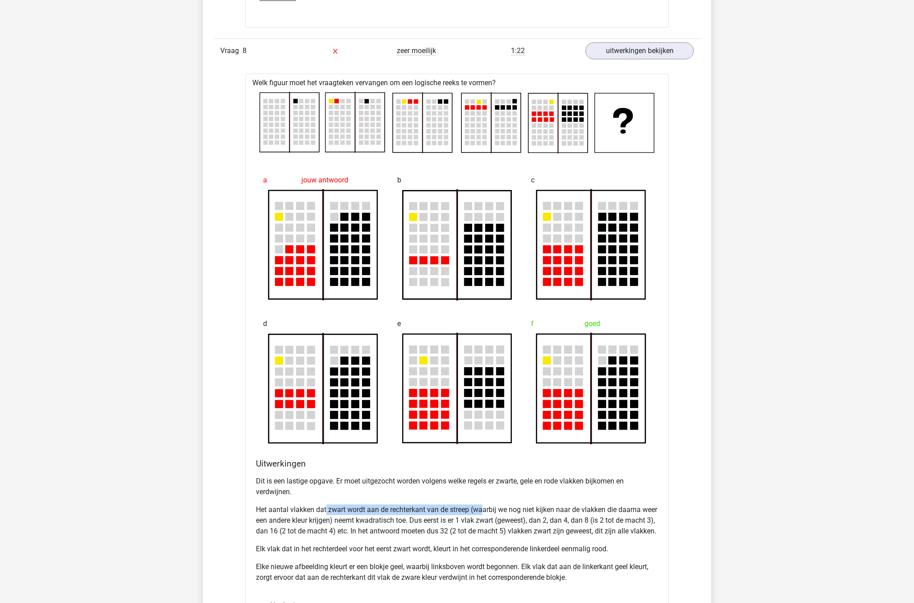
click at [392, 511] on p "Het aantal vlakken dat zwart wordt aan de rechterkant van de streep (waarbij we…" at bounding box center [457, 520] width 402 height 32
drag, startPoint x: 387, startPoint y: 532, endPoint x: 552, endPoint y: 532, distance: 165.4
click at [552, 532] on p "Het aantal vlakken dat zwart wordt aan de rechterkant van de streep (waarbij we…" at bounding box center [457, 520] width 402 height 32
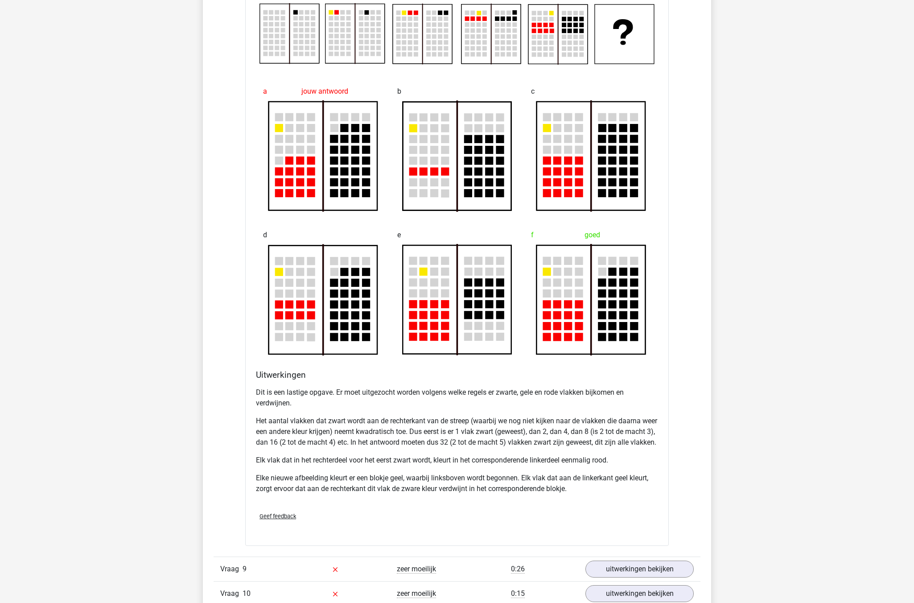
scroll to position [4192, 0]
drag, startPoint x: 268, startPoint y: 460, endPoint x: 625, endPoint y: 469, distance: 356.9
click at [625, 469] on div "Dit is een lastige opgave. Er moet uitgezocht worden volgens welke regels er zw…" at bounding box center [457, 443] width 402 height 121
click at [625, 465] on p "Elk vlak dat in het rechterdeel voor het eerst zwart wordt, kleurt in het corre…" at bounding box center [457, 459] width 402 height 11
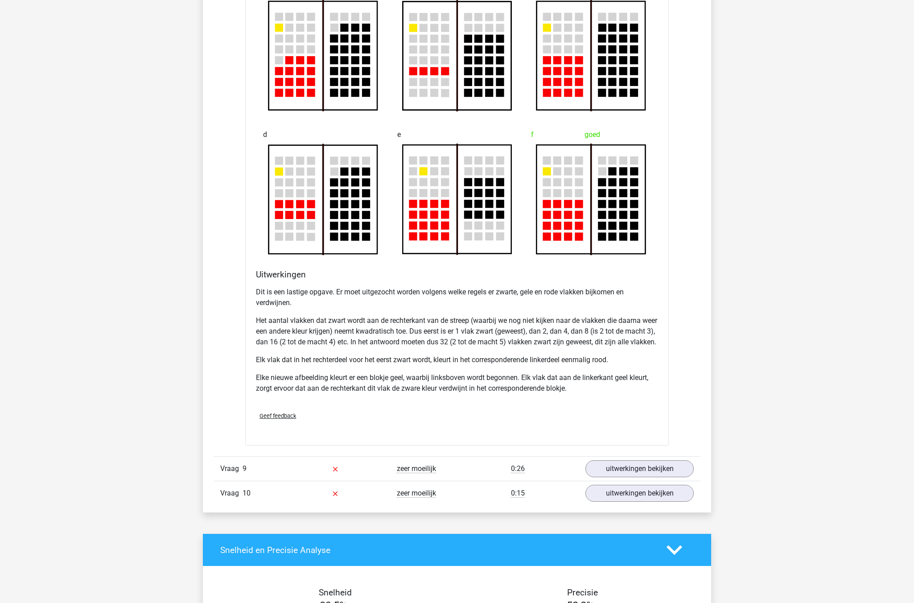
scroll to position [4370, 0]
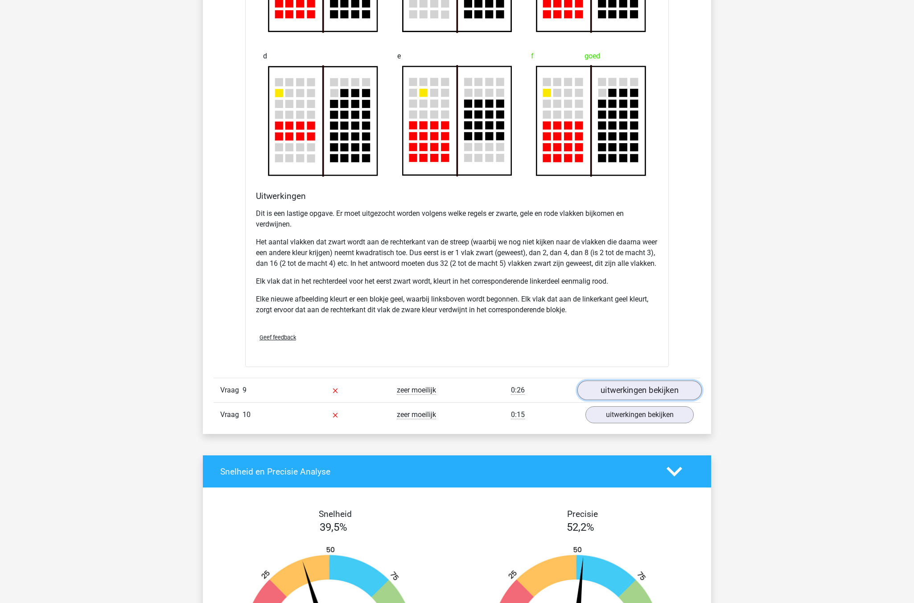
click at [630, 400] on link "uitwerkingen bekijken" at bounding box center [639, 390] width 124 height 20
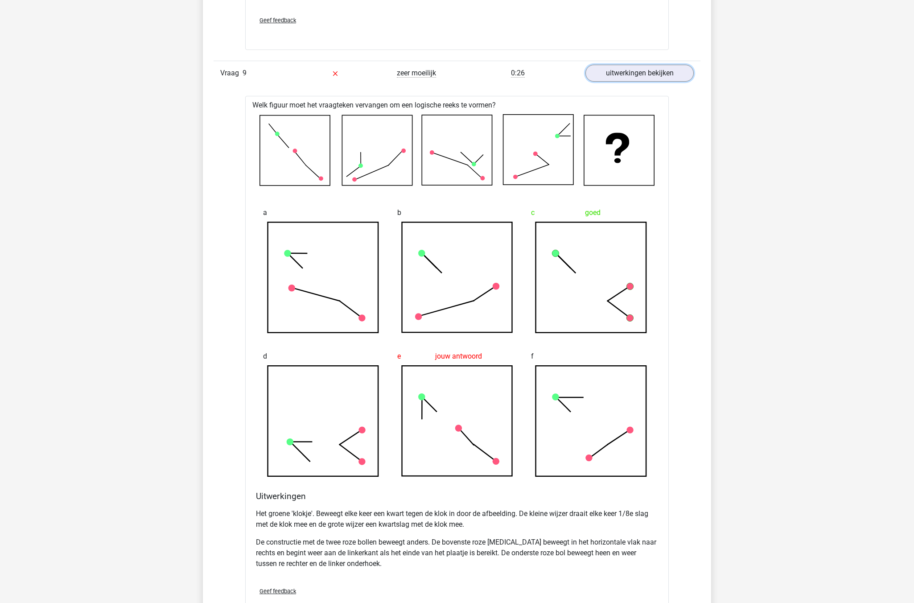
scroll to position [4694, 0]
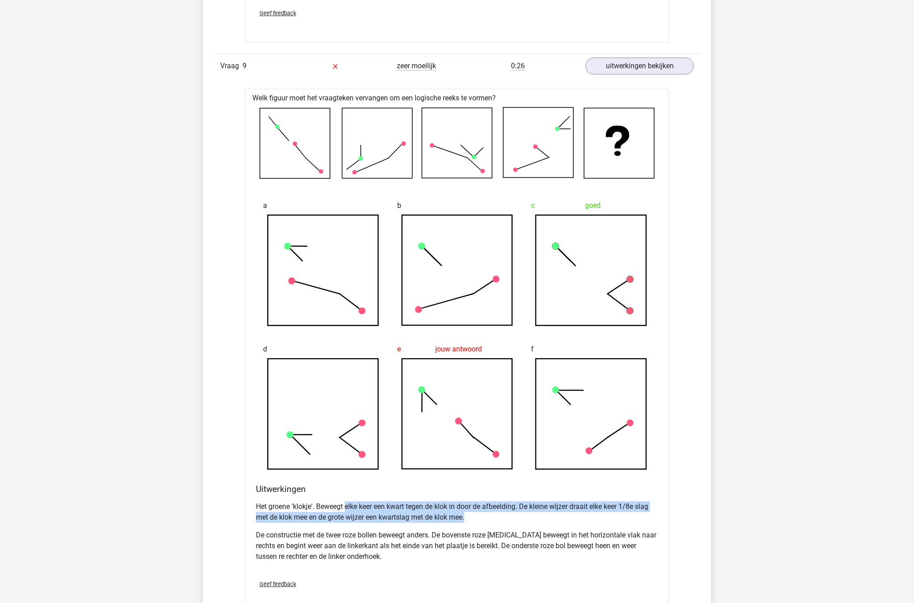
drag, startPoint x: 406, startPoint y: 514, endPoint x: 573, endPoint y: 524, distance: 167.1
click at [573, 523] on p "Het groene 'klokje'. Beweegt elke keer een kwart tegen de klok in door de afbee…" at bounding box center [457, 511] width 402 height 21
click at [636, 517] on p "Het groene 'klokje'. Beweegt elke keer een kwart tegen de klok in door de afbee…" at bounding box center [457, 511] width 402 height 21
drag, startPoint x: 513, startPoint y: 529, endPoint x: 233, endPoint y: 519, distance: 279.8
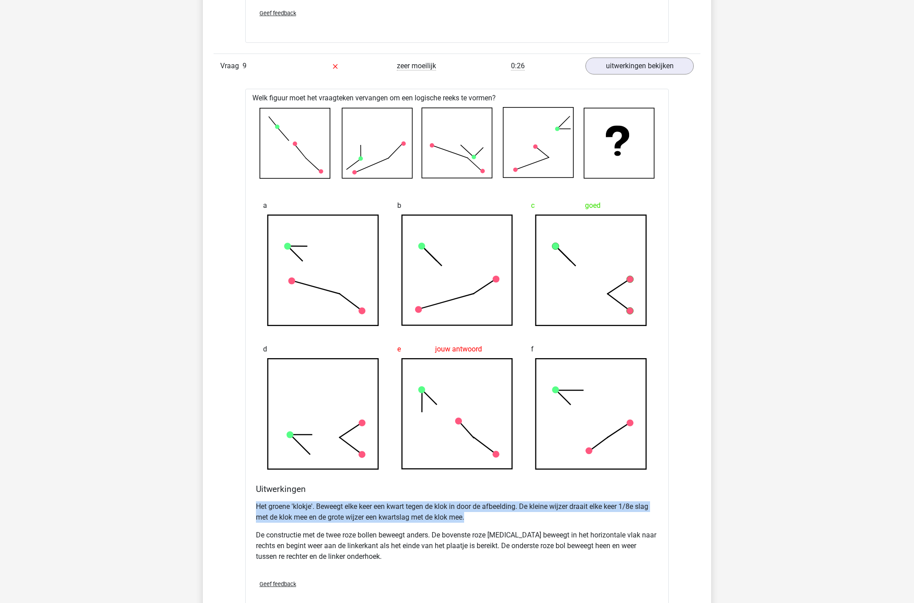
click at [341, 523] on p "Het groene 'klokje'. Beweegt elke keer een kwart tegen de klok in door de afbee…" at bounding box center [457, 511] width 402 height 21
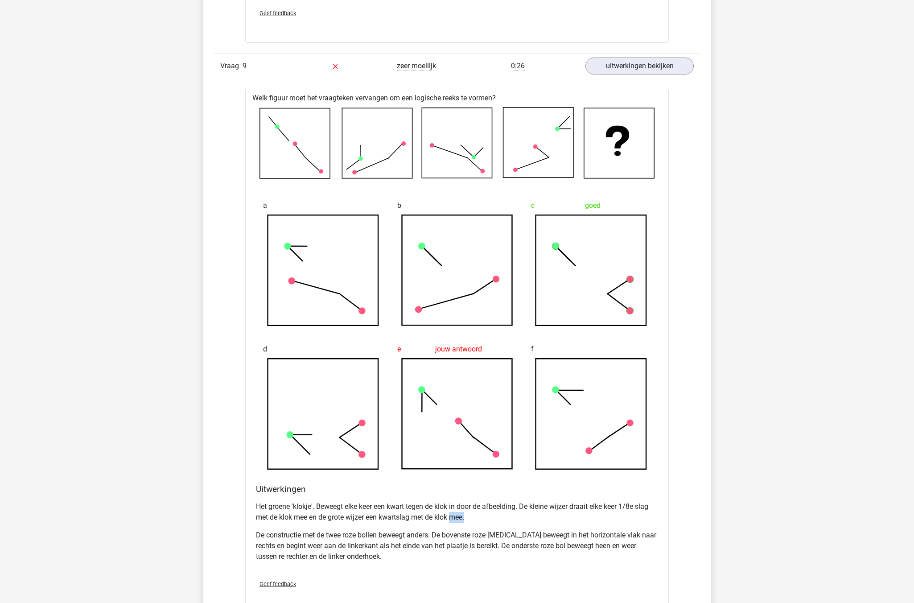
drag, startPoint x: 500, startPoint y: 528, endPoint x: 454, endPoint y: 526, distance: 46.0
click at [454, 523] on p "Het groene 'klokje'. Beweegt elke keer een kwart tegen de klok in door de afbee…" at bounding box center [457, 511] width 402 height 21
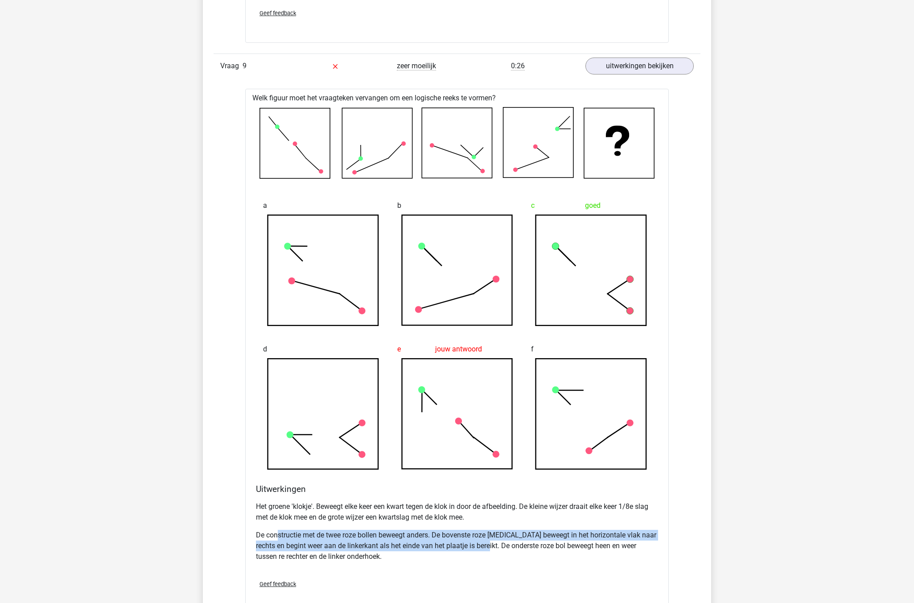
drag, startPoint x: 278, startPoint y: 541, endPoint x: 497, endPoint y: 556, distance: 219.0
click at [497, 556] on p "De constructie met de twee roze bollen beweegt anders. De bovenste roze bal bew…" at bounding box center [457, 546] width 402 height 32
click at [506, 550] on p "De constructie met de twee roze bollen beweegt anders. De bovenste roze bal bew…" at bounding box center [457, 546] width 402 height 32
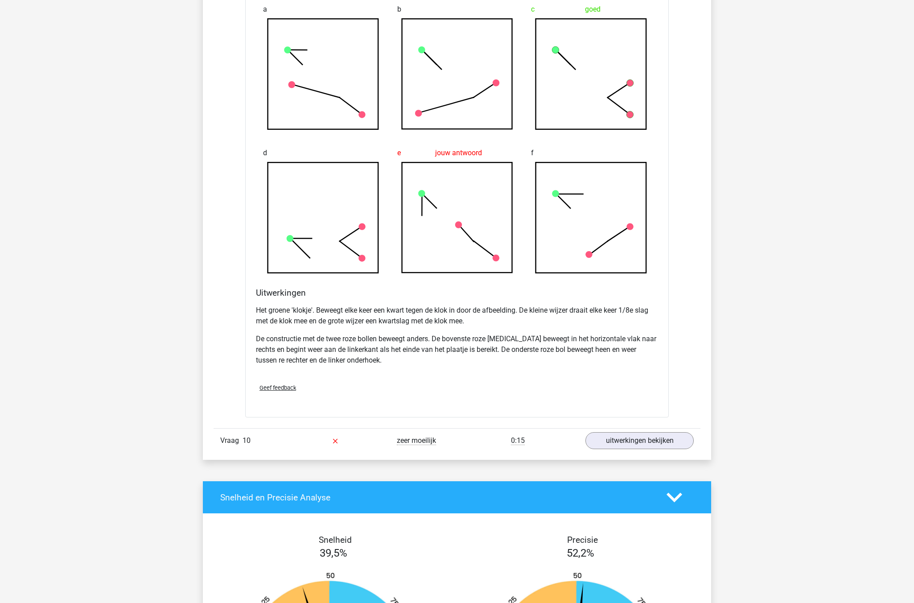
scroll to position [4917, 0]
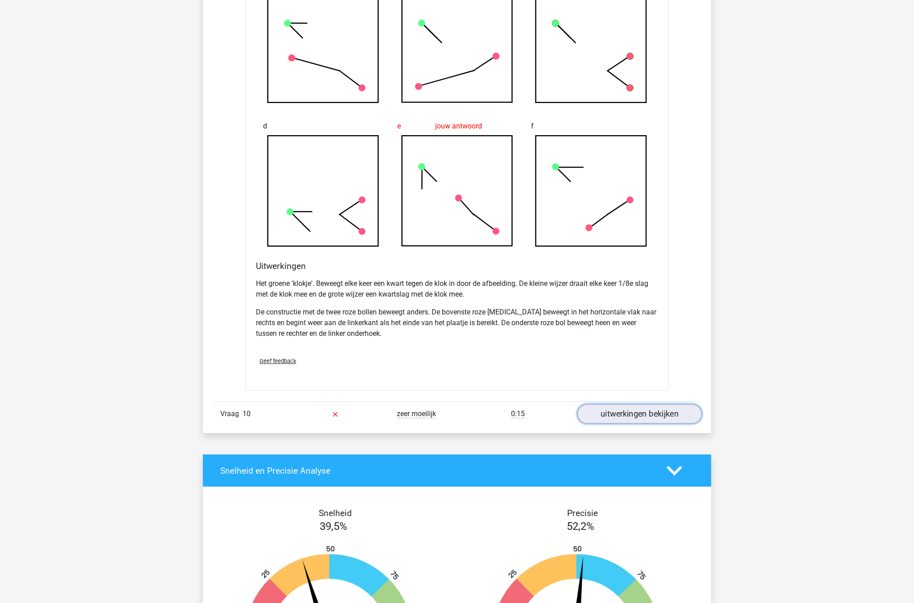
click at [635, 420] on link "uitwerkingen bekijken" at bounding box center [639, 414] width 124 height 20
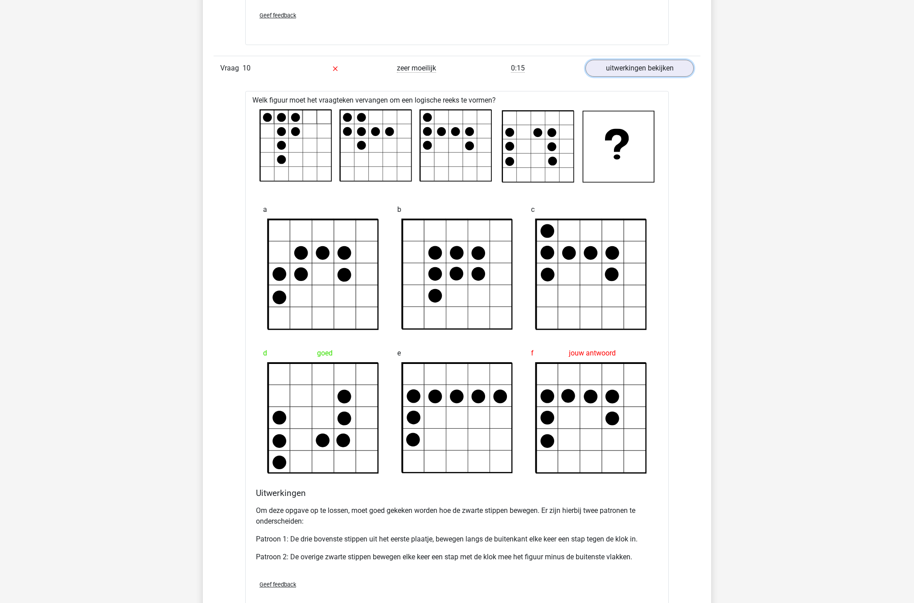
scroll to position [5274, 0]
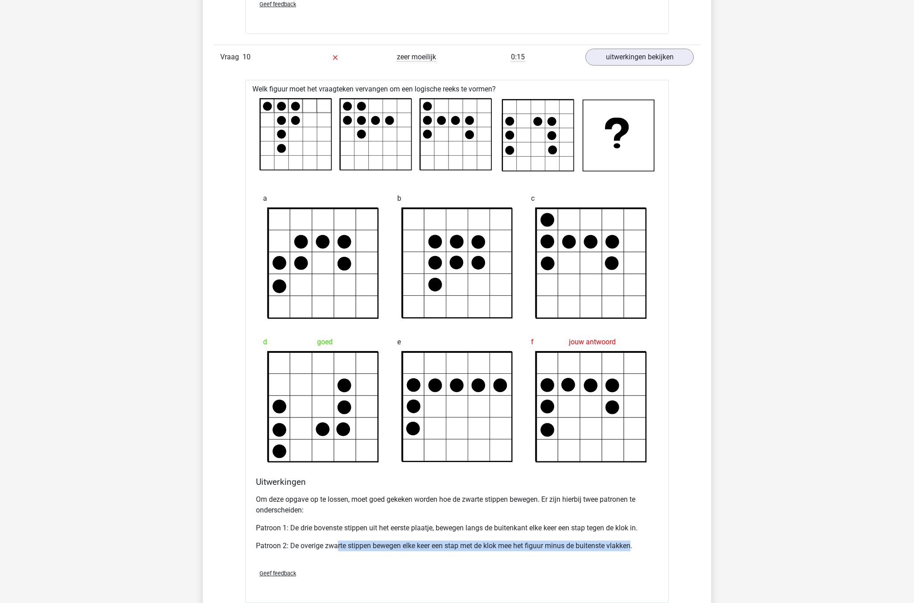
drag, startPoint x: 342, startPoint y: 556, endPoint x: 636, endPoint y: 562, distance: 294.4
click at [636, 562] on div "Om deze opgave op te lossen, moet goed gekeken worden hoe de zwarte stippen bew…" at bounding box center [457, 526] width 402 height 71
click at [360, 550] on div "Om deze opgave op te lossen, moet goed gekeken worden hoe de zwarte stippen bew…" at bounding box center [457, 526] width 402 height 71
drag, startPoint x: 331, startPoint y: 557, endPoint x: 322, endPoint y: 559, distance: 8.7
click at [324, 551] on p "Patroon 2: De overige zwarte stippen bewegen elke keer een stap met de klok mee…" at bounding box center [457, 545] width 402 height 11
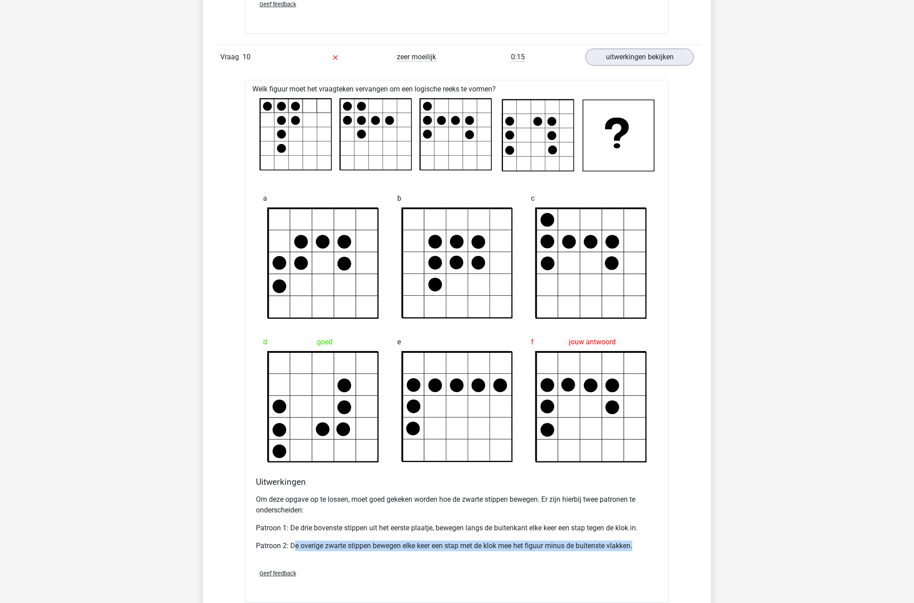
drag, startPoint x: 297, startPoint y: 554, endPoint x: 653, endPoint y: 564, distance: 355.6
click at [653, 562] on div "Om deze opgave op te lossen, moet goed gekeken worden hoe de zwarte stippen bew…" at bounding box center [457, 526] width 402 height 71
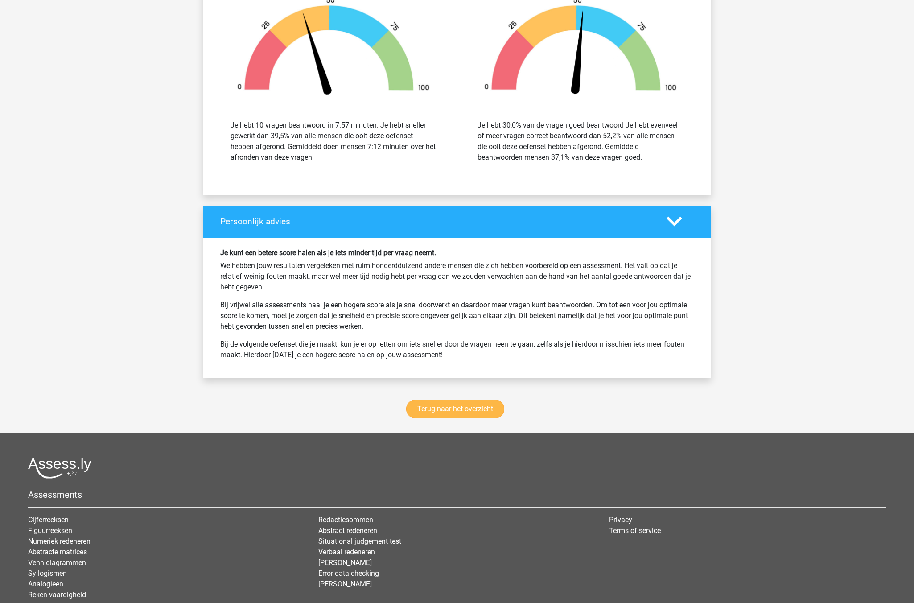
scroll to position [6086, 0]
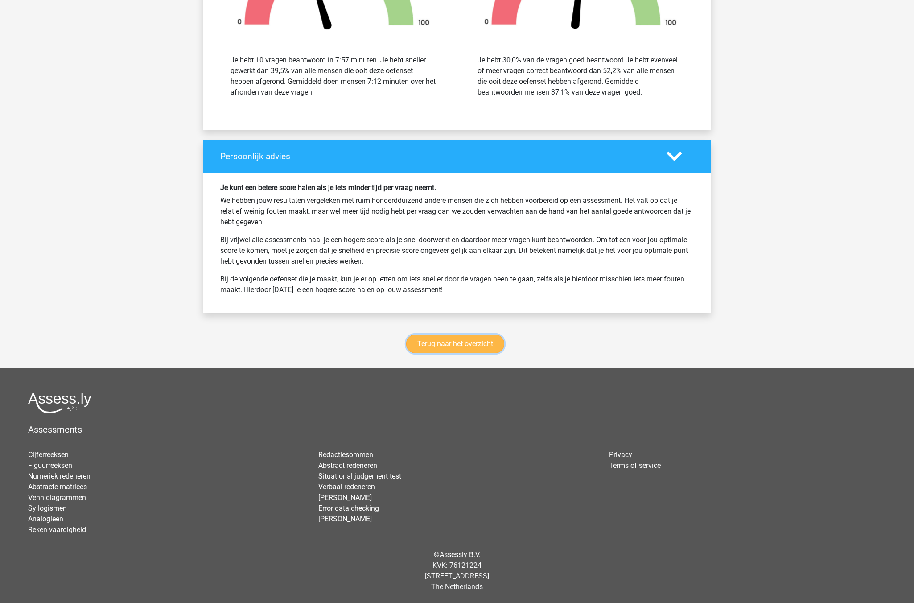
click at [462, 348] on link "Terug naar het overzicht" at bounding box center [455, 343] width 98 height 19
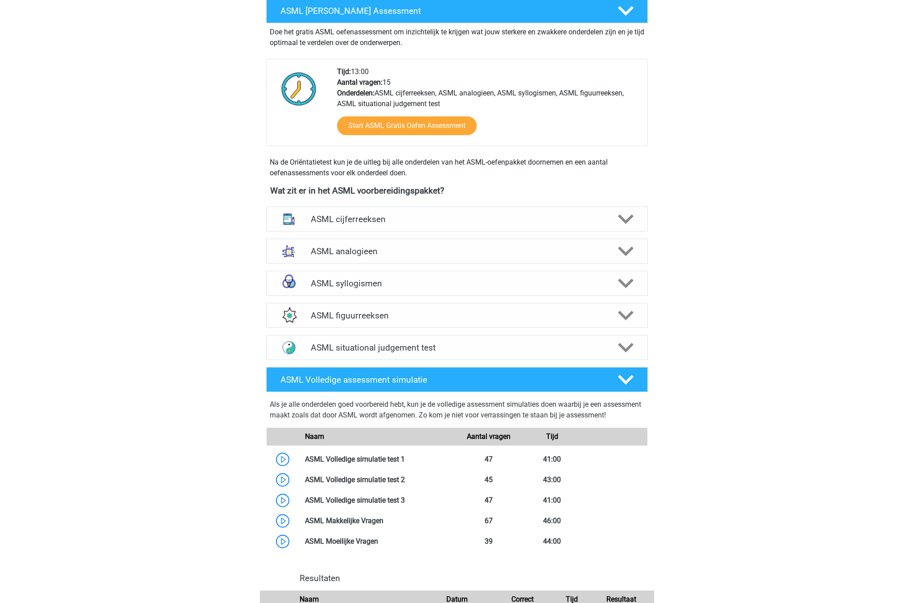
scroll to position [268, 0]
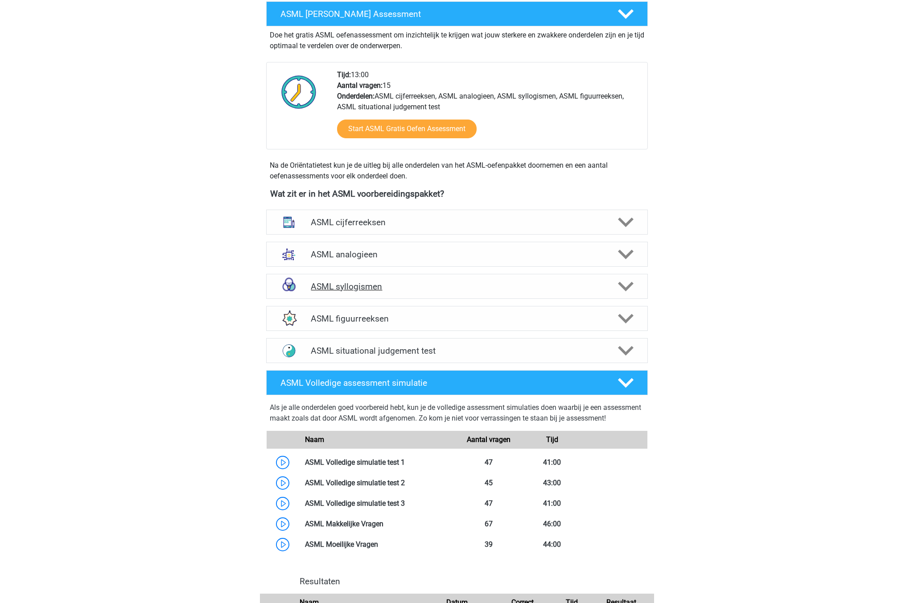
click at [640, 284] on div at bounding box center [625, 287] width 30 height 16
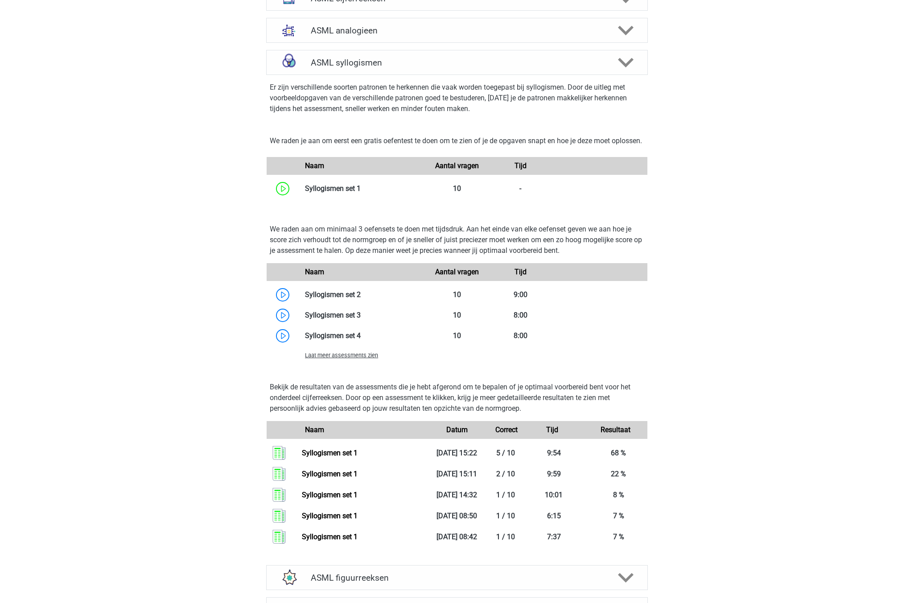
scroll to position [580, 0]
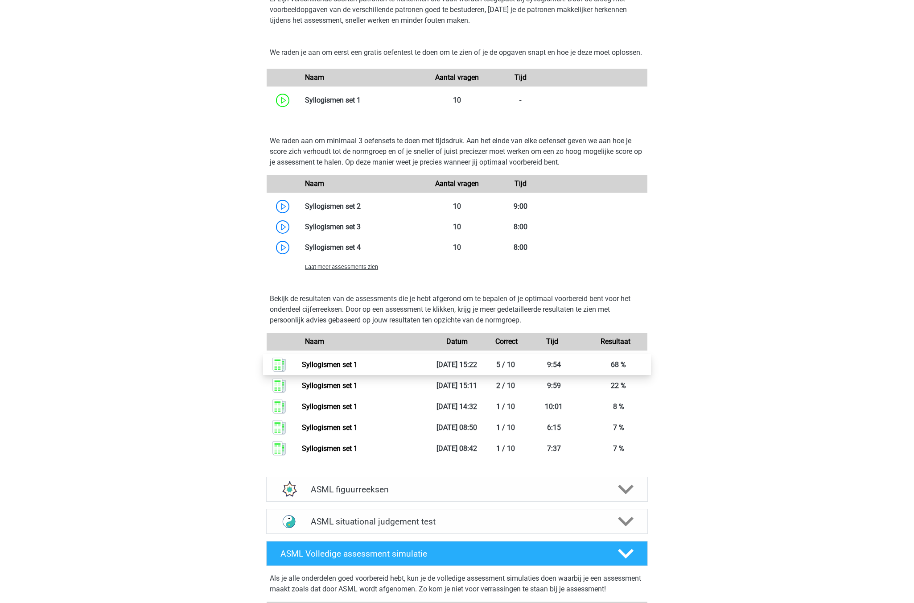
click at [332, 369] on link "Syllogismen set 1" at bounding box center [330, 364] width 56 height 8
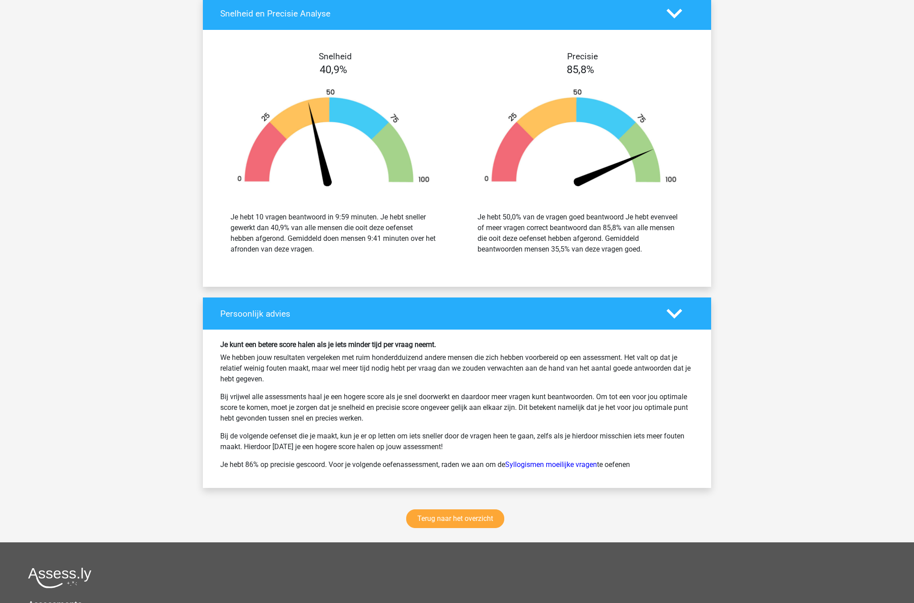
scroll to position [936, 0]
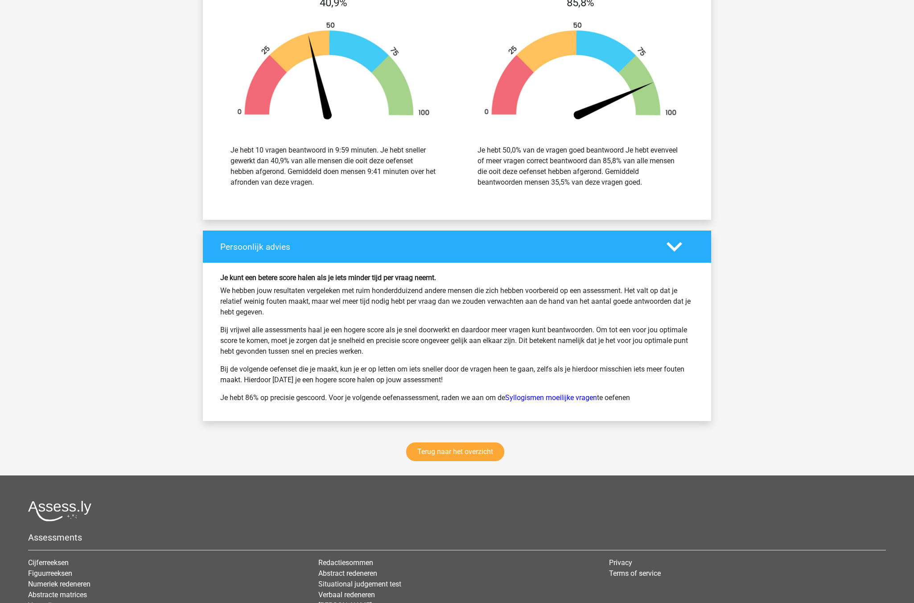
click at [435, 436] on div "Terug naar het overzicht" at bounding box center [457, 454] width 508 height 44
click at [445, 450] on link "Terug naar het overzicht" at bounding box center [455, 451] width 98 height 19
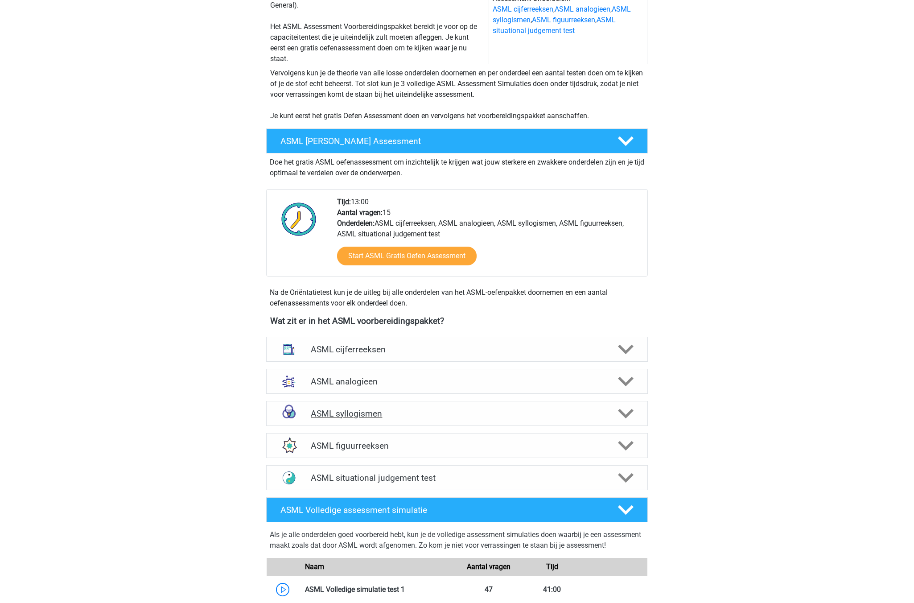
scroll to position [178, 0]
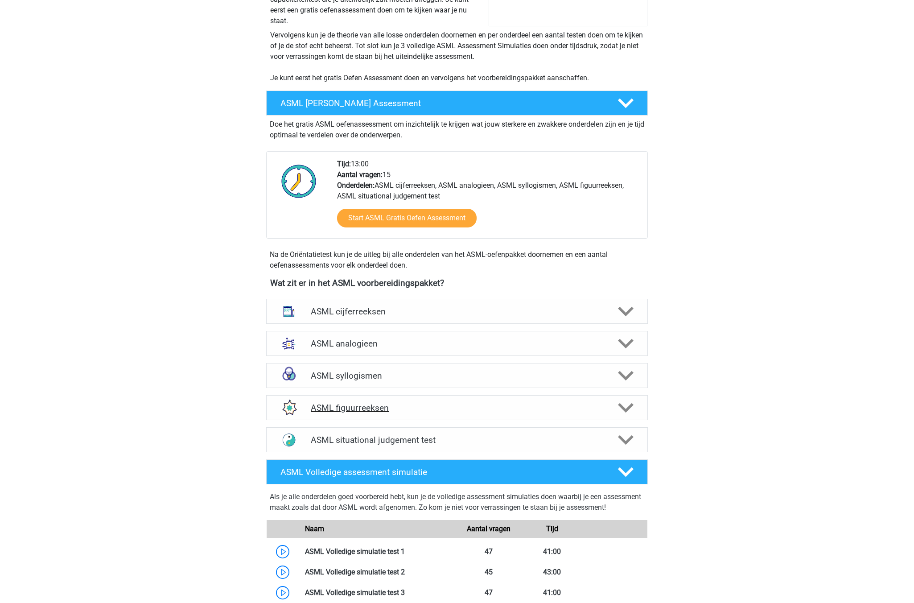
click at [376, 406] on h4 "ASML figuurreeksen" at bounding box center [457, 408] width 292 height 10
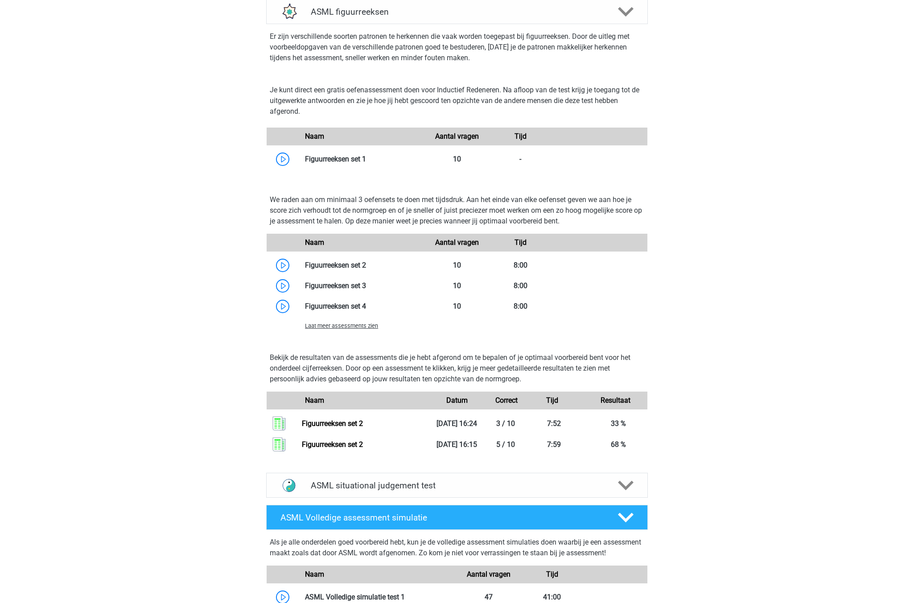
scroll to position [580, 0]
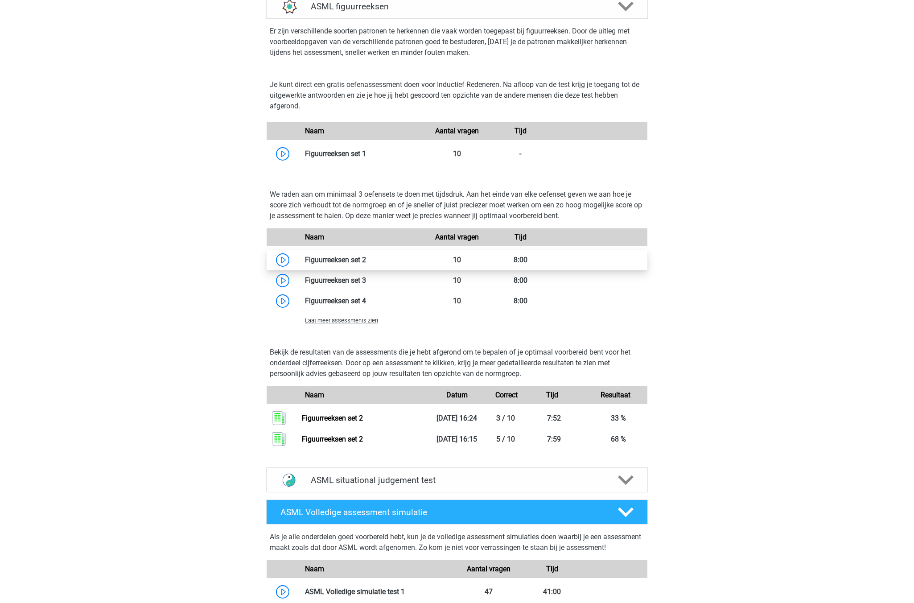
click at [366, 256] on link at bounding box center [366, 260] width 0 height 8
click at [532, 483] on h4 "ASML situational judgement test" at bounding box center [457, 480] width 292 height 10
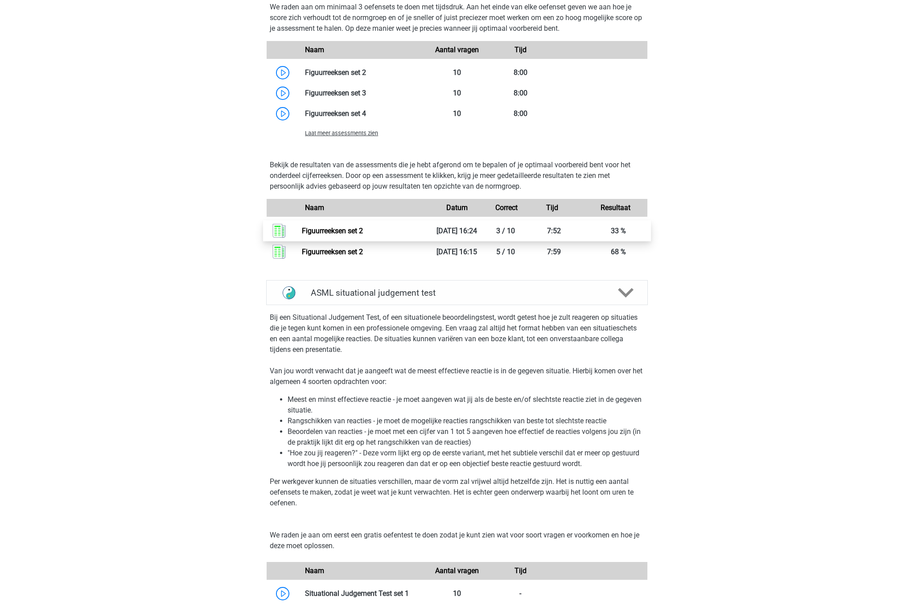
scroll to position [758, 0]
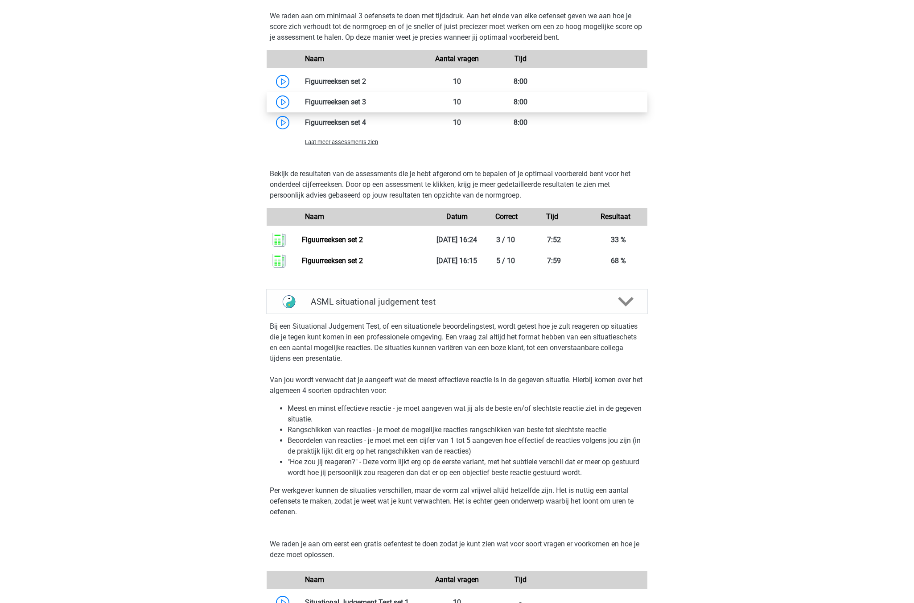
click at [366, 106] on link at bounding box center [366, 102] width 0 height 8
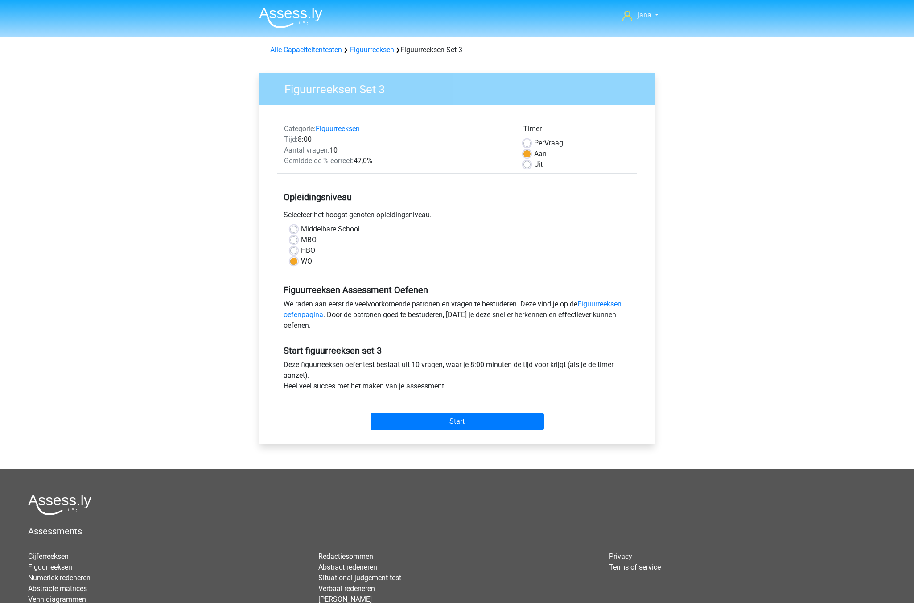
click at [446, 433] on div "Start" at bounding box center [457, 414] width 360 height 38
click at [454, 421] on input "Start" at bounding box center [457, 421] width 173 height 17
drag, startPoint x: 454, startPoint y: 421, endPoint x: 446, endPoint y: 419, distance: 8.1
click at [446, 419] on input "Start" at bounding box center [457, 421] width 173 height 17
click at [477, 421] on input "Start" at bounding box center [457, 421] width 173 height 17
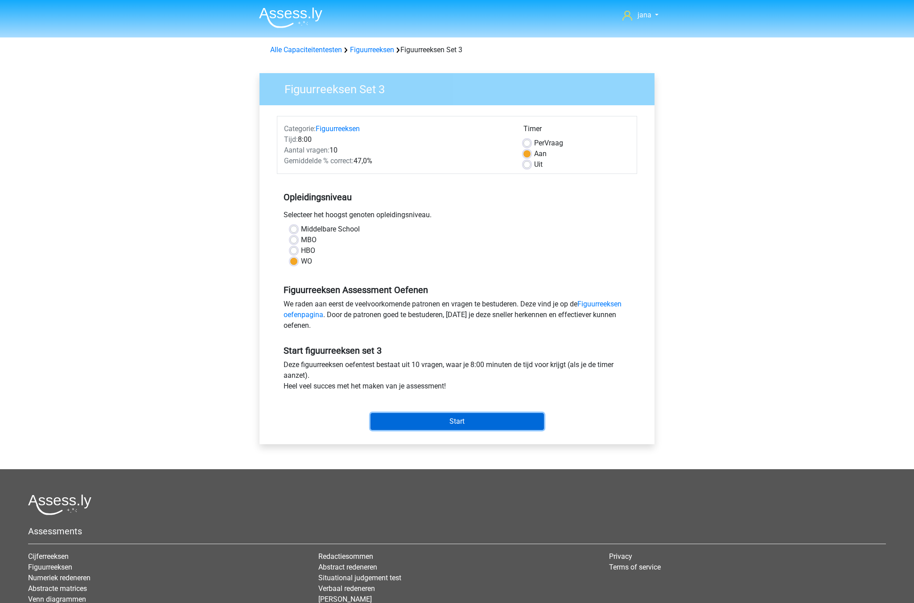
click at [468, 424] on input "Start" at bounding box center [457, 421] width 173 height 17
drag, startPoint x: 452, startPoint y: 422, endPoint x: 547, endPoint y: 263, distance: 185.8
click at [547, 263] on form "Categorie: Figuurreeksen Tijd: 8:00 Aantal vragen: 10 Gemiddelde % correct: 47,…" at bounding box center [457, 275] width 360 height 318
click at [529, 174] on form "Categorie: Figuurreeksen Tijd: 8:00 Aantal vragen: 10 Gemiddelde % correct: 47,…" at bounding box center [457, 275] width 360 height 318
click at [534, 166] on label "Uit" at bounding box center [538, 164] width 8 height 11
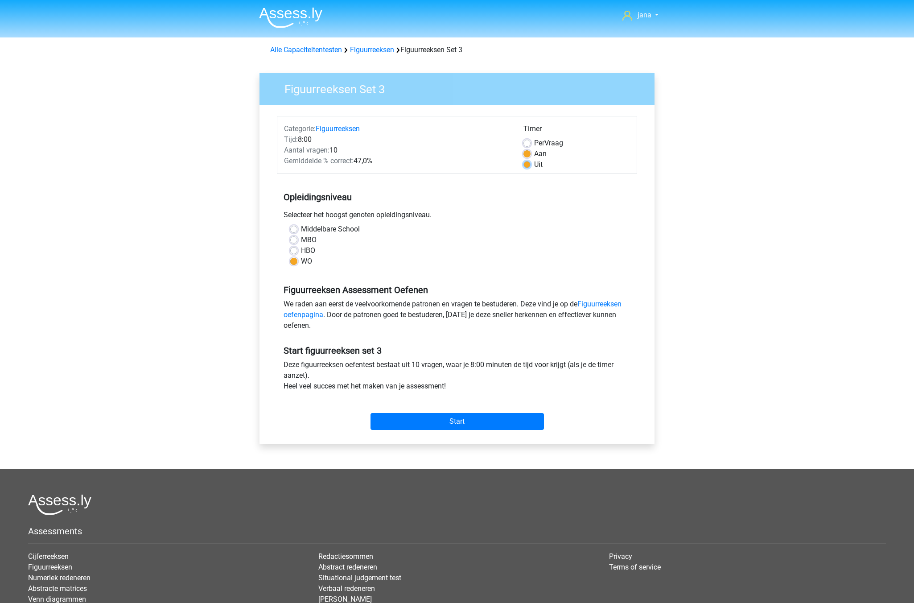
click at [529, 166] on input "Uit" at bounding box center [527, 163] width 7 height 9
radio input "true"
click at [431, 415] on input "Start" at bounding box center [457, 421] width 173 height 17
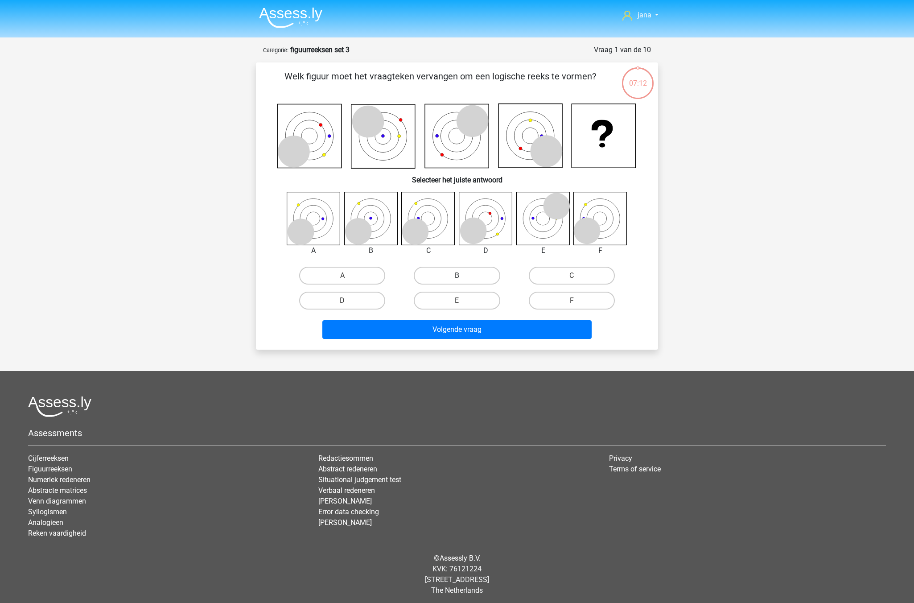
click at [458, 272] on label "B" at bounding box center [457, 276] width 86 height 18
click at [458, 276] on input "B" at bounding box center [460, 279] width 6 height 6
radio input "true"
click at [498, 342] on div "Volgende vraag" at bounding box center [457, 331] width 344 height 22
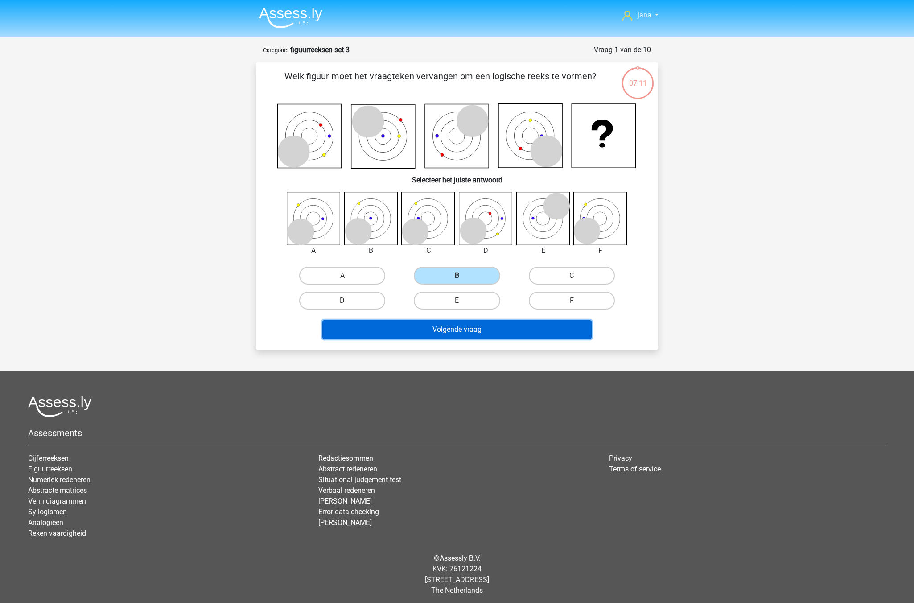
click at [493, 331] on button "Volgende vraag" at bounding box center [457, 329] width 270 height 19
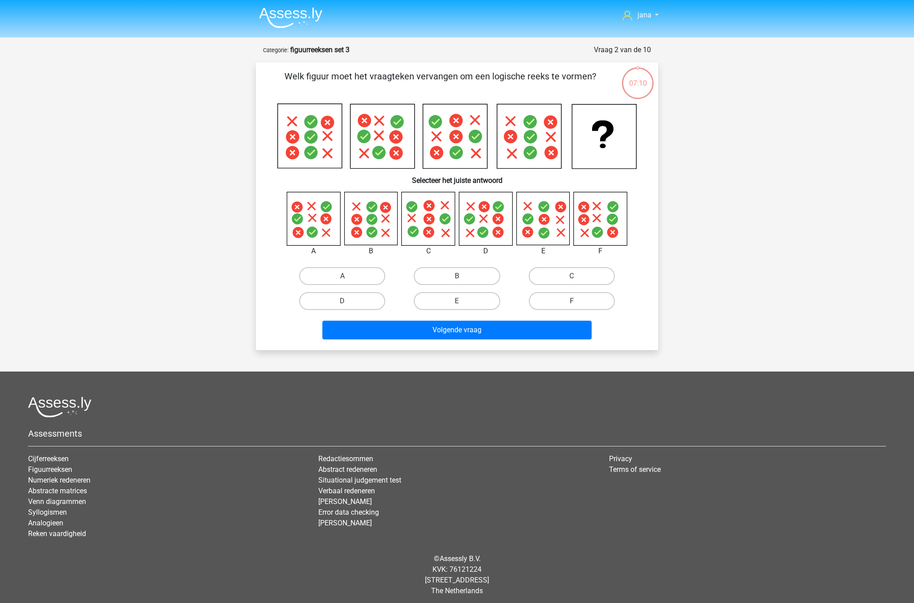
scroll to position [4, 0]
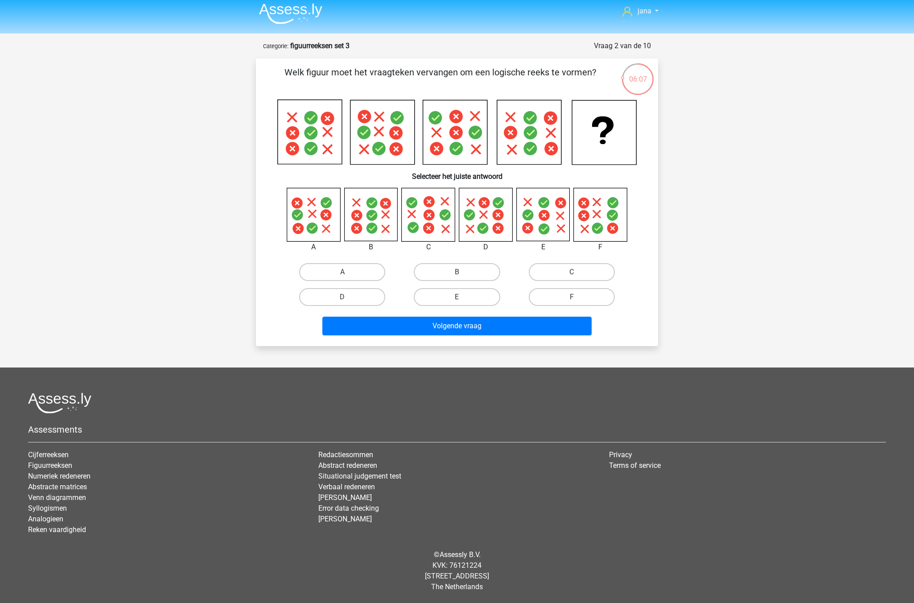
click at [327, 214] on icon at bounding box center [326, 215] width 5 height 5
click at [346, 270] on label "A" at bounding box center [342, 272] width 86 height 18
click at [346, 272] on input "A" at bounding box center [345, 275] width 6 height 6
radio input "true"
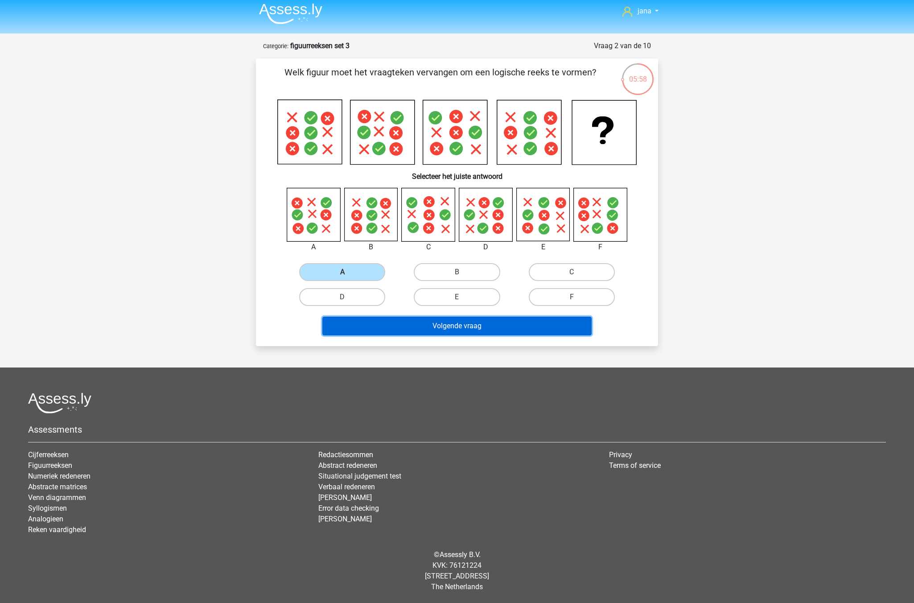
click at [497, 330] on button "Volgende vraag" at bounding box center [457, 326] width 270 height 19
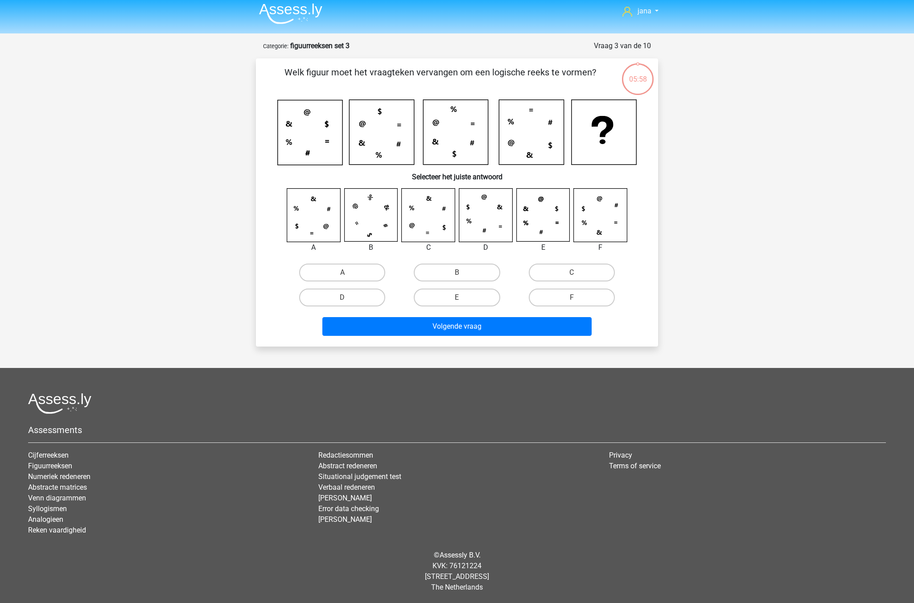
scroll to position [4, 0]
click at [457, 109] on icon at bounding box center [455, 131] width 65 height 65
click at [575, 270] on label "C" at bounding box center [572, 272] width 86 height 18
click at [575, 272] on input "C" at bounding box center [575, 275] width 6 height 6
radio input "true"
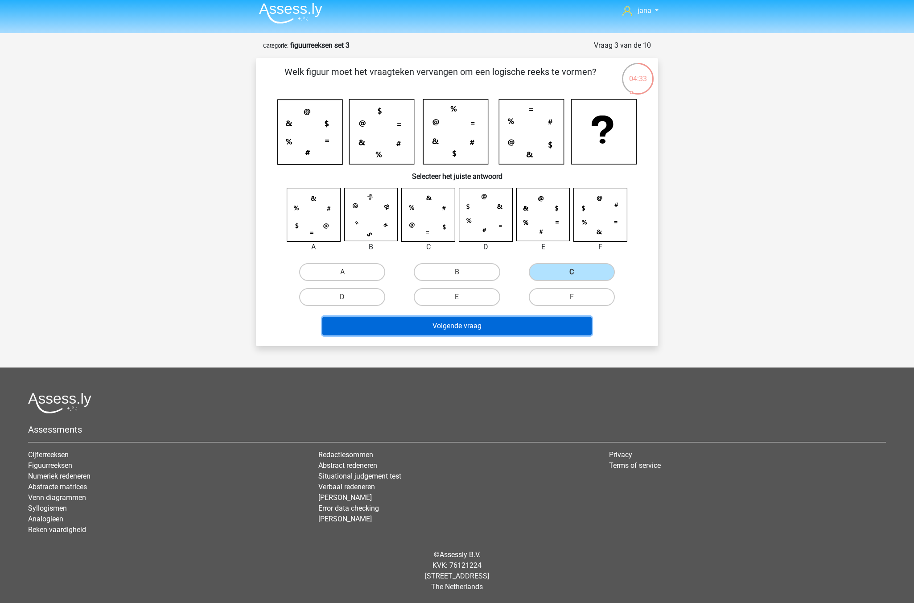
click at [506, 327] on button "Volgende vraag" at bounding box center [457, 326] width 270 height 19
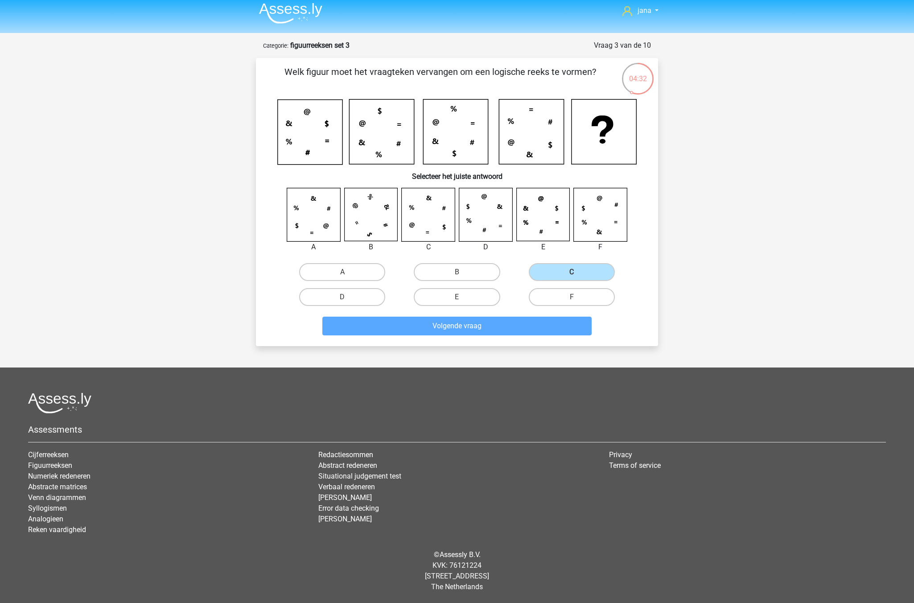
scroll to position [7, 0]
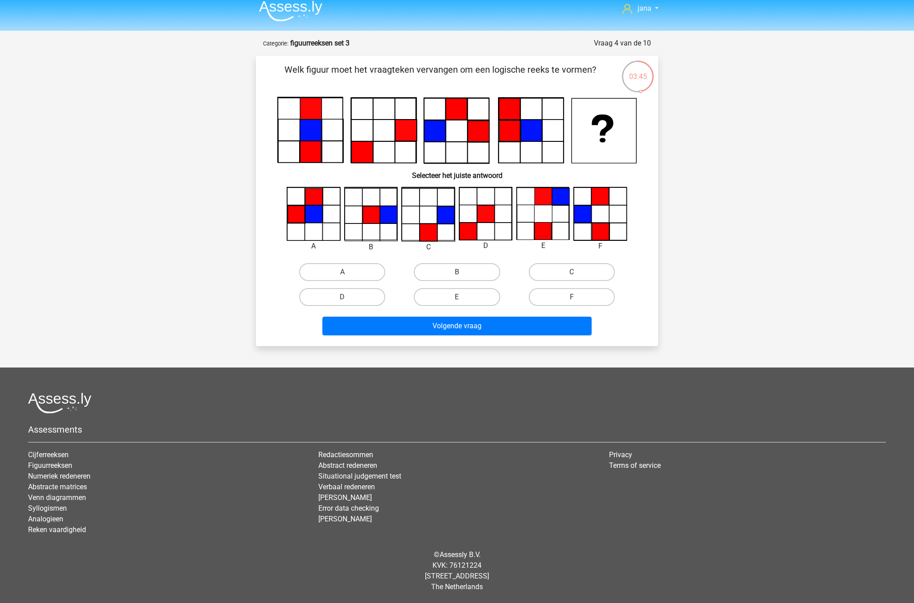
click at [548, 214] on icon at bounding box center [543, 214] width 52 height 52
click at [457, 299] on input "E" at bounding box center [460, 300] width 6 height 6
radio input "true"
click at [336, 298] on label "D" at bounding box center [342, 297] width 86 height 18
click at [342, 298] on input "D" at bounding box center [345, 300] width 6 height 6
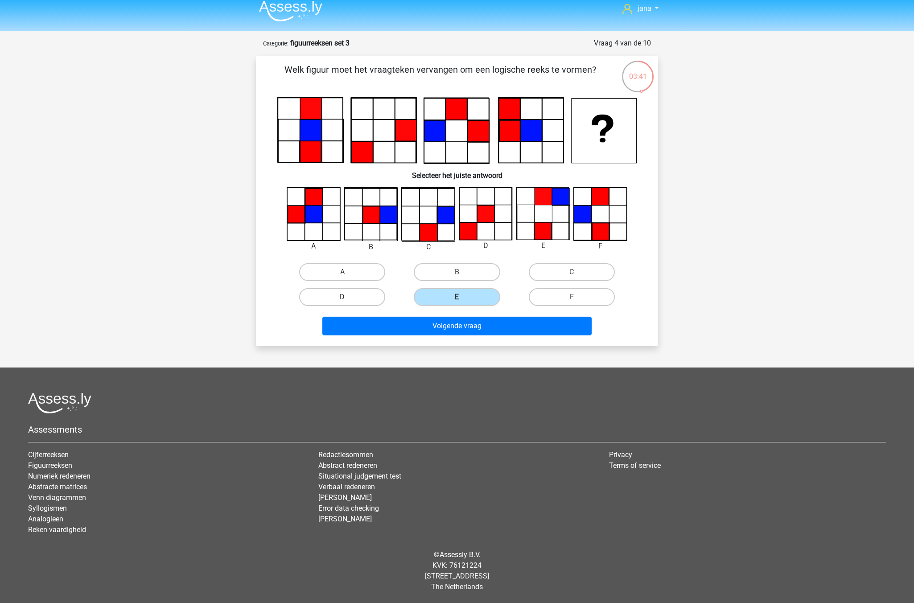
radio input "true"
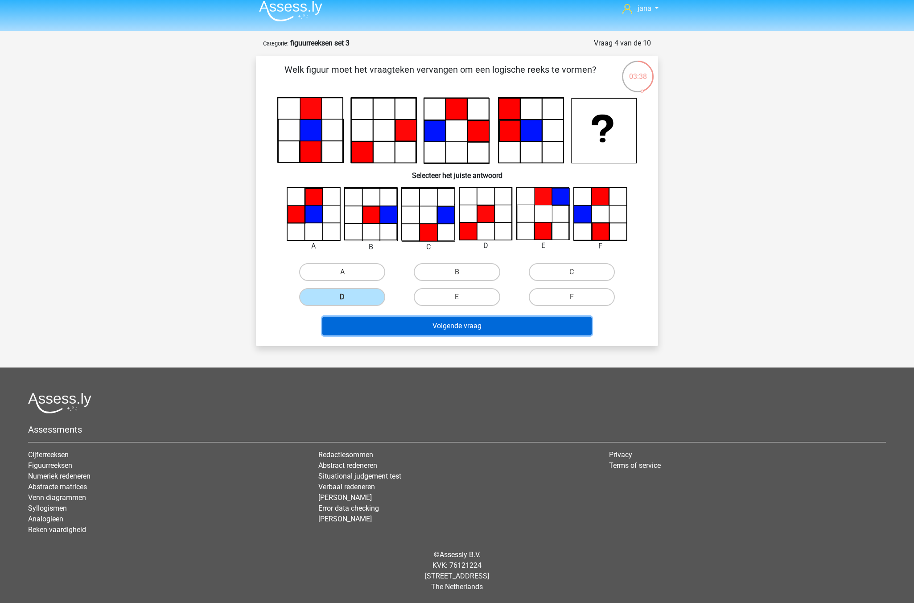
click at [483, 327] on button "Volgende vraag" at bounding box center [457, 326] width 270 height 19
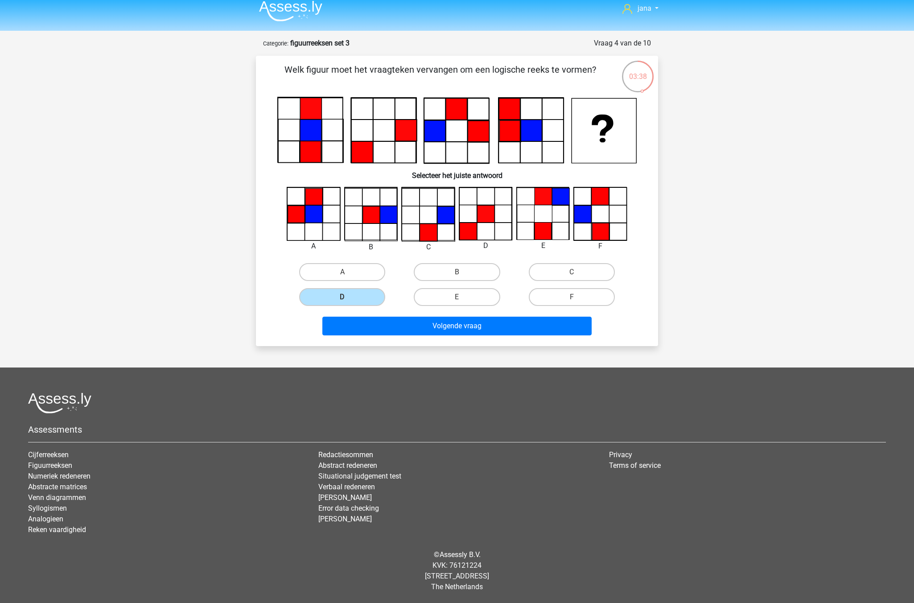
scroll to position [6, 0]
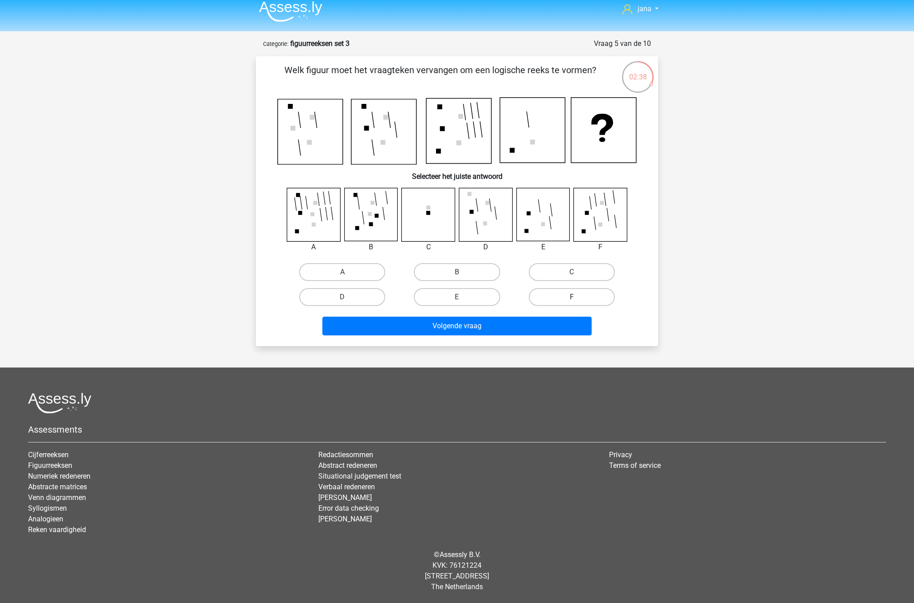
click at [600, 292] on label "F" at bounding box center [572, 297] width 86 height 18
click at [577, 297] on input "F" at bounding box center [575, 300] width 6 height 6
radio input "true"
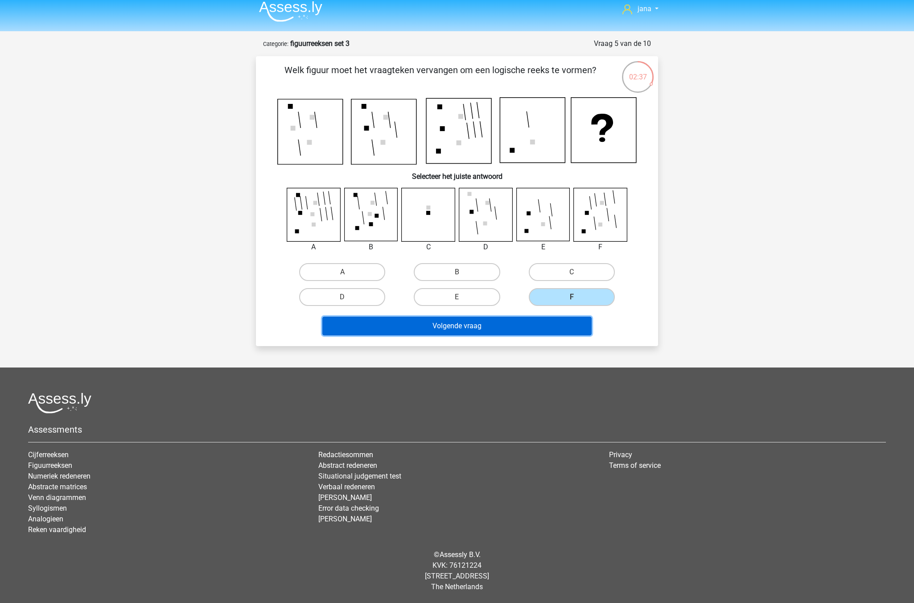
click at [547, 332] on button "Volgende vraag" at bounding box center [457, 326] width 270 height 19
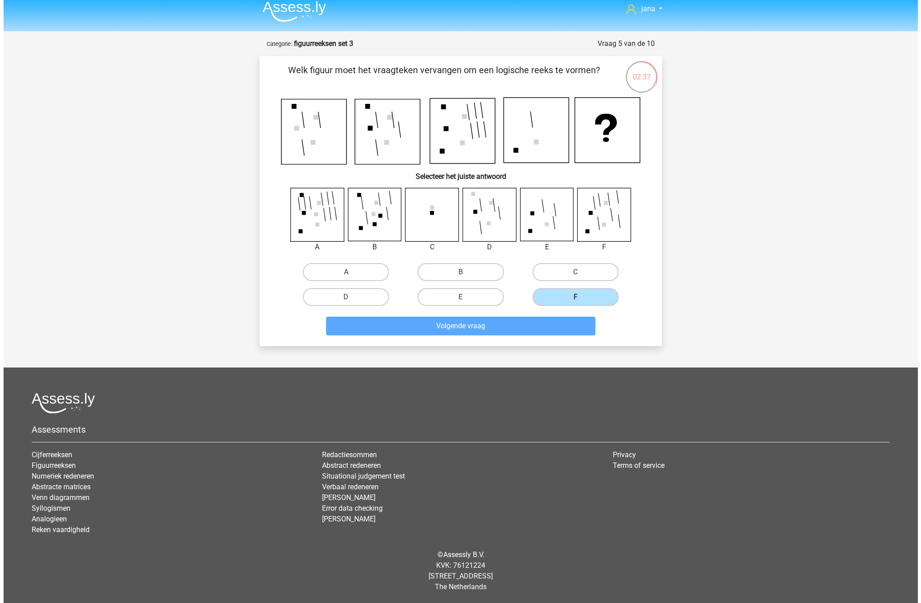
scroll to position [0, 0]
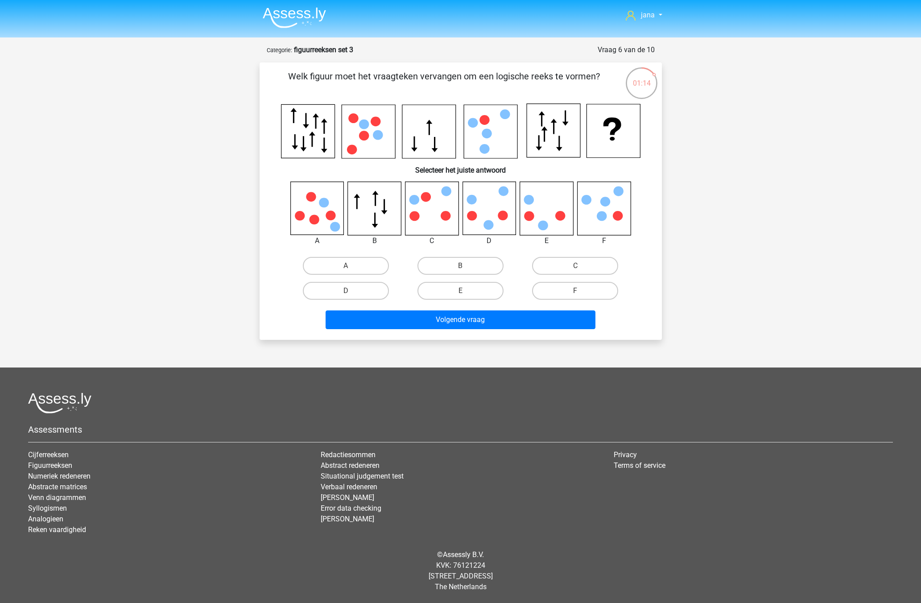
click at [582, 280] on div "F" at bounding box center [575, 290] width 115 height 25
click at [580, 292] on input "F" at bounding box center [578, 294] width 6 height 6
radio input "true"
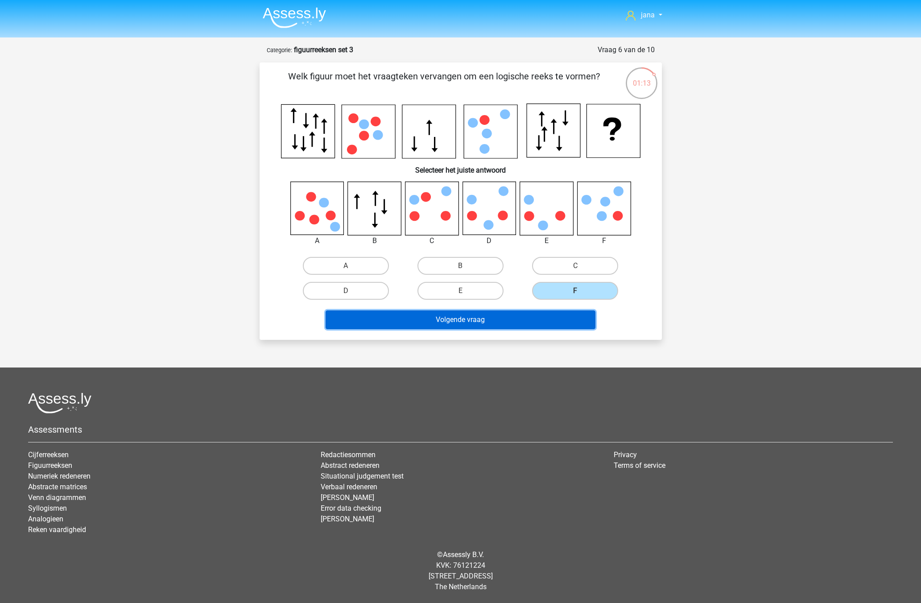
click at [542, 322] on button "Volgende vraag" at bounding box center [461, 319] width 270 height 19
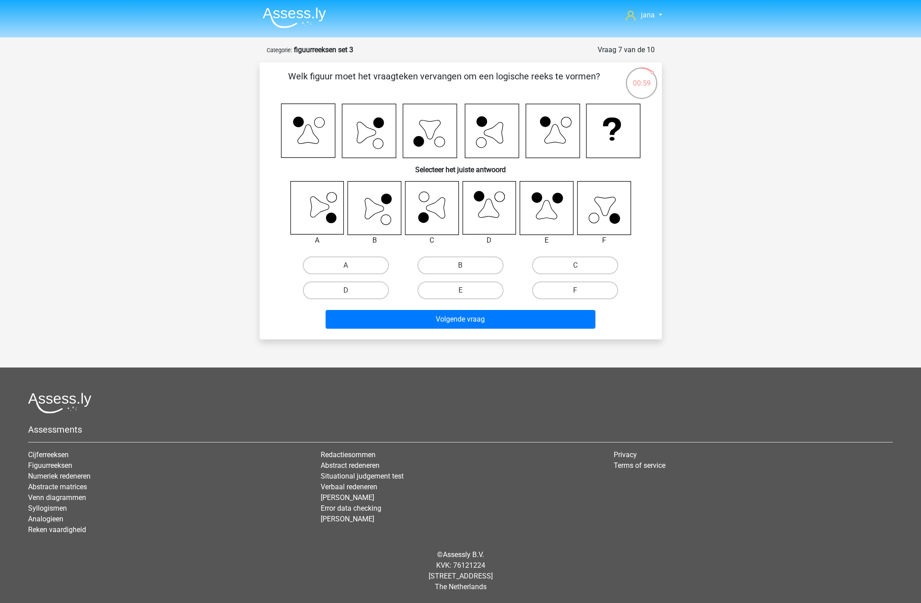
click at [373, 202] on icon at bounding box center [374, 208] width 19 height 21
click at [474, 256] on div "B" at bounding box center [460, 265] width 115 height 25
click at [475, 267] on label "B" at bounding box center [460, 265] width 86 height 18
click at [466, 267] on input "B" at bounding box center [463, 268] width 6 height 6
radio input "true"
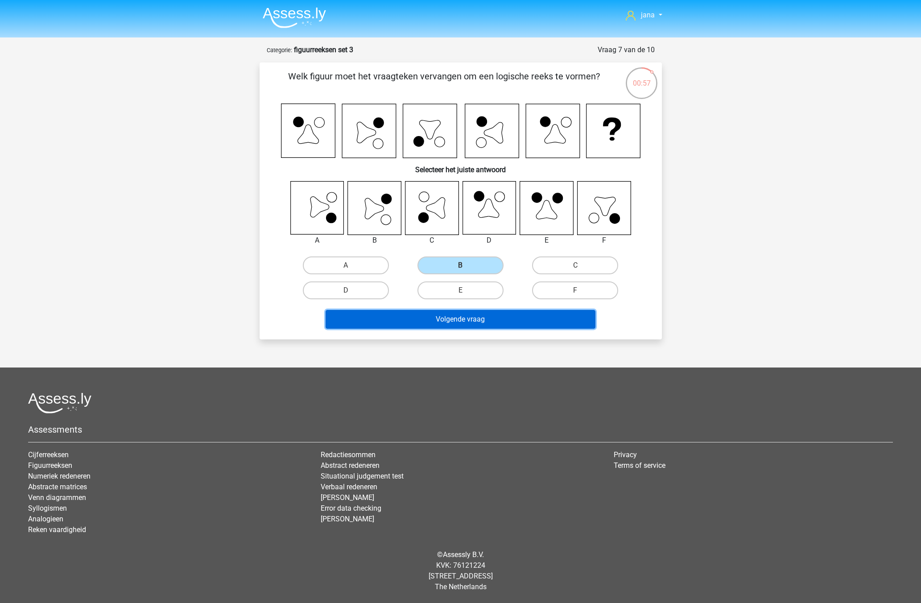
click at [507, 318] on button "Volgende vraag" at bounding box center [461, 319] width 270 height 19
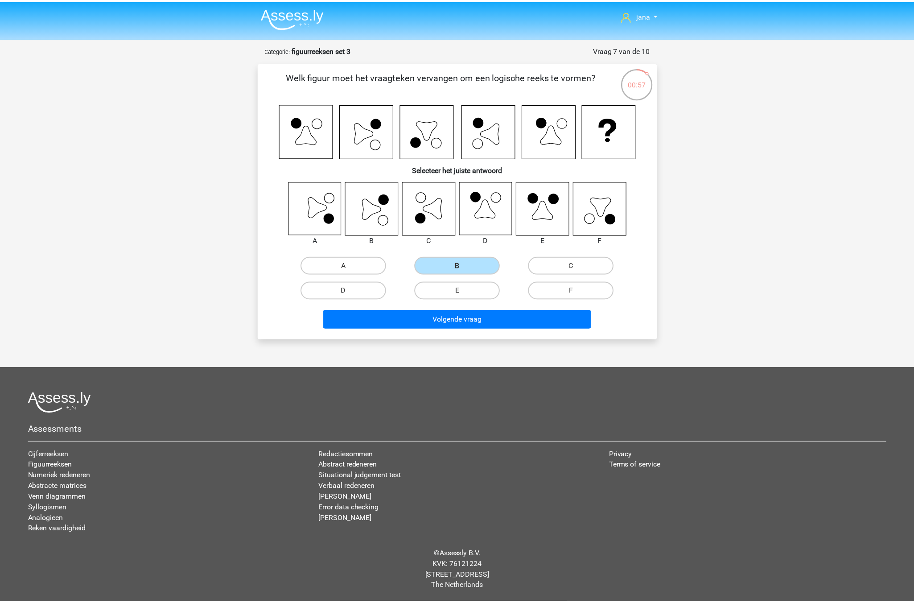
scroll to position [5, 0]
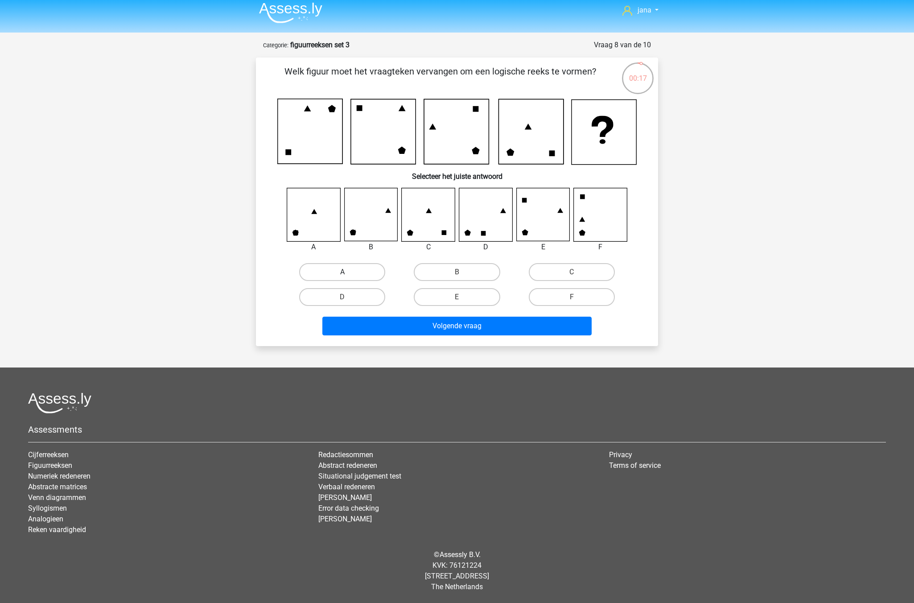
click at [349, 274] on label "A" at bounding box center [342, 272] width 86 height 18
click at [348, 274] on input "A" at bounding box center [345, 275] width 6 height 6
radio input "true"
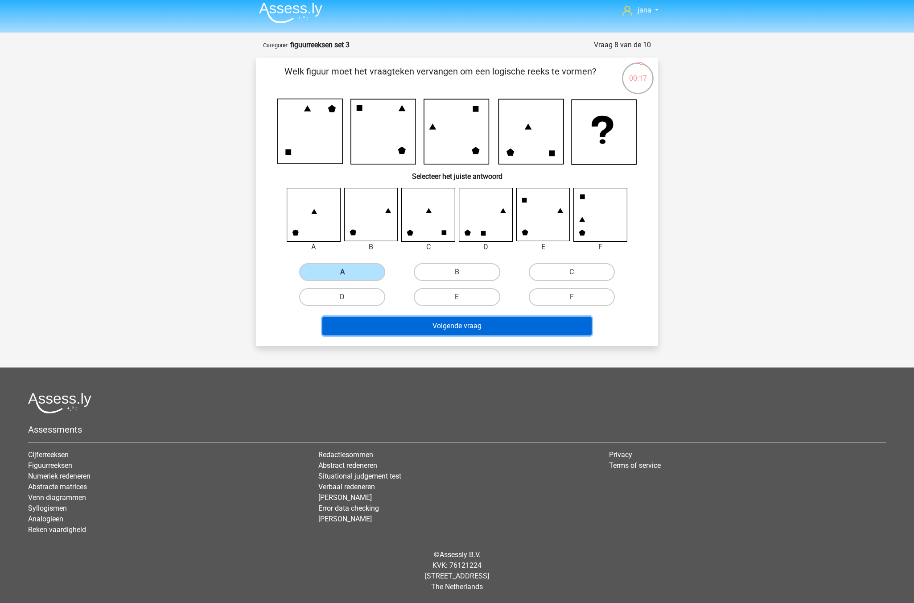
click at [549, 325] on button "Volgende vraag" at bounding box center [457, 326] width 270 height 19
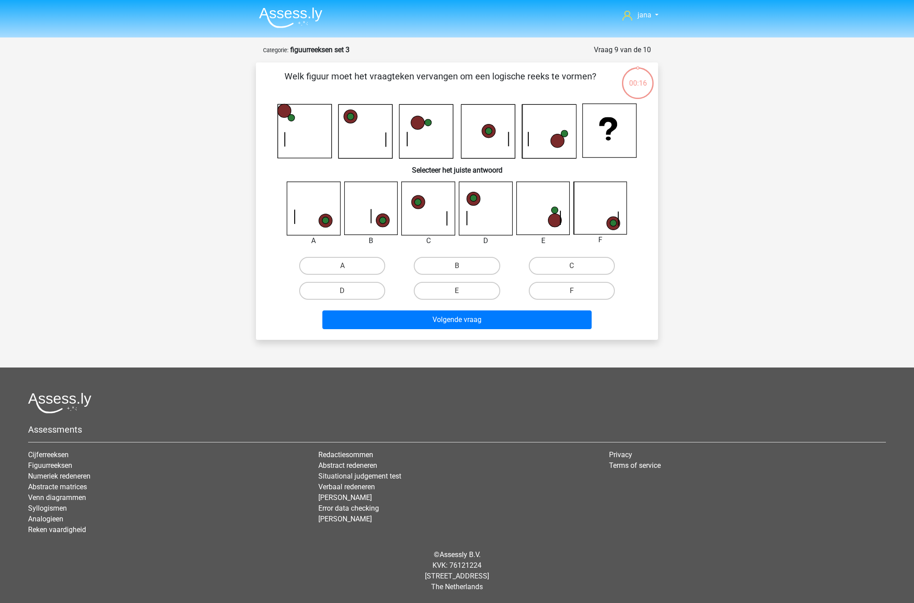
scroll to position [0, 0]
click at [455, 263] on label "B" at bounding box center [460, 266] width 86 height 18
click at [460, 266] on input "B" at bounding box center [463, 269] width 6 height 6
radio input "true"
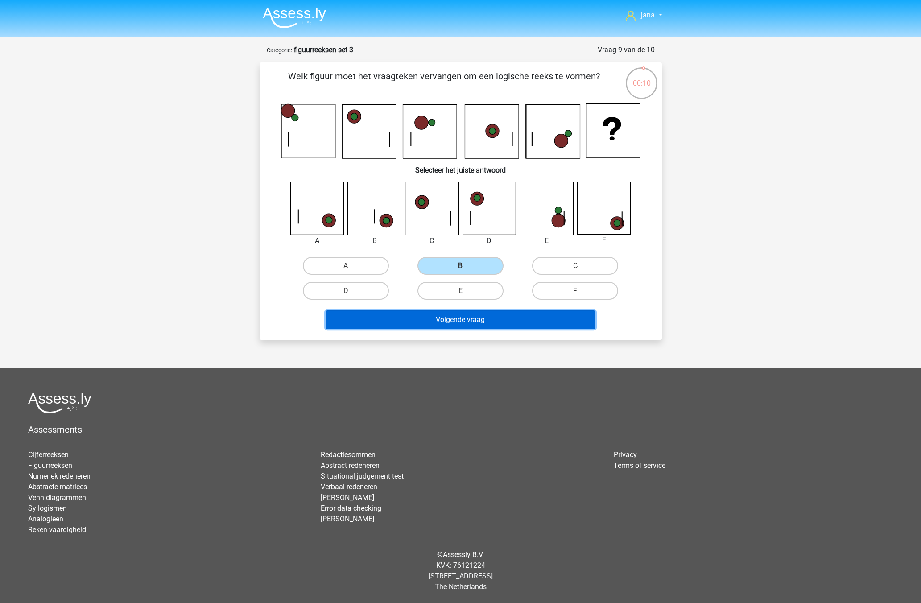
click at [511, 317] on button "Volgende vraag" at bounding box center [461, 319] width 270 height 19
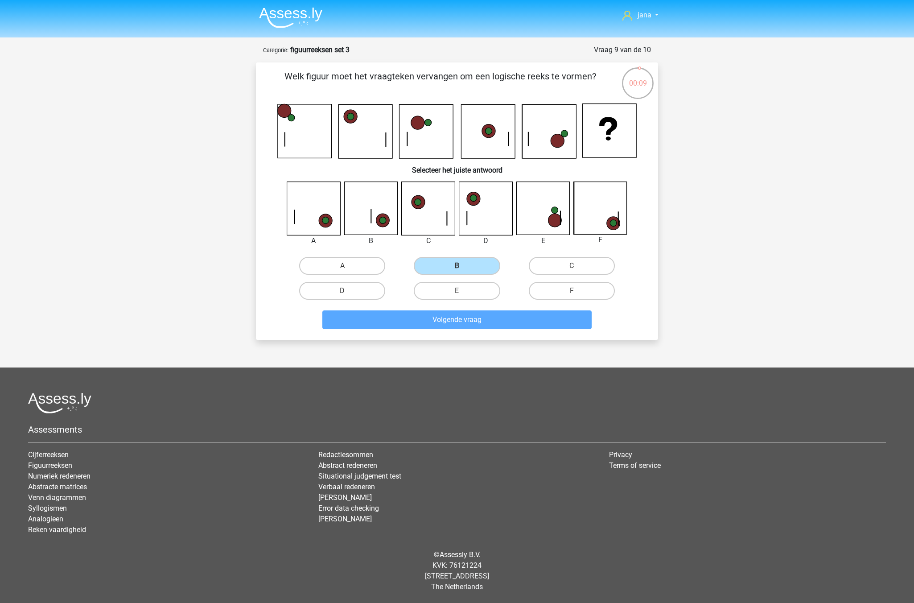
scroll to position [4, 0]
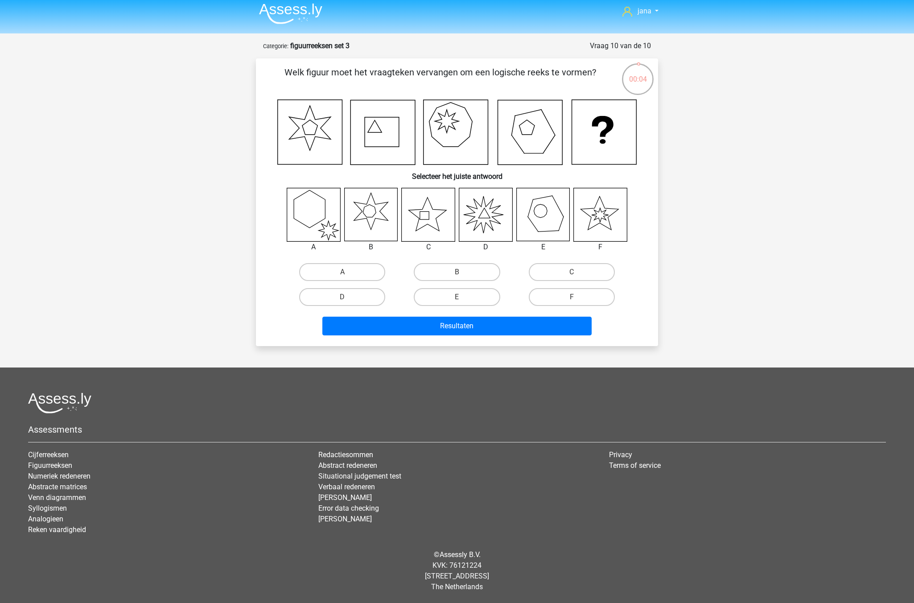
click at [462, 220] on icon at bounding box center [485, 214] width 53 height 53
click at [469, 266] on label "B" at bounding box center [457, 272] width 86 height 18
click at [463, 272] on input "B" at bounding box center [460, 275] width 6 height 6
radio input "true"
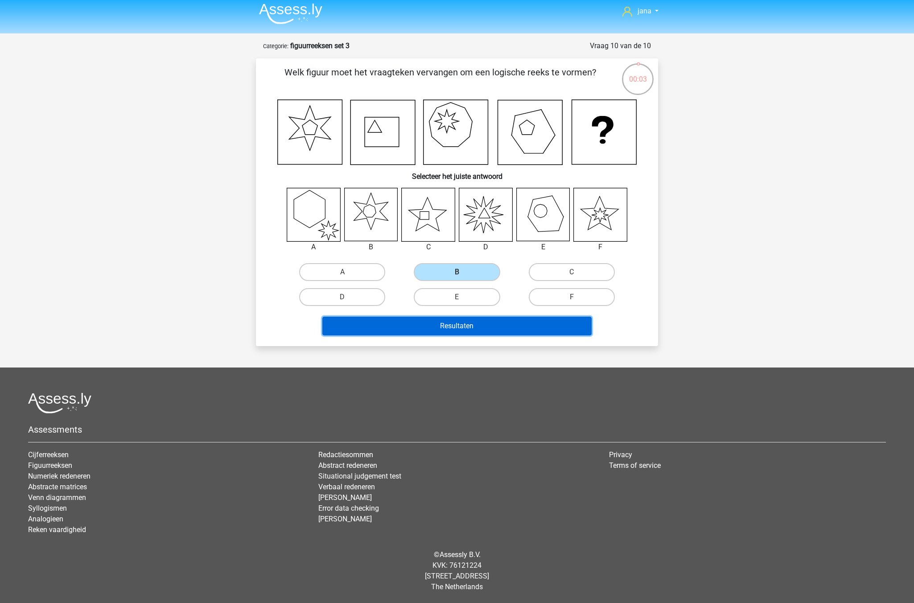
click at [565, 323] on button "Resultaten" at bounding box center [457, 326] width 270 height 19
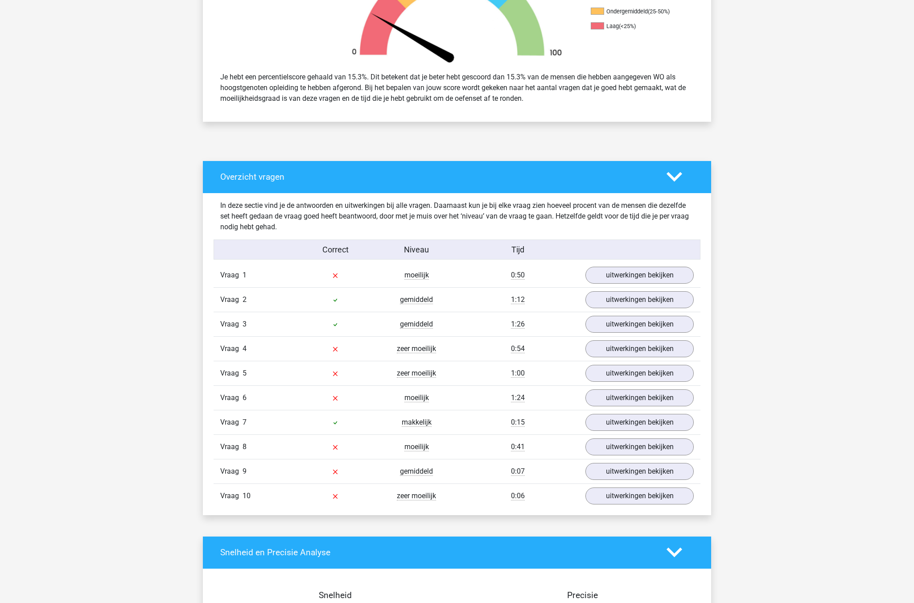
scroll to position [357, 0]
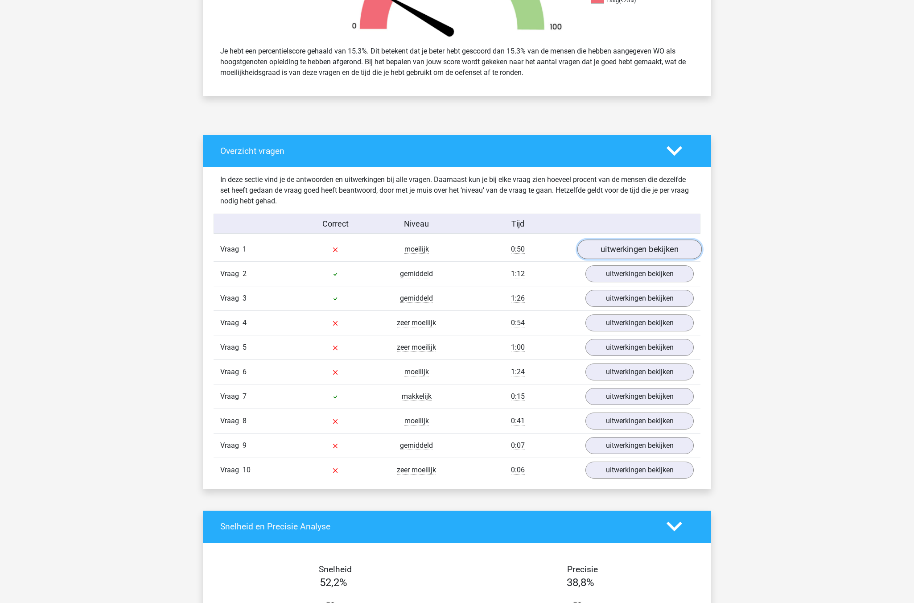
click at [628, 249] on link "uitwerkingen bekijken" at bounding box center [639, 249] width 124 height 20
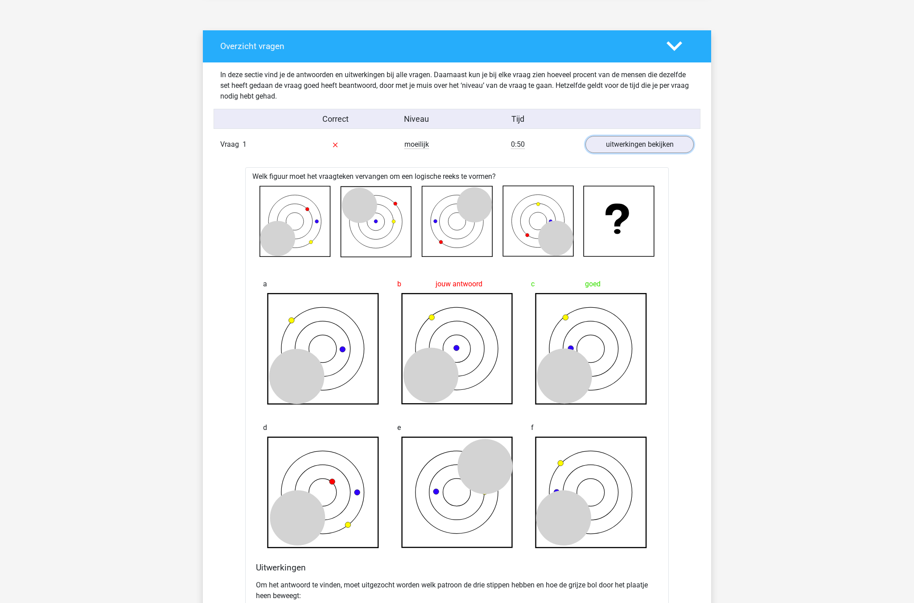
scroll to position [446, 0]
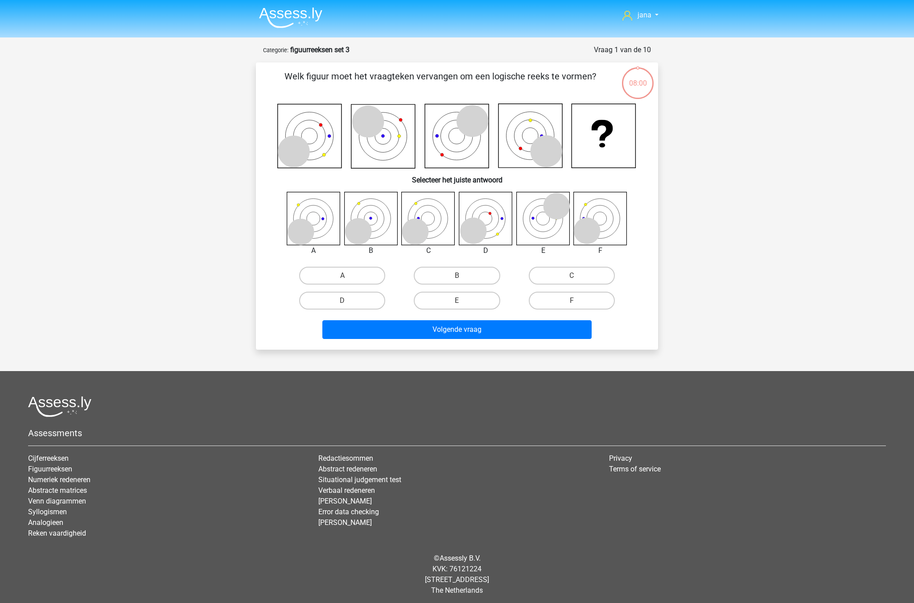
scroll to position [4, 0]
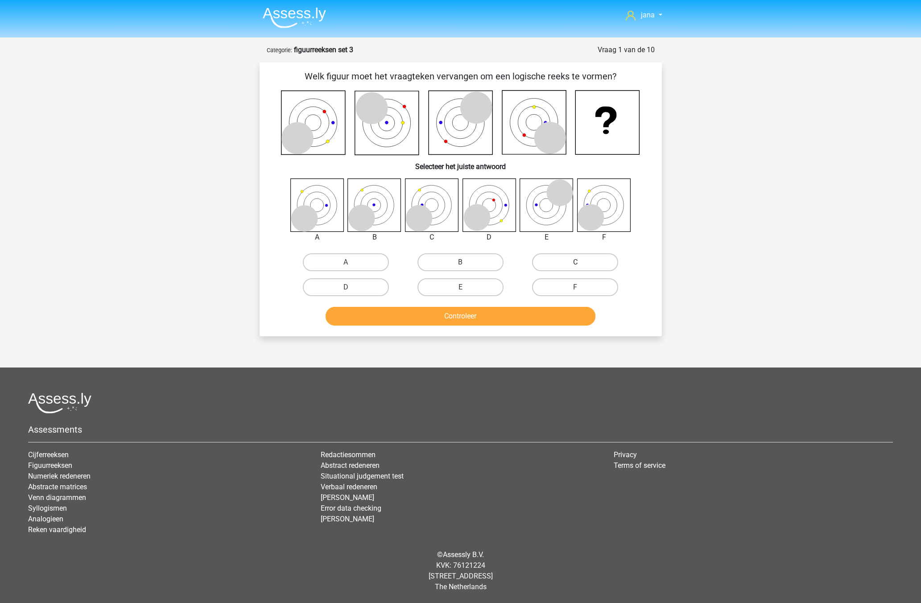
click at [572, 256] on label "C" at bounding box center [575, 262] width 86 height 18
click at [575, 262] on input "C" at bounding box center [578, 265] width 6 height 6
radio input "true"
click at [549, 317] on button "Controleer" at bounding box center [461, 316] width 270 height 19
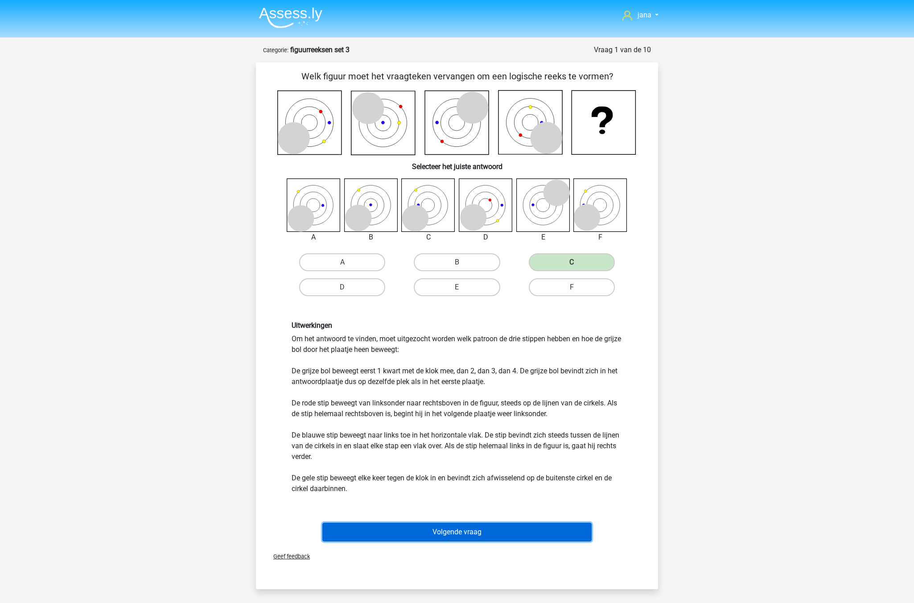
click at [472, 535] on button "Volgende vraag" at bounding box center [457, 532] width 270 height 19
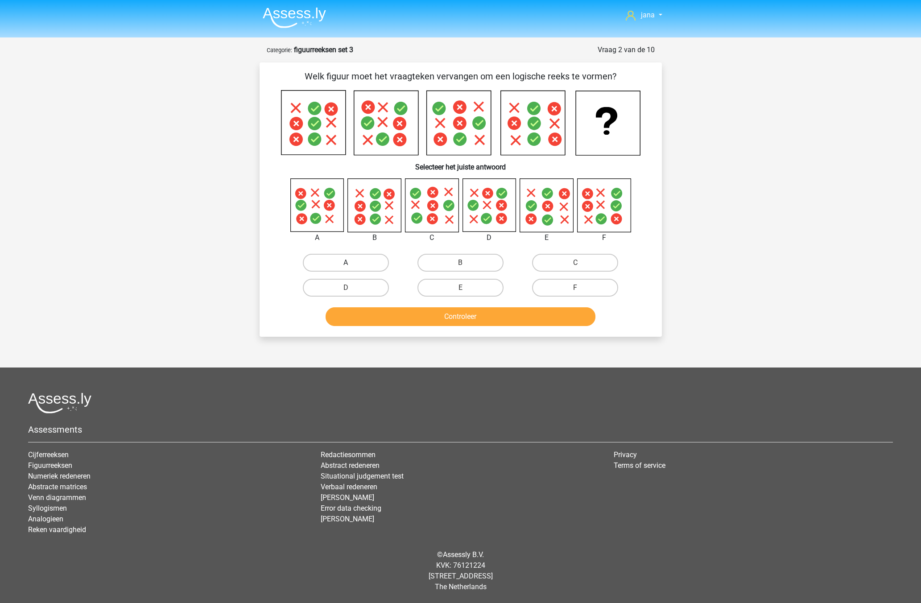
click at [369, 266] on label "A" at bounding box center [346, 263] width 86 height 18
click at [351, 266] on input "A" at bounding box center [349, 266] width 6 height 6
radio input "true"
click at [430, 313] on button "Controleer" at bounding box center [461, 316] width 270 height 19
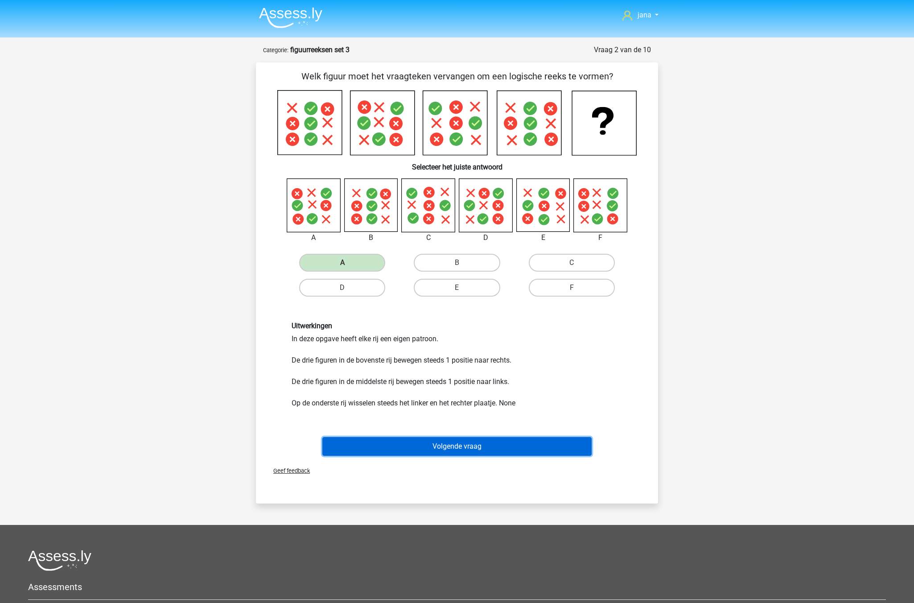
click at [498, 445] on button "Volgende vraag" at bounding box center [457, 446] width 270 height 19
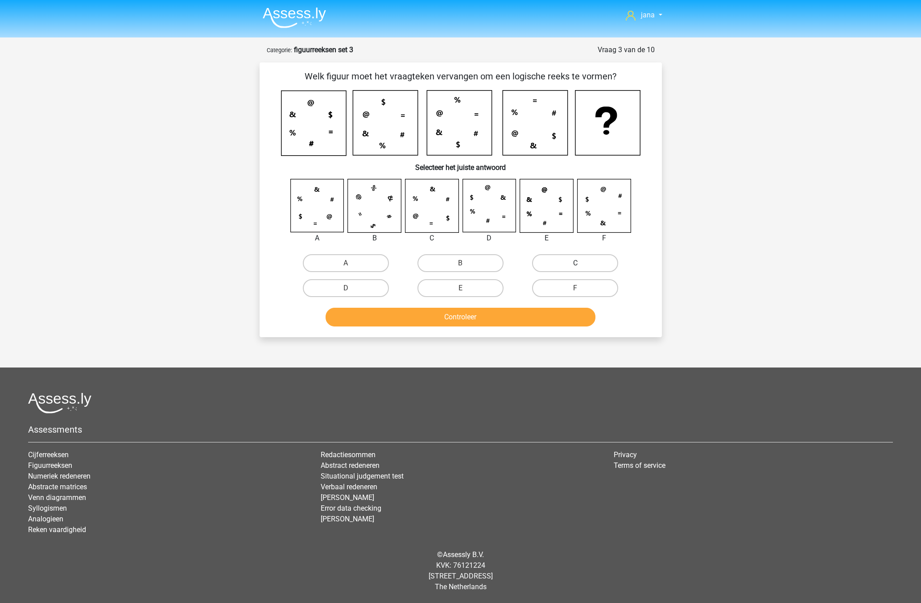
click at [606, 263] on label "C" at bounding box center [575, 263] width 86 height 18
click at [581, 263] on input "C" at bounding box center [578, 266] width 6 height 6
radio input "true"
click at [526, 315] on button "Controleer" at bounding box center [461, 317] width 270 height 19
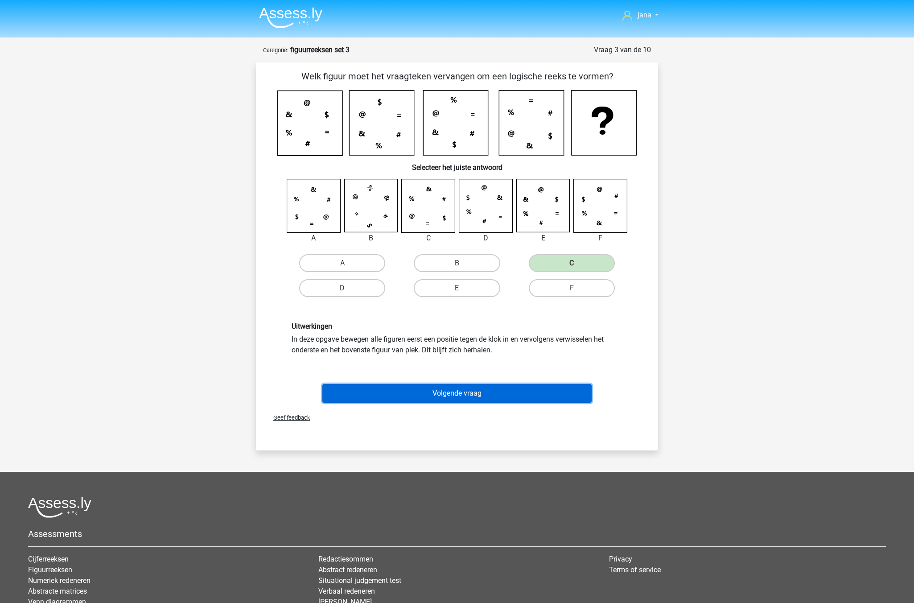
click at [516, 392] on button "Volgende vraag" at bounding box center [457, 393] width 270 height 19
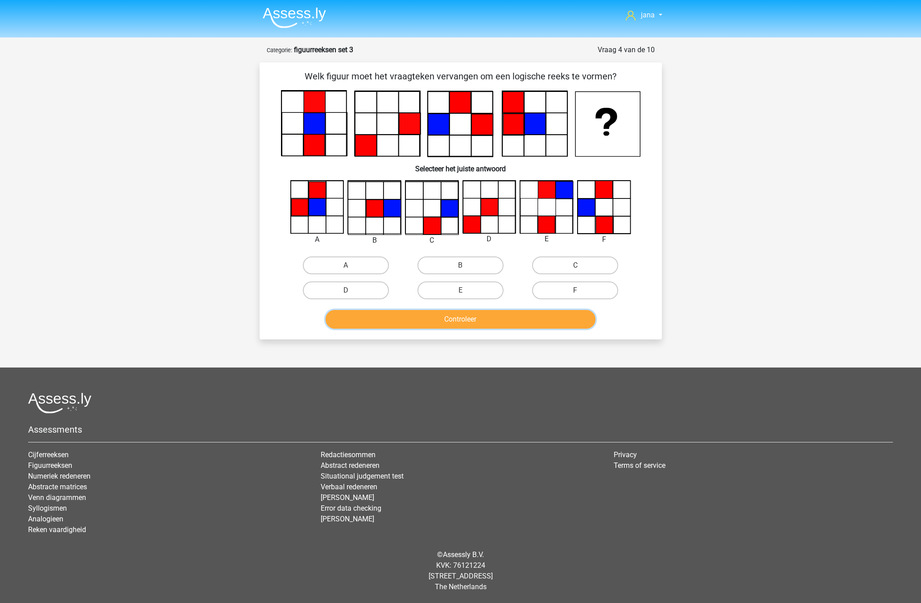
click at [352, 323] on button "Controleer" at bounding box center [461, 319] width 270 height 19
click at [487, 297] on label "E" at bounding box center [460, 290] width 86 height 18
click at [466, 296] on input "E" at bounding box center [463, 293] width 6 height 6
radio input "true"
click at [488, 321] on button "Controleer" at bounding box center [461, 319] width 270 height 19
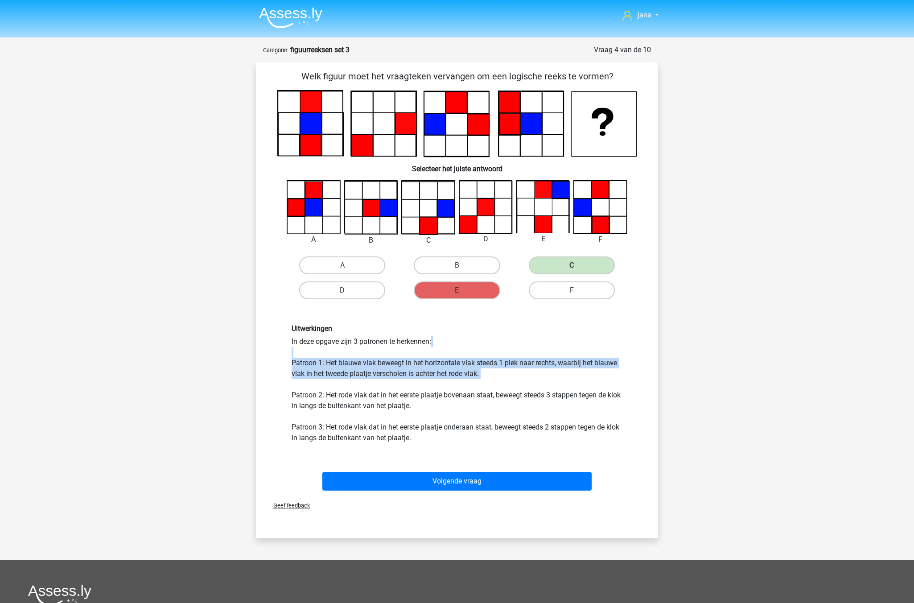
drag, startPoint x: 335, startPoint y: 356, endPoint x: 500, endPoint y: 379, distance: 166.6
click at [500, 379] on div "Uitwerkingen In deze opgave zijn 3 patronen te herkennen: Patroon 1: Het blauwe…" at bounding box center [457, 383] width 344 height 119
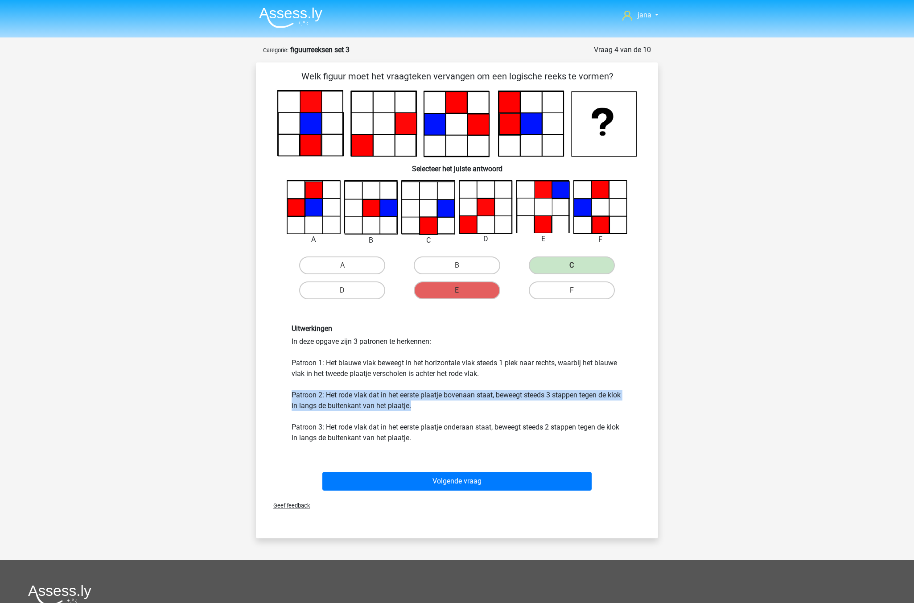
drag, startPoint x: 501, startPoint y: 405, endPoint x: 287, endPoint y: 396, distance: 214.3
click at [287, 396] on div "Uitwerkingen In deze opgave zijn 3 patronen te herkennen: Patroon 1: Het blauwe…" at bounding box center [457, 383] width 344 height 119
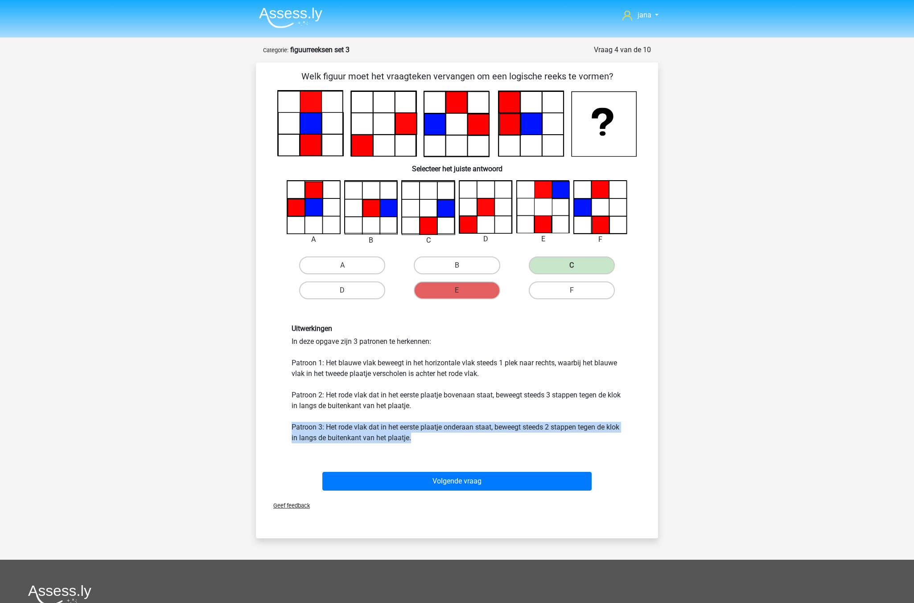
drag, startPoint x: 447, startPoint y: 449, endPoint x: 289, endPoint y: 427, distance: 158.9
click at [289, 427] on div "Uitwerkingen In deze opgave zijn 3 patronen te herkennen: Patroon 1: Het blauwe…" at bounding box center [457, 384] width 374 height 162
click at [375, 446] on div "Uitwerkingen In deze opgave zijn 3 patronen te herkennen: Patroon 1: Het blauwe…" at bounding box center [457, 384] width 374 height 162
drag, startPoint x: 430, startPoint y: 436, endPoint x: 392, endPoint y: 437, distance: 38.4
click at [392, 437] on div "Uitwerkingen In deze opgave zijn 3 patronen te herkennen: Patroon 1: Het blauwe…" at bounding box center [457, 383] width 344 height 119
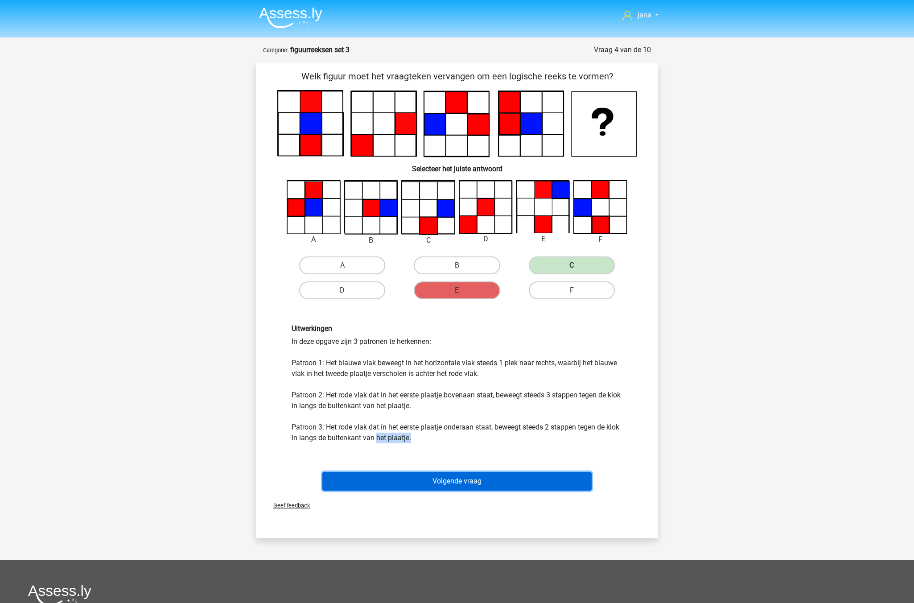
drag, startPoint x: 456, startPoint y: 476, endPoint x: 245, endPoint y: 204, distance: 344.3
click at [245, 204] on div "Vraag 4 van de 10 Categorie: figuurreeksen set 3 Welk figuur moet het vraagteke…" at bounding box center [457, 292] width 424 height 494
click at [512, 483] on button "Volgende vraag" at bounding box center [457, 481] width 270 height 19
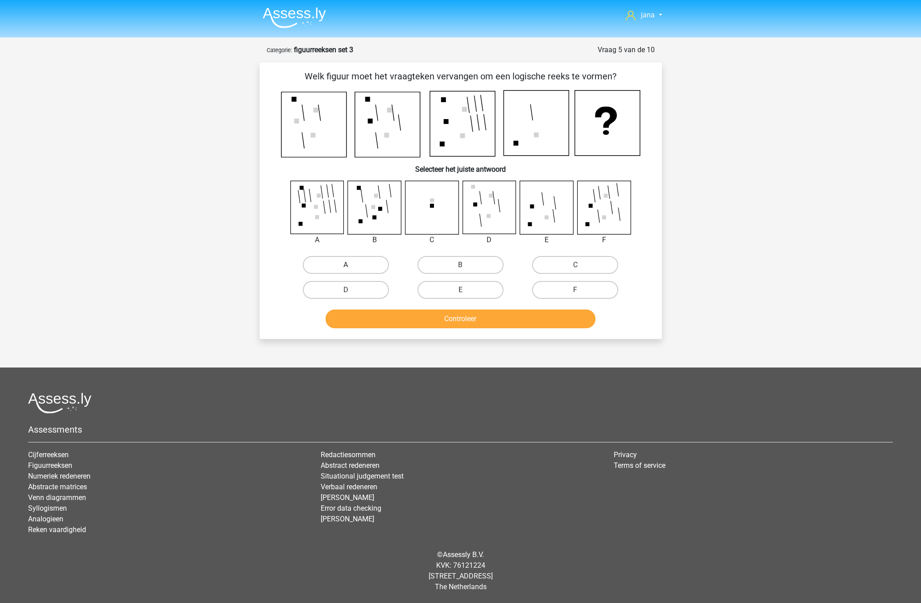
click at [334, 257] on label "A" at bounding box center [346, 265] width 86 height 18
click at [346, 265] on input "A" at bounding box center [349, 268] width 6 height 6
radio input "true"
click at [470, 315] on button "Controleer" at bounding box center [461, 318] width 270 height 19
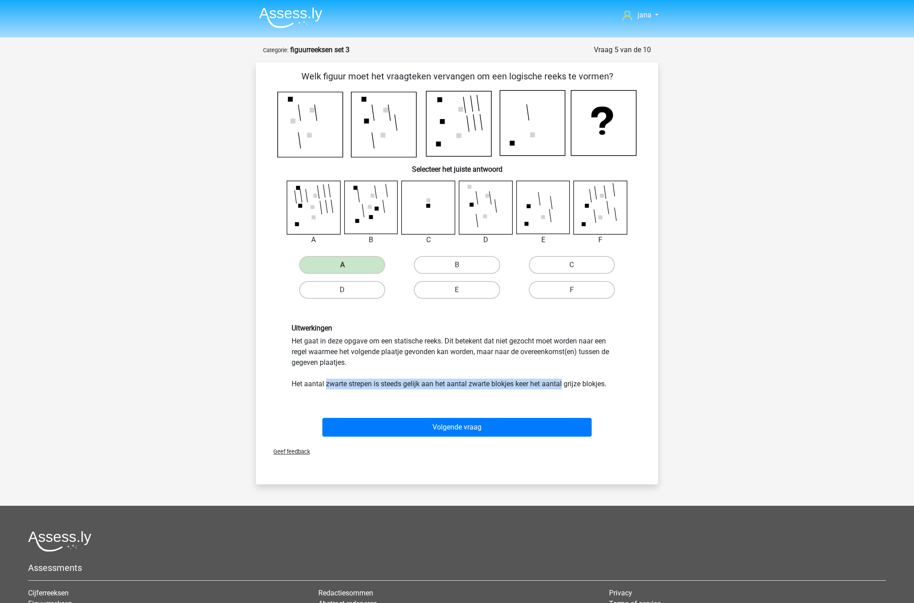
drag, startPoint x: 328, startPoint y: 382, endPoint x: 565, endPoint y: 384, distance: 237.2
click at [565, 384] on div "Uitwerkingen Het gaat in deze opgave om een statische reeks. Dit betekent dat n…" at bounding box center [457, 357] width 344 height 66
click at [563, 431] on button "Volgende vraag" at bounding box center [457, 427] width 270 height 19
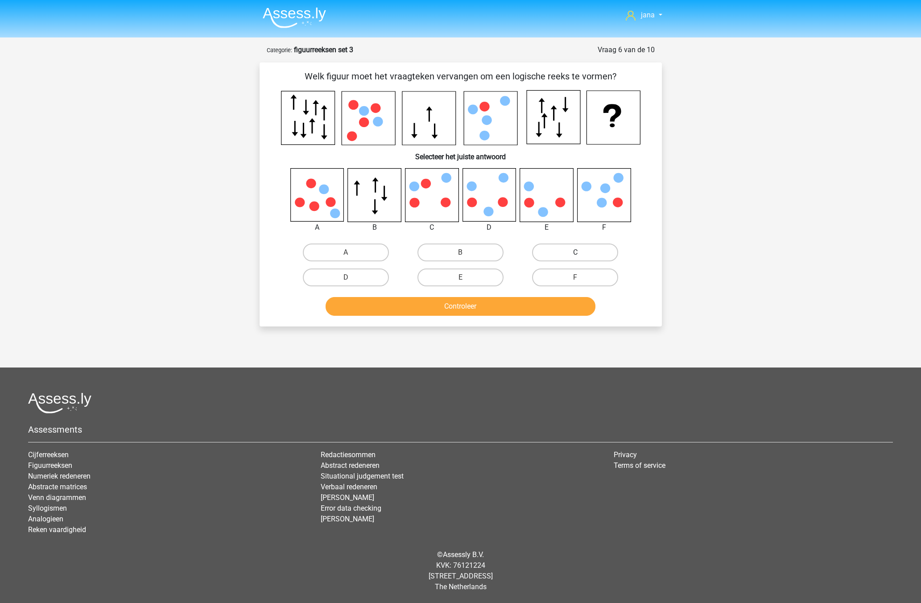
click at [556, 249] on label "C" at bounding box center [575, 252] width 86 height 18
click at [575, 252] on input "C" at bounding box center [578, 255] width 6 height 6
radio input "true"
click at [437, 305] on button "Controleer" at bounding box center [461, 306] width 270 height 19
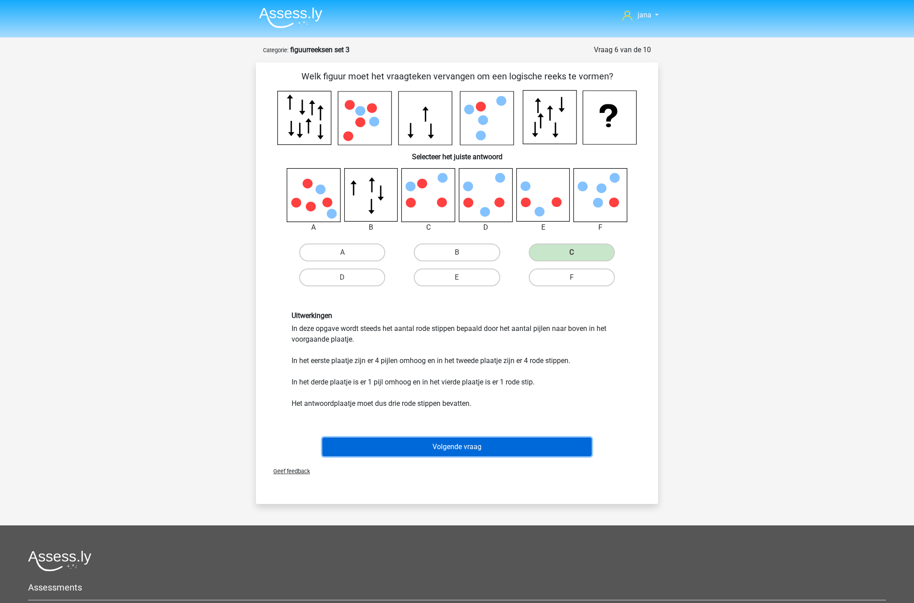
click at [458, 441] on button "Volgende vraag" at bounding box center [457, 446] width 270 height 19
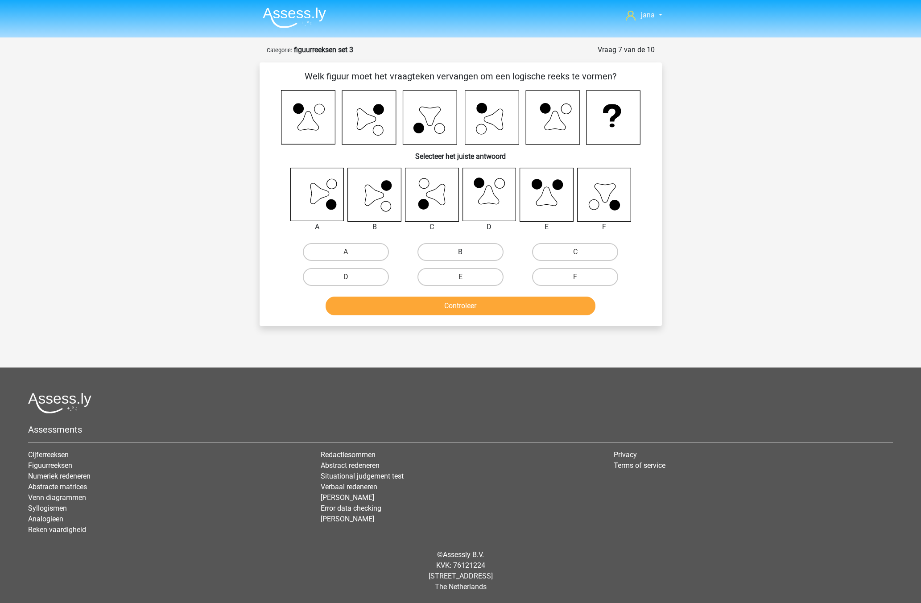
click at [479, 256] on label "B" at bounding box center [460, 252] width 86 height 18
click at [466, 256] on input "B" at bounding box center [463, 255] width 6 height 6
radio input "true"
drag, startPoint x: 373, startPoint y: 246, endPoint x: 372, endPoint y: 252, distance: 5.9
click at [372, 252] on label "A" at bounding box center [346, 252] width 86 height 18
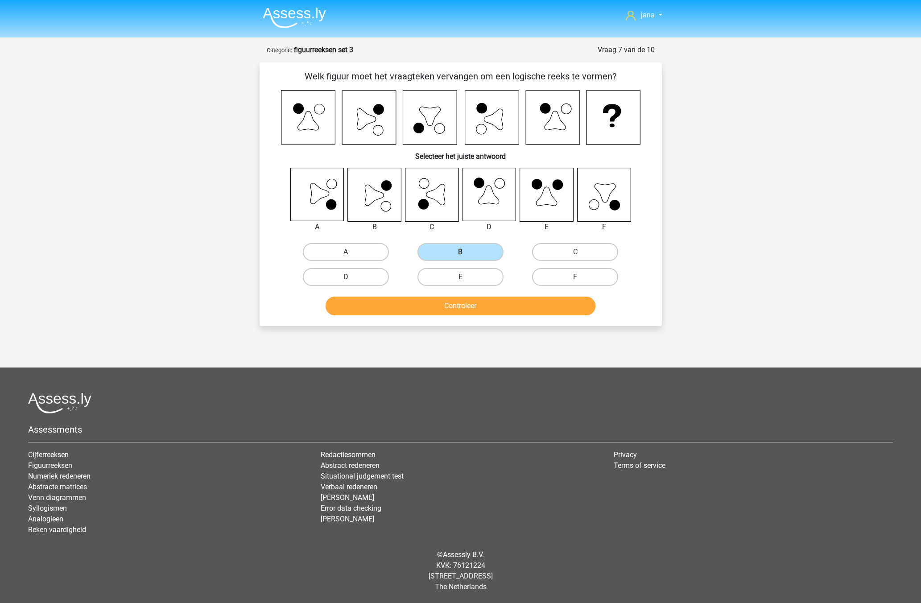
click at [351, 252] on input "A" at bounding box center [349, 255] width 6 height 6
radio input "true"
click at [470, 250] on label "B" at bounding box center [460, 252] width 86 height 18
click at [466, 252] on input "B" at bounding box center [463, 255] width 6 height 6
radio input "true"
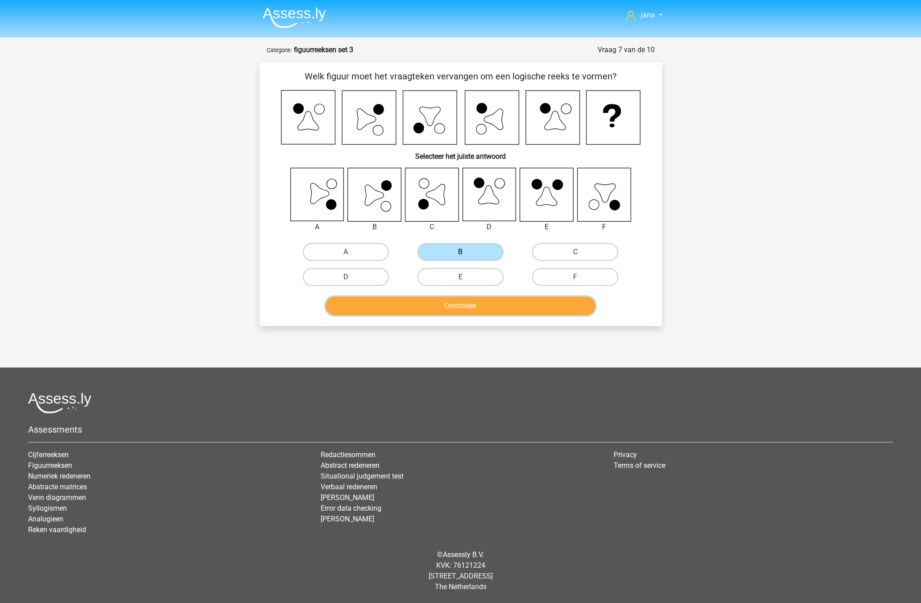
click at [474, 303] on button "Controleer" at bounding box center [461, 306] width 270 height 19
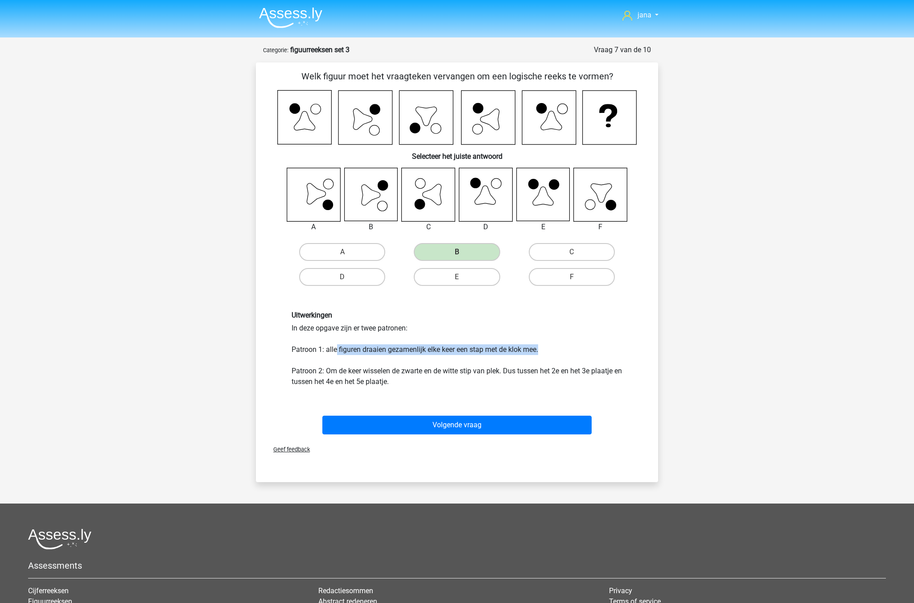
drag, startPoint x: 338, startPoint y: 347, endPoint x: 584, endPoint y: 350, distance: 245.7
click at [584, 350] on div "Uitwerkingen In deze opgave zijn er twee patronen: Patroon 1: alle figuren draa…" at bounding box center [457, 349] width 344 height 76
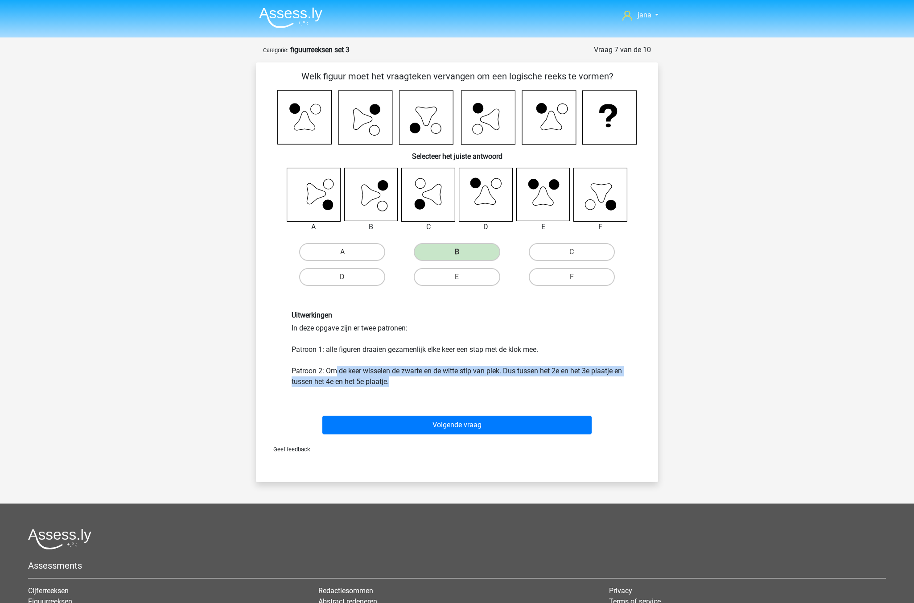
drag, startPoint x: 427, startPoint y: 384, endPoint x: 381, endPoint y: 368, distance: 48.2
click at [335, 371] on div "Uitwerkingen In deze opgave zijn er twee patronen: Patroon 1: alle figuren draa…" at bounding box center [457, 349] width 344 height 76
click at [406, 371] on div "Uitwerkingen In deze opgave zijn er twee patronen: Patroon 1: alle figuren draa…" at bounding box center [457, 349] width 344 height 76
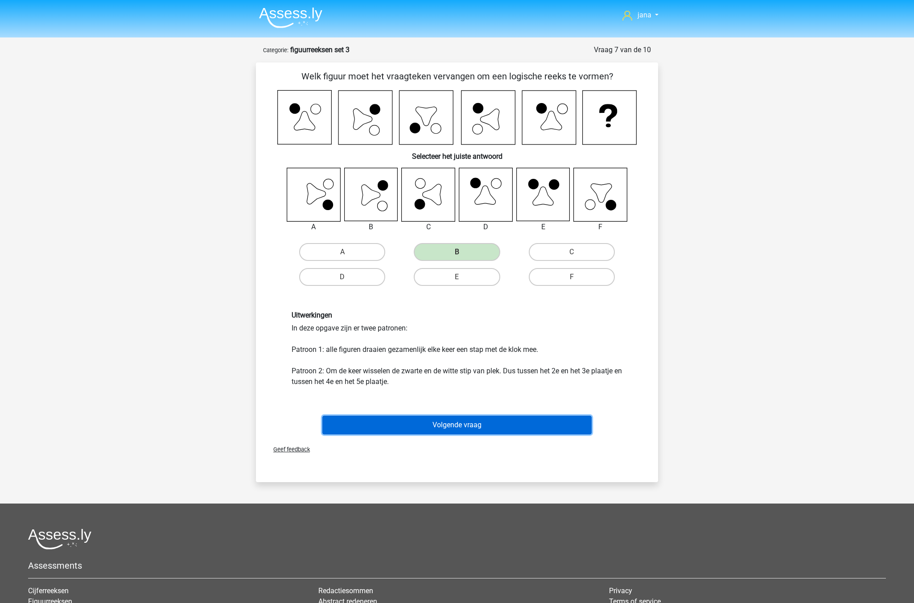
click at [461, 433] on button "Volgende vraag" at bounding box center [457, 425] width 270 height 19
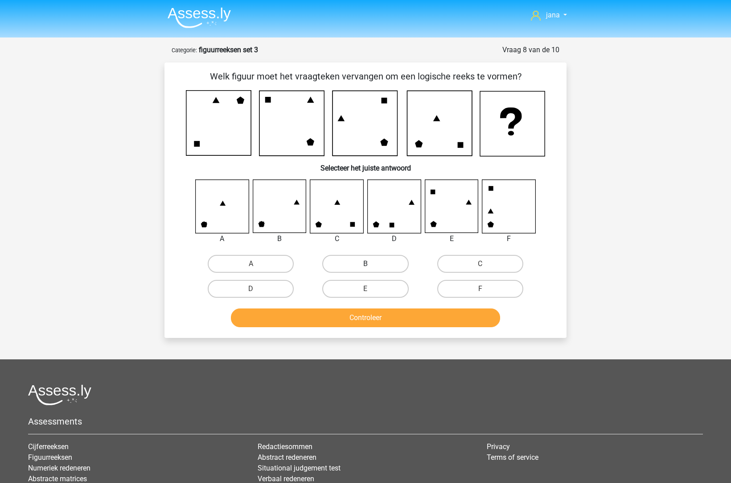
click at [387, 263] on label "B" at bounding box center [365, 264] width 86 height 18
click at [371, 264] on input "B" at bounding box center [369, 267] width 6 height 6
radio input "true"
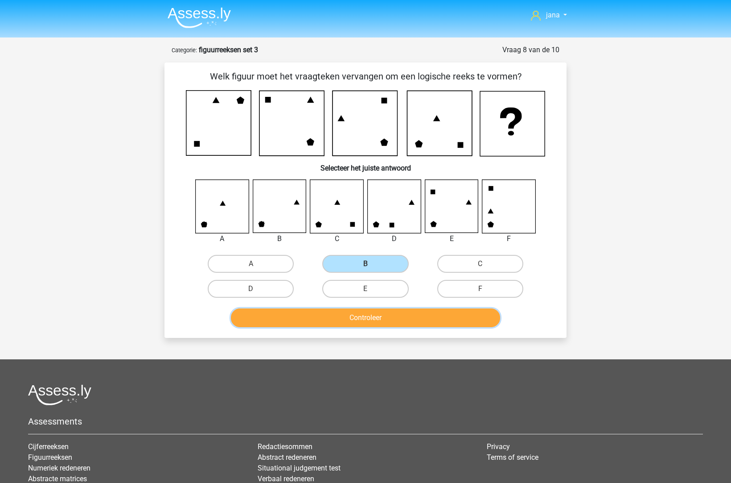
click at [371, 316] on button "Controleer" at bounding box center [366, 317] width 270 height 19
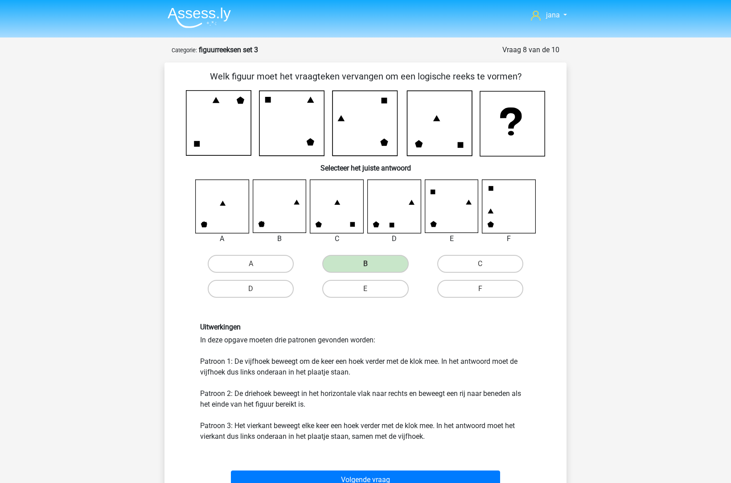
drag, startPoint x: 400, startPoint y: 336, endPoint x: 222, endPoint y: 339, distance: 178.4
click at [222, 339] on div "Uitwerkingen In deze opgave moeten drie patronen gevonden worden: Patroon 1: De…" at bounding box center [366, 381] width 344 height 119
click at [252, 351] on div "Uitwerkingen In deze opgave moeten drie patronen gevonden worden: Patroon 1: De…" at bounding box center [366, 381] width 344 height 119
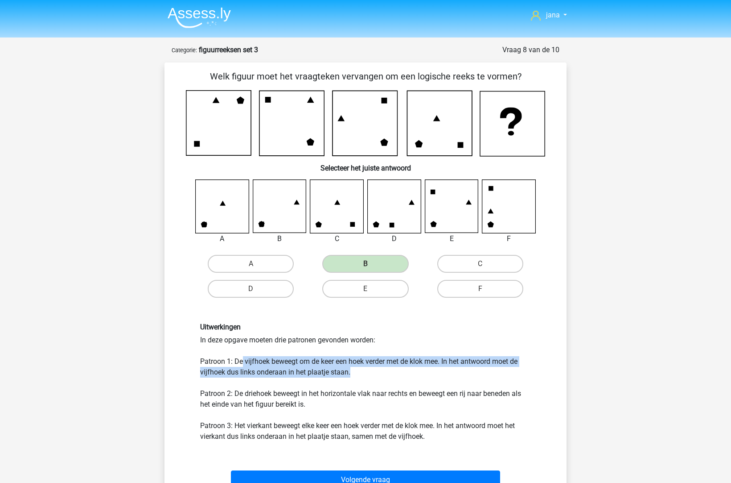
drag, startPoint x: 243, startPoint y: 355, endPoint x: 394, endPoint y: 371, distance: 152.5
click at [394, 371] on div "Uitwerkingen In deze opgave moeten drie patronen gevonden worden: Patroon 1: De…" at bounding box center [366, 381] width 344 height 119
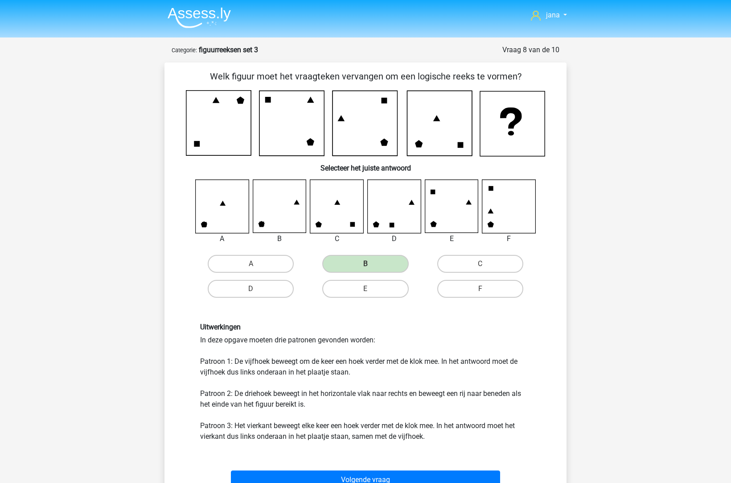
click at [305, 376] on div "Uitwerkingen In deze opgave moeten drie patronen gevonden worden: Patroon 1: De…" at bounding box center [366, 381] width 344 height 119
drag, startPoint x: 362, startPoint y: 374, endPoint x: 226, endPoint y: 373, distance: 136.0
click at [226, 373] on div "Uitwerkingen In deze opgave moeten drie patronen gevonden worden: Patroon 1: De…" at bounding box center [366, 381] width 344 height 119
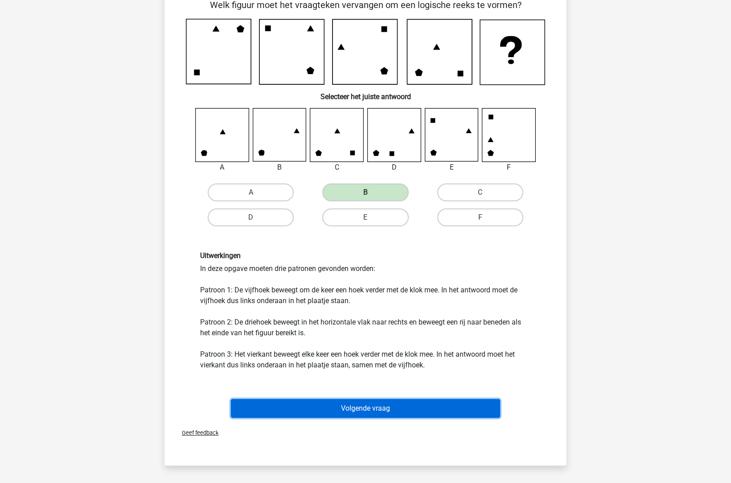
click at [384, 410] on button "Volgende vraag" at bounding box center [366, 408] width 270 height 19
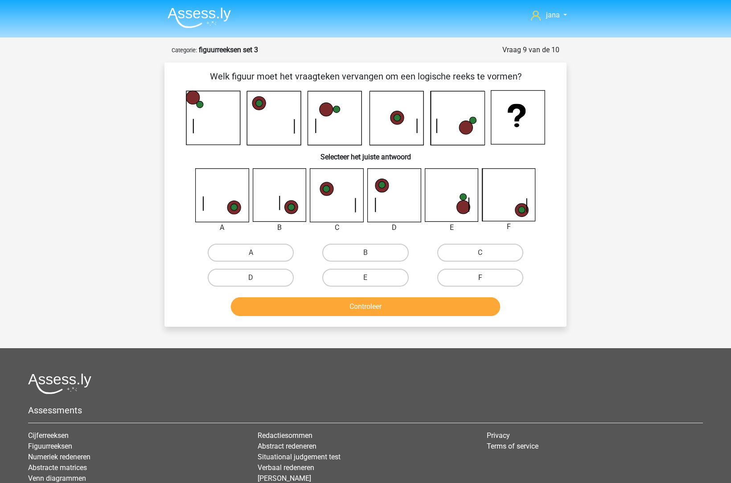
click at [499, 274] on label "F" at bounding box center [480, 277] width 86 height 18
click at [486, 277] on input "F" at bounding box center [483, 280] width 6 height 6
radio input "true"
click at [437, 303] on button "Controleer" at bounding box center [366, 306] width 270 height 19
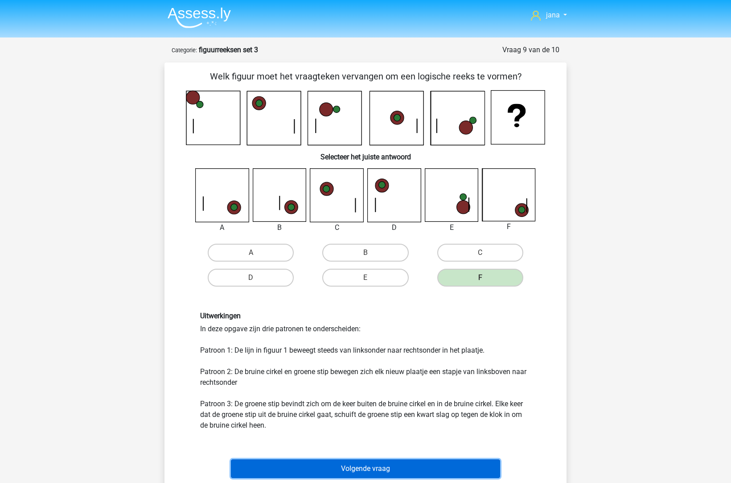
click at [406, 460] on button "Volgende vraag" at bounding box center [366, 468] width 270 height 19
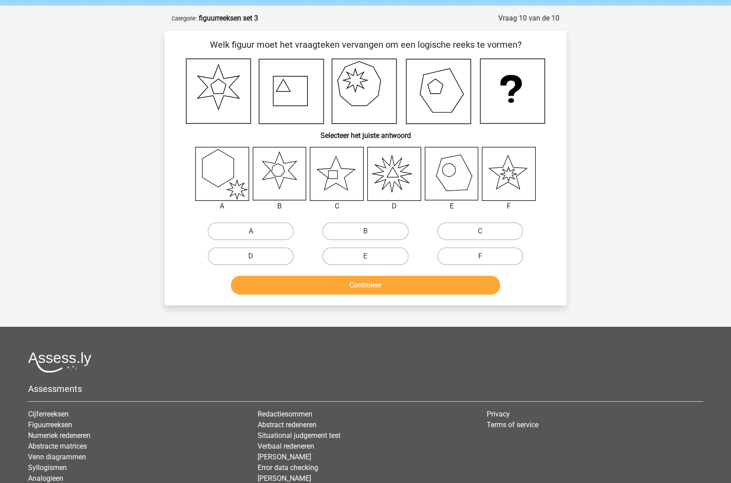
scroll to position [45, 0]
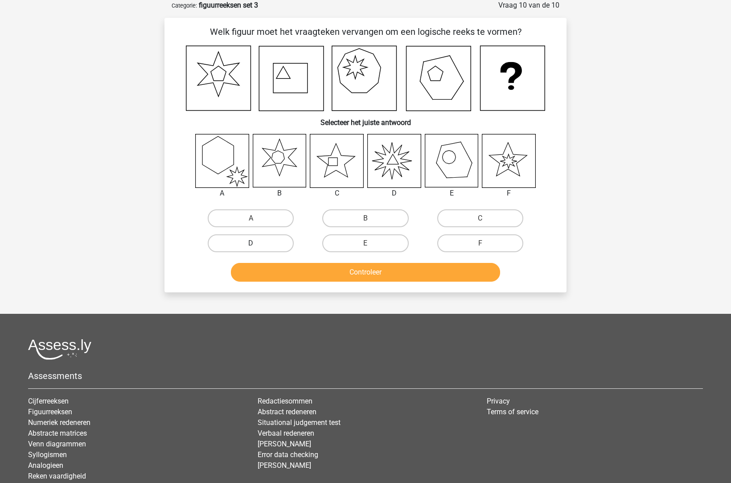
click at [250, 241] on label "D" at bounding box center [251, 243] width 86 height 18
click at [251, 243] on input "D" at bounding box center [254, 246] width 6 height 6
radio input "true"
click at [362, 269] on button "Controleer" at bounding box center [366, 272] width 270 height 19
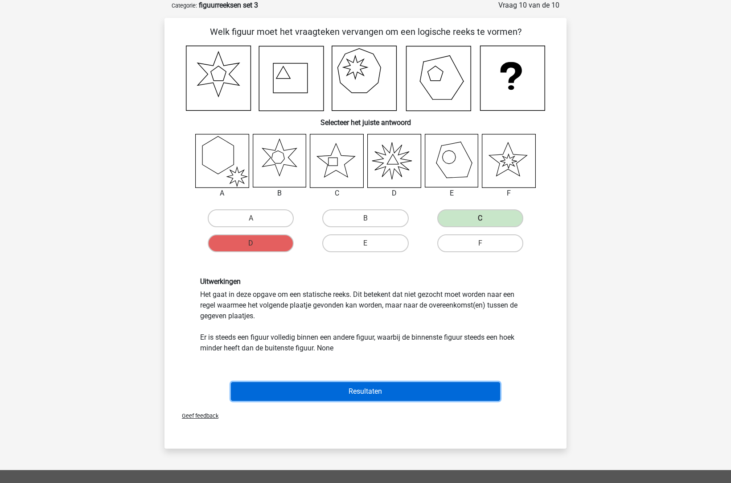
drag, startPoint x: 413, startPoint y: 396, endPoint x: 409, endPoint y: 312, distance: 83.5
click at [409, 312] on div "Welk figuur moet het vraagteken vervangen om een logische reeks te vormen? Sele…" at bounding box center [365, 214] width 395 height 379
click at [392, 387] on button "Resultaten" at bounding box center [366, 391] width 270 height 19
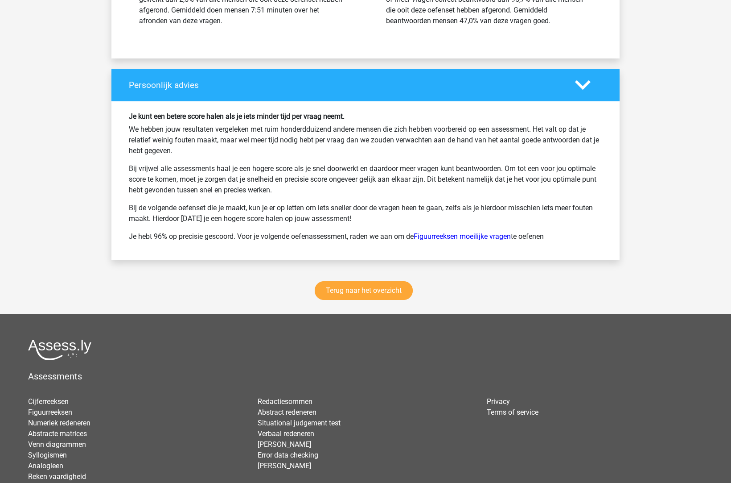
scroll to position [1161, 0]
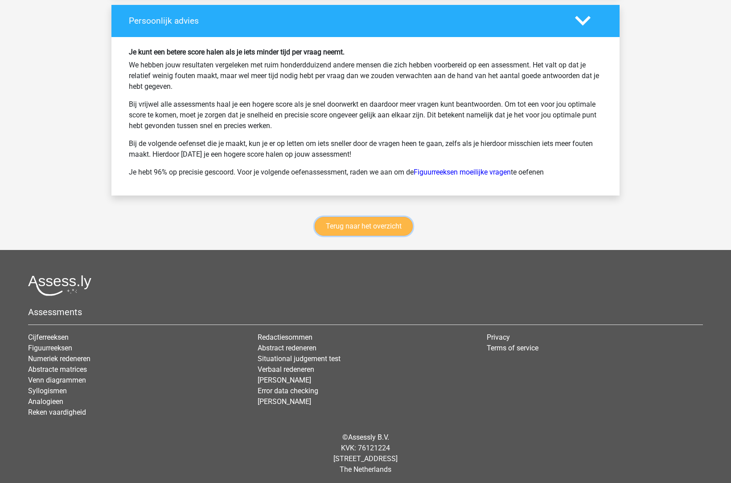
click at [391, 227] on link "Terug naar het overzicht" at bounding box center [364, 226] width 98 height 19
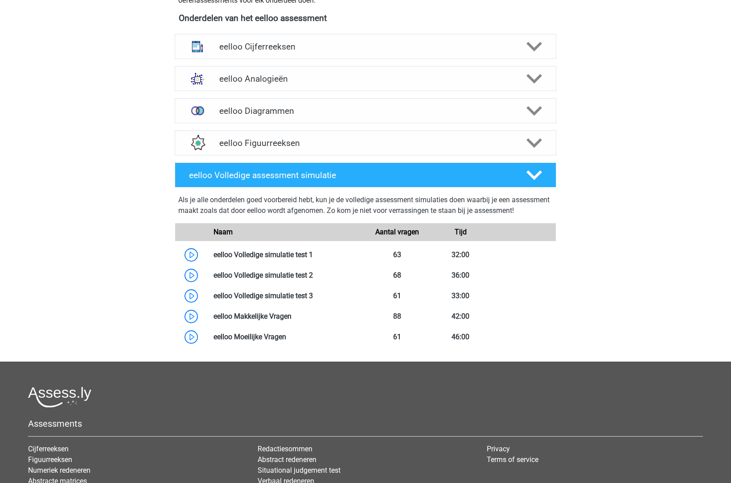
scroll to position [285, 0]
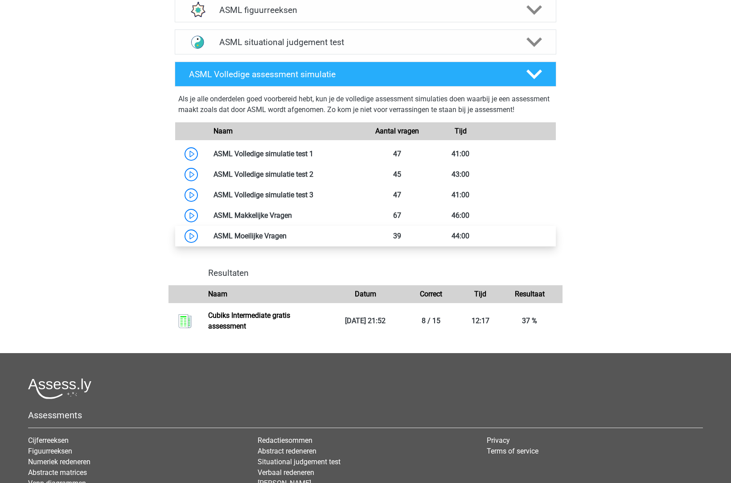
scroll to position [535, 0]
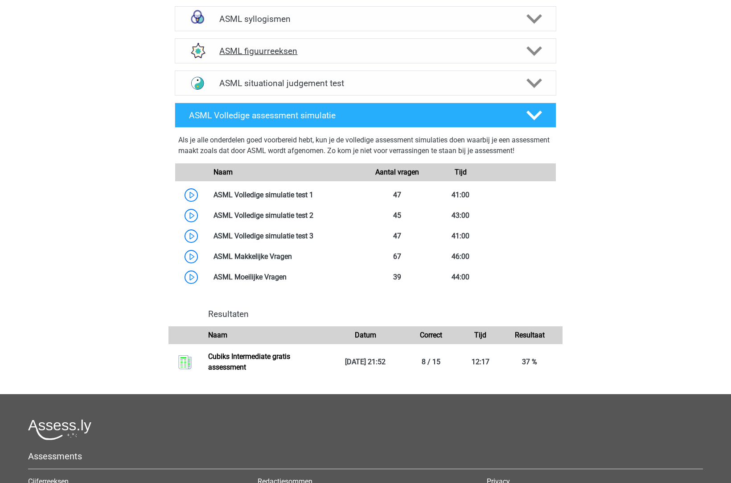
click at [275, 46] on h4 "ASML figuurreeksen" at bounding box center [365, 51] width 292 height 10
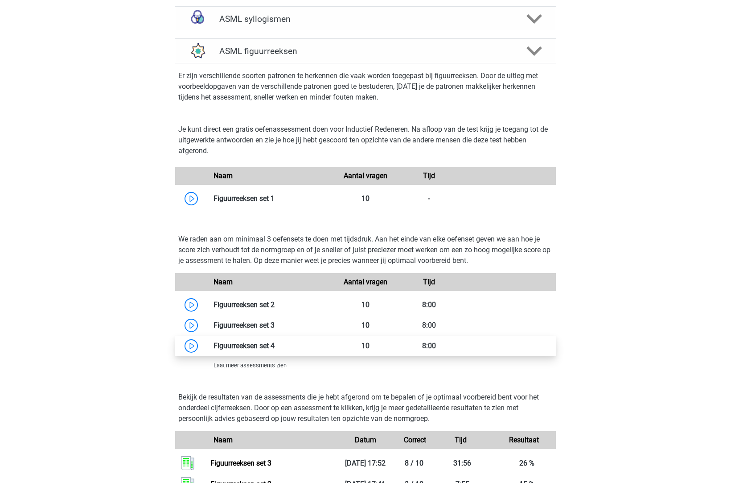
click at [275, 346] on link at bounding box center [275, 345] width 0 height 8
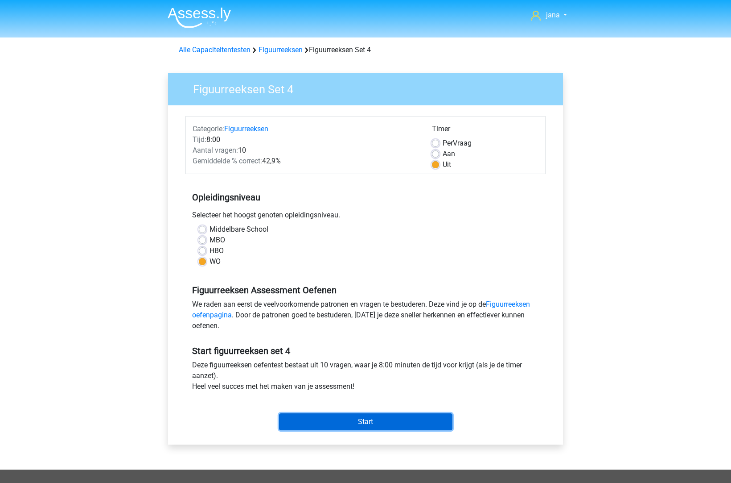
click at [425, 425] on input "Start" at bounding box center [365, 421] width 173 height 17
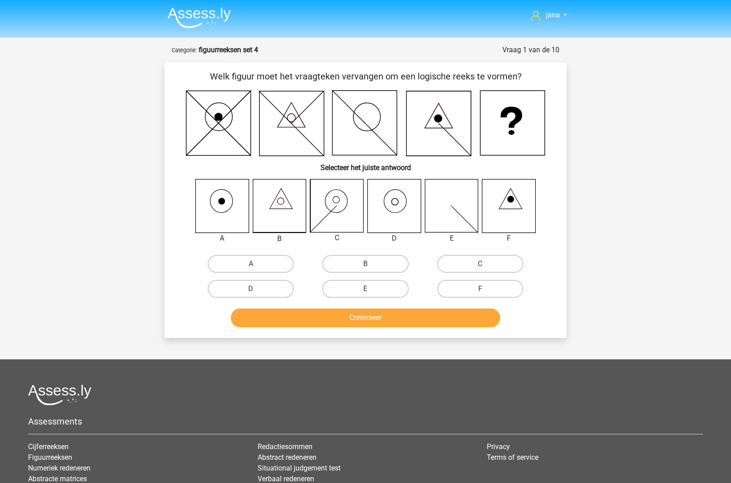
click at [407, 207] on icon at bounding box center [394, 205] width 53 height 53
click at [252, 289] on input "D" at bounding box center [254, 292] width 6 height 6
radio input "true"
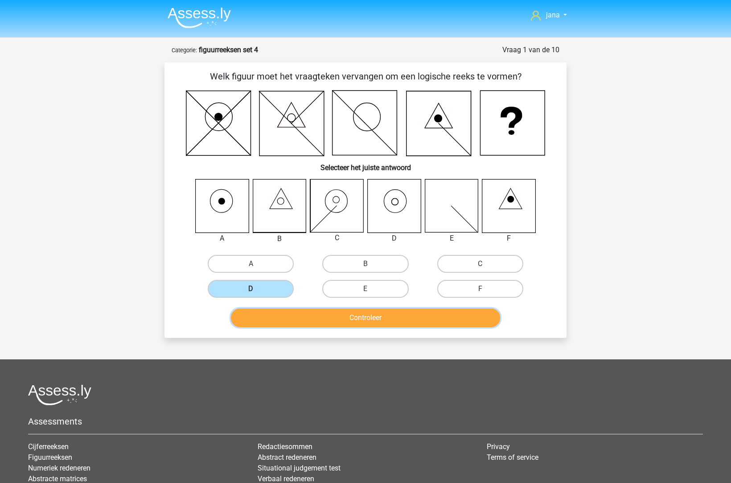
click at [343, 320] on button "Controleer" at bounding box center [366, 317] width 270 height 19
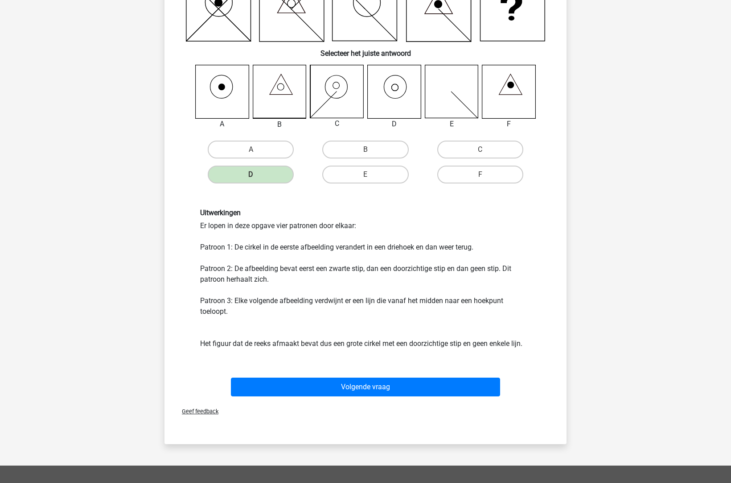
scroll to position [143, 0]
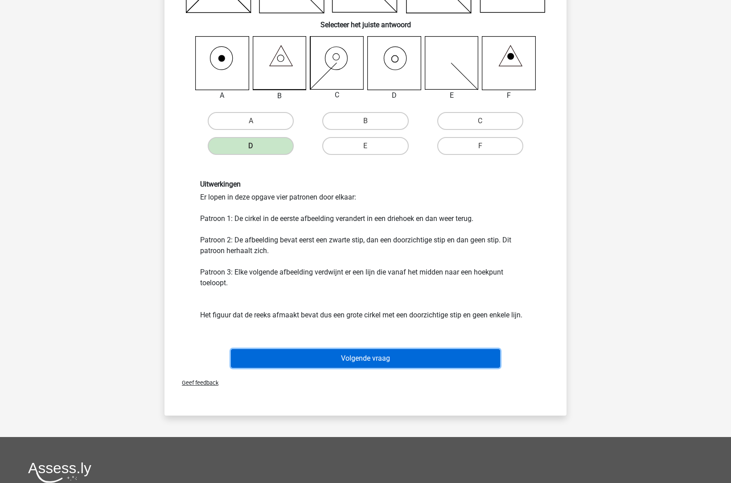
click at [384, 351] on button "Volgende vraag" at bounding box center [366, 358] width 270 height 19
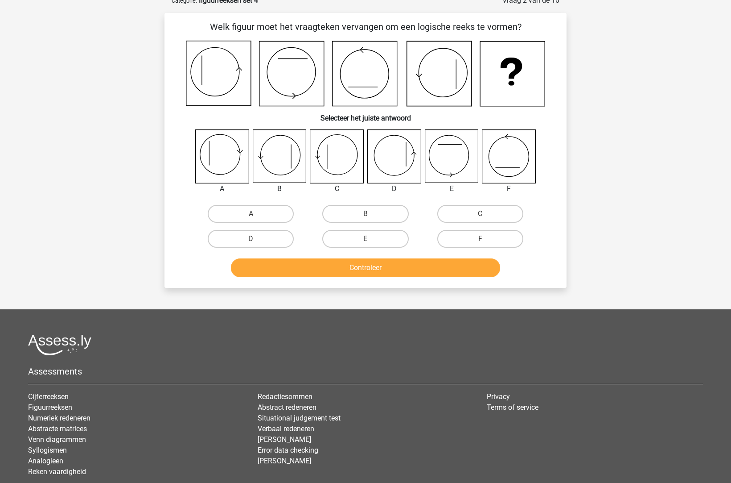
scroll to position [45, 0]
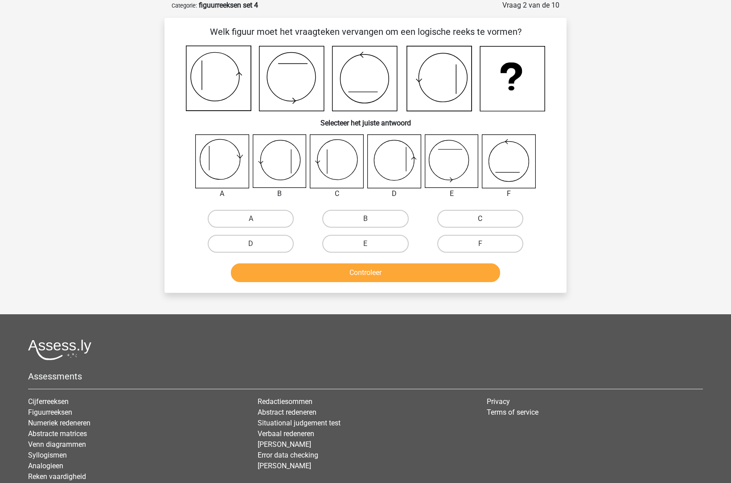
click at [470, 219] on label "C" at bounding box center [480, 219] width 86 height 18
click at [480, 219] on input "C" at bounding box center [483, 222] width 6 height 6
radio input "true"
click at [442, 278] on button "Controleer" at bounding box center [366, 272] width 270 height 19
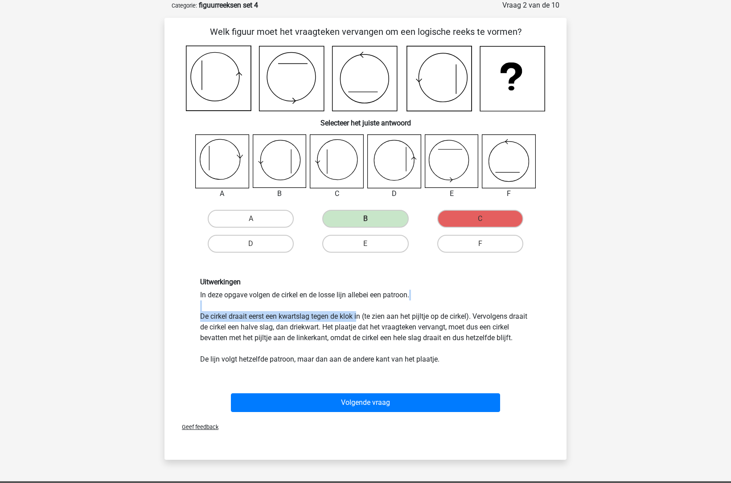
drag, startPoint x: 223, startPoint y: 306, endPoint x: 359, endPoint y: 316, distance: 135.9
click at [359, 316] on div "Uitwerkingen In deze opgave volgen de cirkel en de losse lijn allebei een patro…" at bounding box center [366, 320] width 344 height 87
click at [233, 314] on div "Uitwerkingen In deze opgave volgen de cirkel en de losse lijn allebei een patro…" at bounding box center [366, 320] width 344 height 87
drag, startPoint x: 212, startPoint y: 309, endPoint x: 369, endPoint y: 316, distance: 157.1
click at [369, 316] on div "Uitwerkingen In deze opgave volgen de cirkel en de losse lijn allebei een patro…" at bounding box center [366, 320] width 344 height 87
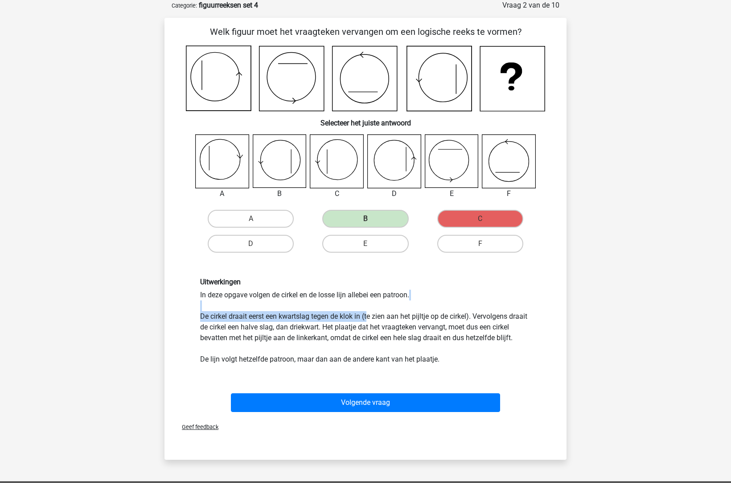
click at [369, 316] on div "Uitwerkingen In deze opgave volgen de cirkel en de losse lijn allebei een patro…" at bounding box center [366, 320] width 344 height 87
drag, startPoint x: 449, startPoint y: 335, endPoint x: 431, endPoint y: 338, distance: 17.5
click at [432, 338] on div "Uitwerkingen In deze opgave volgen de cirkel en de losse lijn allebei een patro…" at bounding box center [366, 320] width 344 height 87
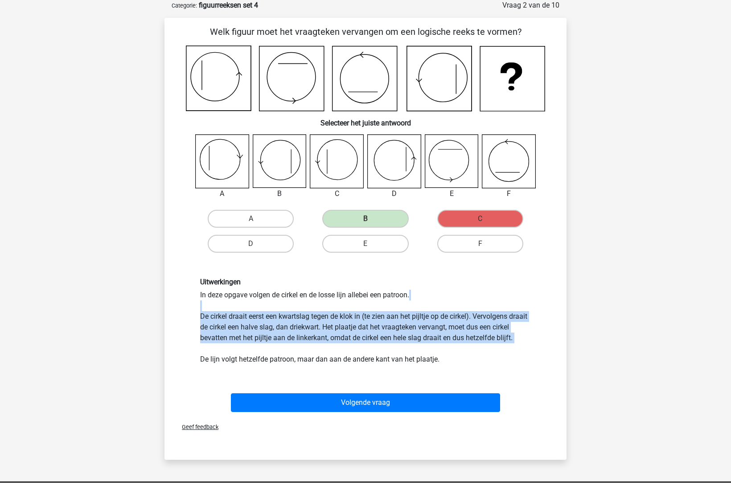
drag, startPoint x: 296, startPoint y: 322, endPoint x: 214, endPoint y: 292, distance: 87.5
click at [221, 302] on div "Uitwerkingen In deze opgave volgen de cirkel en de losse lijn allebei een patro…" at bounding box center [366, 320] width 344 height 87
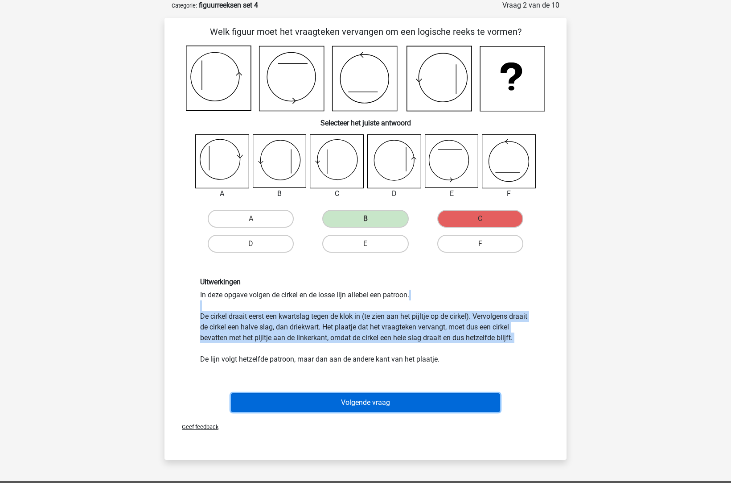
click at [364, 408] on button "Volgende vraag" at bounding box center [366, 402] width 270 height 19
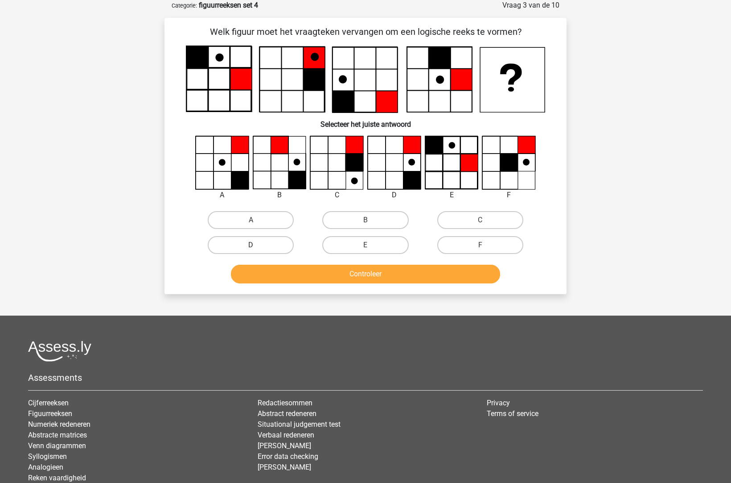
click at [264, 246] on label "D" at bounding box center [251, 245] width 86 height 18
click at [257, 246] on input "D" at bounding box center [254, 248] width 6 height 6
radio input "true"
click at [311, 267] on button "Controleer" at bounding box center [366, 273] width 270 height 19
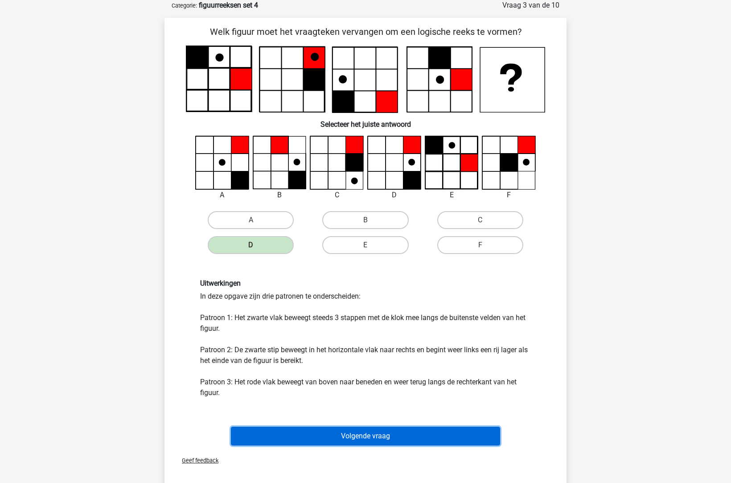
click at [429, 437] on button "Volgende vraag" at bounding box center [366, 435] width 270 height 19
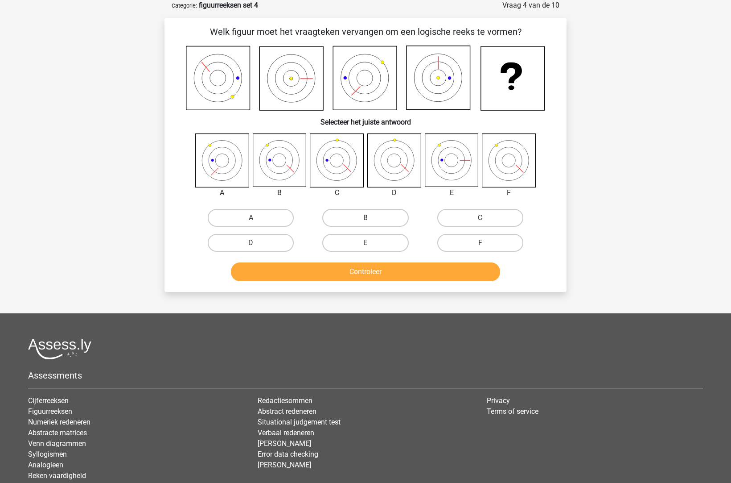
click at [364, 214] on label "B" at bounding box center [365, 218] width 86 height 18
click at [366, 218] on input "B" at bounding box center [369, 221] width 6 height 6
radio input "true"
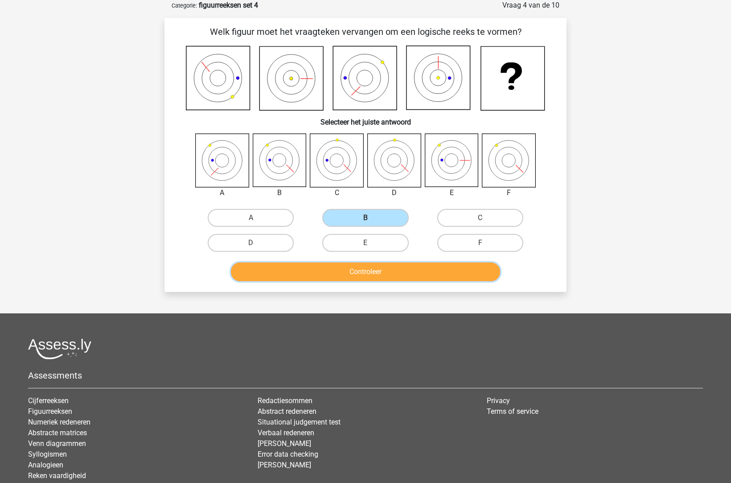
click at [388, 275] on button "Controleer" at bounding box center [366, 271] width 270 height 19
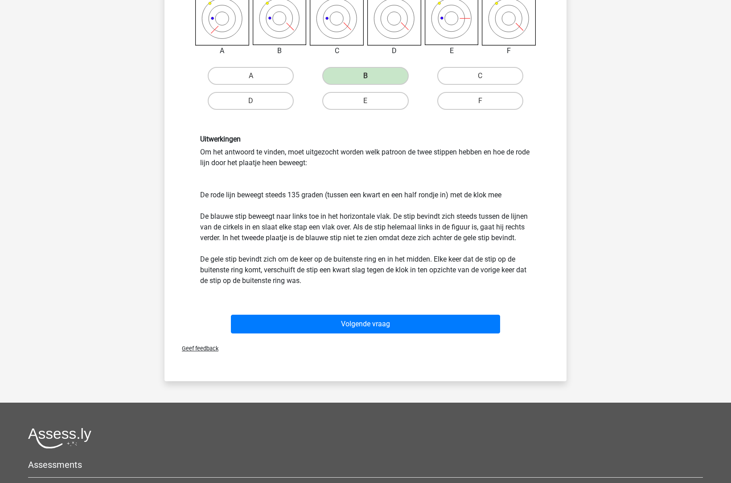
scroll to position [187, 0]
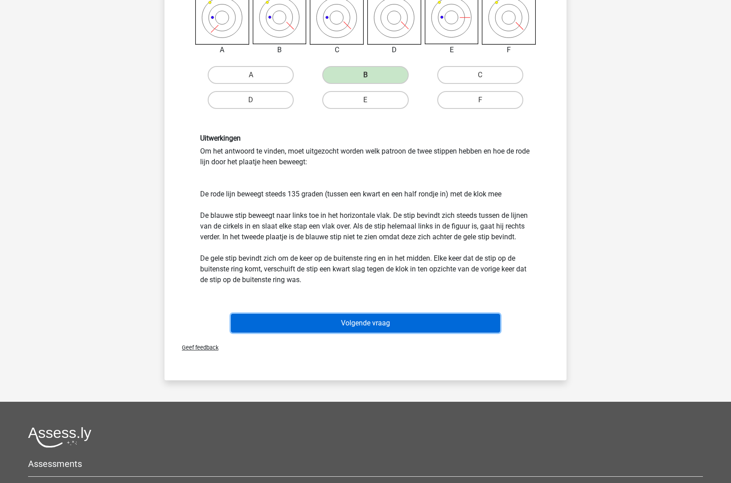
click at [421, 325] on button "Volgende vraag" at bounding box center [366, 322] width 270 height 19
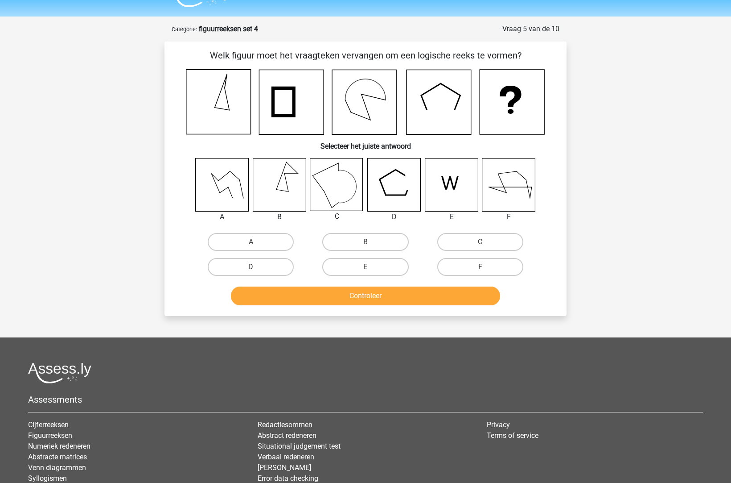
scroll to position [9, 0]
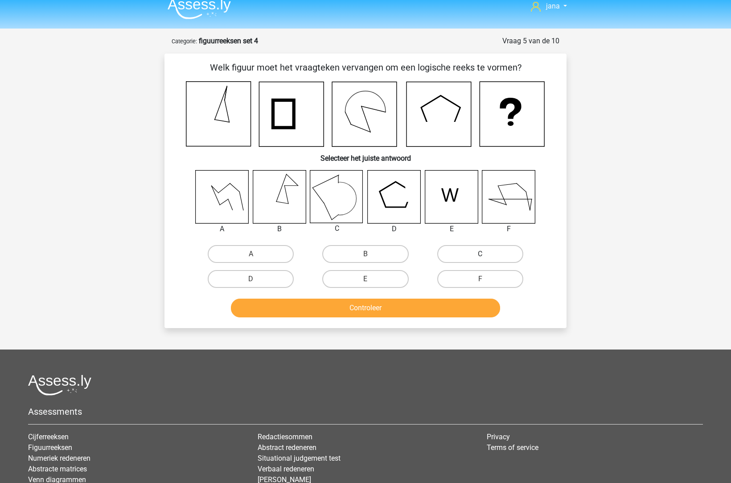
click at [465, 253] on label "C" at bounding box center [480, 254] width 86 height 18
click at [480, 254] on input "C" at bounding box center [483, 257] width 6 height 6
radio input "true"
click at [445, 313] on button "Controleer" at bounding box center [366, 307] width 270 height 19
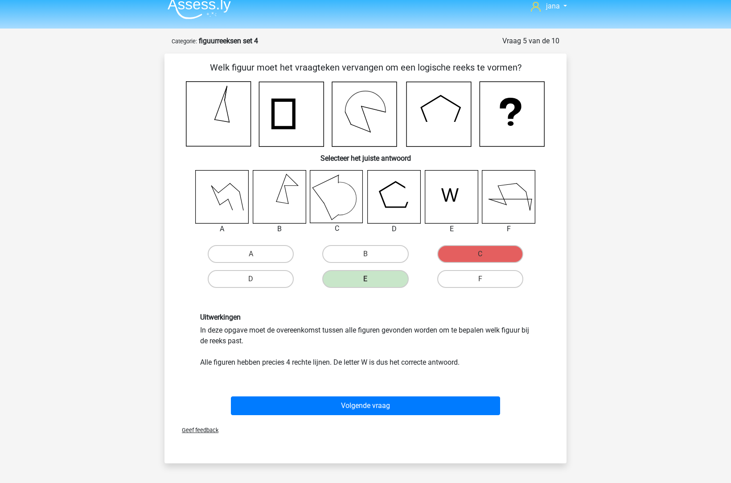
click at [388, 418] on div "Geef feedback" at bounding box center [365, 429] width 395 height 23
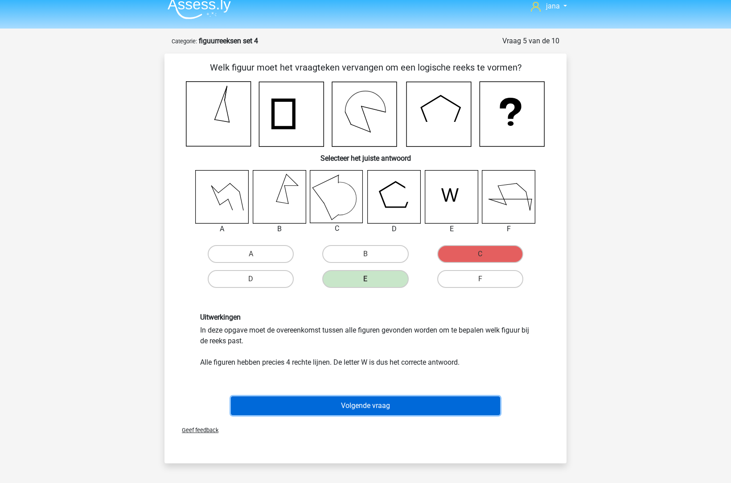
click at [421, 399] on button "Volgende vraag" at bounding box center [366, 405] width 270 height 19
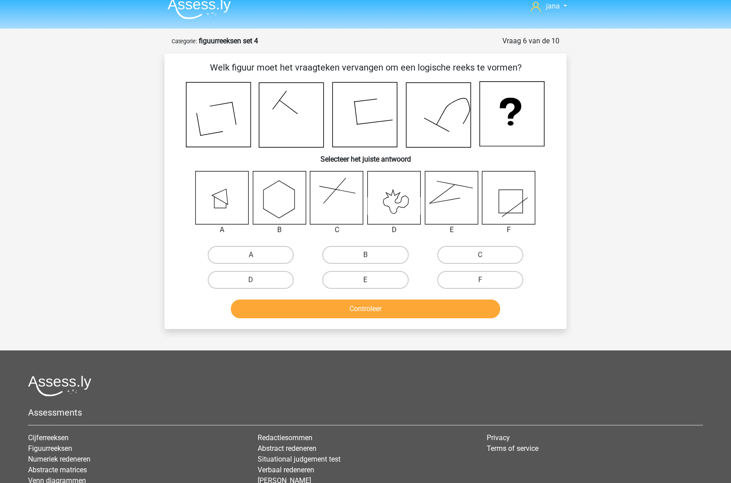
scroll to position [45, 0]
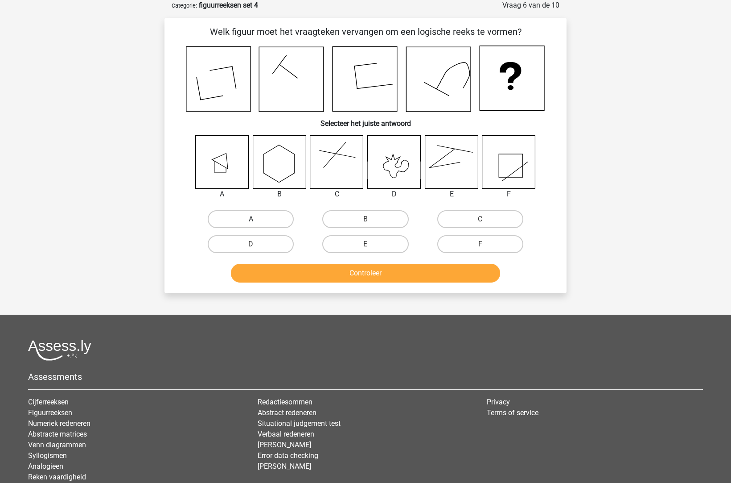
click at [261, 223] on label "A" at bounding box center [251, 219] width 86 height 18
click at [257, 223] on input "A" at bounding box center [254, 222] width 6 height 6
radio input "true"
click at [373, 271] on button "Controleer" at bounding box center [366, 273] width 270 height 19
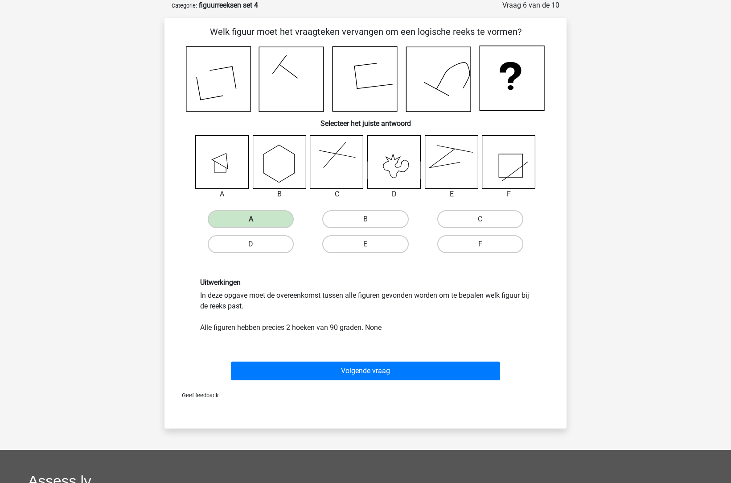
click at [474, 392] on div "Geef feedback" at bounding box center [365, 395] width 395 height 23
click at [467, 386] on div "Geef feedback" at bounding box center [365, 395] width 395 height 23
click at [473, 380] on div "Volgende vraag" at bounding box center [366, 372] width 344 height 22
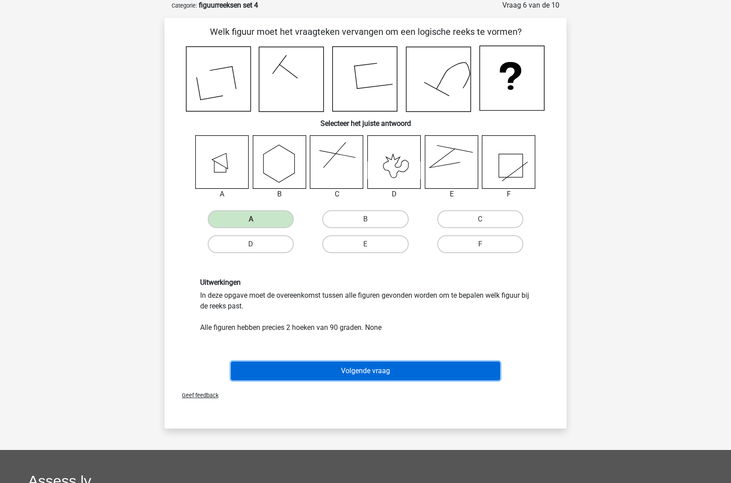
click at [452, 366] on button "Volgende vraag" at bounding box center [366, 370] width 270 height 19
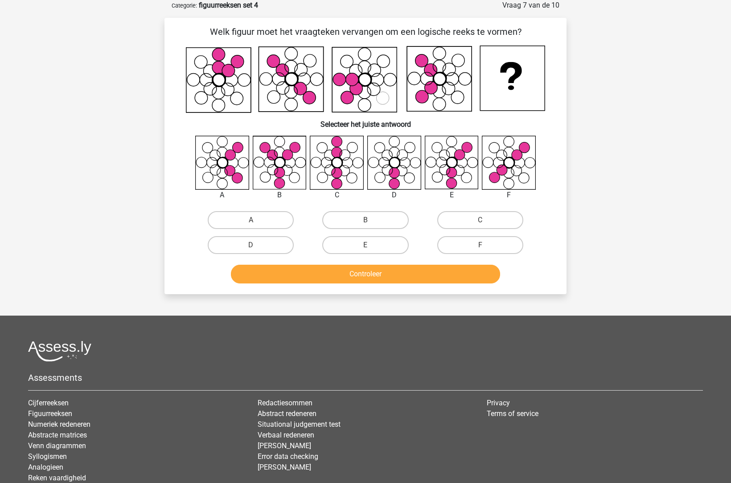
click at [273, 101] on rect at bounding box center [291, 79] width 65 height 65
click at [465, 217] on label "C" at bounding box center [480, 220] width 86 height 18
click at [480, 220] on input "C" at bounding box center [483, 223] width 6 height 6
radio input "true"
click at [408, 278] on button "Controleer" at bounding box center [366, 273] width 270 height 19
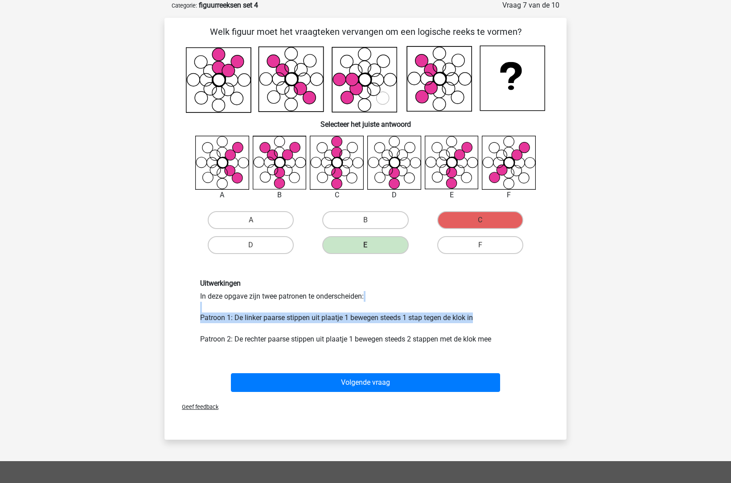
drag, startPoint x: 252, startPoint y: 309, endPoint x: 487, endPoint y: 322, distance: 235.4
click at [487, 322] on div "Uitwerkingen In deze opgave zijn twee patronen te onderscheiden: Patroon 1: De …" at bounding box center [366, 312] width 344 height 66
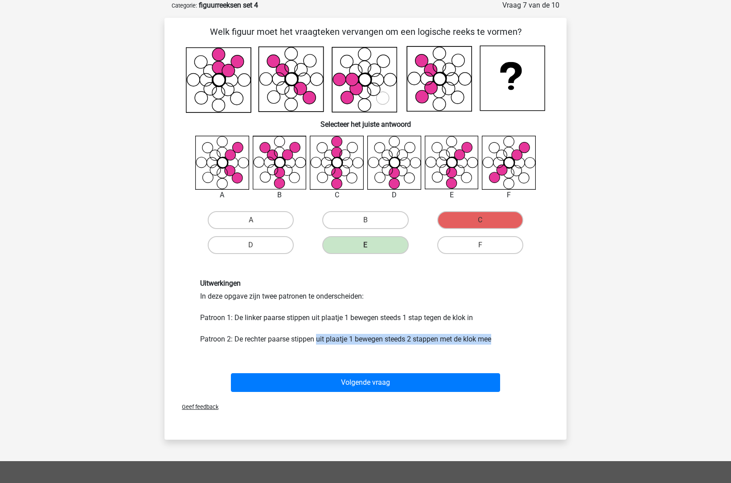
drag, startPoint x: 318, startPoint y: 338, endPoint x: 504, endPoint y: 351, distance: 185.9
click at [504, 351] on div "Uitwerkingen In deze opgave zijn twee patronen te onderscheiden: Patroon 1: De …" at bounding box center [366, 311] width 374 height 108
click at [458, 165] on icon at bounding box center [451, 162] width 53 height 53
click at [373, 244] on label "E" at bounding box center [365, 245] width 86 height 18
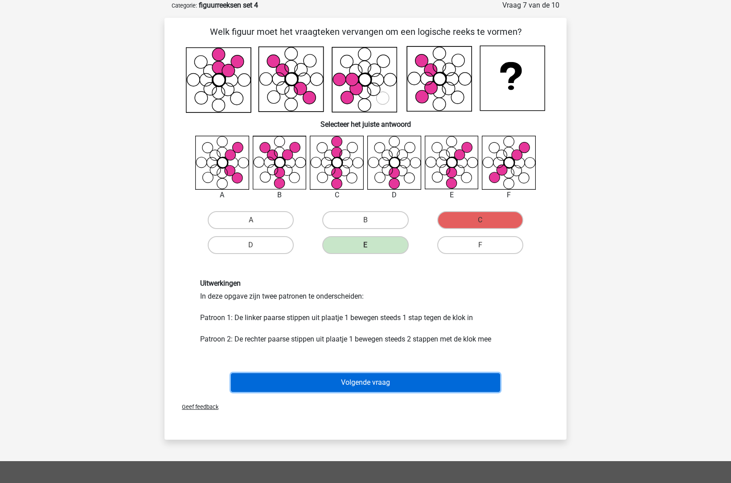
click at [402, 384] on button "Volgende vraag" at bounding box center [366, 382] width 270 height 19
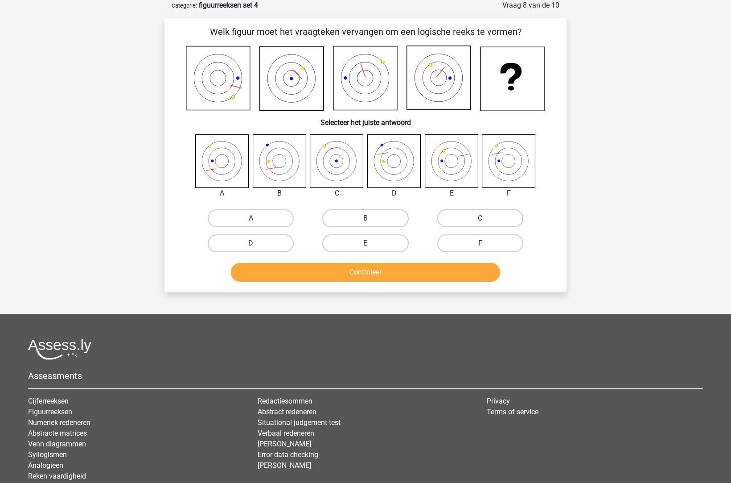
click at [487, 241] on label "F" at bounding box center [480, 243] width 86 height 18
click at [486, 243] on input "F" at bounding box center [483, 246] width 6 height 6
radio input "true"
click at [462, 280] on button "Controleer" at bounding box center [366, 272] width 270 height 19
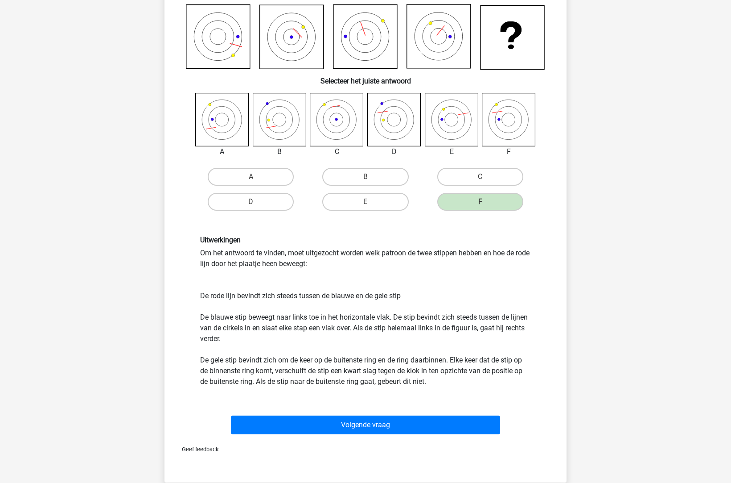
scroll to position [152, 0]
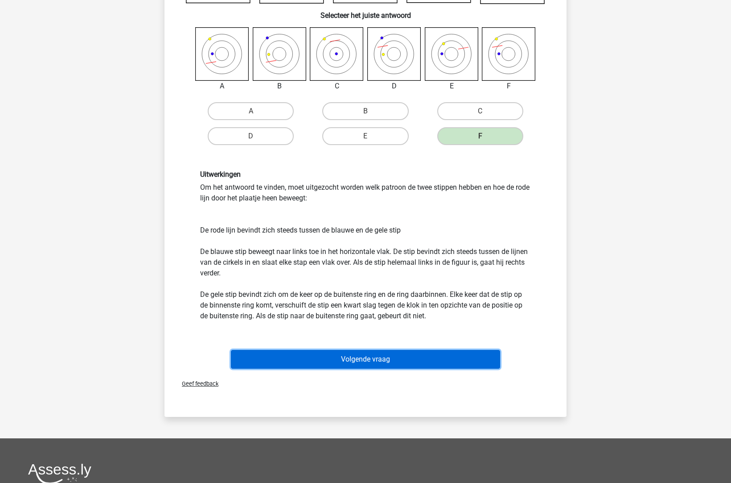
click at [369, 354] on button "Volgende vraag" at bounding box center [366, 359] width 270 height 19
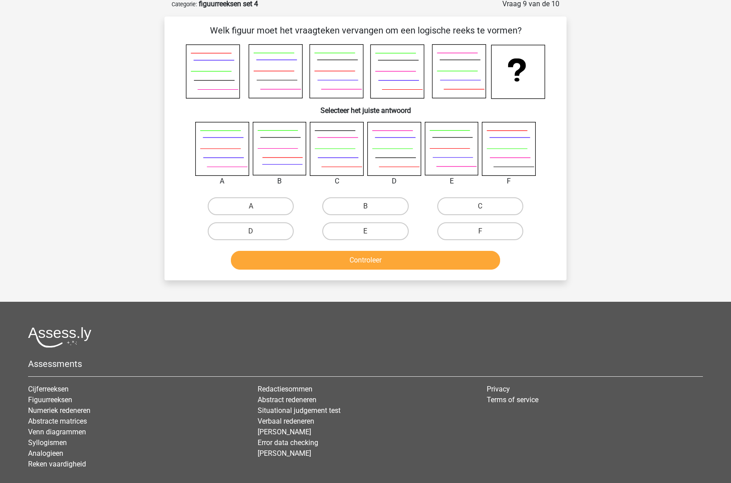
scroll to position [45, 0]
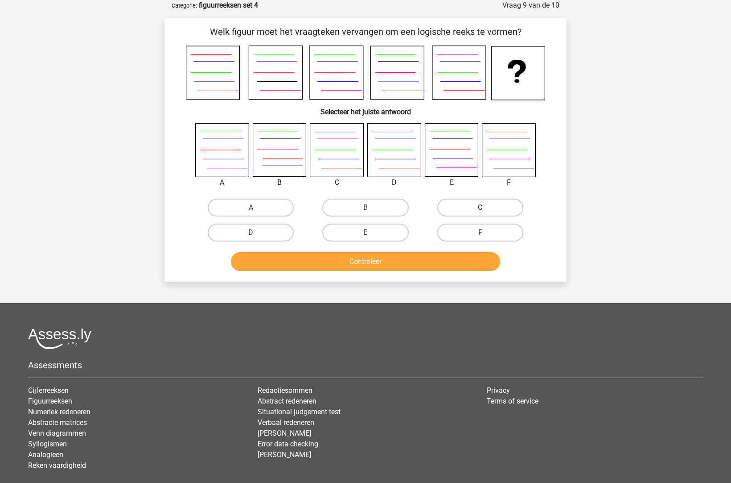
drag, startPoint x: 271, startPoint y: 237, endPoint x: 269, endPoint y: 232, distance: 5.6
click at [269, 233] on label "D" at bounding box center [251, 232] width 86 height 18
click at [257, 233] on input "D" at bounding box center [254, 235] width 6 height 6
radio input "true"
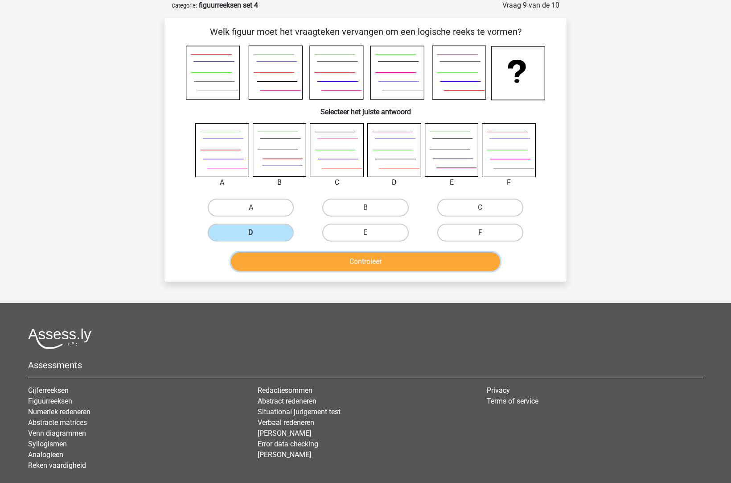
click at [330, 262] on button "Controleer" at bounding box center [366, 261] width 270 height 19
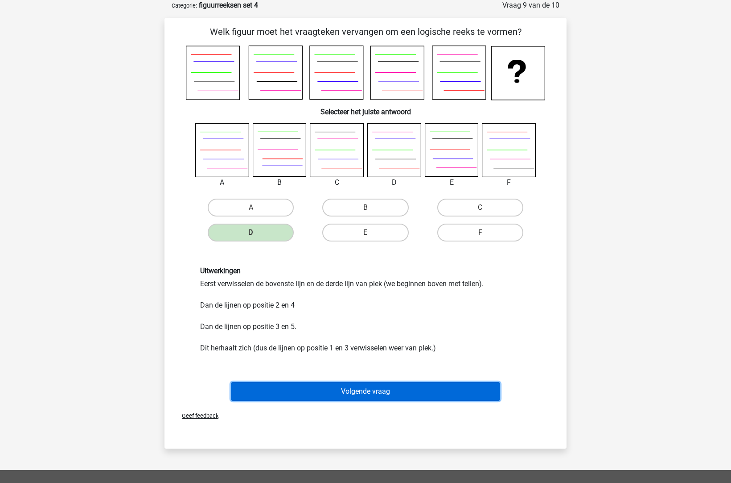
click at [414, 396] on button "Volgende vraag" at bounding box center [366, 391] width 270 height 19
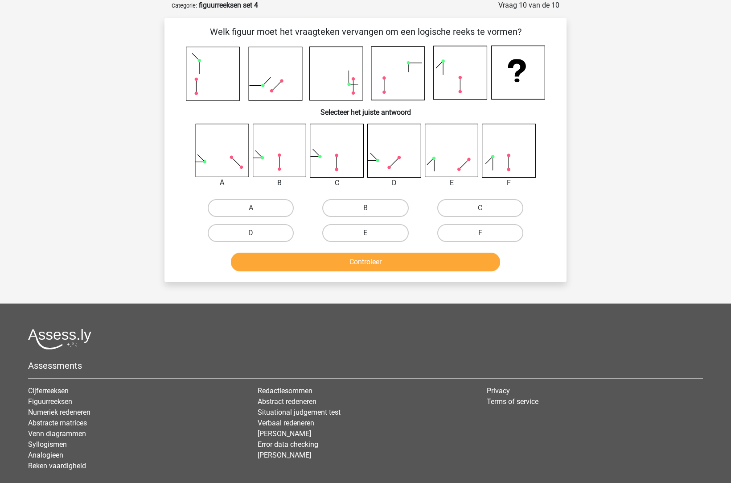
click at [382, 236] on label "E" at bounding box center [365, 233] width 86 height 18
click at [371, 236] on input "E" at bounding box center [369, 236] width 6 height 6
radio input "true"
click at [382, 260] on button "Controleer" at bounding box center [366, 261] width 270 height 19
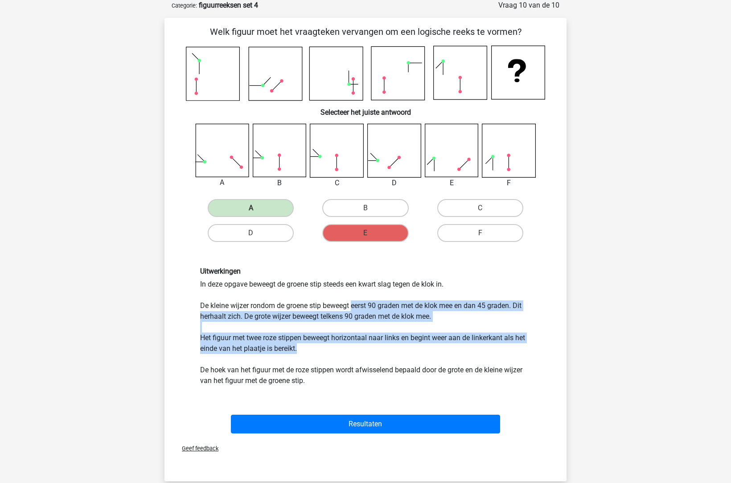
drag, startPoint x: 354, startPoint y: 305, endPoint x: 344, endPoint y: 348, distance: 44.4
click at [344, 348] on div "Uitwerkingen In deze opgave beweegt de groene stip steeds een kwart slag tegen …" at bounding box center [366, 326] width 344 height 119
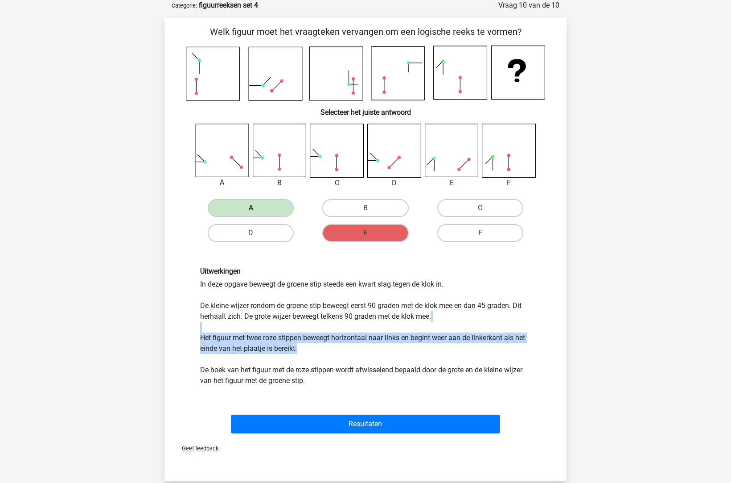
drag, startPoint x: 344, startPoint y: 348, endPoint x: 193, endPoint y: 330, distance: 152.7
click at [193, 330] on div "Uitwerkingen In deze opgave beweegt de groene stip steeds een kwart slag tegen …" at bounding box center [366, 326] width 374 height 162
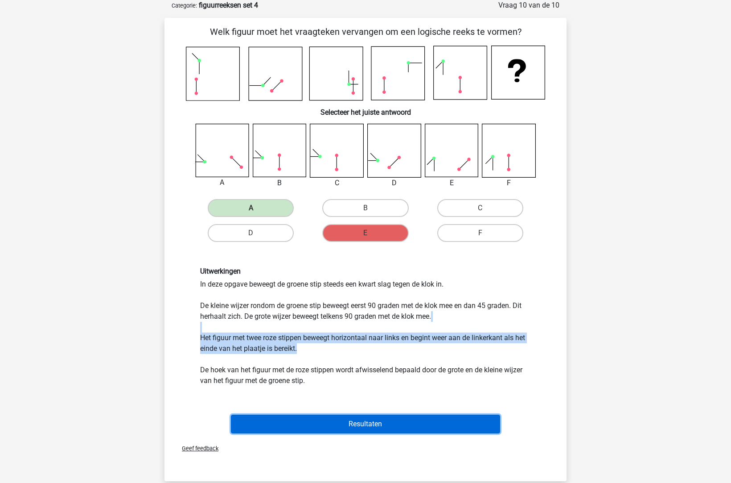
click at [390, 421] on button "Resultaten" at bounding box center [366, 423] width 270 height 19
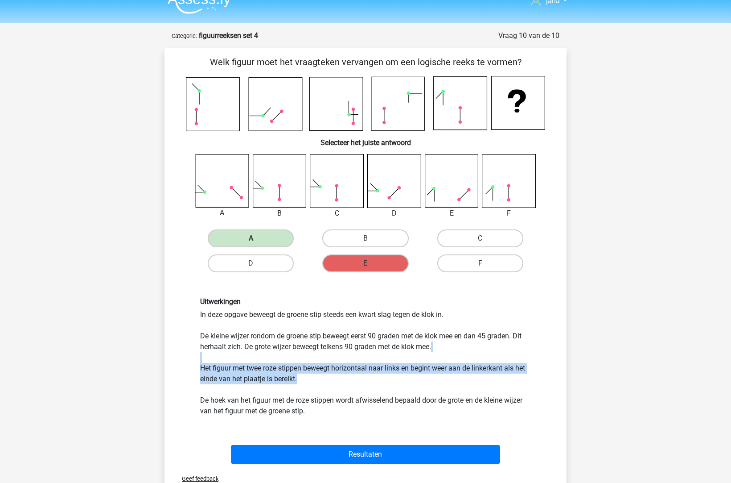
scroll to position [0, 0]
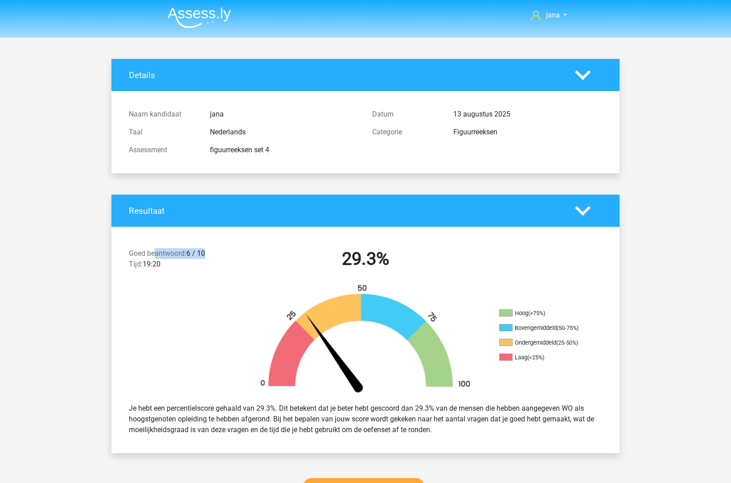
drag, startPoint x: 225, startPoint y: 247, endPoint x: 154, endPoint y: 248, distance: 71.4
click at [154, 248] on div "Goed beantwoord: 6 / 10 Tijd: 19:20 29.3%" at bounding box center [365, 260] width 508 height 46
click at [154, 248] on div "Goed beantwoord: 6 / 10 Tijd: 19:20" at bounding box center [183, 260] width 122 height 25
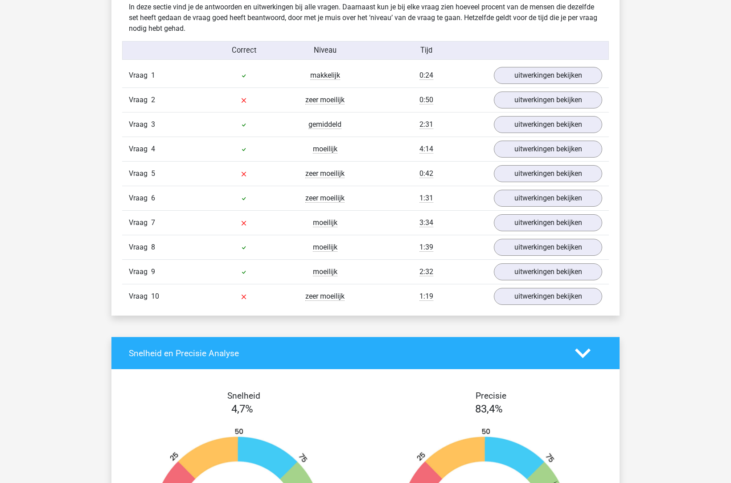
scroll to position [678, 0]
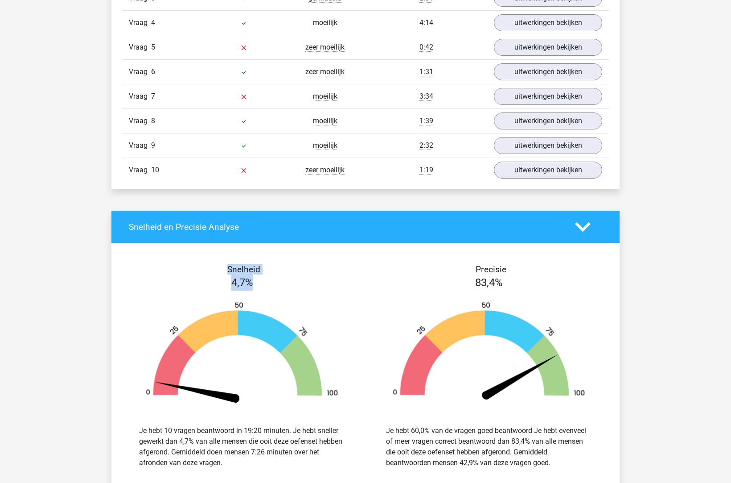
drag, startPoint x: 264, startPoint y: 278, endPoint x: 202, endPoint y: 270, distance: 62.5
click at [202, 270] on div "Snelheid 4,7% Je hebt 10 vragen beantwoord in 19:20 minuten. Je hebt sneller ge…" at bounding box center [242, 371] width 247 height 214
click at [229, 274] on div "4,7%" at bounding box center [242, 282] width 247 height 16
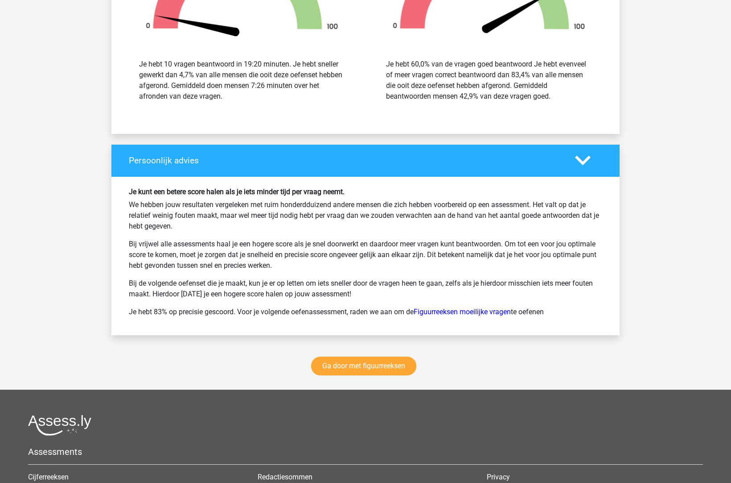
scroll to position [1142, 0]
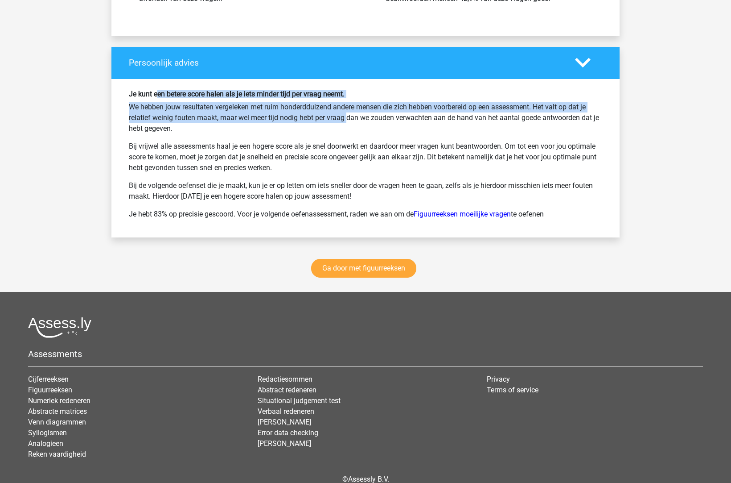
drag, startPoint x: 162, startPoint y: 82, endPoint x: 315, endPoint y: 115, distance: 156.5
click at [315, 115] on div "Je kunt een betere score halen als je iets minder tijd per vraag neemt. We hebb…" at bounding box center [365, 158] width 508 height 158
click at [315, 115] on p "We hebben jouw resultaten vergeleken met ruim honderdduizend andere mensen die …" at bounding box center [366, 118] width 474 height 32
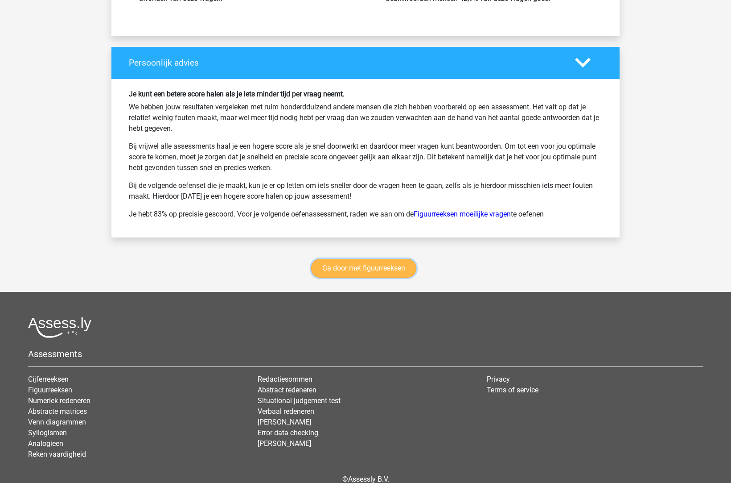
click at [372, 264] on link "Ga door met figuurreeksen" at bounding box center [363, 268] width 105 height 19
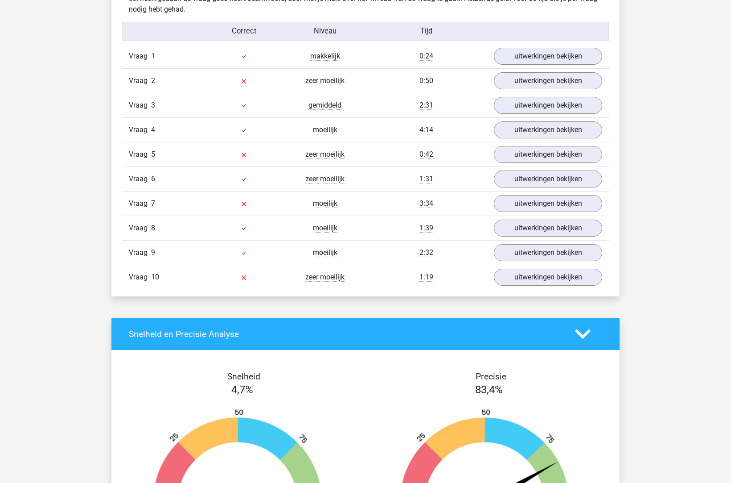
scroll to position [571, 0]
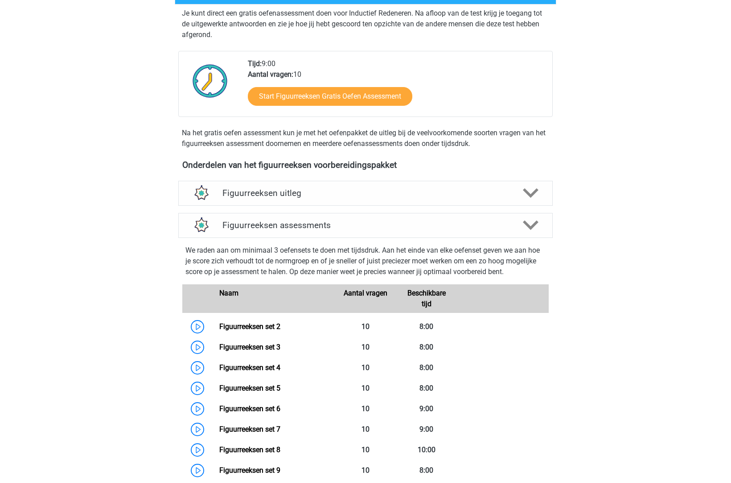
scroll to position [321, 0]
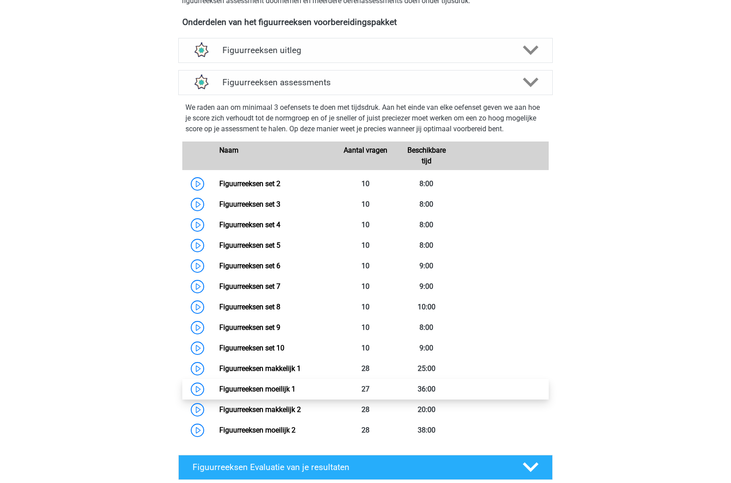
click at [288, 386] on link "Figuurreeksen moeilijk 1" at bounding box center [257, 388] width 76 height 8
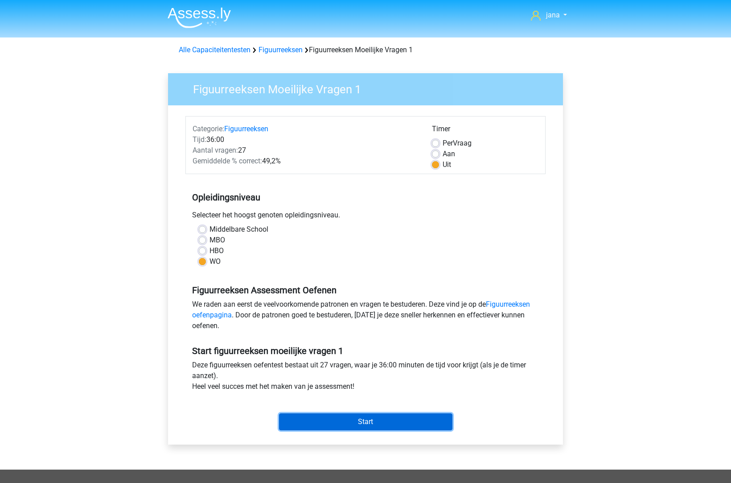
click at [385, 417] on input "Start" at bounding box center [365, 421] width 173 height 17
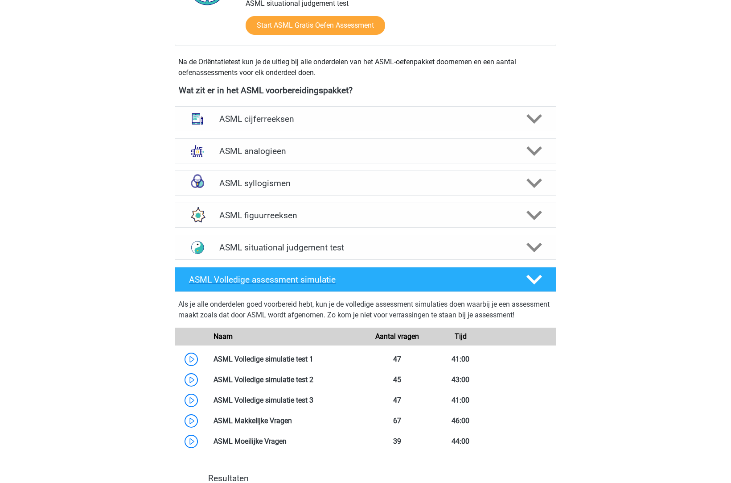
scroll to position [357, 0]
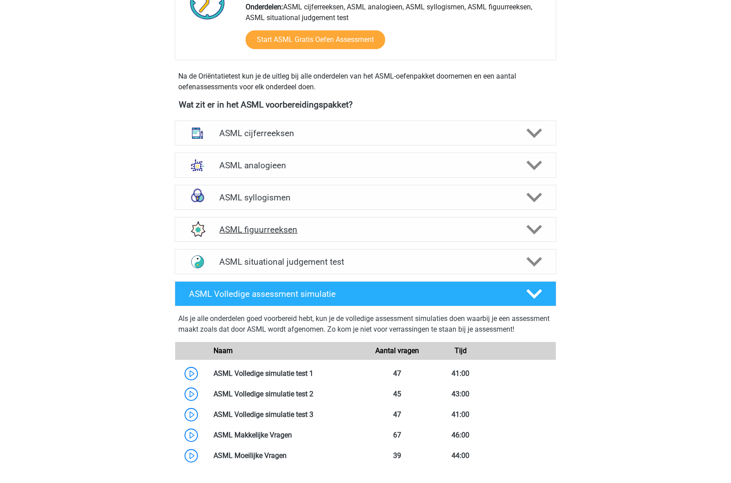
click at [264, 225] on h4 "ASML figuurreeksen" at bounding box center [365, 229] width 292 height 10
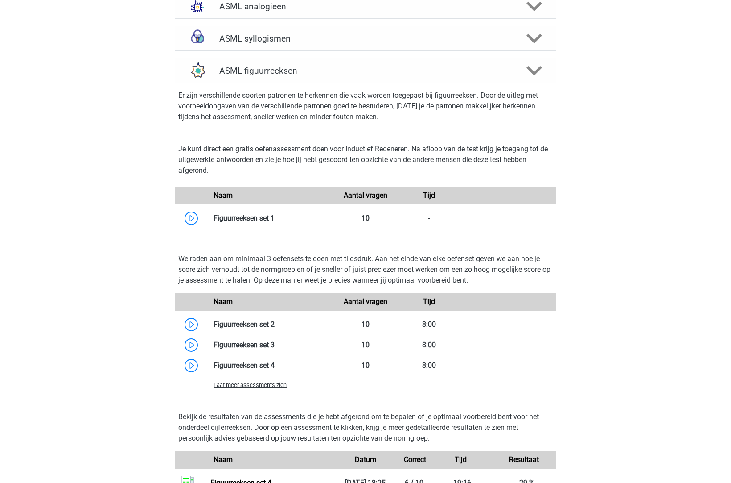
scroll to position [571, 0]
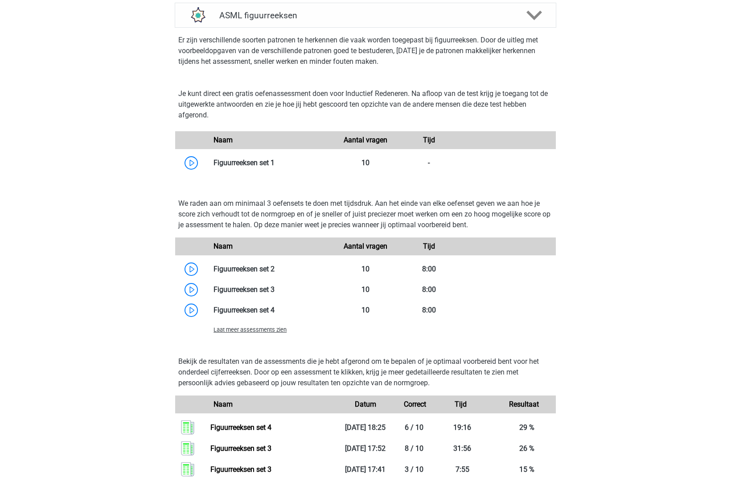
click at [269, 328] on span "Laat meer assessments zien" at bounding box center [250, 329] width 73 height 7
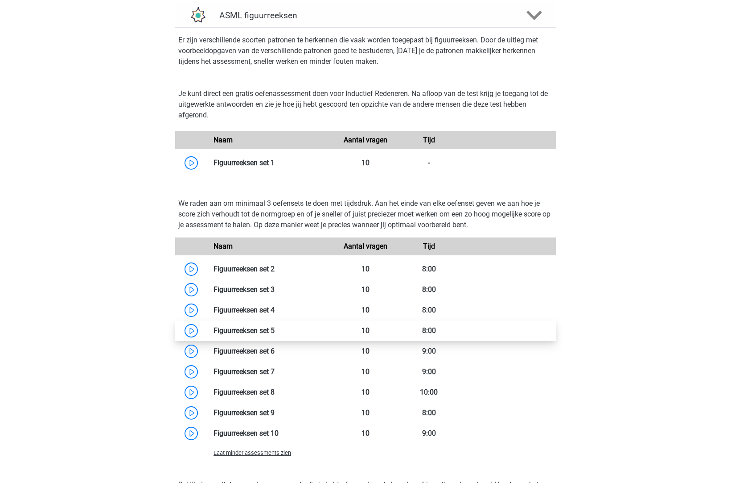
click at [275, 328] on link at bounding box center [275, 330] width 0 height 8
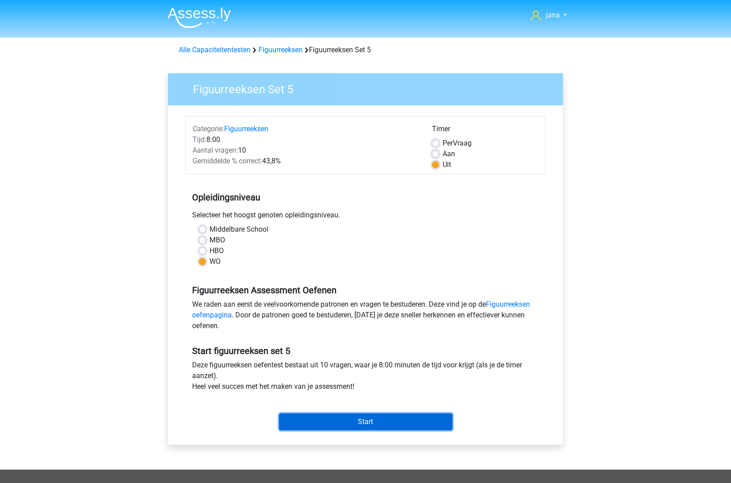
click at [380, 423] on input "Start" at bounding box center [365, 421] width 173 height 17
click at [405, 418] on input "Start" at bounding box center [365, 421] width 173 height 17
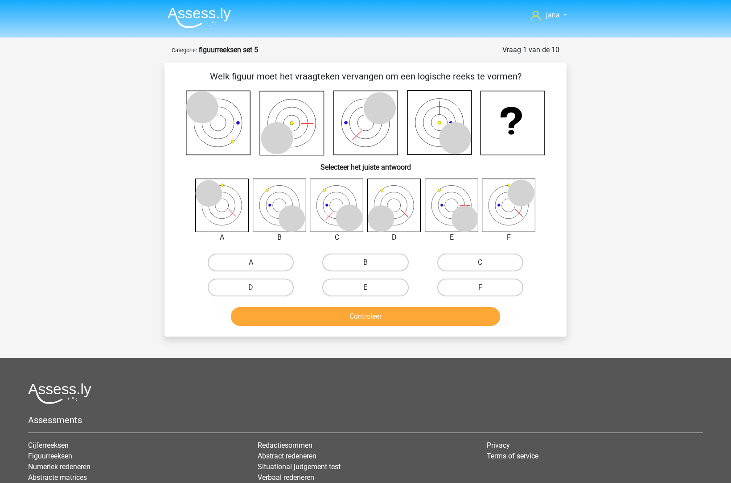
click at [275, 264] on label "A" at bounding box center [251, 262] width 86 height 18
click at [257, 264] on input "A" at bounding box center [254, 265] width 6 height 6
radio input "true"
click at [381, 316] on button "Controleer" at bounding box center [366, 316] width 270 height 19
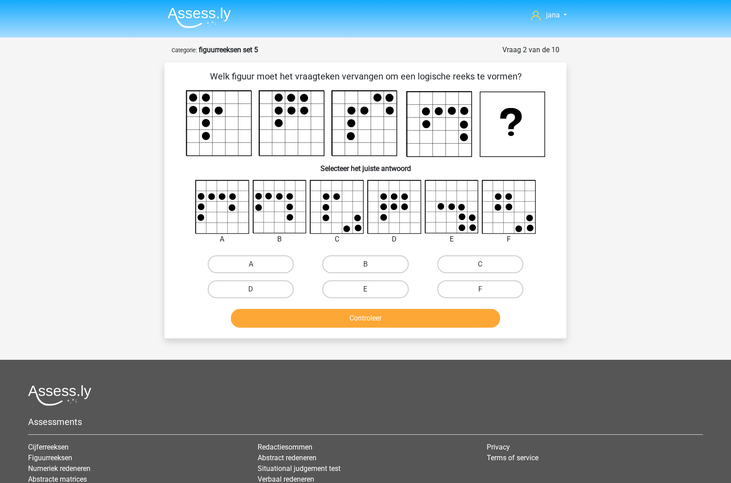
click at [120, 137] on div "jana [EMAIL_ADDRESS][DOMAIN_NAME] Nederlands English" at bounding box center [365, 297] width 731 height 595
click at [243, 260] on label "A" at bounding box center [251, 264] width 86 height 18
click at [251, 264] on input "A" at bounding box center [254, 267] width 6 height 6
radio input "true"
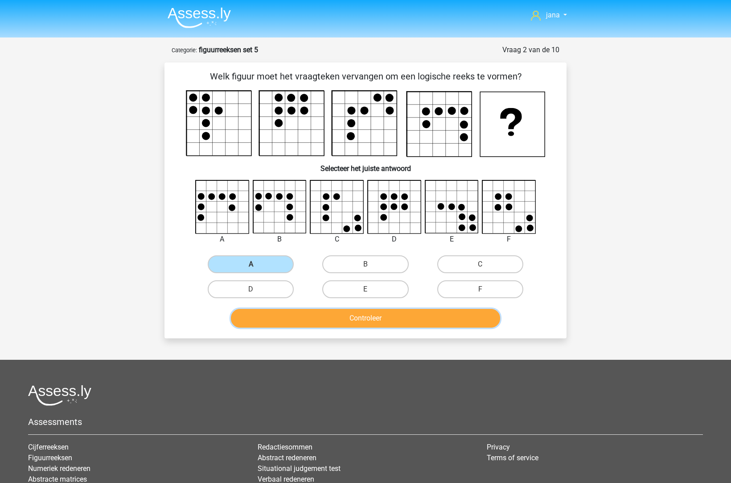
click at [315, 316] on button "Controleer" at bounding box center [366, 318] width 270 height 19
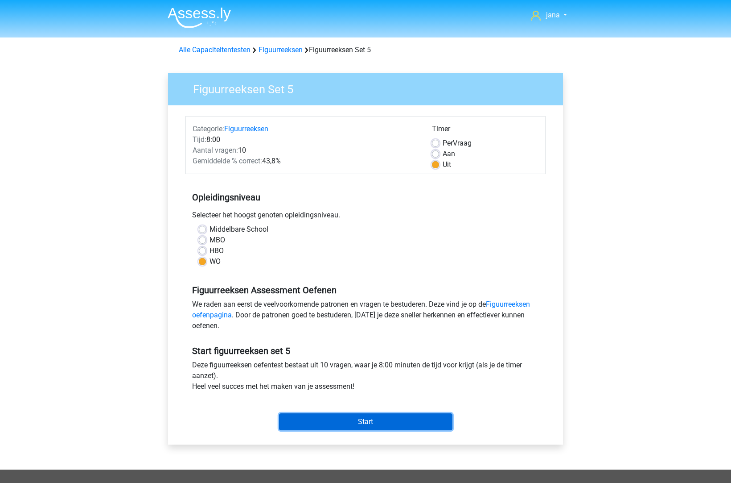
click at [378, 419] on input "Start" at bounding box center [365, 421] width 173 height 17
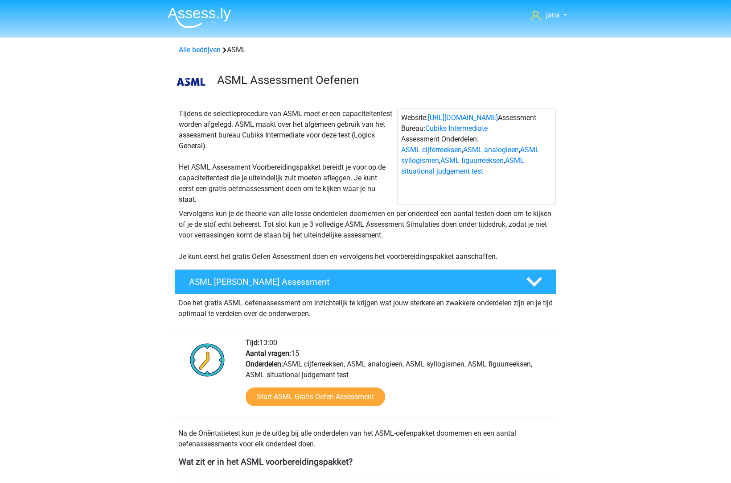
scroll to position [571, 0]
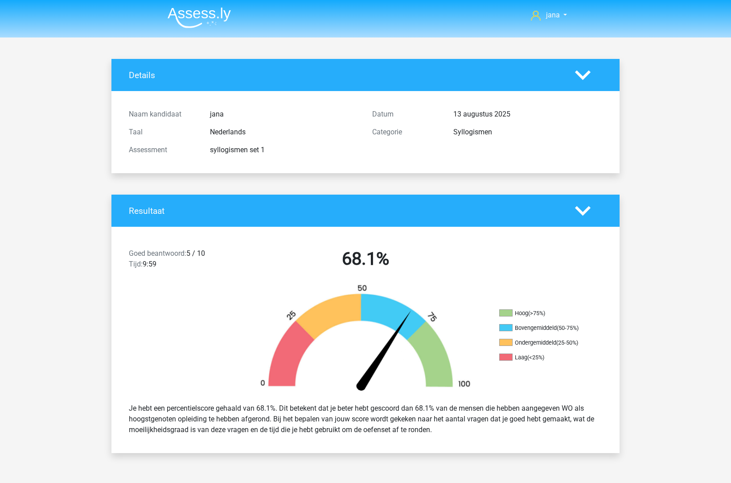
scroll to position [749, 0]
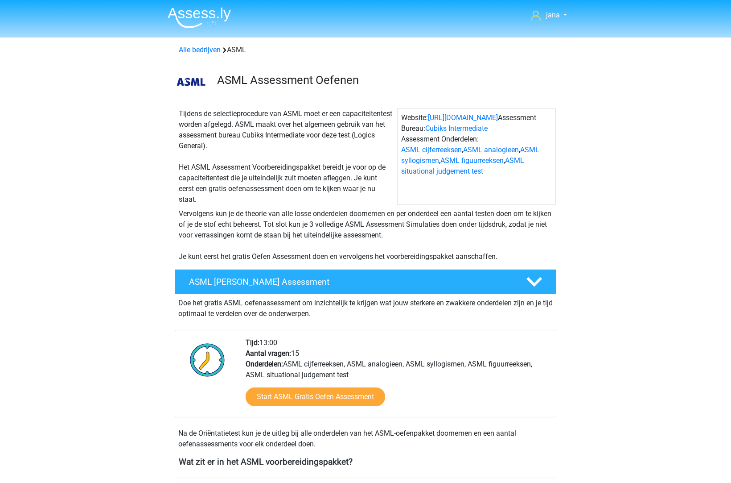
scroll to position [464, 0]
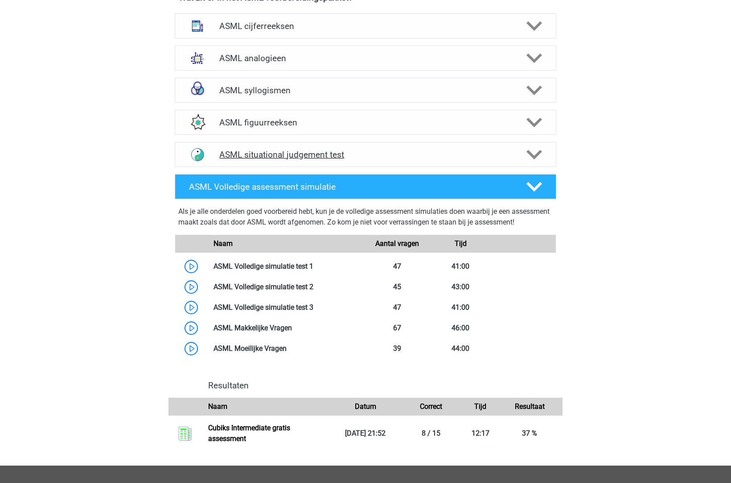
click at [243, 153] on h4 "ASML situational judgement test" at bounding box center [365, 154] width 292 height 10
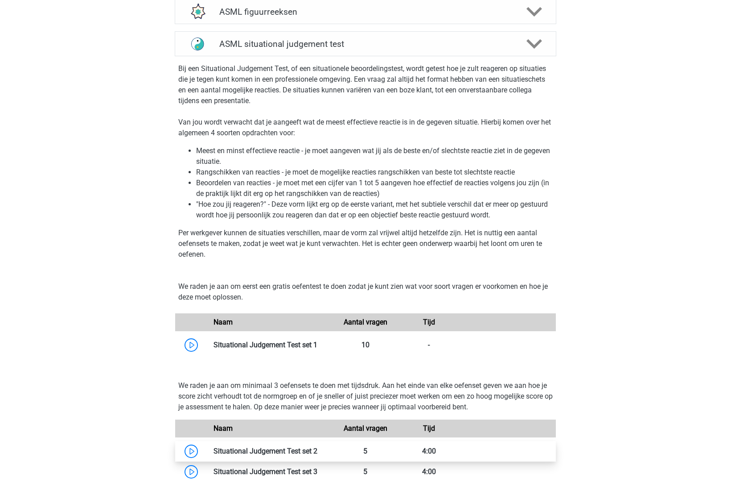
scroll to position [642, 0]
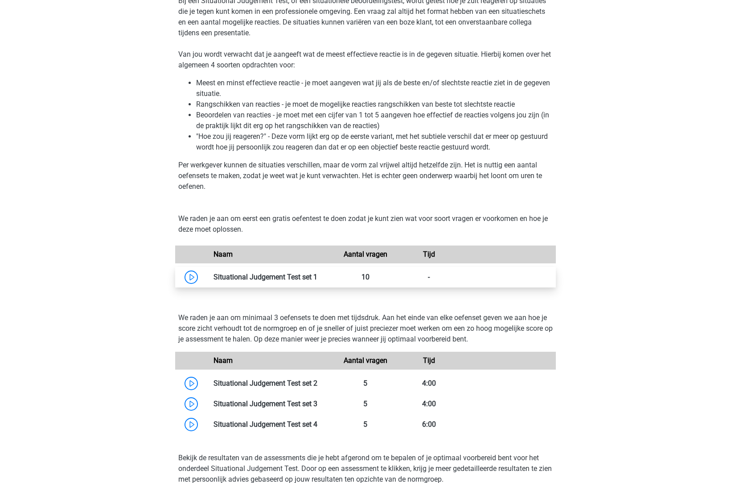
click at [318, 273] on link at bounding box center [318, 276] width 0 height 8
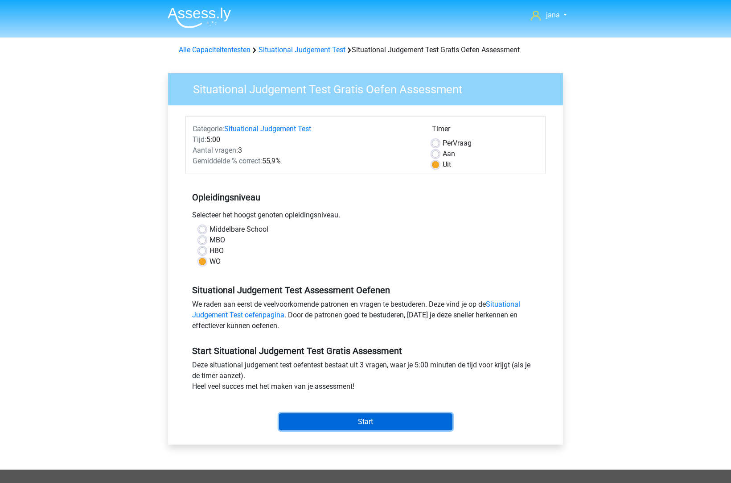
click at [342, 424] on input "Start" at bounding box center [365, 421] width 173 height 17
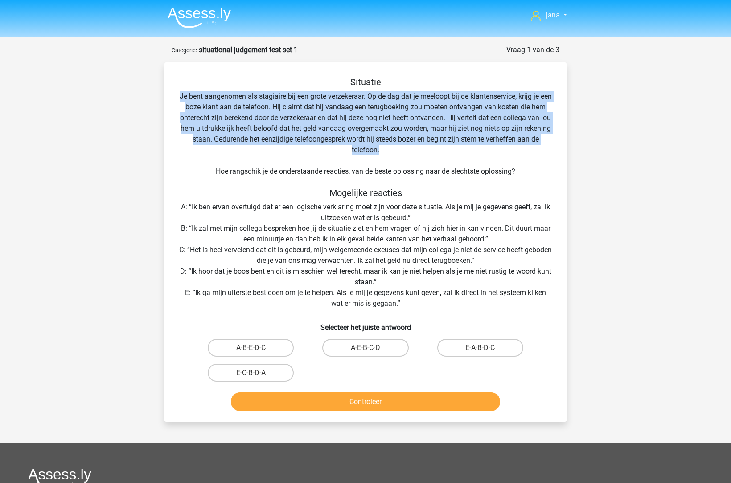
drag, startPoint x: 185, startPoint y: 100, endPoint x: 430, endPoint y: 150, distance: 250.4
click at [430, 150] on div "Situatie Je bent aangenomen als stagiaire bij een grote verzekeraar. Op de dag …" at bounding box center [365, 246] width 395 height 338
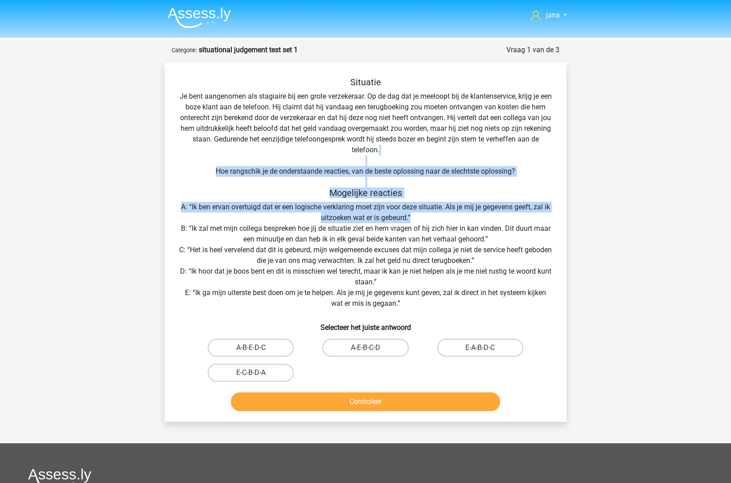
drag, startPoint x: 180, startPoint y: 157, endPoint x: 442, endPoint y: 219, distance: 269.9
click at [442, 219] on div "Situatie Je bent aangenomen als stagiaire bij een grote verzekeraar. Op de dag …" at bounding box center [365, 246] width 395 height 338
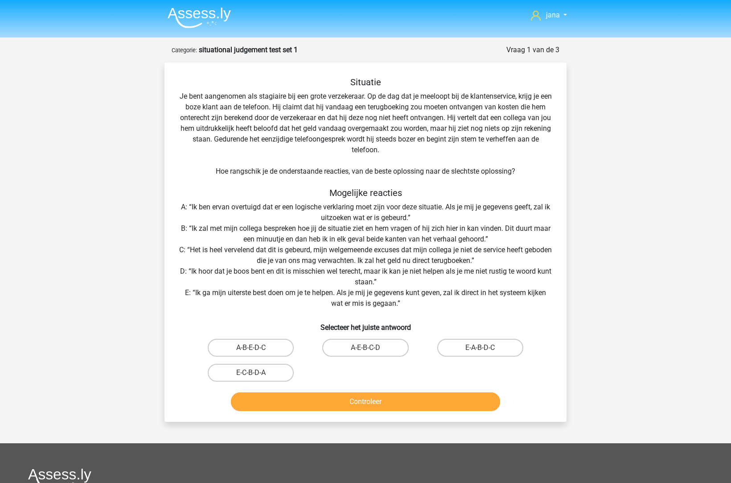
click at [367, 350] on input "A-E-B-C-D" at bounding box center [369, 350] width 6 height 6
radio input "true"
click at [397, 407] on button "Controleer" at bounding box center [366, 401] width 270 height 19
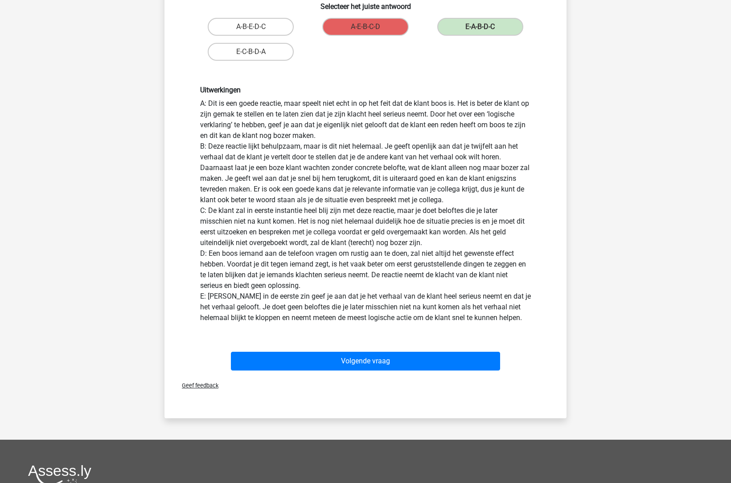
scroll to position [321, 0]
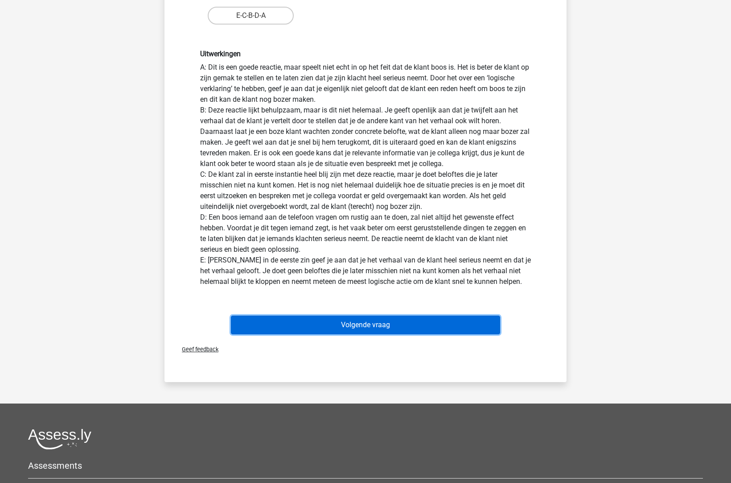
click at [357, 330] on button "Volgende vraag" at bounding box center [366, 324] width 270 height 19
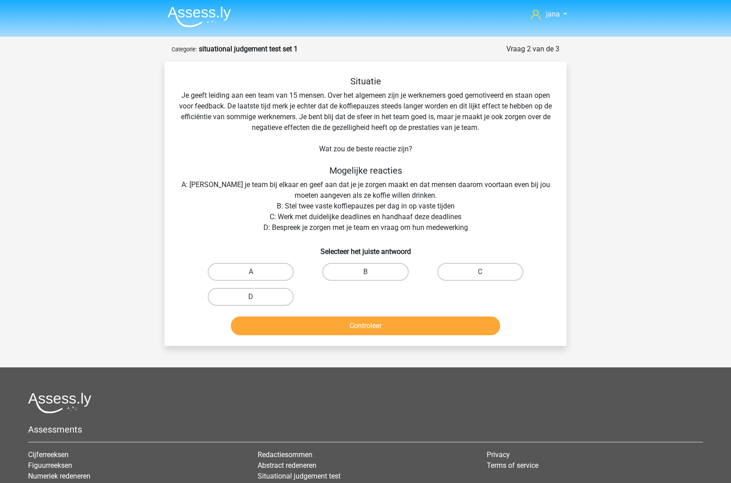
scroll to position [0, 0]
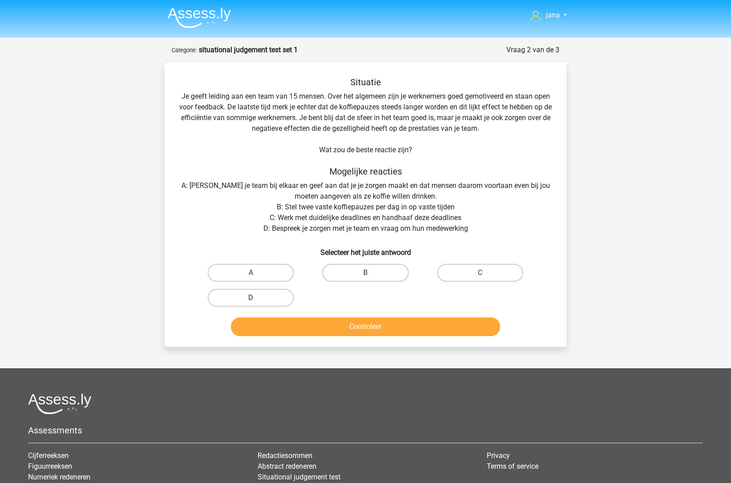
click at [271, 293] on label "D" at bounding box center [251, 298] width 86 height 18
click at [257, 297] on input "D" at bounding box center [254, 300] width 6 height 6
radio input "true"
click at [346, 325] on button "Controleer" at bounding box center [366, 326] width 270 height 19
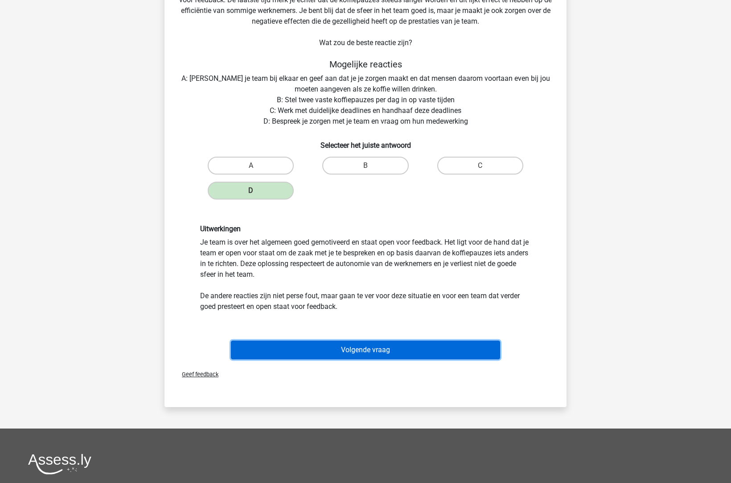
click at [382, 348] on button "Volgende vraag" at bounding box center [366, 349] width 270 height 19
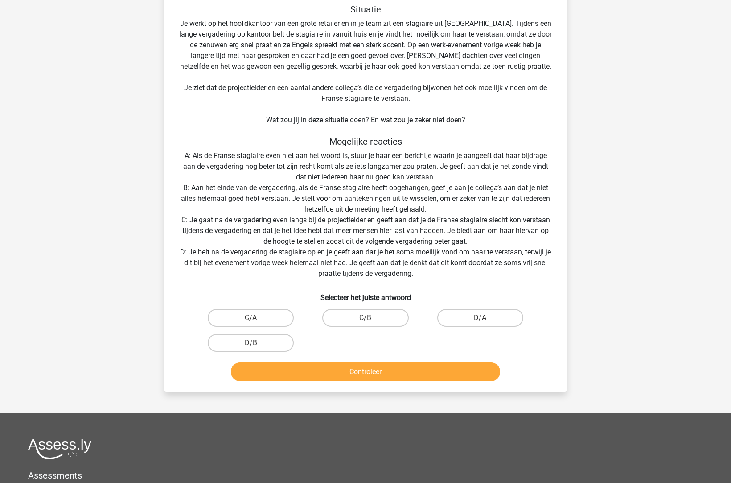
scroll to position [45, 0]
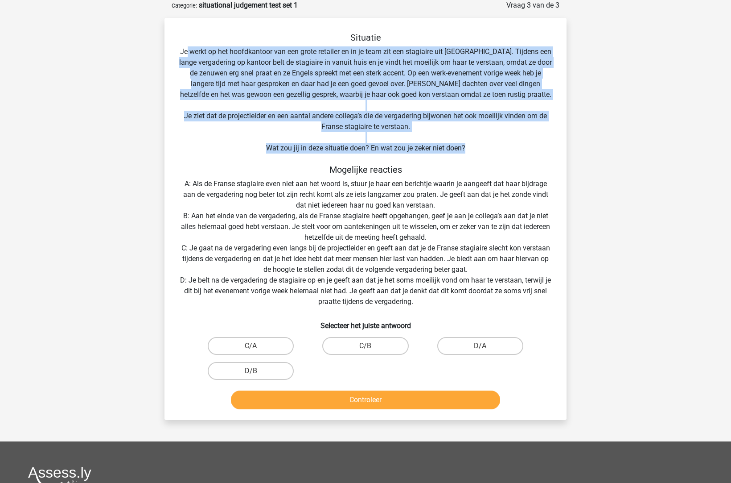
drag, startPoint x: 211, startPoint y: 54, endPoint x: 488, endPoint y: 150, distance: 293.2
click at [488, 150] on div "Situatie Je werkt op het hoofdkantoor van een grote retailer en in je team zit …" at bounding box center [365, 222] width 395 height 380
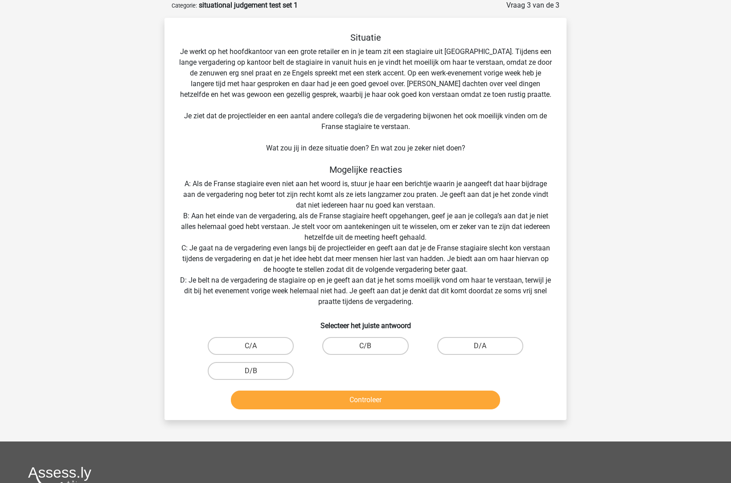
scroll to position [80, 0]
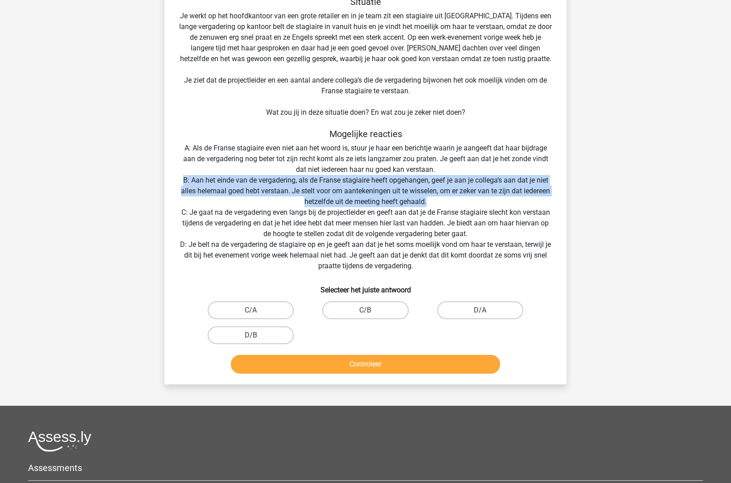
drag, startPoint x: 428, startPoint y: 198, endPoint x: 160, endPoint y: 184, distance: 268.4
click at [160, 184] on div "Vraag 3 van de 3 Categorie: situational judgement test set 1 Situatie Je werkt …" at bounding box center [365, 174] width 417 height 420
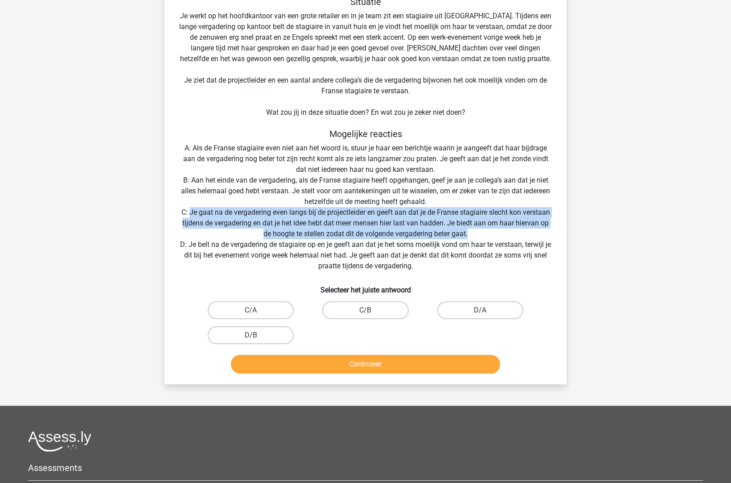
drag, startPoint x: 187, startPoint y: 208, endPoint x: 492, endPoint y: 235, distance: 306.2
click at [492, 235] on div "Situatie Je werkt op het hoofdkantoor van een grote retailer en in je team zit …" at bounding box center [365, 186] width 395 height 380
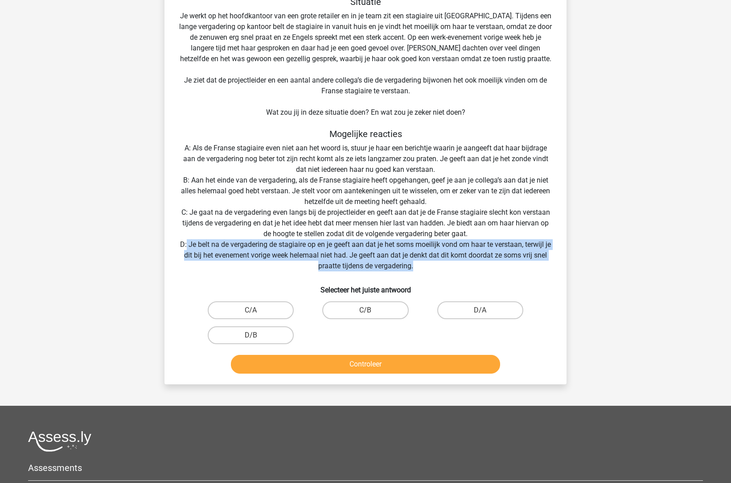
drag, startPoint x: 186, startPoint y: 240, endPoint x: 428, endPoint y: 264, distance: 243.3
click at [428, 264] on div "Situatie Je werkt op het hoofdkantoor van een grote retailer en in je team zit …" at bounding box center [365, 186] width 395 height 380
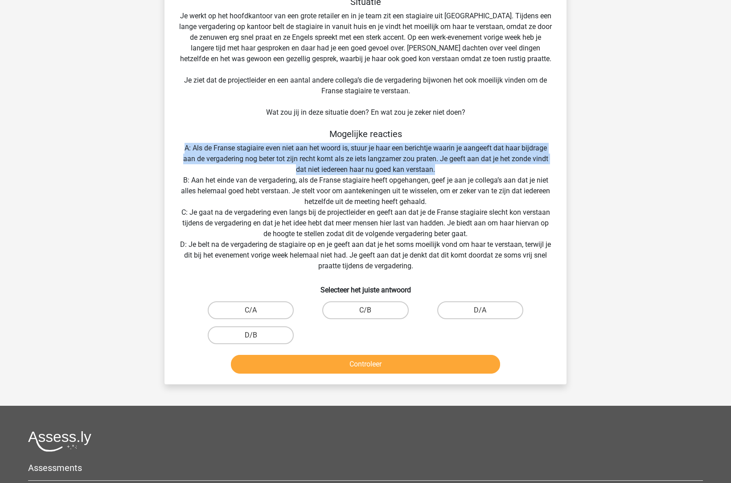
drag, startPoint x: 448, startPoint y: 173, endPoint x: 185, endPoint y: 146, distance: 264.0
click at [185, 146] on div "Situatie Je werkt op het hoofdkantoor van een grote retailer en in je team zit …" at bounding box center [365, 186] width 395 height 380
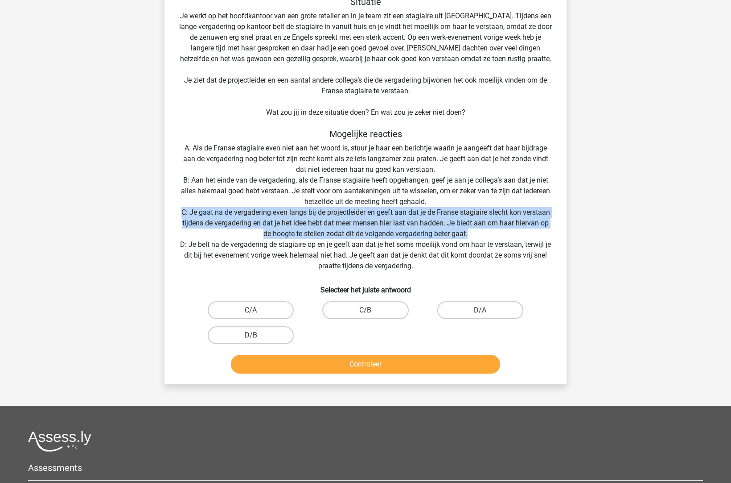
drag, startPoint x: 179, startPoint y: 211, endPoint x: 478, endPoint y: 229, distance: 299.8
click at [478, 229] on div "Situatie Je werkt op het hoofdkantoor van een grote retailer en in je team zit …" at bounding box center [365, 186] width 395 height 380
click at [279, 310] on label "C/A" at bounding box center [251, 310] width 86 height 18
click at [257, 310] on input "C/A" at bounding box center [254, 313] width 6 height 6
radio input "true"
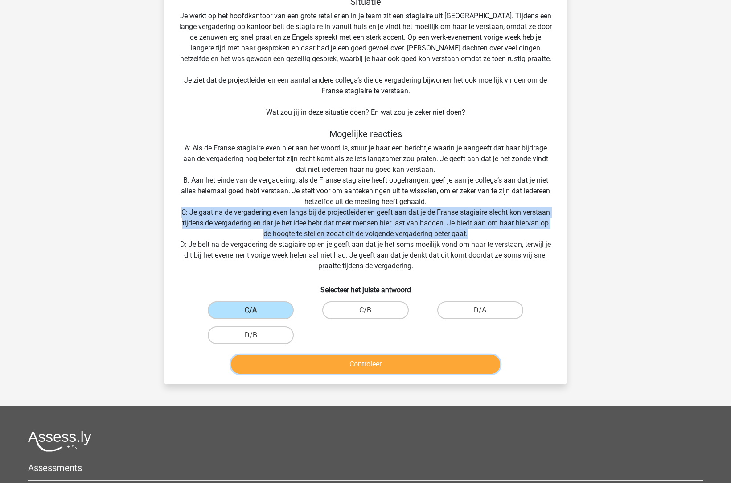
click at [356, 358] on button "Controleer" at bounding box center [366, 364] width 270 height 19
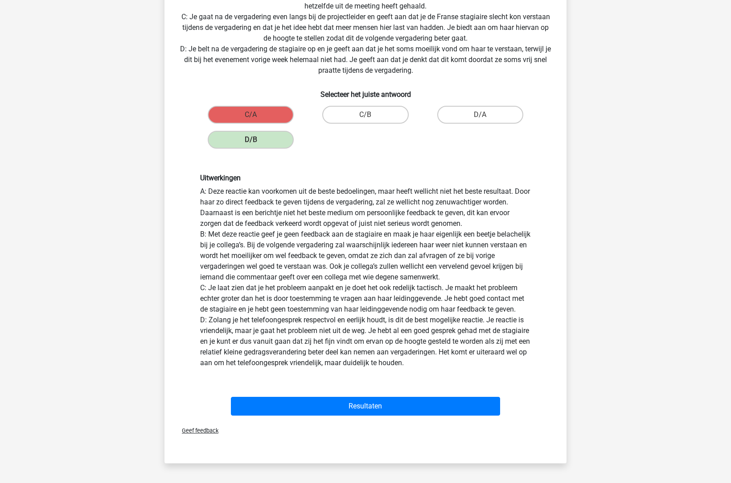
scroll to position [330, 0]
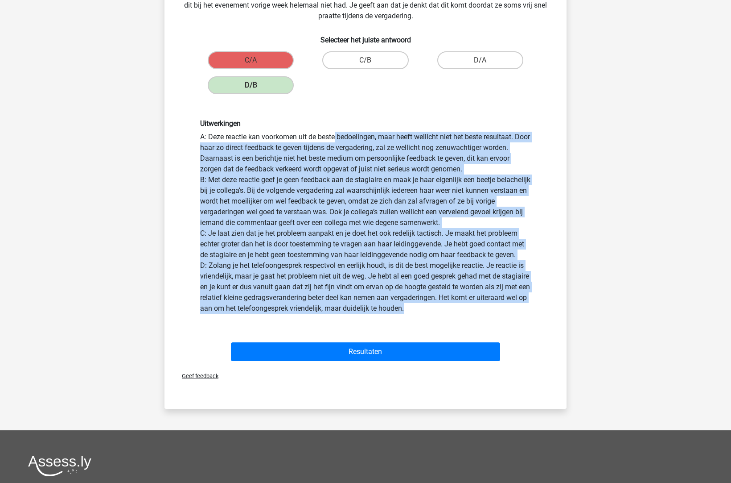
drag, startPoint x: 217, startPoint y: 135, endPoint x: 500, endPoint y: 309, distance: 332.1
click at [500, 309] on div "Uitwerkingen A: Deze reactie kan voorkomen uit de beste bedoelingen, maar heeft…" at bounding box center [366, 216] width 344 height 194
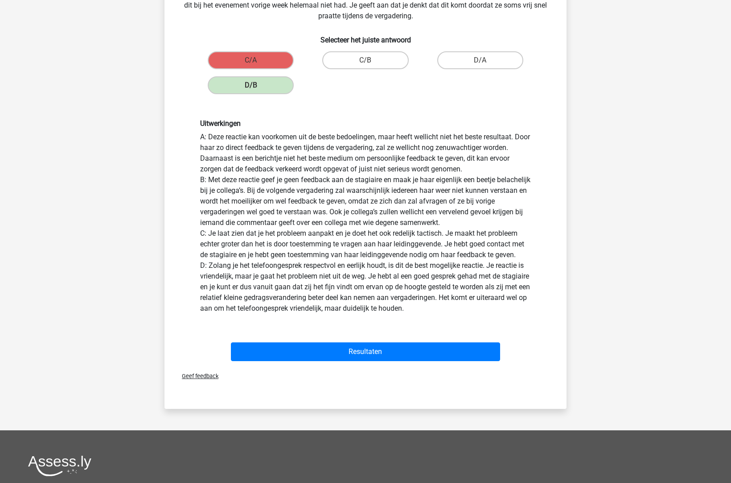
click at [423, 340] on div "Resultaten" at bounding box center [366, 349] width 374 height 29
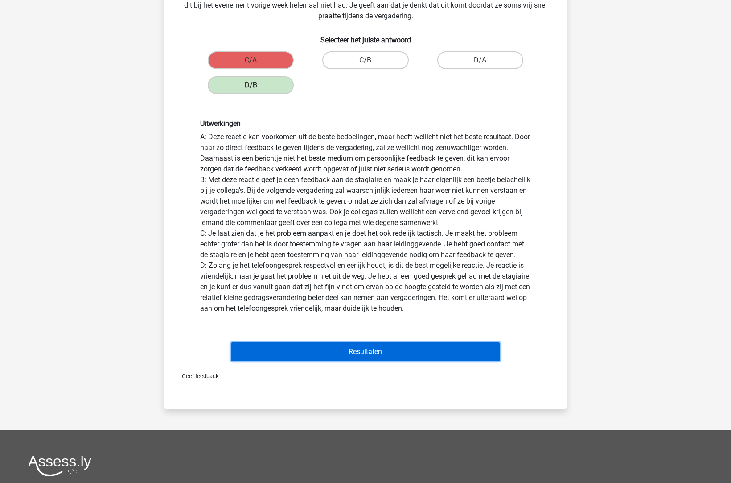
click at [434, 351] on button "Resultaten" at bounding box center [366, 351] width 270 height 19
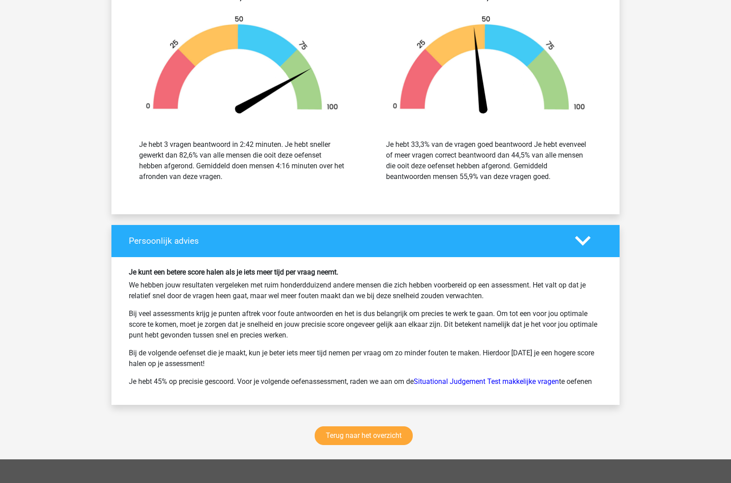
scroll to position [892, 0]
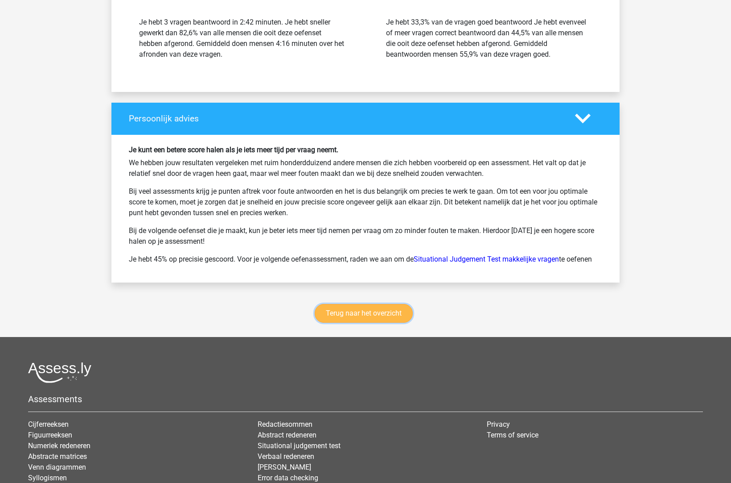
click at [401, 318] on link "Terug naar het overzicht" at bounding box center [364, 313] width 98 height 19
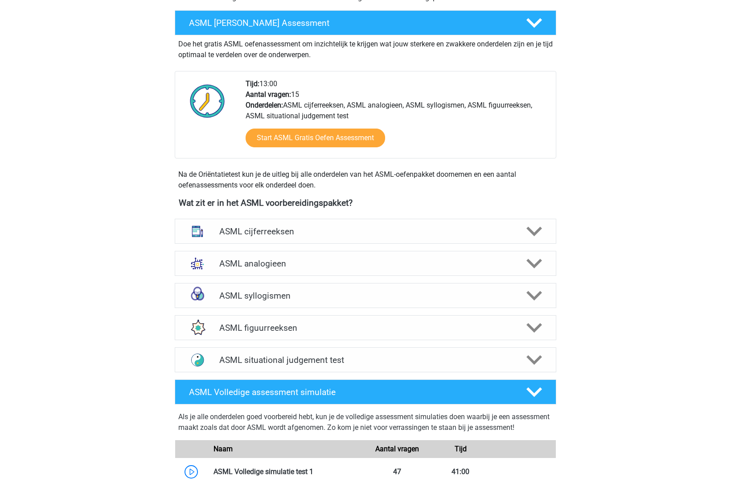
scroll to position [321, 0]
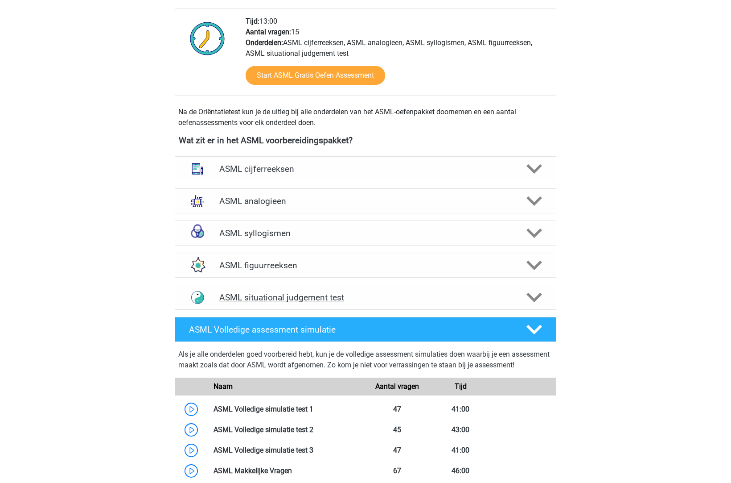
click at [335, 297] on h4 "ASML situational judgement test" at bounding box center [365, 297] width 292 height 10
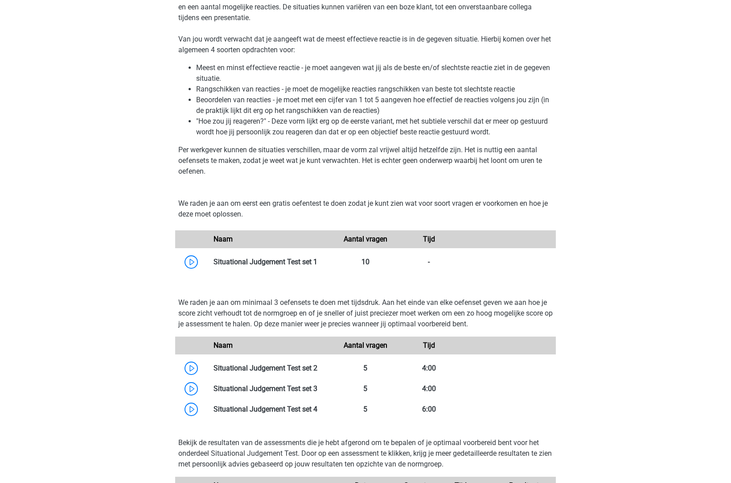
scroll to position [678, 0]
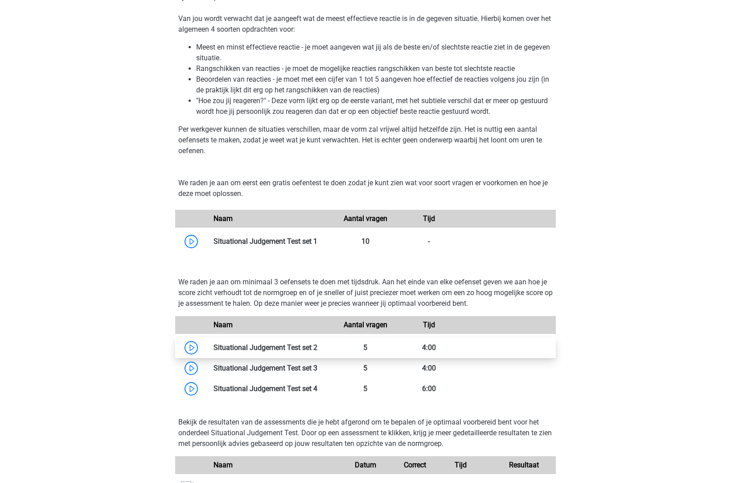
click at [318, 346] on link at bounding box center [318, 347] width 0 height 8
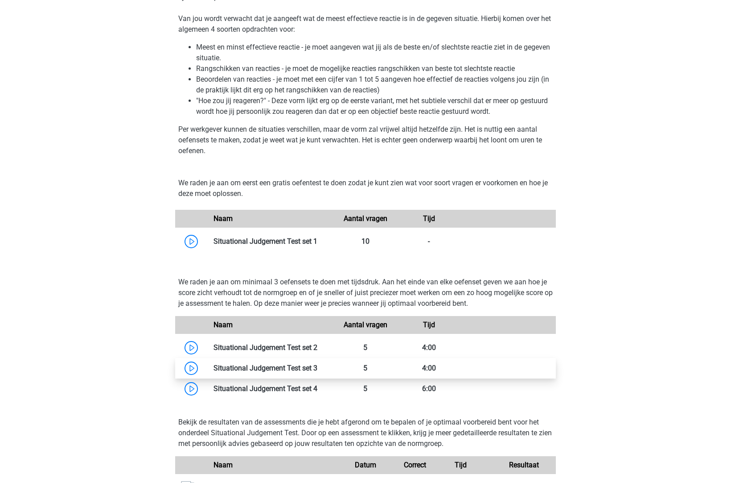
click at [318, 371] on link at bounding box center [318, 367] width 0 height 8
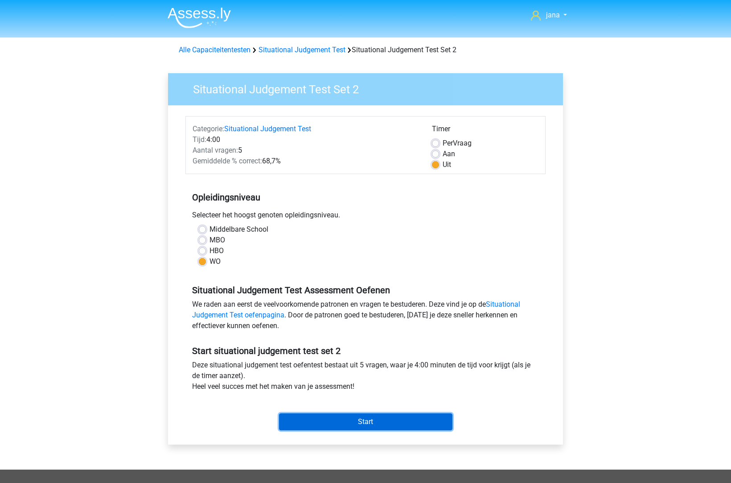
click at [375, 421] on input "Start" at bounding box center [365, 421] width 173 height 17
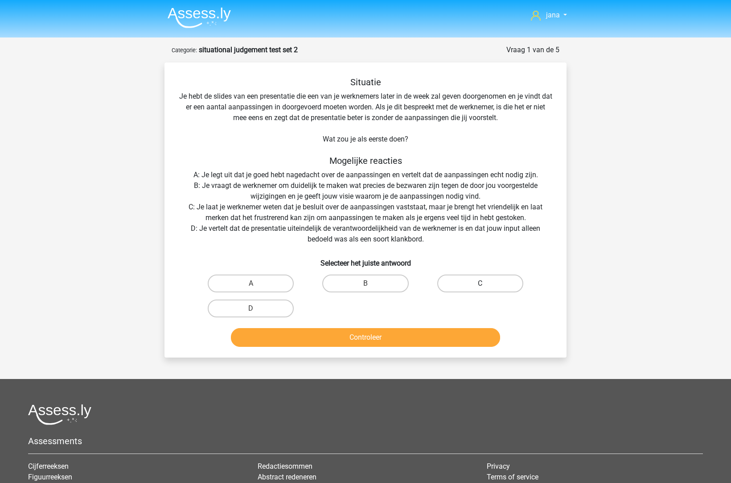
click at [490, 280] on label "C" at bounding box center [480, 283] width 86 height 18
click at [486, 283] on input "C" at bounding box center [483, 286] width 6 height 6
radio input "true"
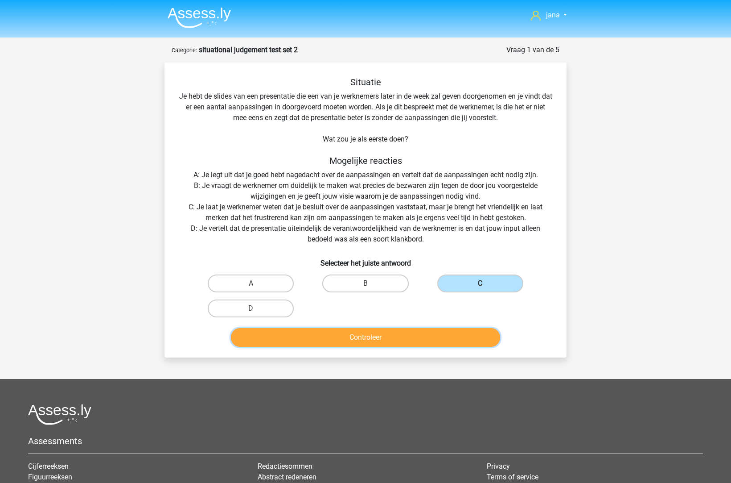
click at [466, 338] on button "Controleer" at bounding box center [366, 337] width 270 height 19
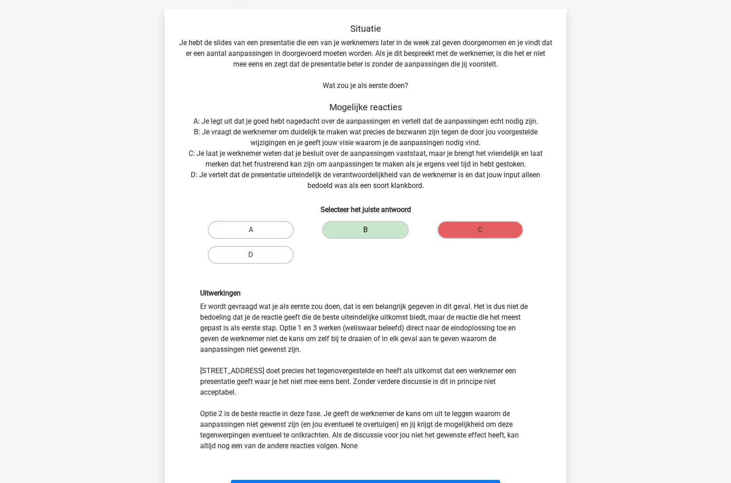
scroll to position [71, 0]
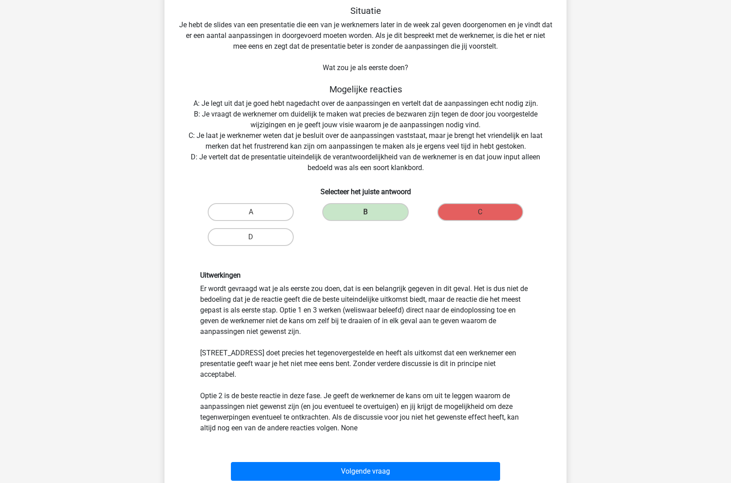
drag, startPoint x: 274, startPoint y: 284, endPoint x: 322, endPoint y: 330, distance: 66.6
click at [322, 330] on div "Uitwerkingen Er wordt gevraagd wat je als eerste zou doen, dat is een belangrij…" at bounding box center [366, 352] width 344 height 162
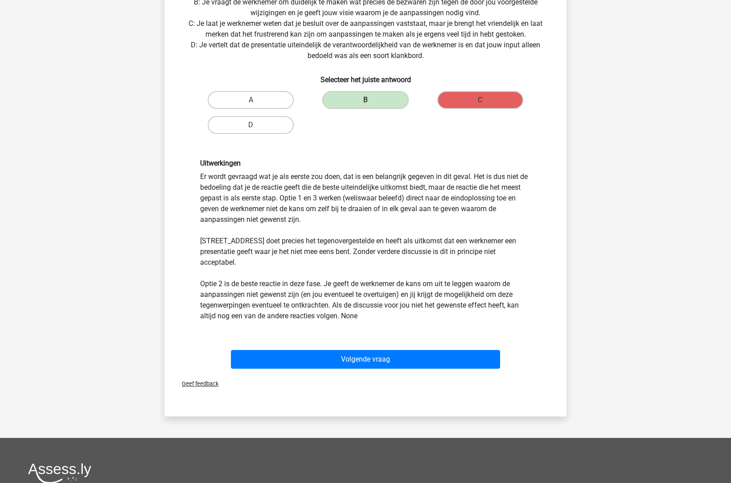
scroll to position [214, 0]
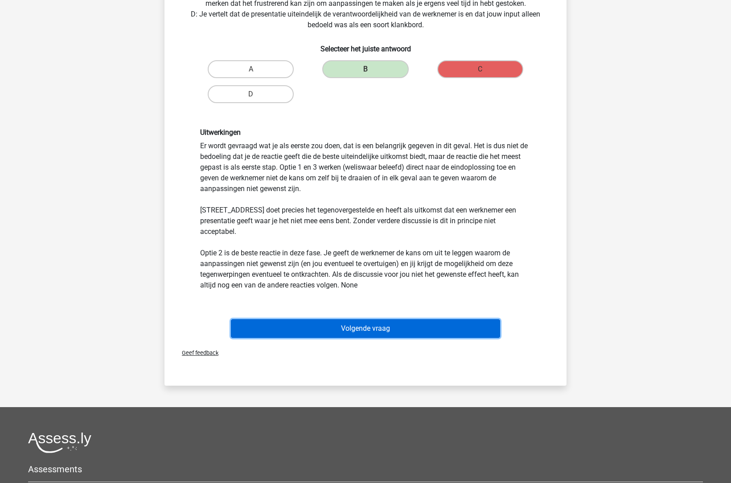
click at [355, 323] on button "Volgende vraag" at bounding box center [366, 328] width 270 height 19
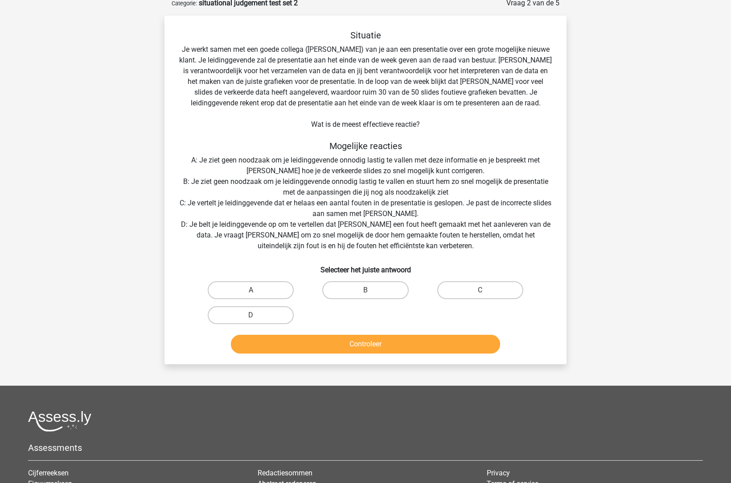
scroll to position [45, 0]
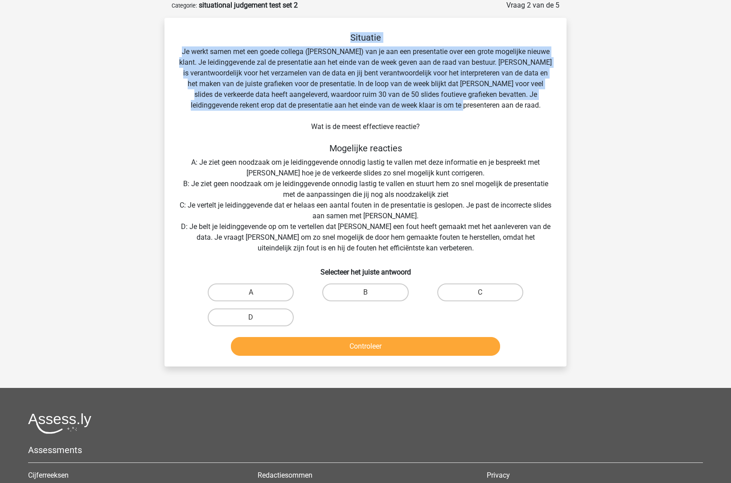
drag, startPoint x: 341, startPoint y: 36, endPoint x: 500, endPoint y: 108, distance: 174.2
click at [500, 108] on div "Situatie Je werkt samen met een goede collega (Peter) van je aan een presentati…" at bounding box center [365, 195] width 395 height 327
click at [500, 107] on div "Situatie Je werkt samen met een goede collega (Peter) van je aan een presentati…" at bounding box center [365, 195] width 395 height 327
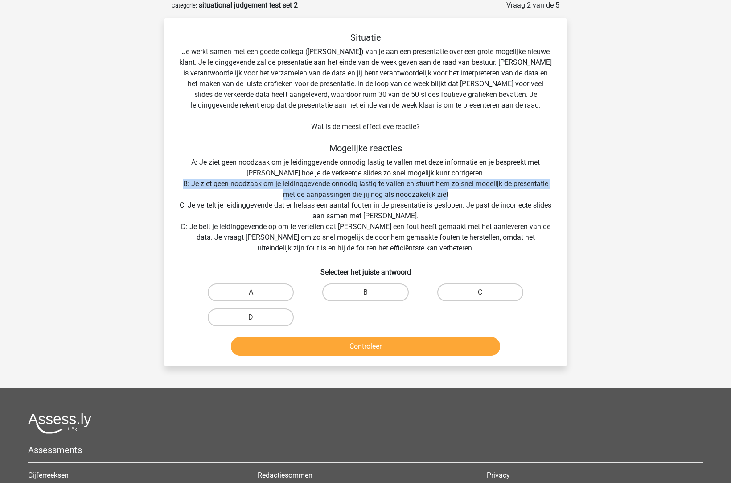
drag, startPoint x: 235, startPoint y: 177, endPoint x: 473, endPoint y: 195, distance: 238.4
click at [473, 195] on div "Situatie Je werkt samen met een goede collega (Peter) van je aan een presentati…" at bounding box center [365, 195] width 395 height 327
click at [267, 321] on label "D" at bounding box center [251, 317] width 86 height 18
click at [257, 321] on input "D" at bounding box center [254, 320] width 6 height 6
radio input "true"
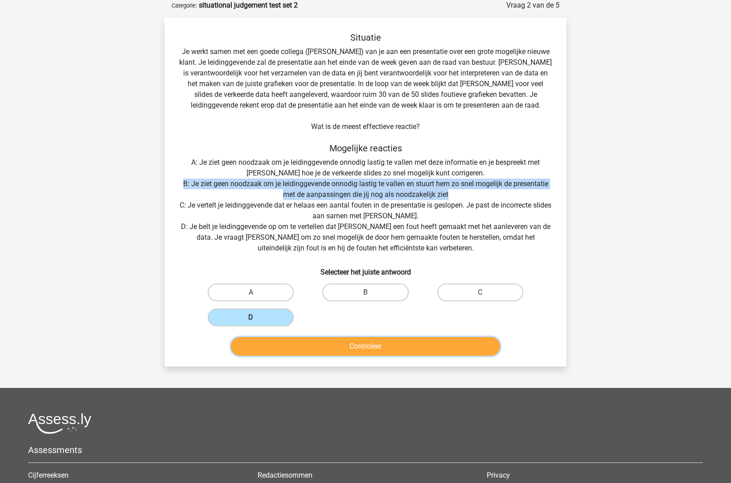
click at [348, 349] on button "Controleer" at bounding box center [366, 346] width 270 height 19
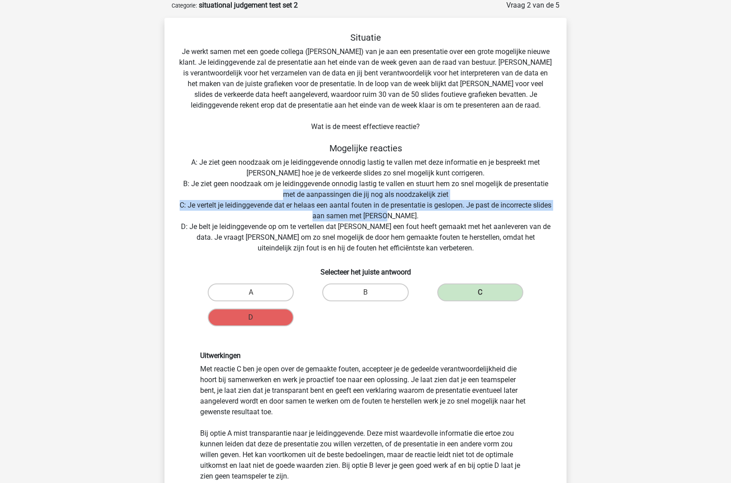
drag, startPoint x: 194, startPoint y: 197, endPoint x: 448, endPoint y: 220, distance: 255.3
click at [448, 220] on div "Situatie Je werkt samen met een goede collega (Peter) van je aan een presentati…" at bounding box center [365, 281] width 395 height 499
click at [437, 212] on div "Situatie Je werkt samen met een goede collega (Peter) van je aan een presentati…" at bounding box center [365, 281] width 395 height 499
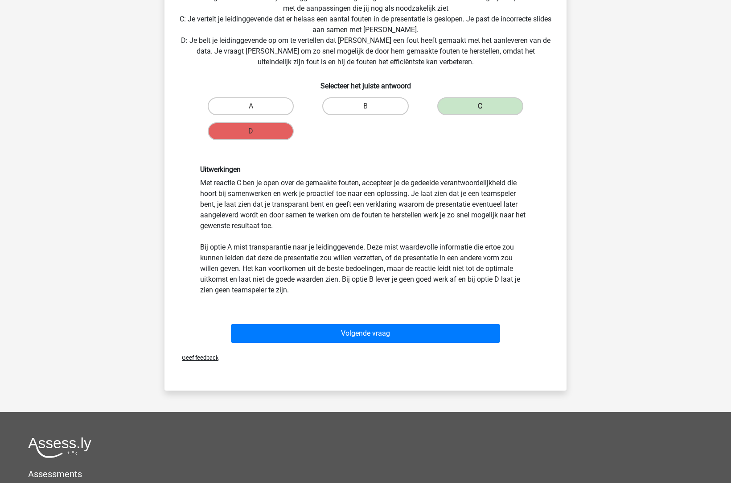
scroll to position [294, 0]
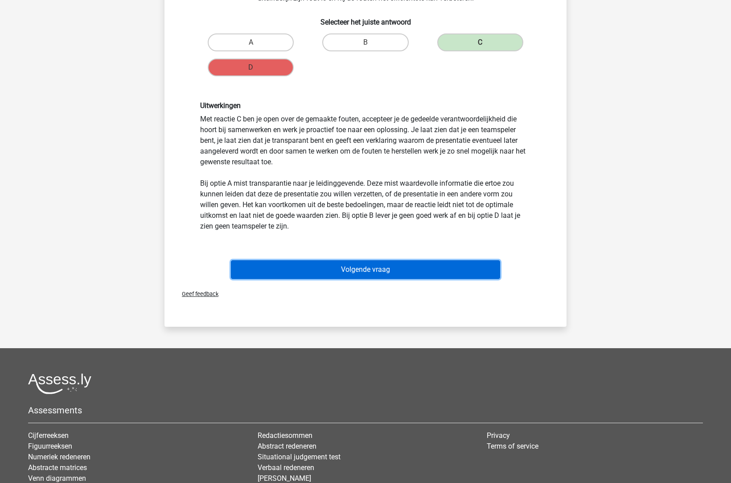
click at [355, 273] on button "Volgende vraag" at bounding box center [366, 269] width 270 height 19
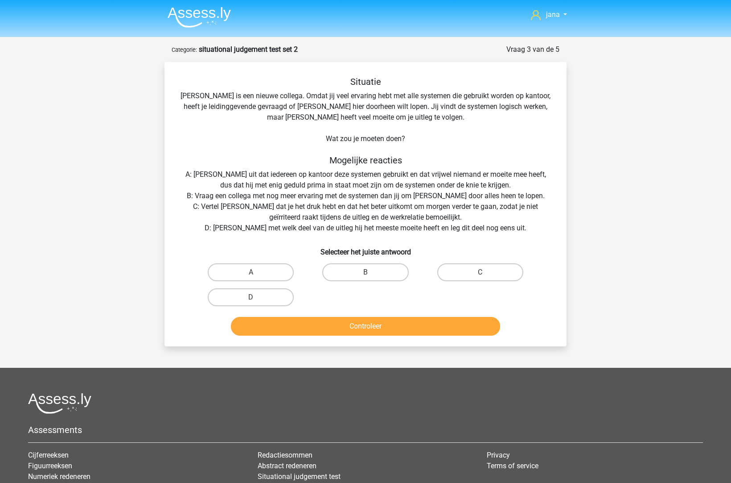
scroll to position [0, 0]
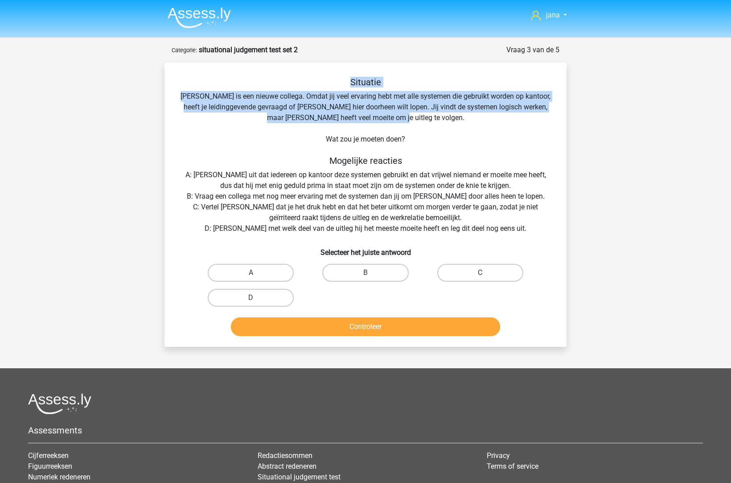
drag, startPoint x: 169, startPoint y: 76, endPoint x: 423, endPoint y: 118, distance: 256.7
click at [423, 118] on div "Situatie Franck is een nieuwe collega. Omdat jij veel ervaring hebt met alle sy…" at bounding box center [366, 204] width 402 height 284
click at [343, 104] on div "Situatie Franck is een nieuwe collega. Omdat jij veel ervaring hebt met alle sy…" at bounding box center [365, 208] width 395 height 263
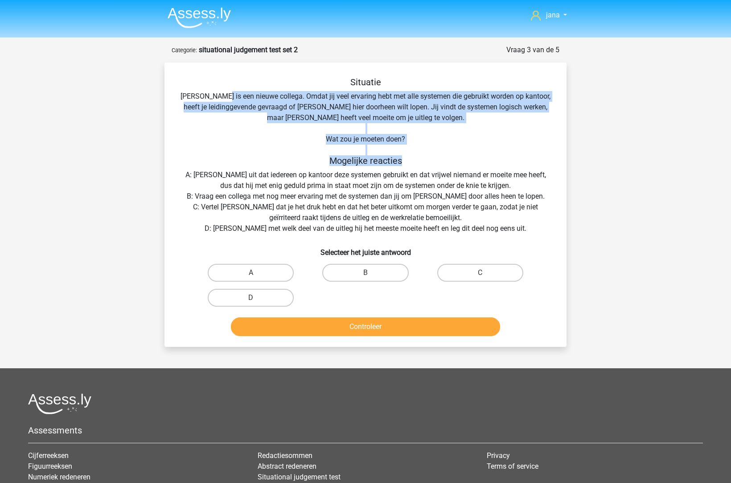
drag, startPoint x: 289, startPoint y: 100, endPoint x: 442, endPoint y: 159, distance: 164.1
click at [442, 159] on div "Situatie Franck is een nieuwe collega. Omdat jij veel ervaring hebt met alle sy…" at bounding box center [365, 208] width 395 height 263
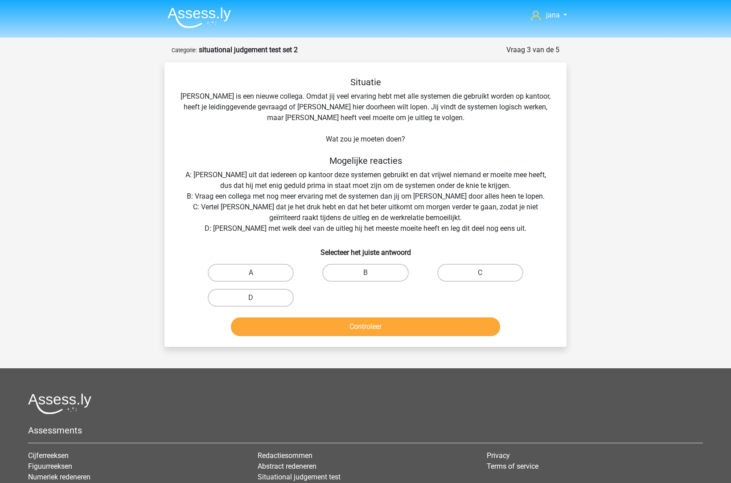
click at [214, 199] on div "Situatie Franck is een nieuwe collega. Omdat jij veel ervaring hebt met alle sy…" at bounding box center [365, 208] width 395 height 263
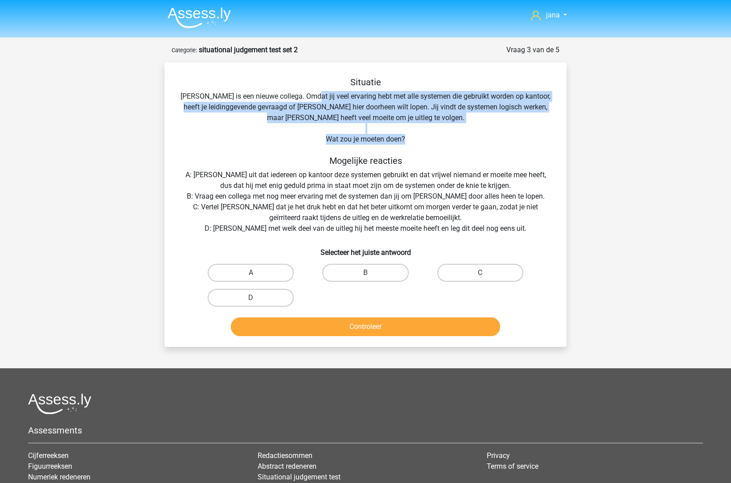
drag, startPoint x: 309, startPoint y: 96, endPoint x: 435, endPoint y: 140, distance: 134.0
click at [435, 141] on div "Situatie Franck is een nieuwe collega. Omdat jij veel ervaring hebt met alle sy…" at bounding box center [365, 208] width 395 height 263
click at [435, 140] on div "Situatie Franck is een nieuwe collega. Omdat jij veel ervaring hebt met alle sy…" at bounding box center [365, 208] width 395 height 263
drag, startPoint x: 432, startPoint y: 144, endPoint x: 353, endPoint y: 89, distance: 96.3
click at [352, 86] on div "Situatie Franck is een nieuwe collega. Omdat jij veel ervaring hebt met alle sy…" at bounding box center [365, 208] width 395 height 263
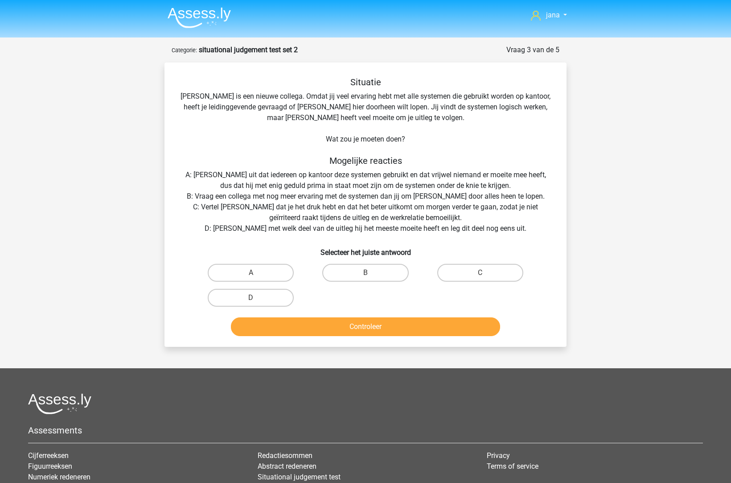
click at [355, 169] on div "Situatie Franck is een nieuwe collega. Omdat jij veel ervaring hebt met alle sy…" at bounding box center [365, 208] width 395 height 263
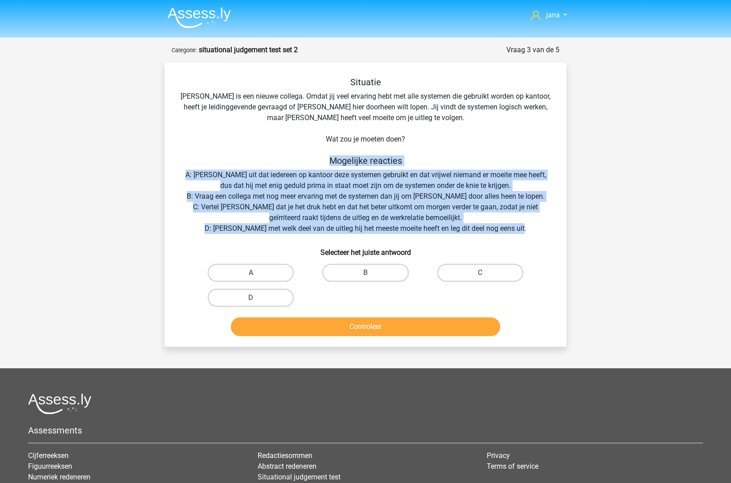
drag, startPoint x: 326, startPoint y: 157, endPoint x: 528, endPoint y: 227, distance: 213.1
click at [528, 227] on div "Situatie Franck is een nieuwe collega. Omdat jij veel ervaring hebt met alle sy…" at bounding box center [365, 208] width 395 height 263
click at [300, 196] on div "Situatie Franck is een nieuwe collega. Omdat jij veel ervaring hebt met alle sy…" at bounding box center [365, 208] width 395 height 263
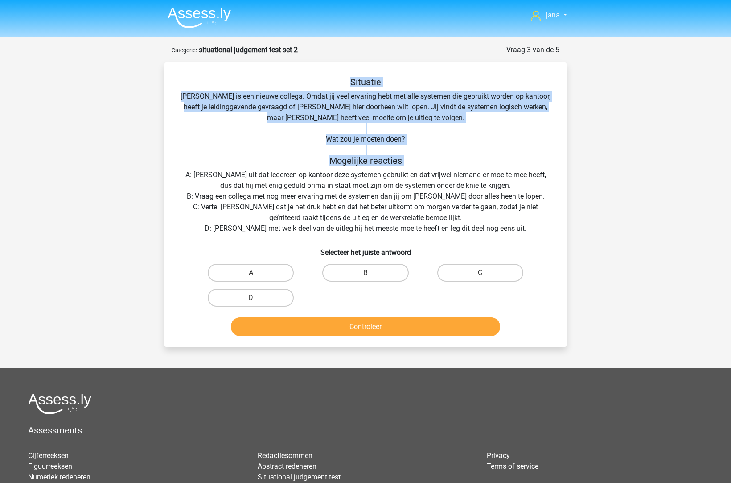
drag, startPoint x: 182, startPoint y: 169, endPoint x: 332, endPoint y: 78, distance: 175.7
click at [333, 78] on div "Situatie Franck is een nieuwe collega. Omdat jij veel ervaring hebt met alle sy…" at bounding box center [365, 208] width 395 height 263
click at [302, 82] on h5 "Situatie" at bounding box center [366, 82] width 374 height 11
drag, startPoint x: 346, startPoint y: 81, endPoint x: 422, endPoint y: 145, distance: 98.7
click at [449, 165] on div "Situatie Franck is een nieuwe collega. Omdat jij veel ervaring hebt met alle sy…" at bounding box center [365, 208] width 395 height 263
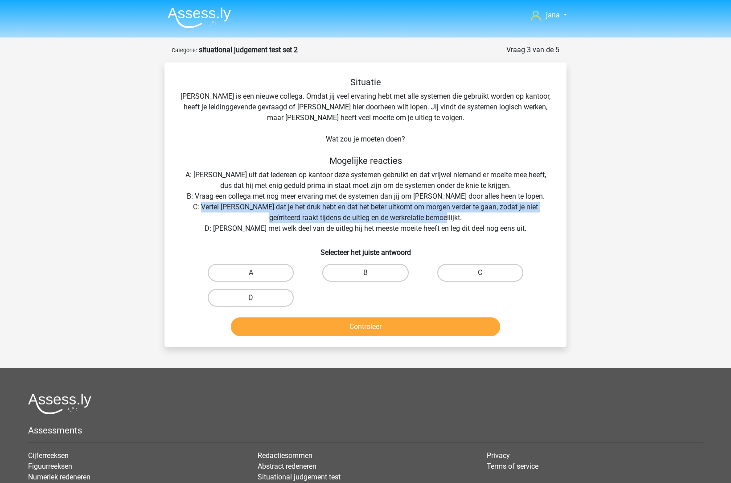
drag, startPoint x: 190, startPoint y: 205, endPoint x: 457, endPoint y: 221, distance: 267.2
click at [457, 221] on div "Situatie Franck is een nieuwe collega. Omdat jij veel ervaring hebt met alle sy…" at bounding box center [365, 208] width 395 height 263
click at [259, 299] on label "D" at bounding box center [251, 298] width 86 height 18
click at [257, 299] on input "D" at bounding box center [254, 300] width 6 height 6
radio input "true"
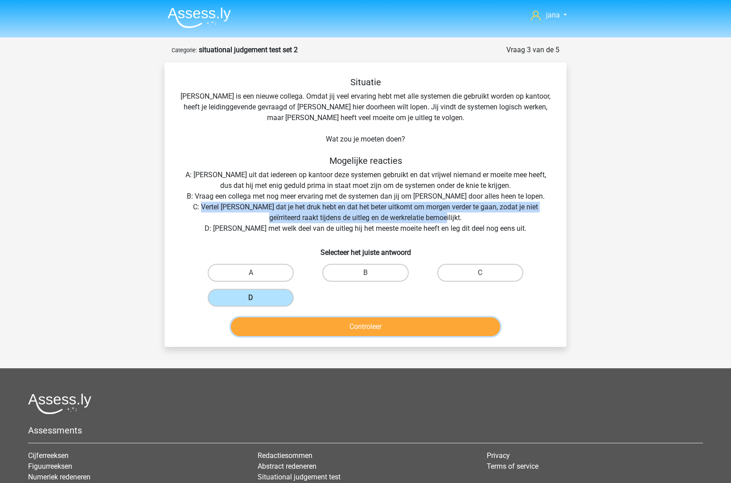
click at [328, 327] on button "Controleer" at bounding box center [366, 326] width 270 height 19
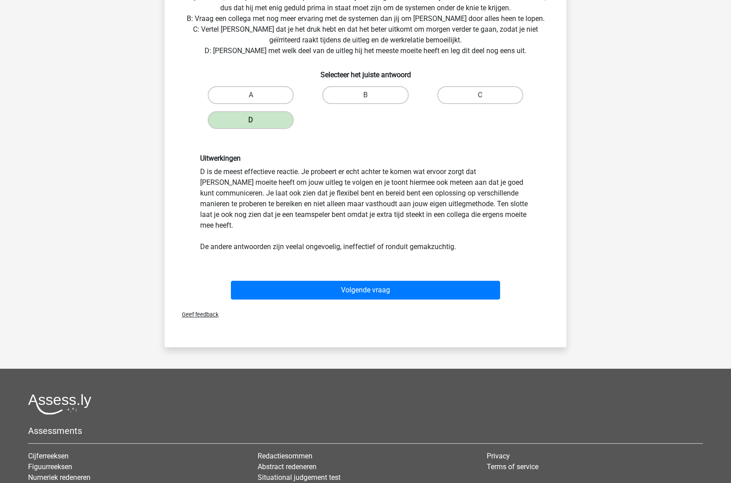
scroll to position [178, 0]
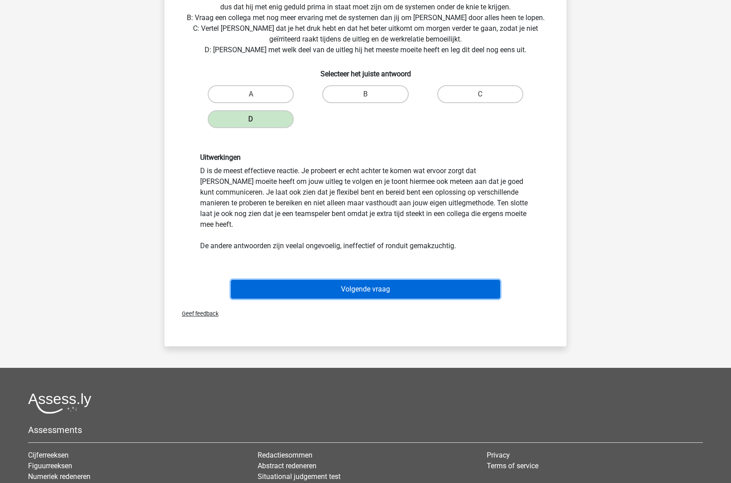
click at [369, 280] on button "Volgende vraag" at bounding box center [366, 289] width 270 height 19
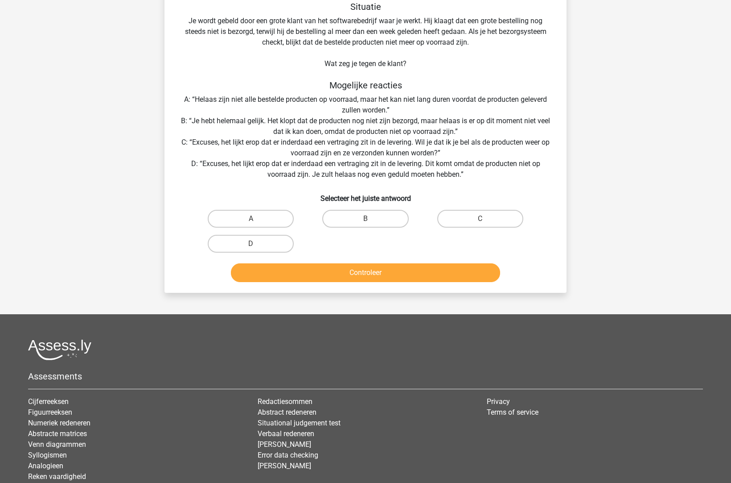
scroll to position [45, 0]
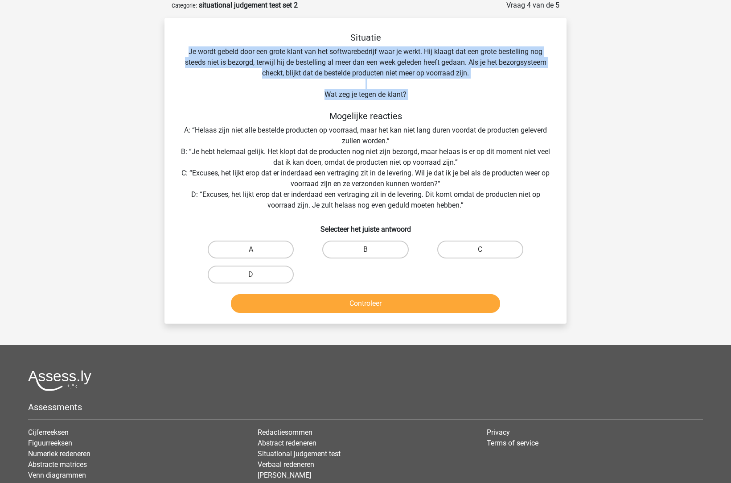
drag, startPoint x: 184, startPoint y: 48, endPoint x: 398, endPoint y: 103, distance: 221.5
click at [398, 103] on div "Situatie Je wordt gebeld door een grote klant van het softwarebedrijf waar je w…" at bounding box center [365, 174] width 395 height 284
click at [384, 103] on div "Situatie Je wordt gebeld door een grote klant van het softwarebedrijf waar je w…" at bounding box center [365, 174] width 395 height 284
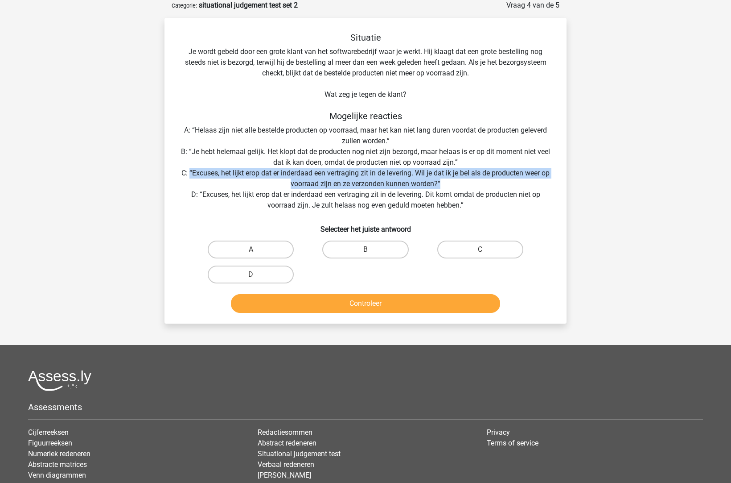
drag, startPoint x: 202, startPoint y: 168, endPoint x: 433, endPoint y: 191, distance: 231.7
click at [458, 187] on div "Situatie Je wordt gebeld door een grote klant van het softwarebedrijf waar je w…" at bounding box center [365, 174] width 395 height 284
click at [471, 246] on label "C" at bounding box center [480, 249] width 86 height 18
click at [480, 249] on input "C" at bounding box center [483, 252] width 6 height 6
radio input "true"
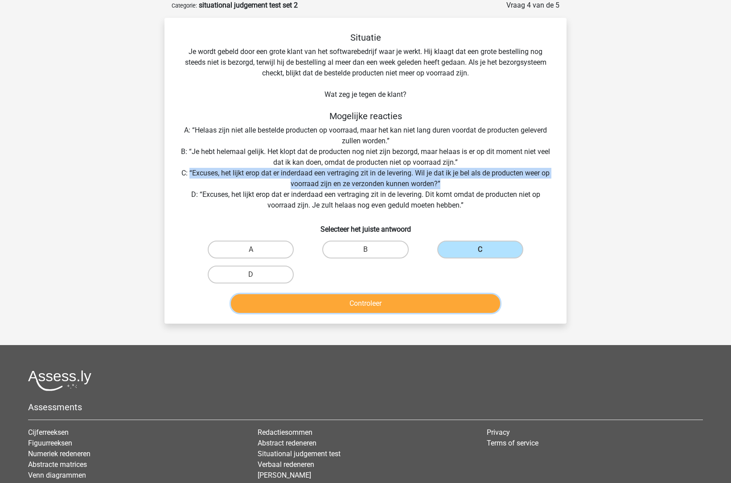
click at [441, 308] on button "Controleer" at bounding box center [366, 303] width 270 height 19
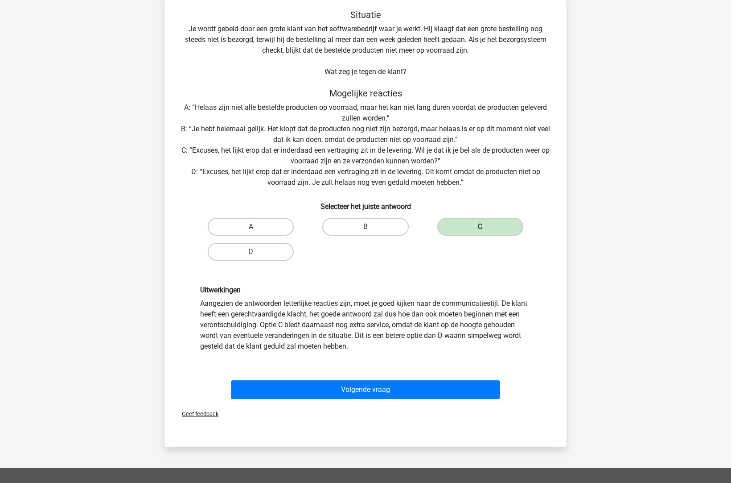
scroll to position [80, 0]
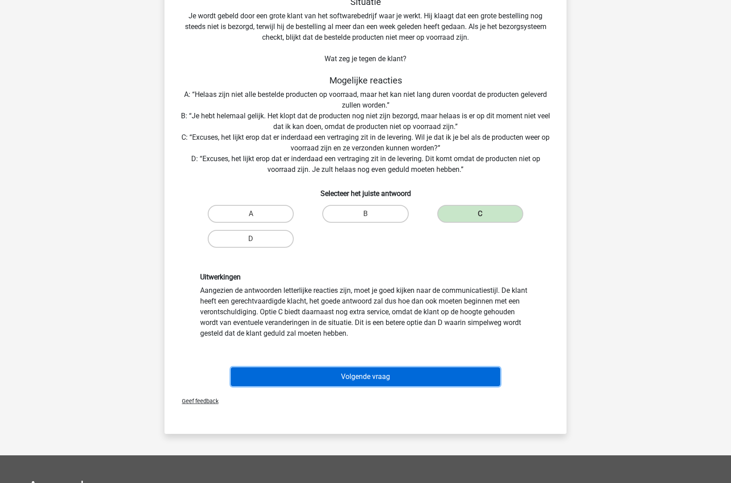
click at [416, 376] on button "Volgende vraag" at bounding box center [366, 376] width 270 height 19
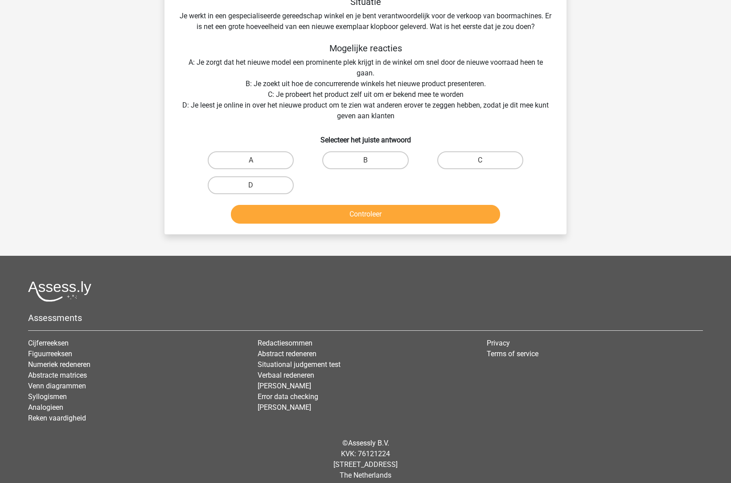
scroll to position [45, 0]
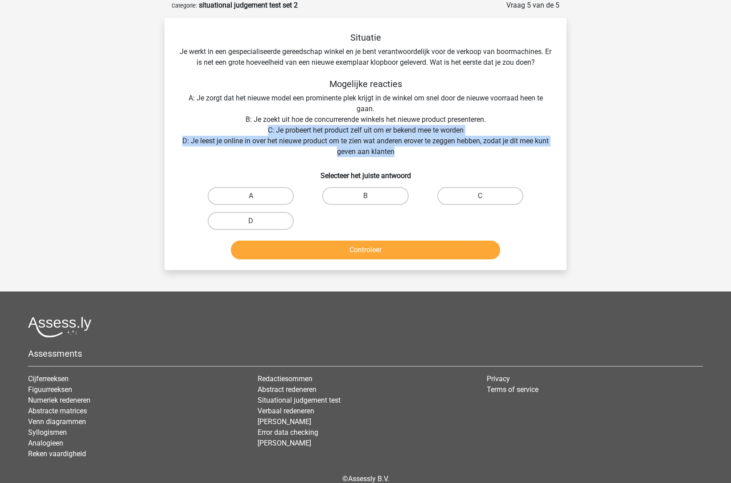
drag, startPoint x: 419, startPoint y: 146, endPoint x: 265, endPoint y: 133, distance: 154.4
click at [265, 133] on div "Situatie Je werkt in een gespecialiseerde gereedschap winkel en je bent verantw…" at bounding box center [365, 147] width 395 height 231
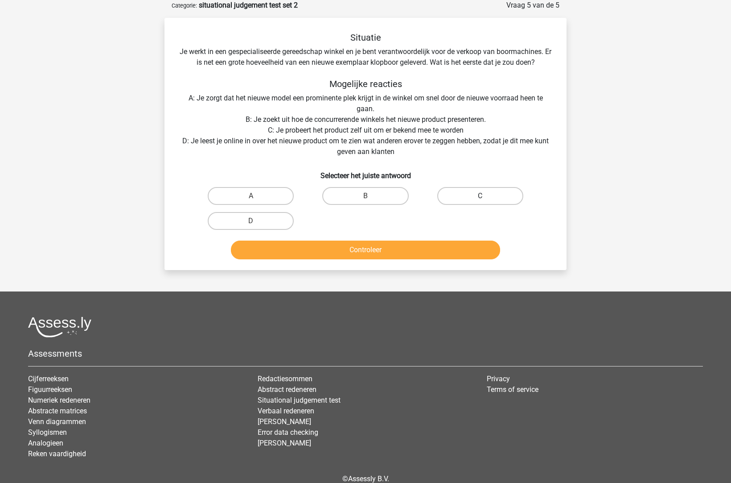
click at [494, 199] on label "C" at bounding box center [480, 196] width 86 height 18
click at [486, 199] on input "C" at bounding box center [483, 199] width 6 height 6
radio input "true"
click at [472, 259] on div "Controleer" at bounding box center [366, 251] width 344 height 22
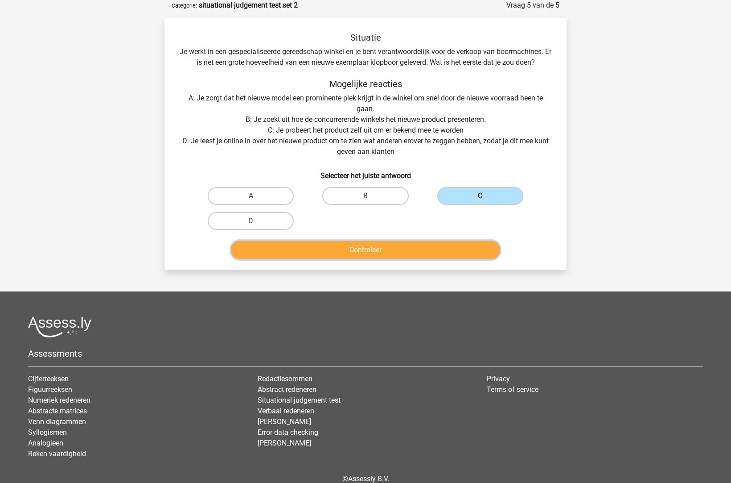
click at [474, 248] on button "Controleer" at bounding box center [366, 249] width 270 height 19
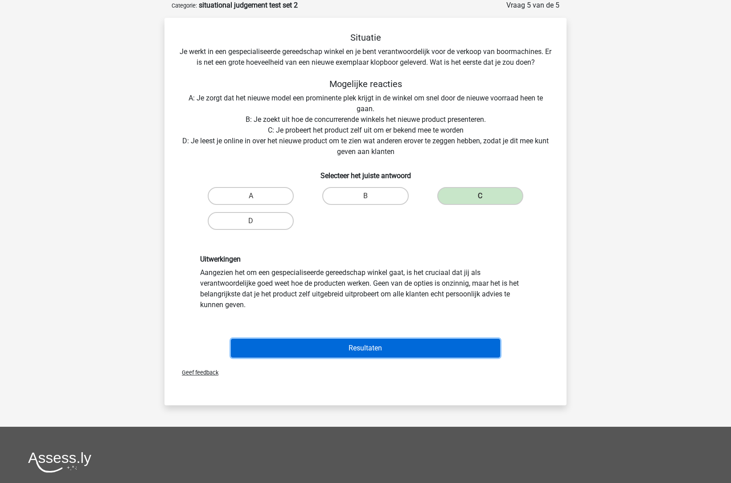
click at [449, 345] on button "Resultaten" at bounding box center [366, 347] width 270 height 19
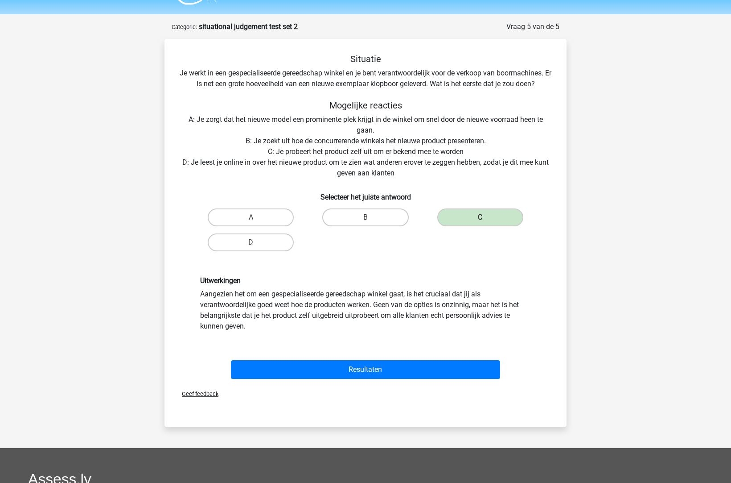
scroll to position [0, 0]
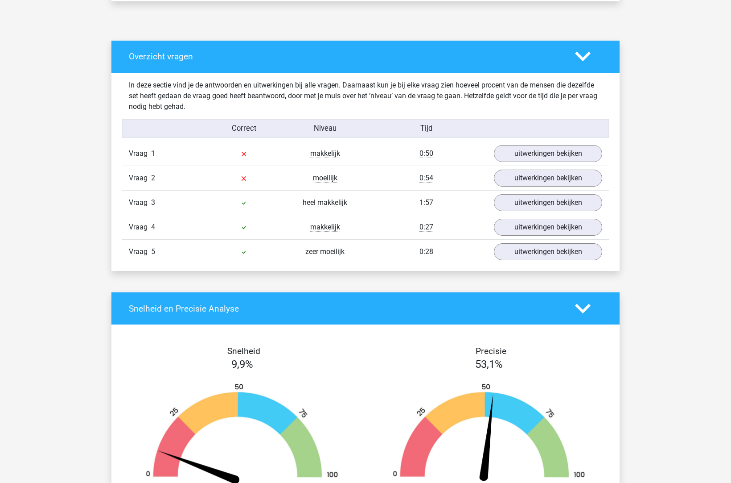
scroll to position [464, 0]
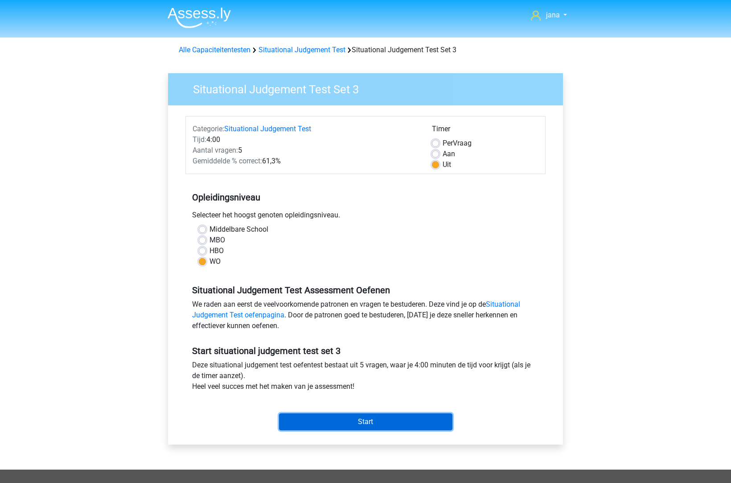
click at [368, 419] on input "Start" at bounding box center [365, 421] width 173 height 17
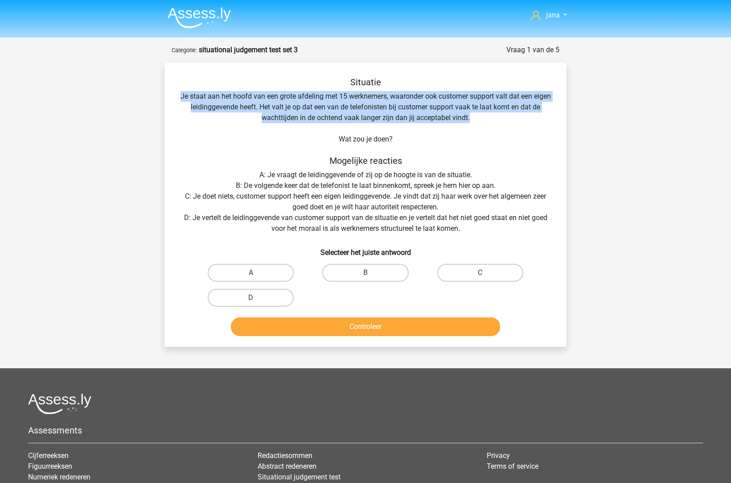
drag, startPoint x: 190, startPoint y: 96, endPoint x: 491, endPoint y: 120, distance: 302.4
click at [491, 120] on div "Situatie Je staat aan het hoofd van een grote afdeling met 15 werknemers, waaro…" at bounding box center [365, 208] width 395 height 263
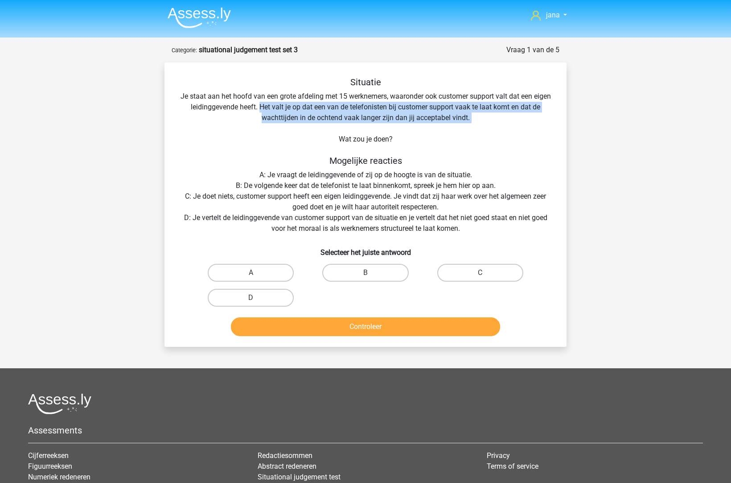
drag, startPoint x: 491, startPoint y: 120, endPoint x: 274, endPoint y: 110, distance: 217.9
click at [274, 110] on div "Situatie Je staat aan het hoofd van een grote afdeling met 15 werknemers, waaro…" at bounding box center [365, 208] width 395 height 263
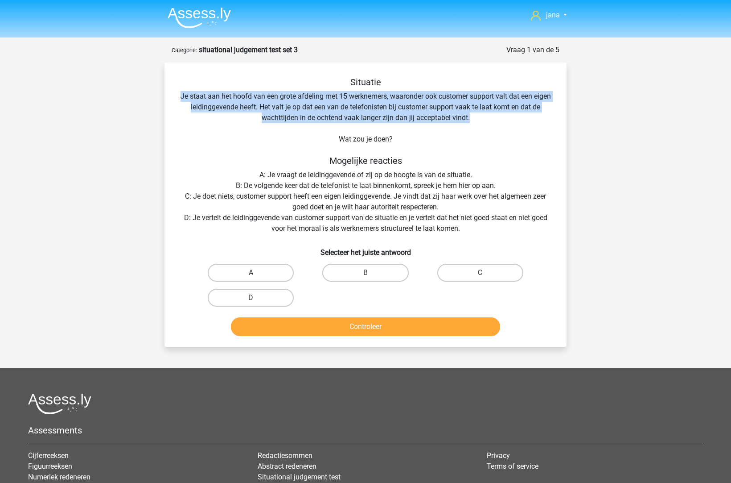
drag, startPoint x: 503, startPoint y: 119, endPoint x: 185, endPoint y: 94, distance: 319.4
click at [185, 94] on div "Situatie Je staat aan het hoofd van een grote afdeling met 15 werknemers, waaro…" at bounding box center [365, 208] width 395 height 263
click at [263, 278] on label "A" at bounding box center [251, 273] width 86 height 18
click at [257, 278] on input "A" at bounding box center [254, 275] width 6 height 6
radio input "true"
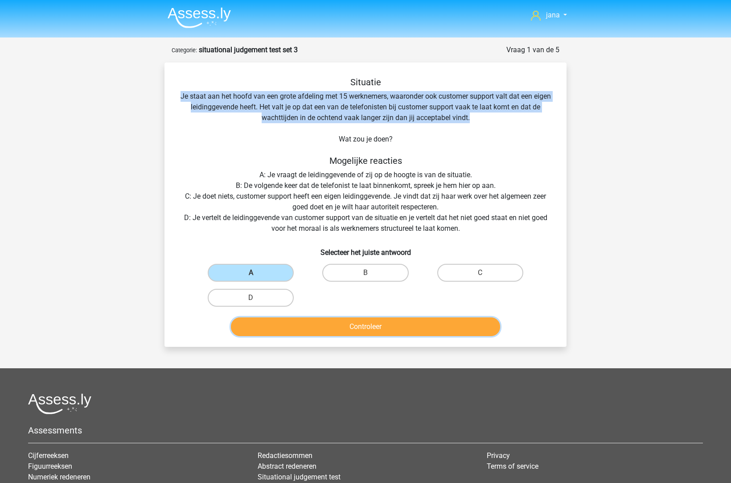
click at [359, 334] on button "Controleer" at bounding box center [366, 326] width 270 height 19
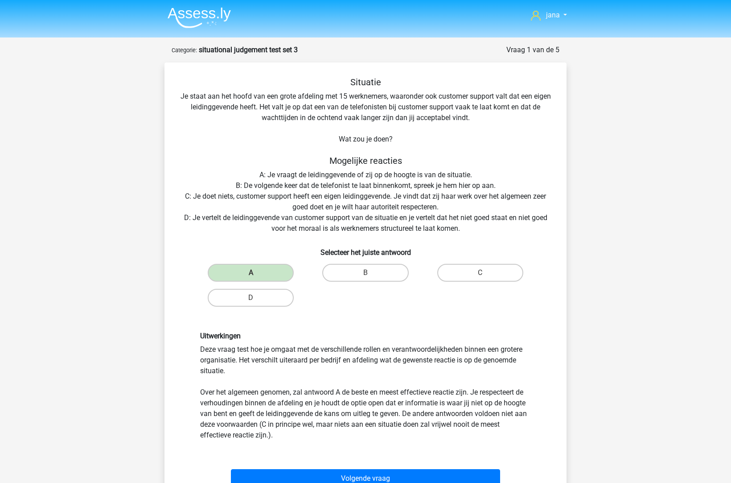
scroll to position [143, 0]
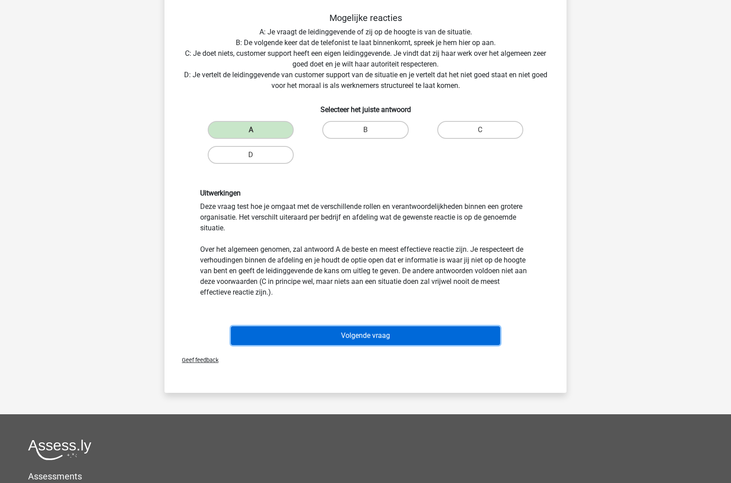
click at [380, 336] on button "Volgende vraag" at bounding box center [366, 335] width 270 height 19
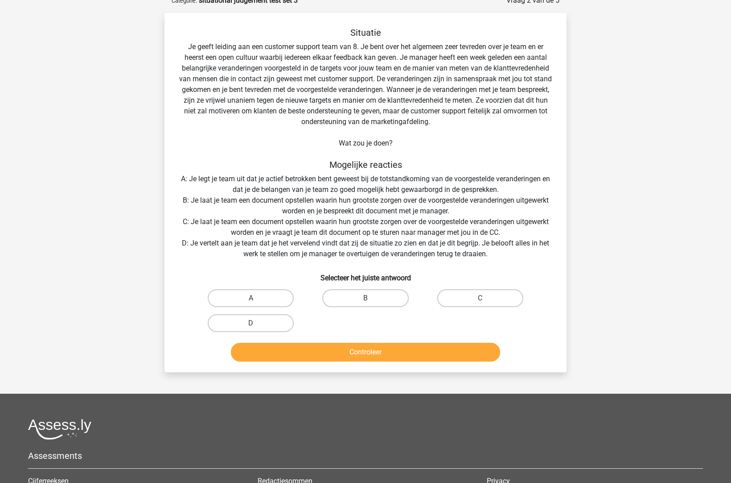
scroll to position [45, 0]
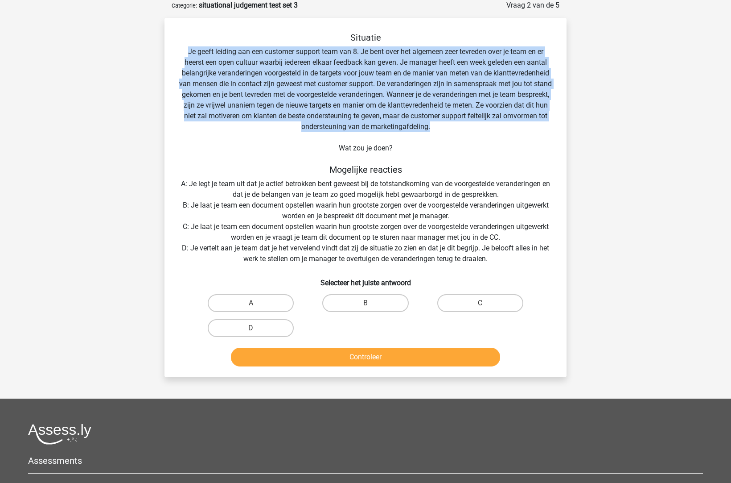
drag, startPoint x: 172, startPoint y: 48, endPoint x: 483, endPoint y: 125, distance: 321.0
click at [483, 125] on div "Situatie Je geeft leiding aan een customer support team van 8. Je bent over het…" at bounding box center [365, 201] width 395 height 338
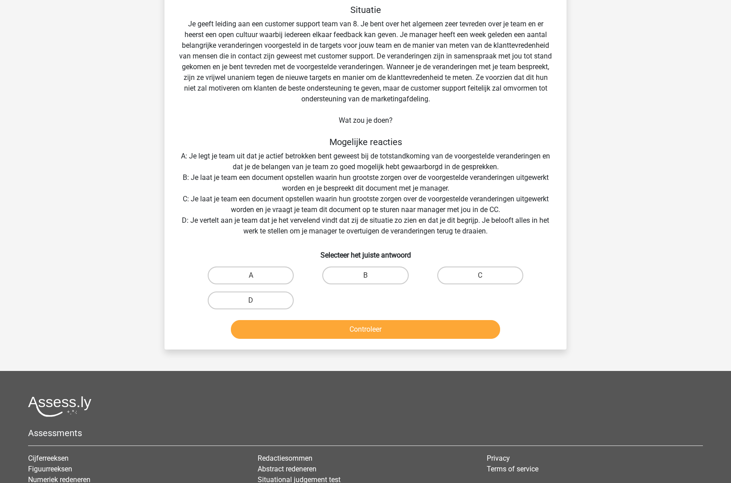
scroll to position [116, 0]
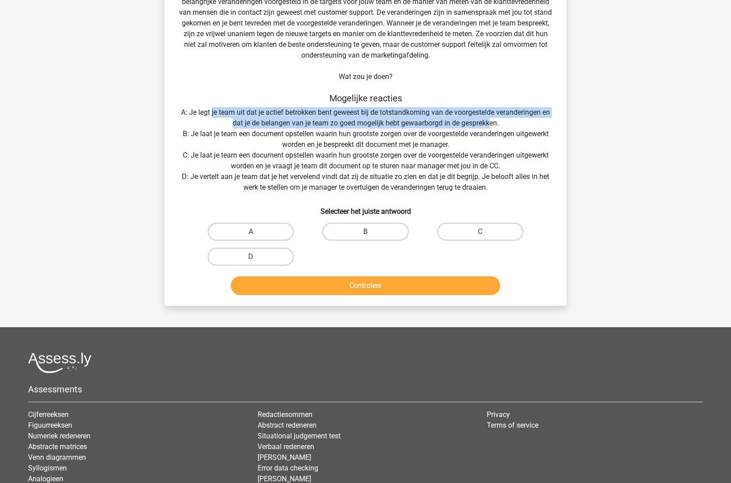
drag, startPoint x: 210, startPoint y: 109, endPoint x: 491, endPoint y: 128, distance: 281.6
click at [491, 128] on div "Situatie Je geeft leiding aan een customer support team van 8. Je bent over het…" at bounding box center [365, 130] width 395 height 338
drag, startPoint x: 510, startPoint y: 125, endPoint x: 177, endPoint y: 111, distance: 333.9
click at [177, 111] on div "Situatie Je geeft leiding aan een customer support team van 8. Je bent over het…" at bounding box center [365, 130] width 395 height 338
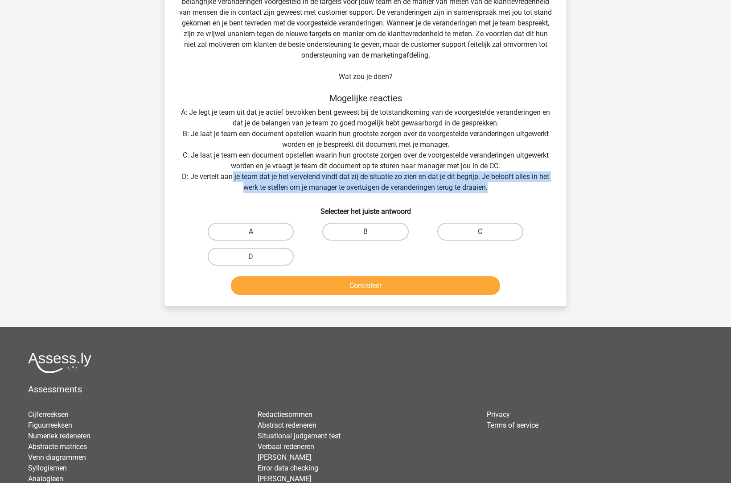
drag, startPoint x: 505, startPoint y: 190, endPoint x: 232, endPoint y: 181, distance: 273.1
click at [232, 181] on div "Situatie Je geeft leiding aan een customer support team van 8. Je bent over het…" at bounding box center [365, 130] width 395 height 338
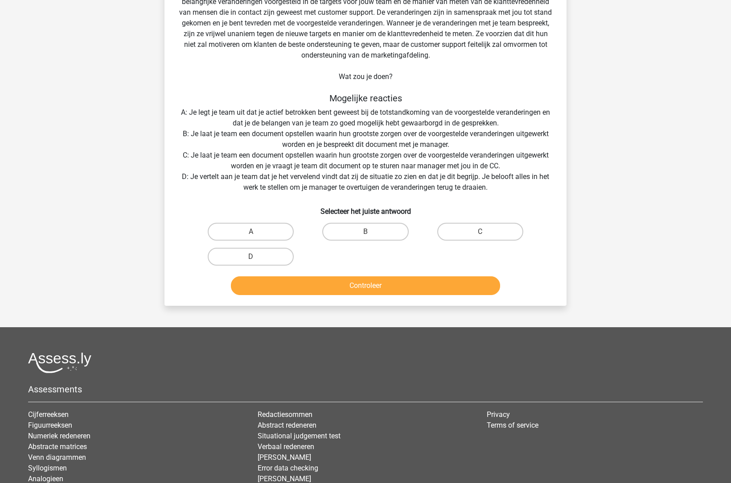
click at [253, 156] on div "Situatie Je geeft leiding aan een customer support team van 8. Je bent over het…" at bounding box center [365, 130] width 395 height 338
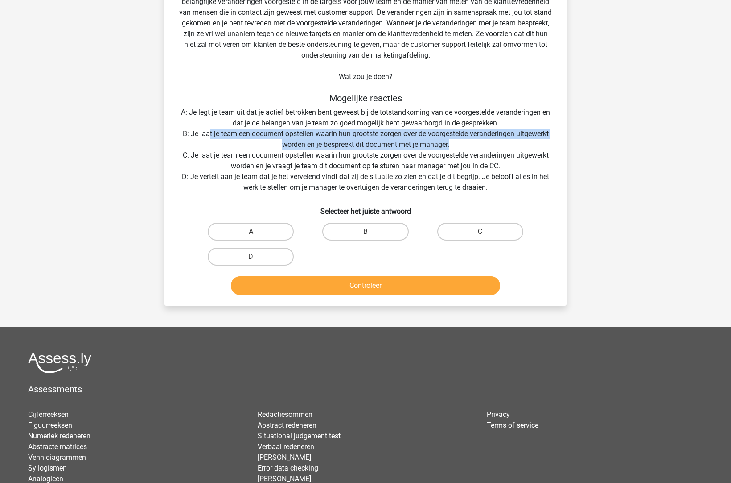
drag, startPoint x: 463, startPoint y: 143, endPoint x: 208, endPoint y: 131, distance: 255.8
click at [208, 131] on div "Situatie Je geeft leiding aan een customer support team van 8. Je bent over het…" at bounding box center [365, 130] width 395 height 338
click at [373, 227] on label "B" at bounding box center [365, 232] width 86 height 18
click at [371, 231] on input "B" at bounding box center [369, 234] width 6 height 6
radio input "true"
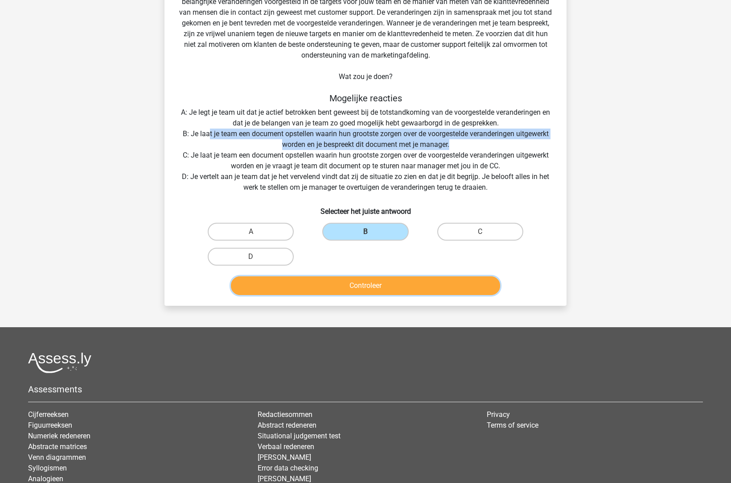
click at [415, 285] on button "Controleer" at bounding box center [366, 285] width 270 height 19
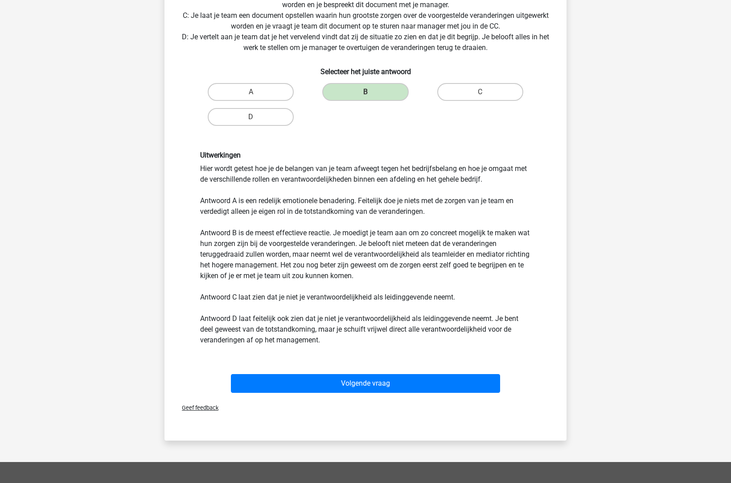
scroll to position [259, 0]
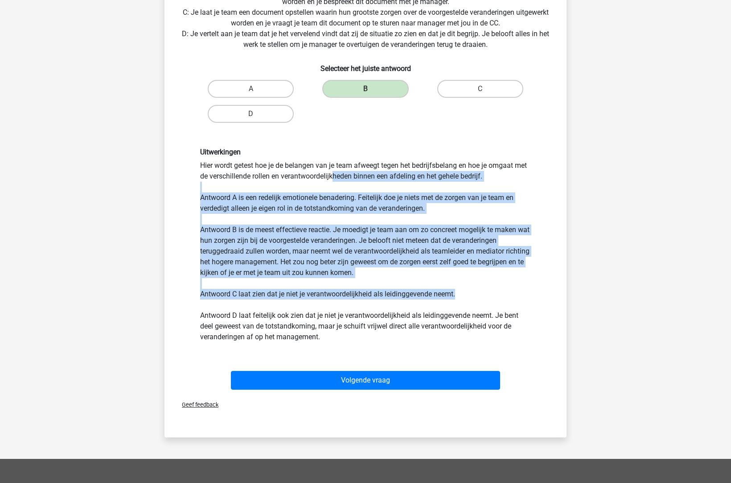
drag, startPoint x: 218, startPoint y: 178, endPoint x: 471, endPoint y: 294, distance: 278.2
click at [471, 294] on div "Uitwerkingen Hier wordt getest hoe je de belangen van je team afweegt tegen het…" at bounding box center [366, 245] width 344 height 194
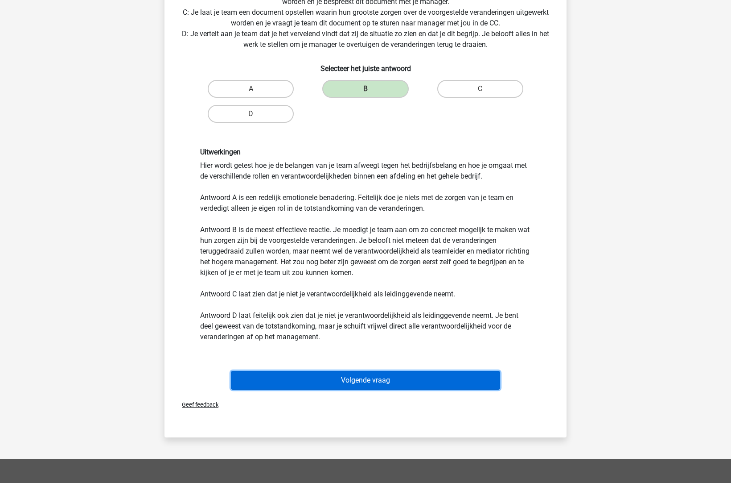
click at [398, 374] on button "Volgende vraag" at bounding box center [366, 380] width 270 height 19
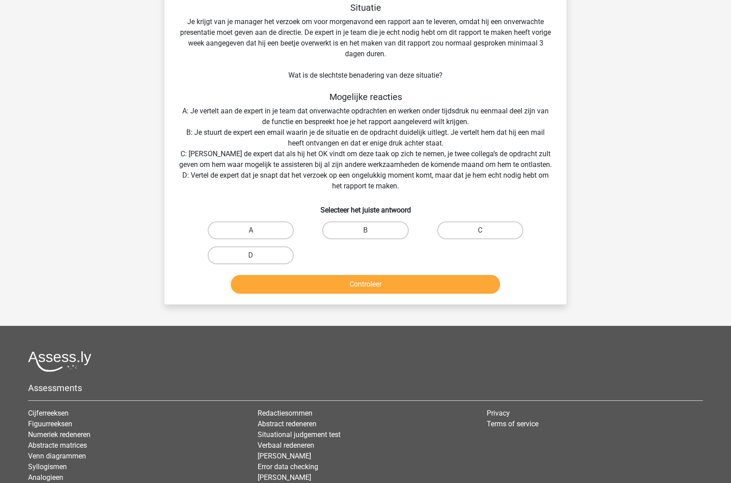
scroll to position [45, 0]
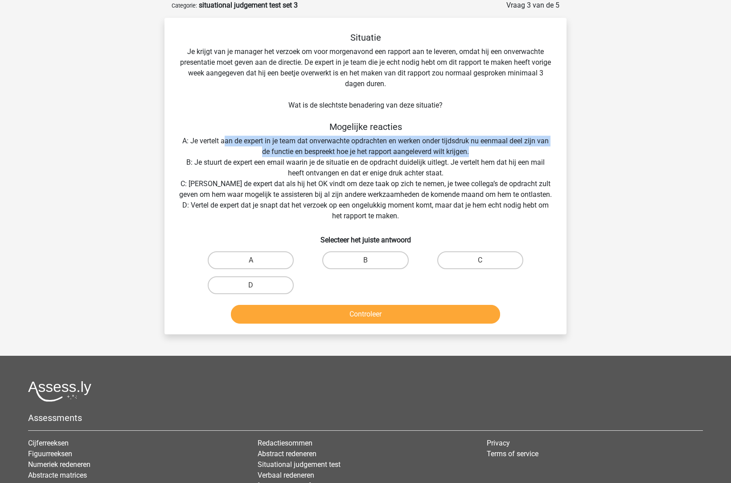
drag, startPoint x: 223, startPoint y: 136, endPoint x: 480, endPoint y: 150, distance: 257.7
click at [480, 150] on div "Situatie Je krijgt van je manager het verzoek om voor morgenavond een rapport a…" at bounding box center [365, 179] width 395 height 295
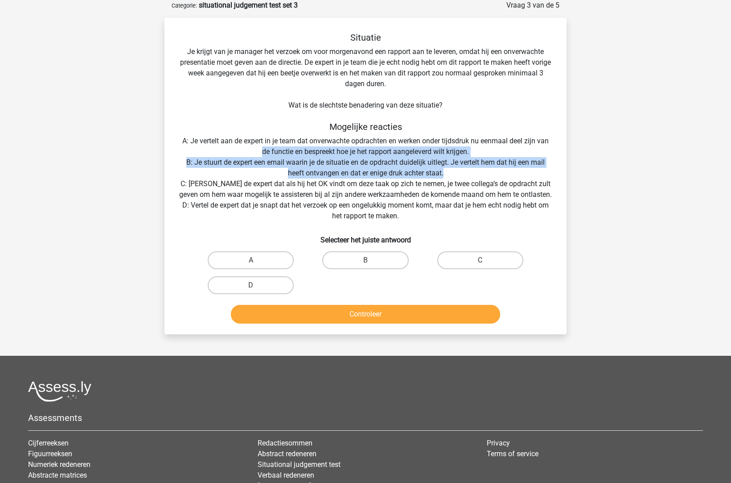
drag, startPoint x: 463, startPoint y: 173, endPoint x: 225, endPoint y: 173, distance: 238.1
click at [194, 157] on div "Situatie Je krijgt van je manager het verzoek om voor morgenavond een rapport a…" at bounding box center [365, 179] width 395 height 295
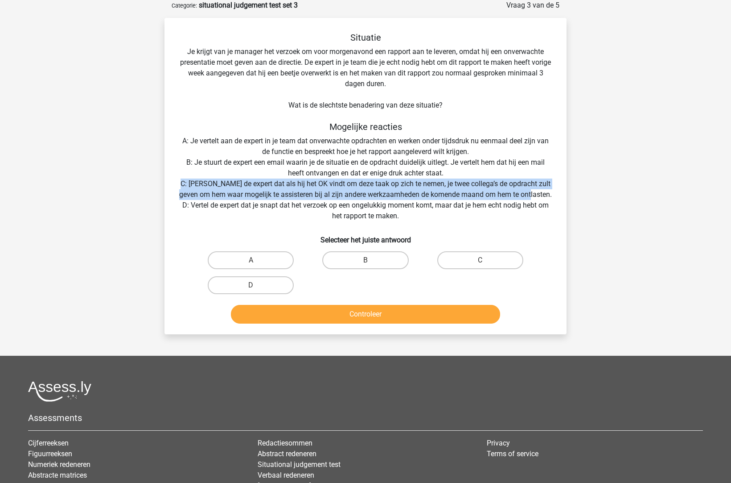
drag, startPoint x: 177, startPoint y: 180, endPoint x: 542, endPoint y: 197, distance: 365.6
click at [542, 197] on div "Situatie Je krijgt van je manager het verzoek om voor morgenavond een rapport a…" at bounding box center [365, 179] width 395 height 295
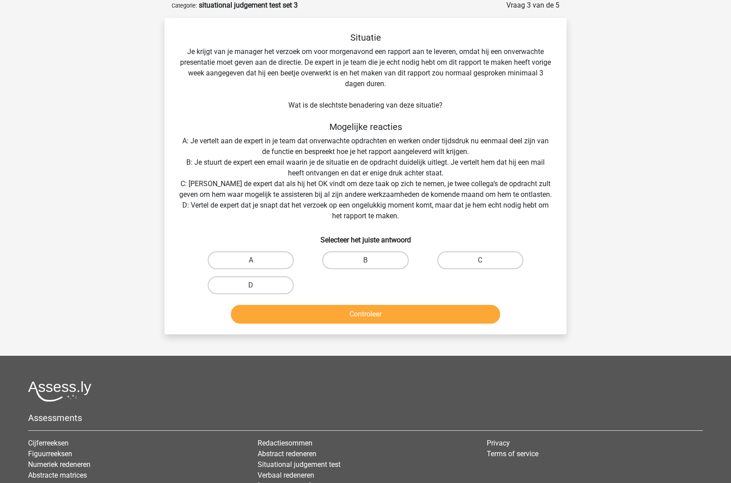
click at [498, 270] on div "C" at bounding box center [480, 259] width 115 height 25
click at [499, 265] on label "C" at bounding box center [480, 260] width 86 height 18
click at [486, 265] on input "C" at bounding box center [483, 263] width 6 height 6
radio input "true"
click at [437, 308] on button "Controleer" at bounding box center [366, 314] width 270 height 19
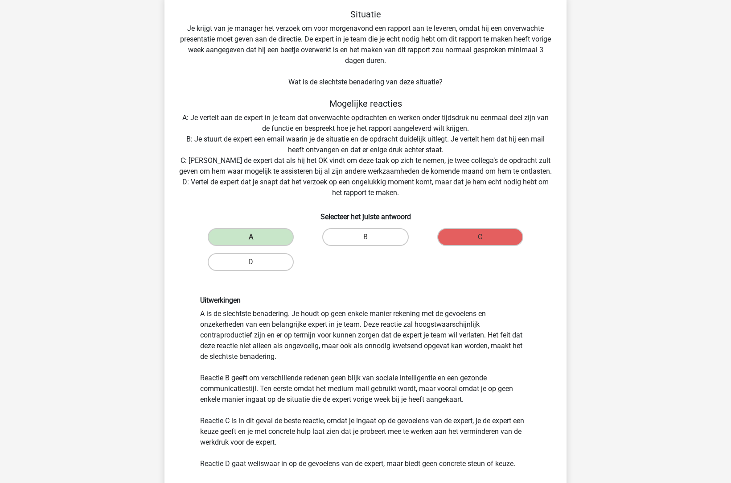
scroll to position [80, 0]
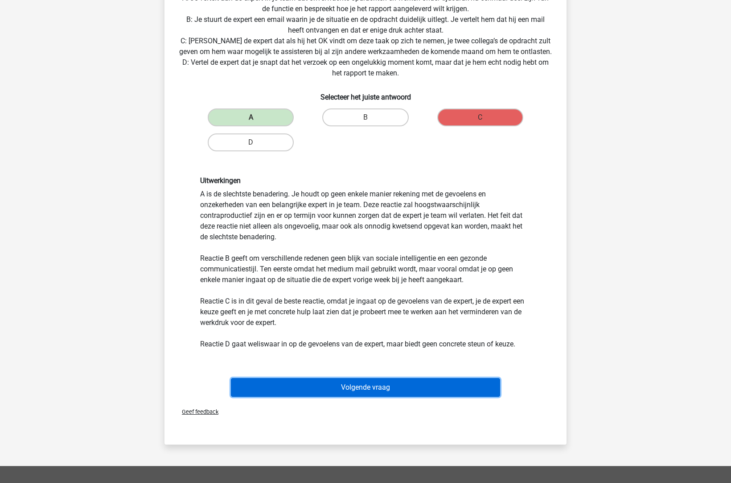
click at [357, 388] on button "Volgende vraag" at bounding box center [366, 387] width 270 height 19
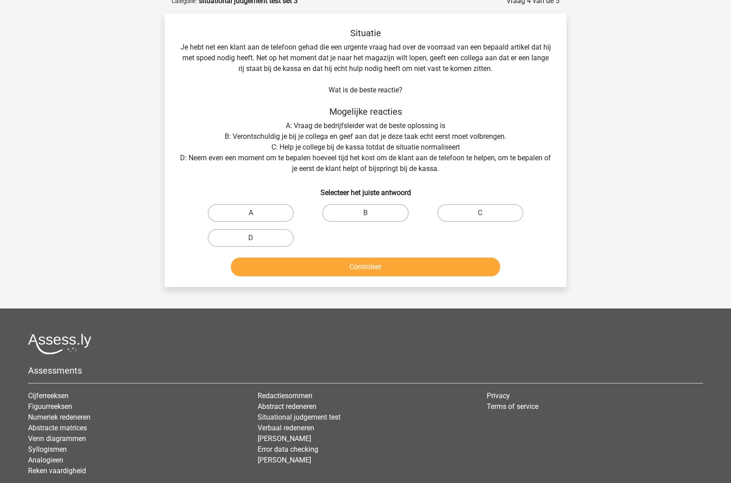
scroll to position [45, 0]
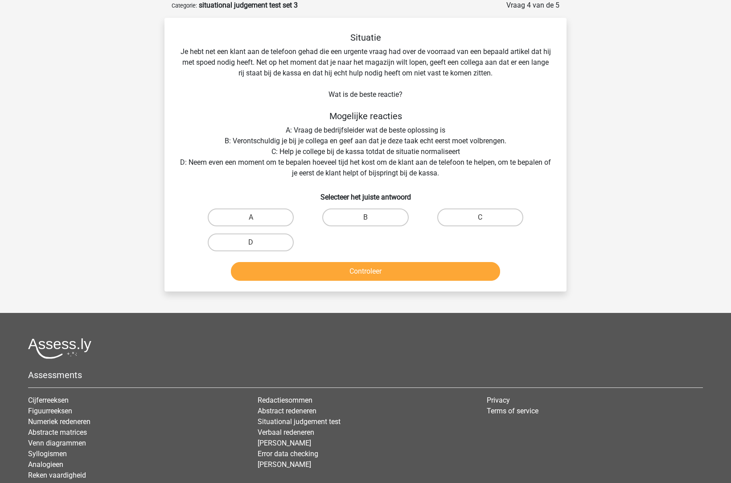
click at [255, 242] on input "D" at bounding box center [254, 245] width 6 height 6
radio input "true"
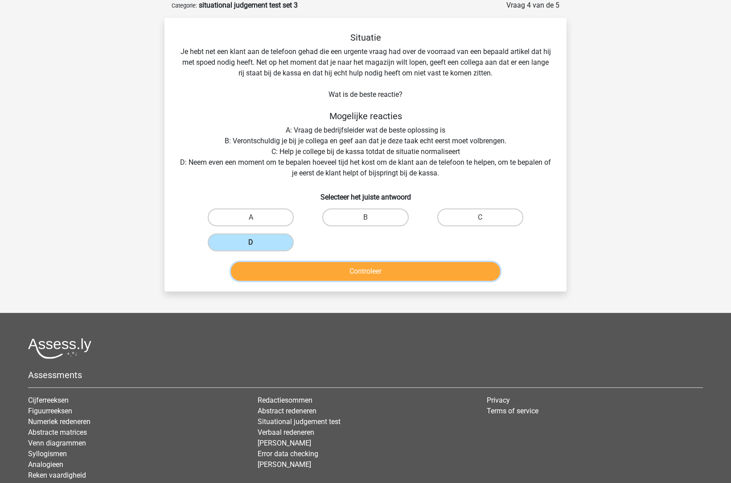
click at [342, 271] on button "Controleer" at bounding box center [366, 271] width 270 height 19
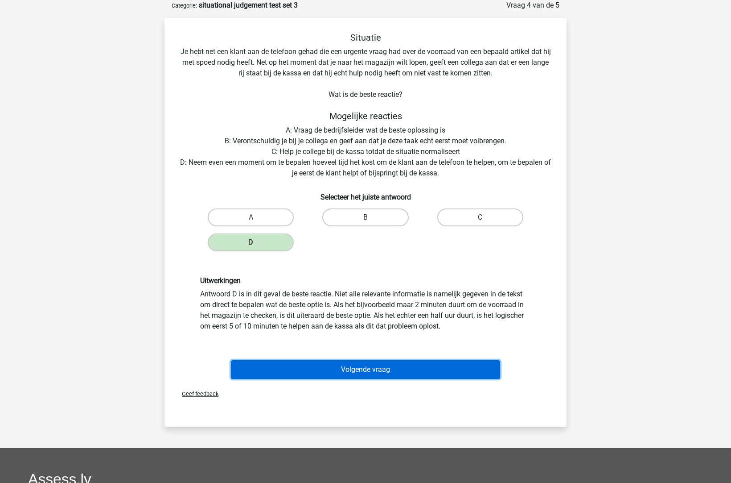
click at [392, 370] on button "Volgende vraag" at bounding box center [366, 369] width 270 height 19
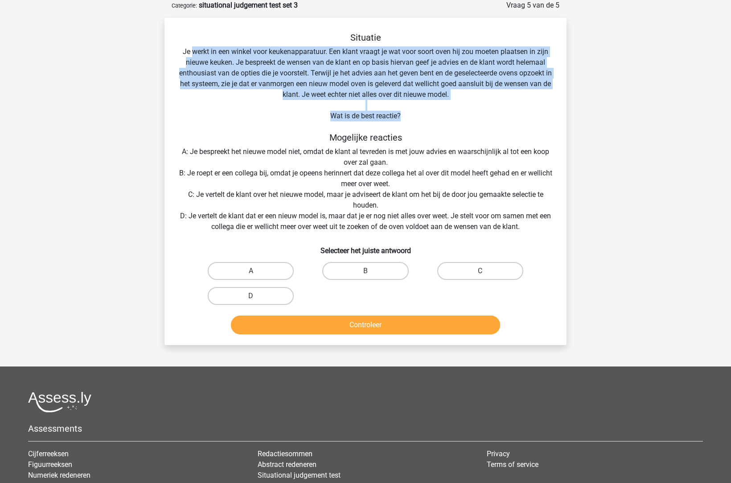
drag, startPoint x: 191, startPoint y: 50, endPoint x: 487, endPoint y: 120, distance: 304.3
click at [487, 120] on div "Situatie Je werkt in een winkel voor keukenapparatuur. Een klant vraagt je wat …" at bounding box center [365, 184] width 395 height 305
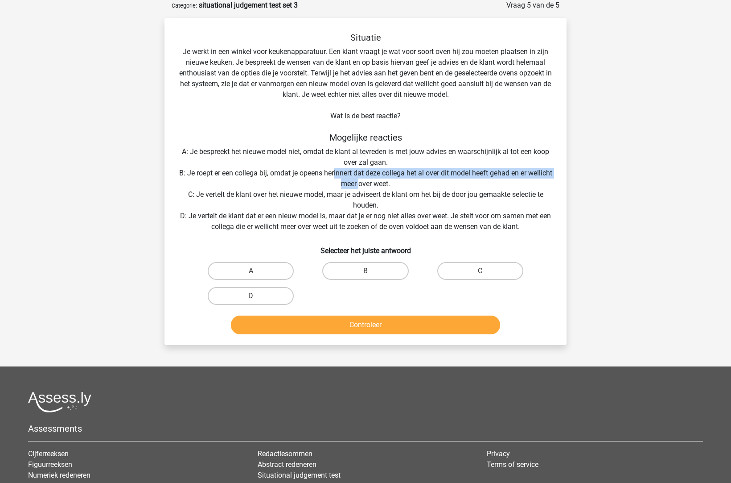
drag, startPoint x: 347, startPoint y: 168, endPoint x: 372, endPoint y: 178, distance: 27.6
click at [372, 178] on div "Situatie Je werkt in een winkel voor keukenapparatuur. Een klant vraagt je wat …" at bounding box center [365, 184] width 395 height 305
click at [237, 291] on label "D" at bounding box center [251, 296] width 86 height 18
click at [251, 296] on input "D" at bounding box center [254, 299] width 6 height 6
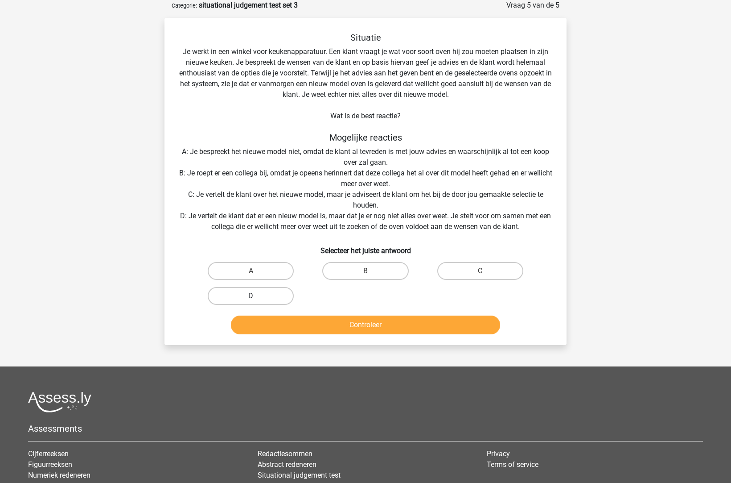
radio input "true"
click at [343, 343] on div "Situatie Je werkt in een winkel voor keukenapparatuur. Een klant vraagt je wat …" at bounding box center [366, 181] width 402 height 327
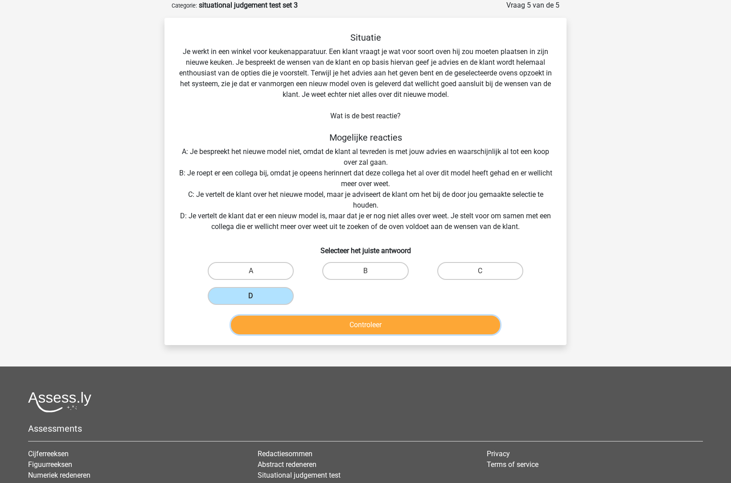
click at [341, 326] on button "Controleer" at bounding box center [366, 324] width 270 height 19
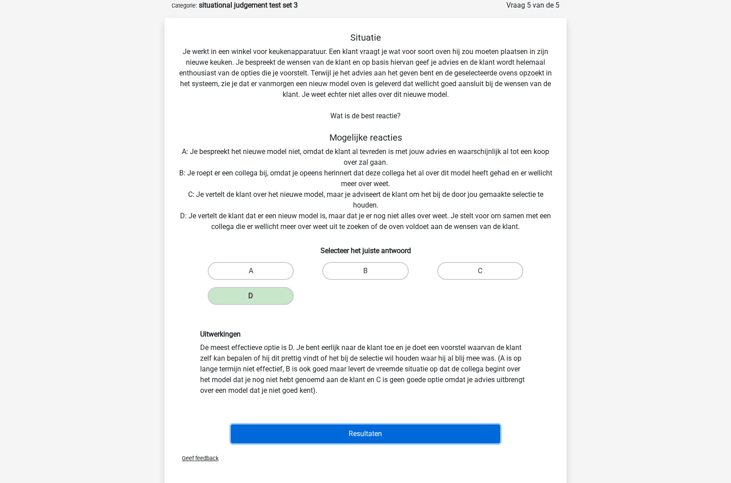
click at [397, 433] on button "Resultaten" at bounding box center [366, 433] width 270 height 19
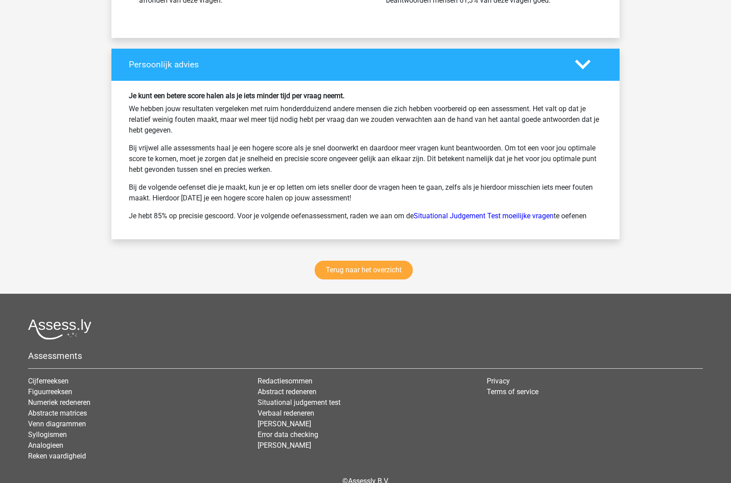
scroll to position [1040, 0]
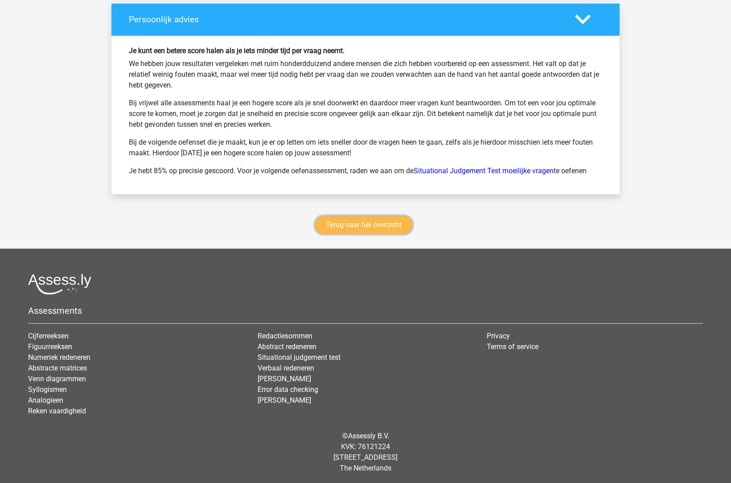
click at [384, 218] on link "Terug naar het overzicht" at bounding box center [364, 224] width 98 height 19
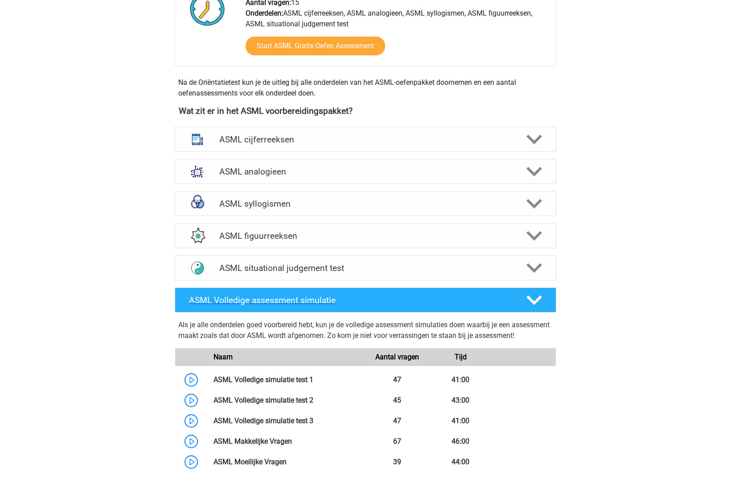
scroll to position [285, 0]
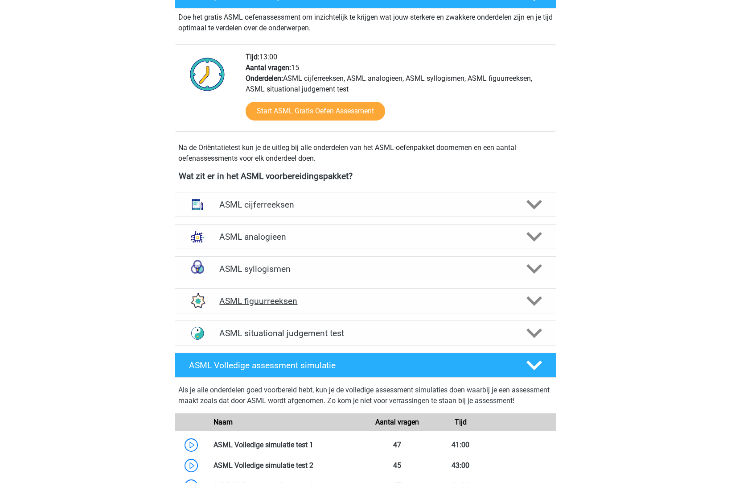
click at [536, 301] on polygon at bounding box center [535, 301] width 16 height 10
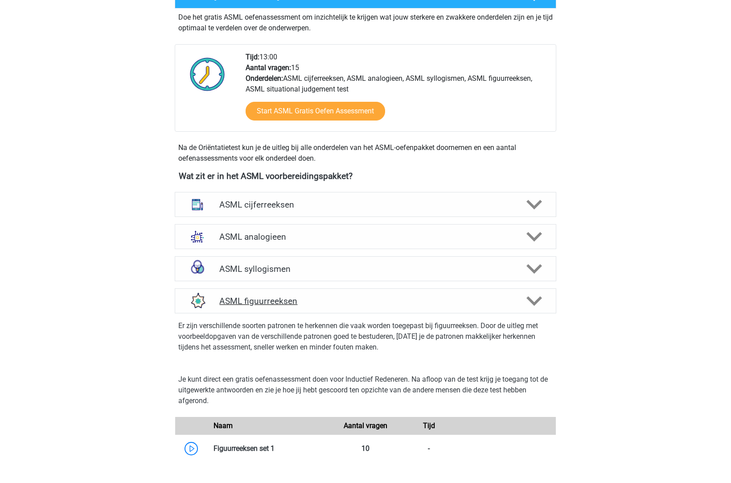
click at [536, 301] on polygon at bounding box center [535, 301] width 16 height 10
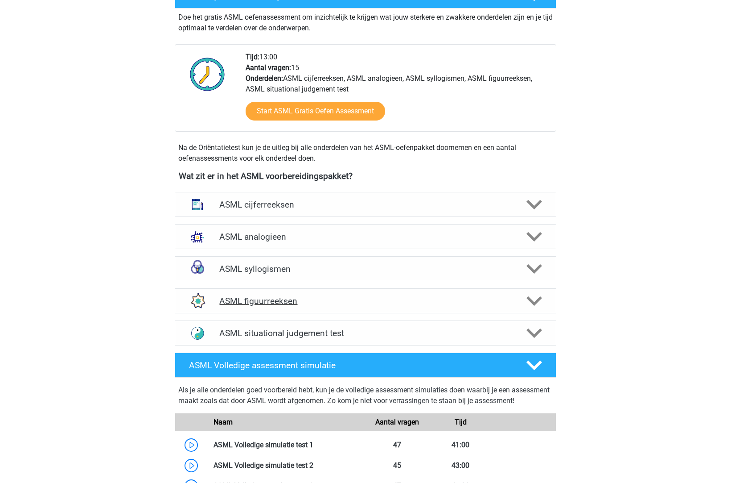
click at [536, 301] on polygon at bounding box center [535, 301] width 16 height 10
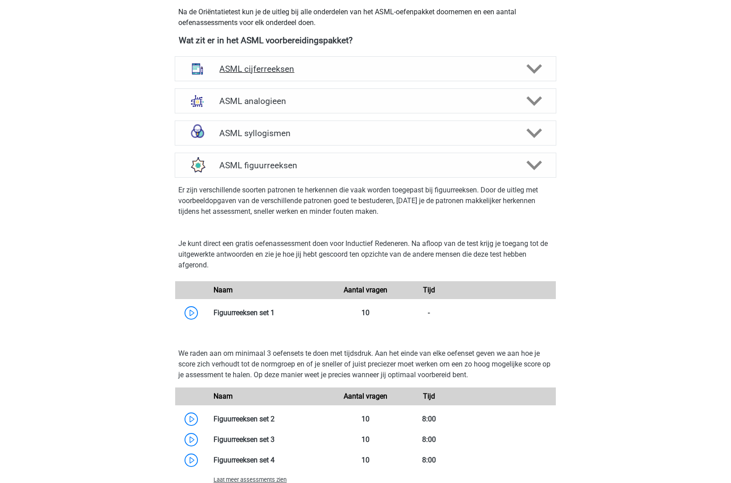
scroll to position [392, 0]
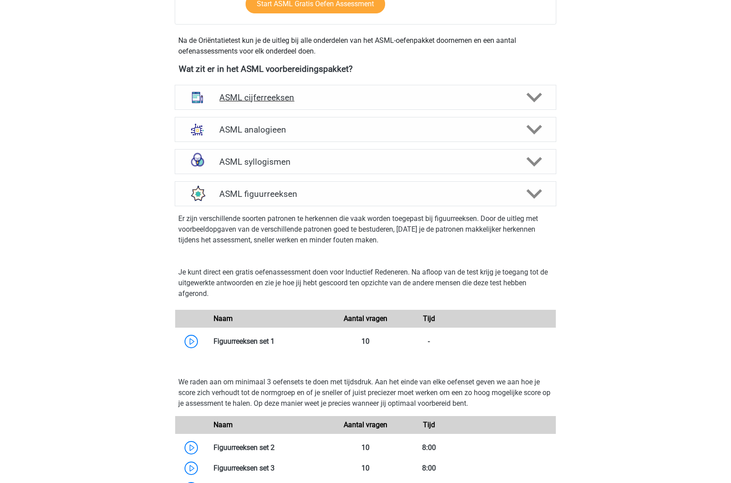
click at [527, 103] on icon at bounding box center [535, 98] width 16 height 16
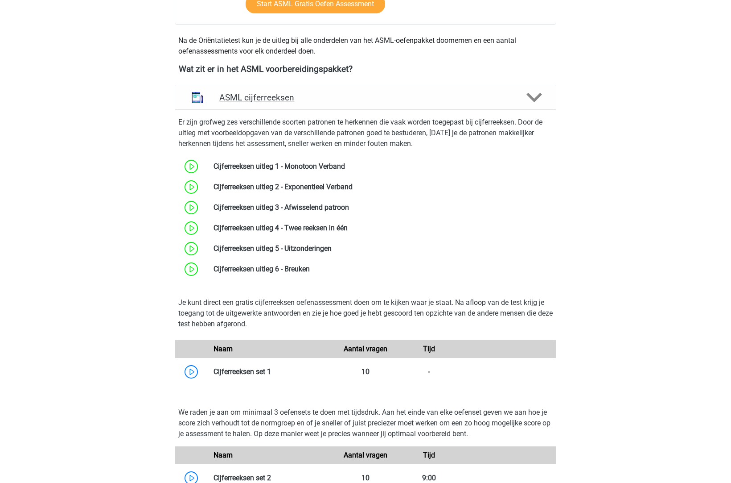
click at [527, 103] on icon at bounding box center [535, 98] width 16 height 16
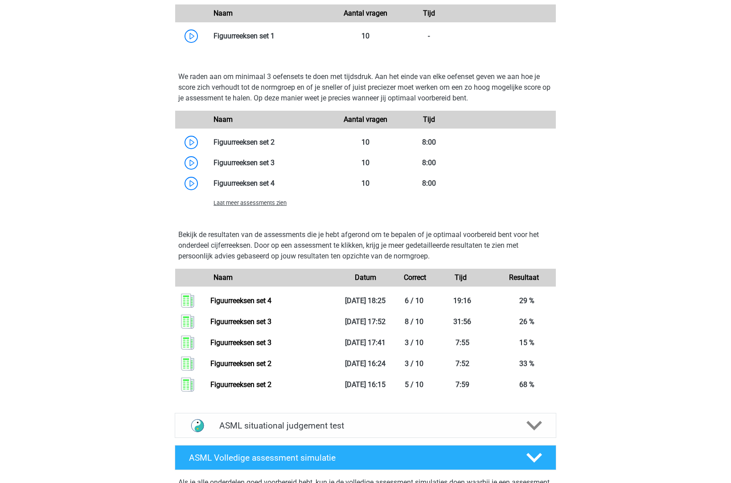
scroll to position [714, 0]
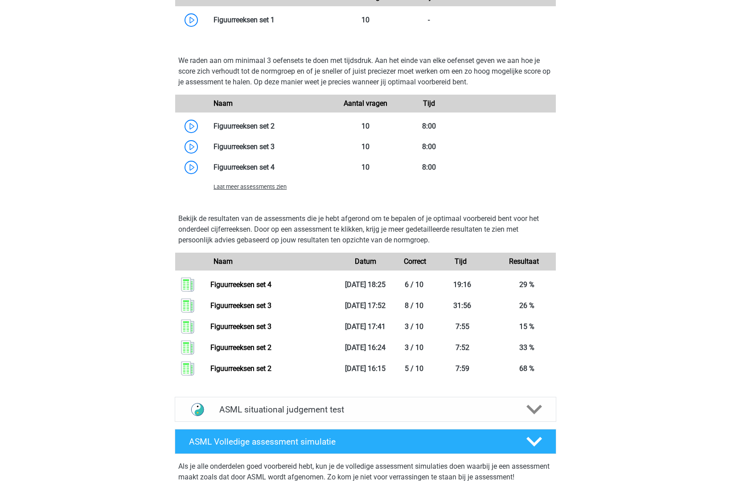
click at [271, 187] on span "Laat meer assessments zien" at bounding box center [250, 186] width 73 height 7
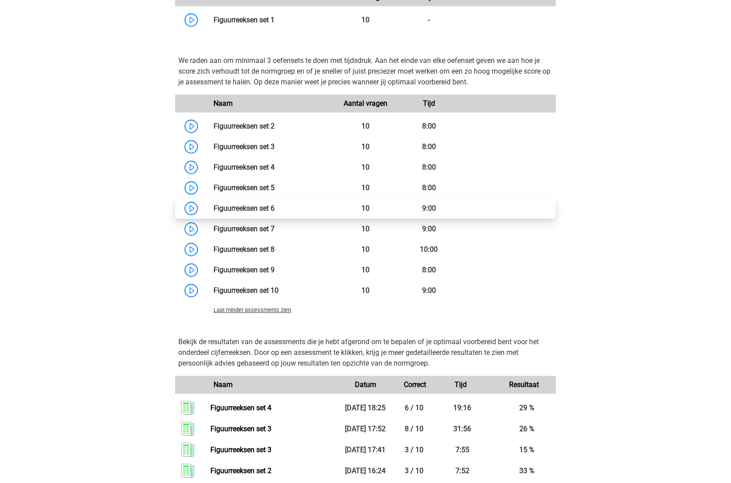
click at [275, 207] on link at bounding box center [275, 208] width 0 height 8
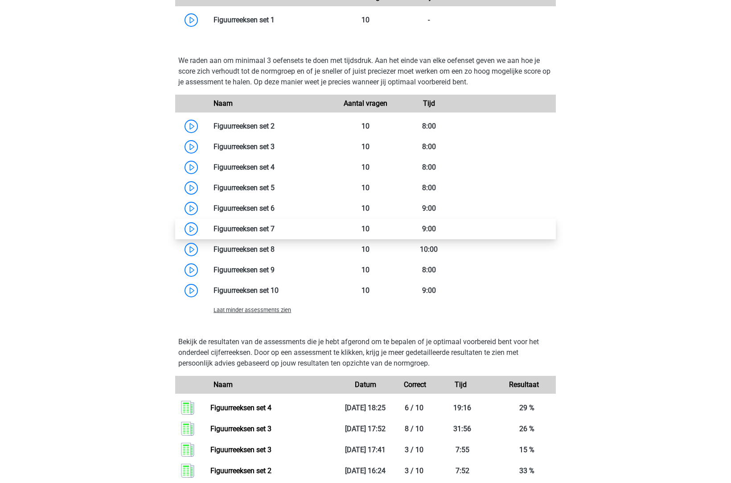
click at [275, 227] on link at bounding box center [275, 228] width 0 height 8
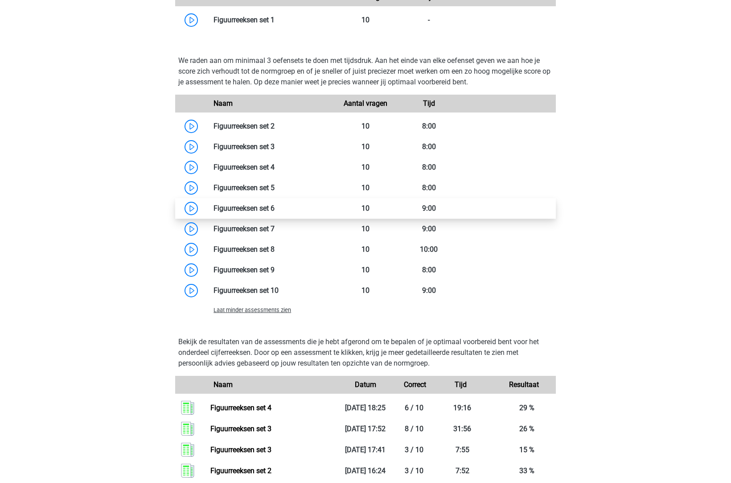
click at [275, 208] on link at bounding box center [275, 208] width 0 height 8
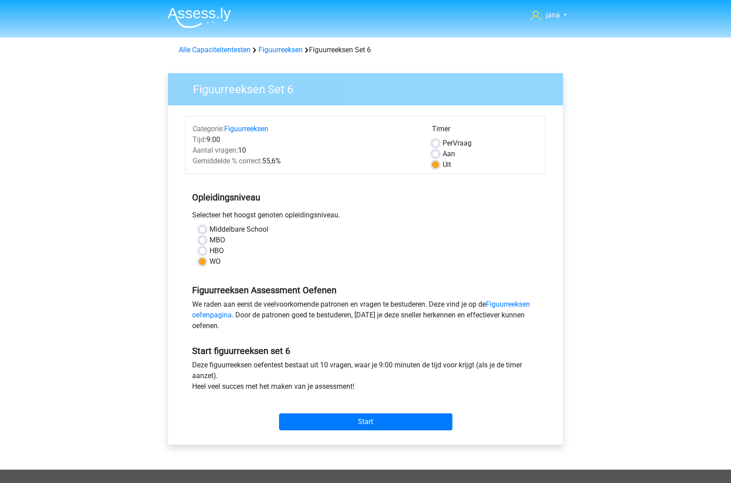
click at [449, 141] on span "Per" at bounding box center [448, 143] width 10 height 8
click at [439, 141] on input "Per Vraag" at bounding box center [435, 142] width 7 height 9
radio input "true"
click at [454, 153] on label "Aan" at bounding box center [449, 153] width 12 height 11
click at [439, 153] on input "Aan" at bounding box center [435, 152] width 7 height 9
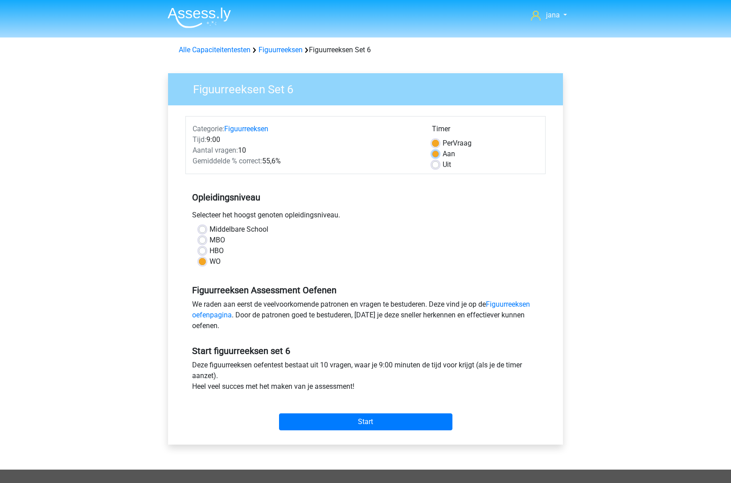
radio input "true"
click at [457, 142] on label "Per Vraag" at bounding box center [457, 143] width 29 height 11
click at [439, 142] on input "Per Vraag" at bounding box center [435, 142] width 7 height 9
radio input "true"
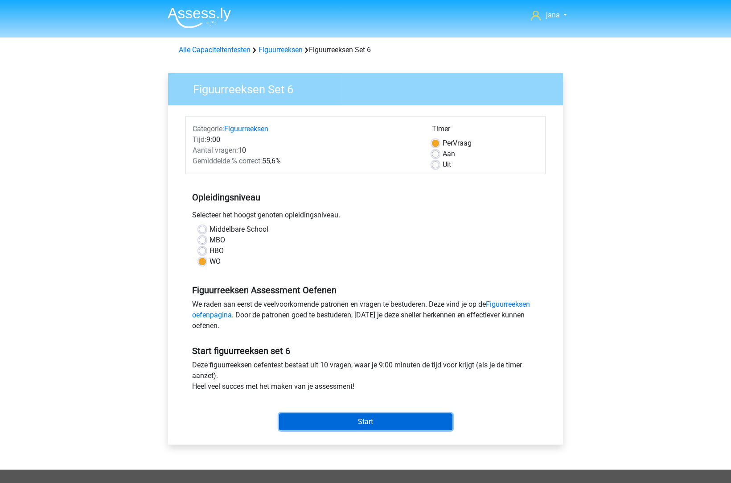
click at [389, 419] on input "Start" at bounding box center [365, 421] width 173 height 17
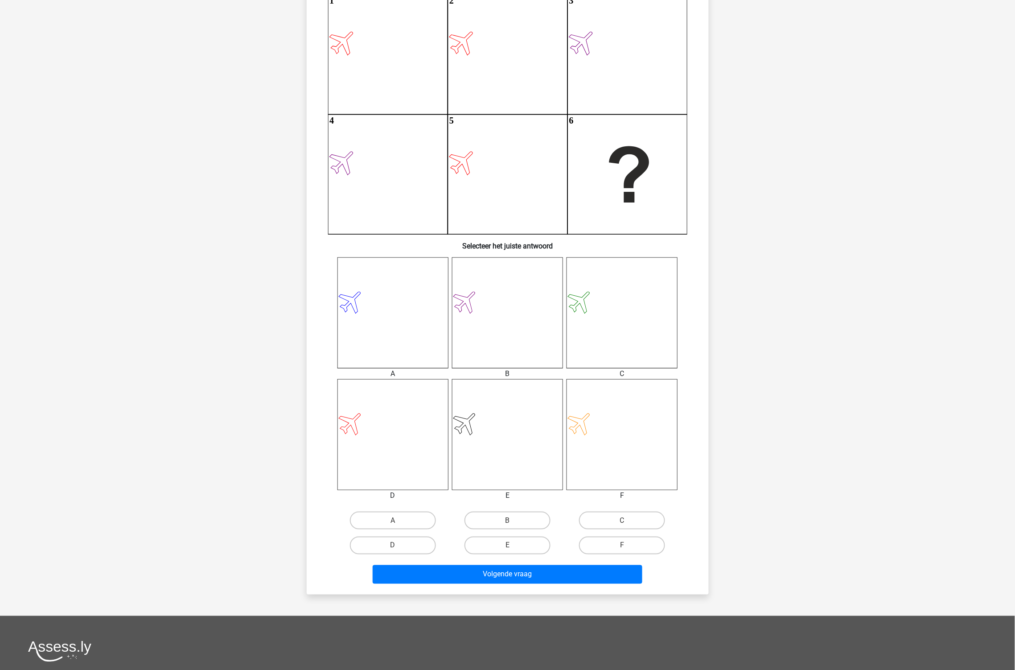
scroll to position [43, 0]
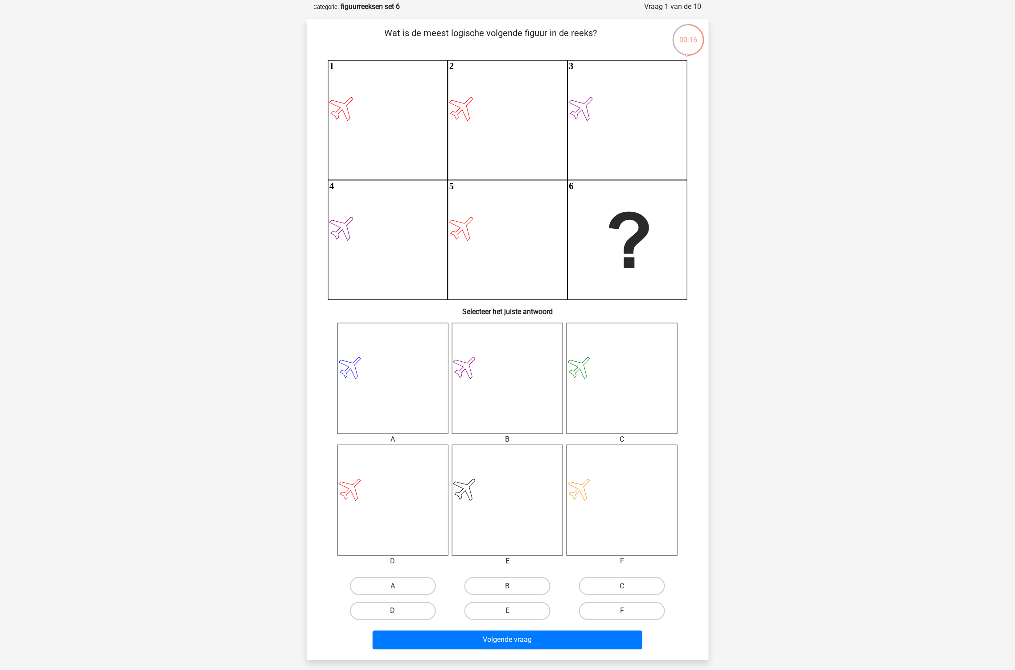
click at [407, 482] on label "D" at bounding box center [393, 611] width 86 height 18
click at [399, 482] on input "D" at bounding box center [396, 614] width 6 height 6
radio input "true"
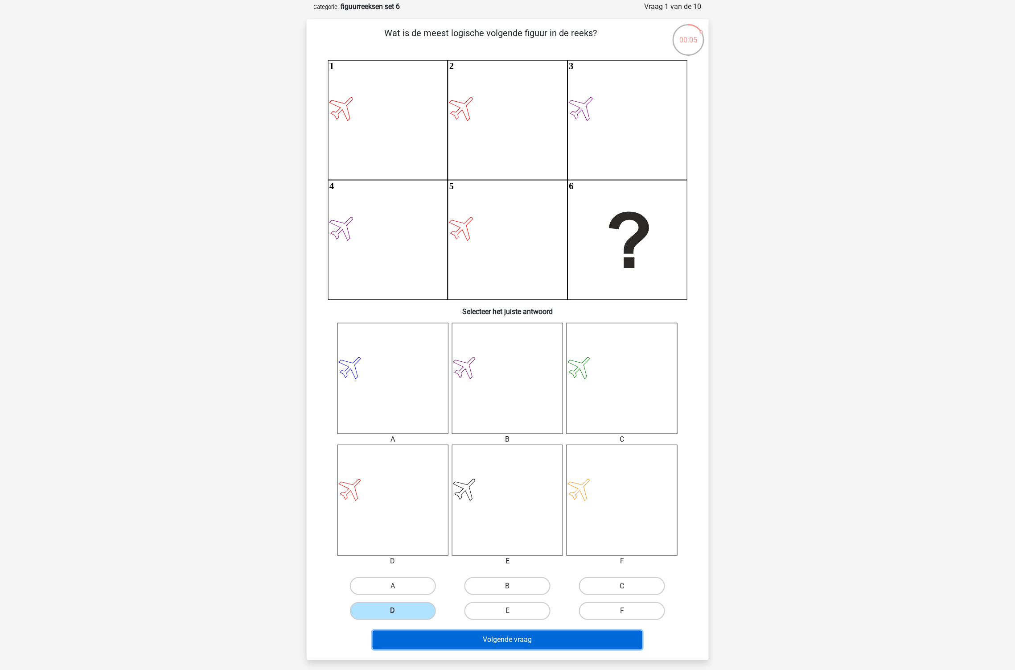
click at [537, 482] on button "Volgende vraag" at bounding box center [508, 640] width 270 height 19
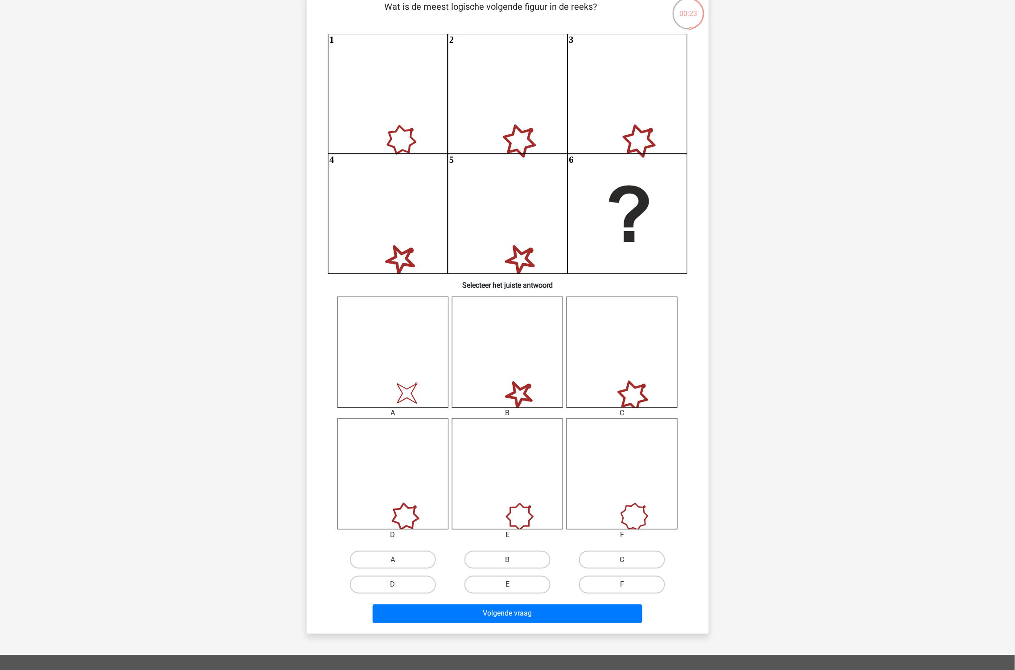
scroll to position [94, 0]
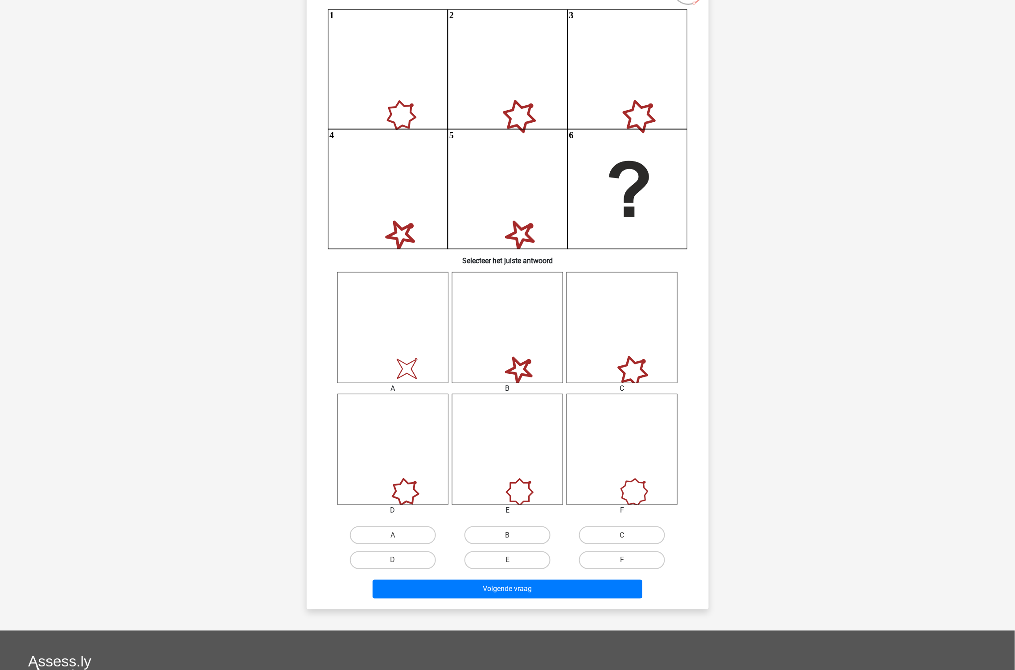
click at [413, 359] on icon "image/svg+xml" at bounding box center [393, 327] width 111 height 111
click at [416, 482] on label "A" at bounding box center [393, 535] width 86 height 18
click at [399, 482] on input "A" at bounding box center [396, 538] width 6 height 6
radio input "true"
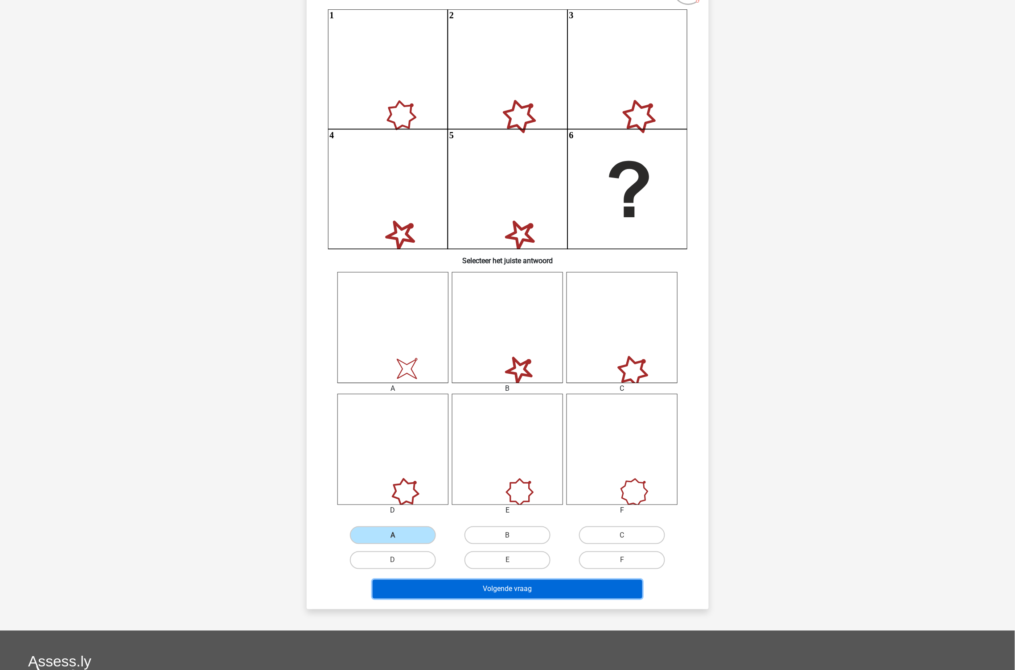
click at [493, 482] on button "Volgende vraag" at bounding box center [508, 589] width 270 height 19
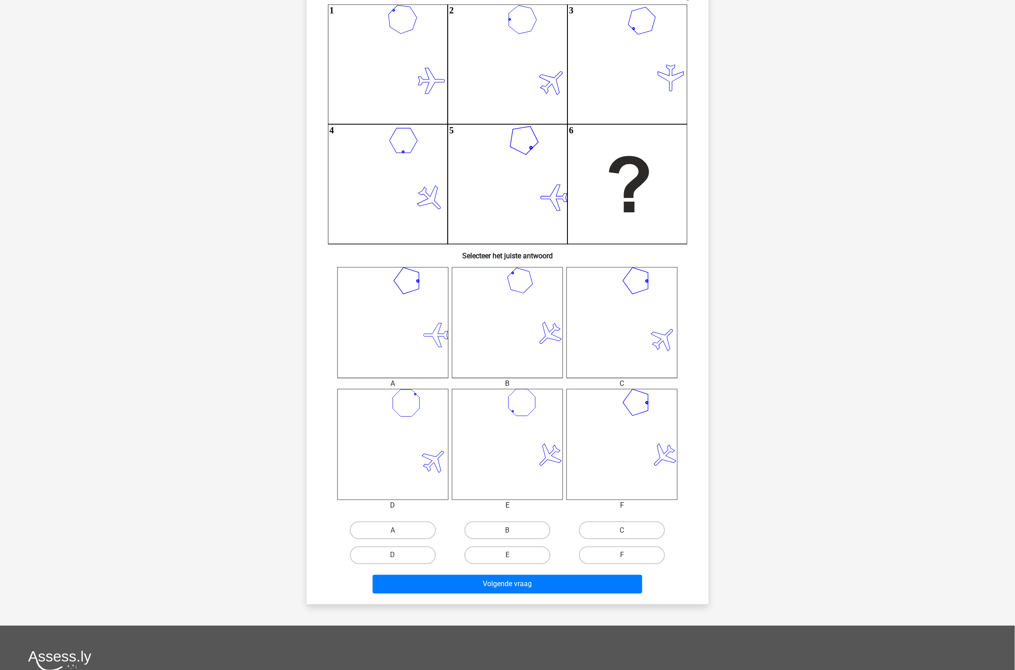
scroll to position [49, 0]
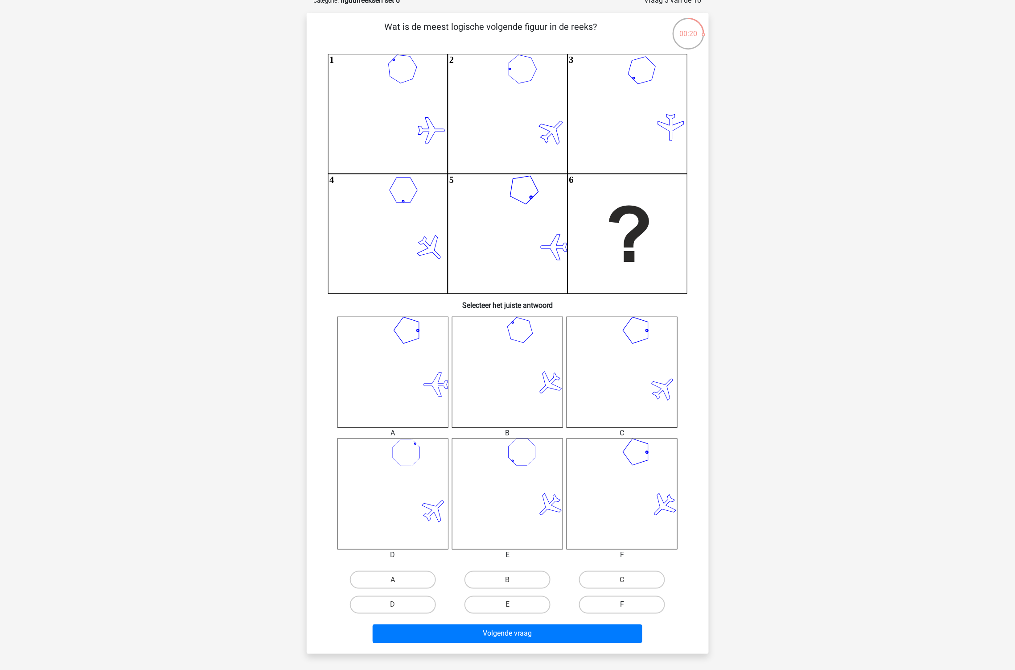
click at [644, 482] on label "F" at bounding box center [622, 605] width 86 height 18
click at [628, 482] on input "F" at bounding box center [626, 608] width 6 height 6
radio input "true"
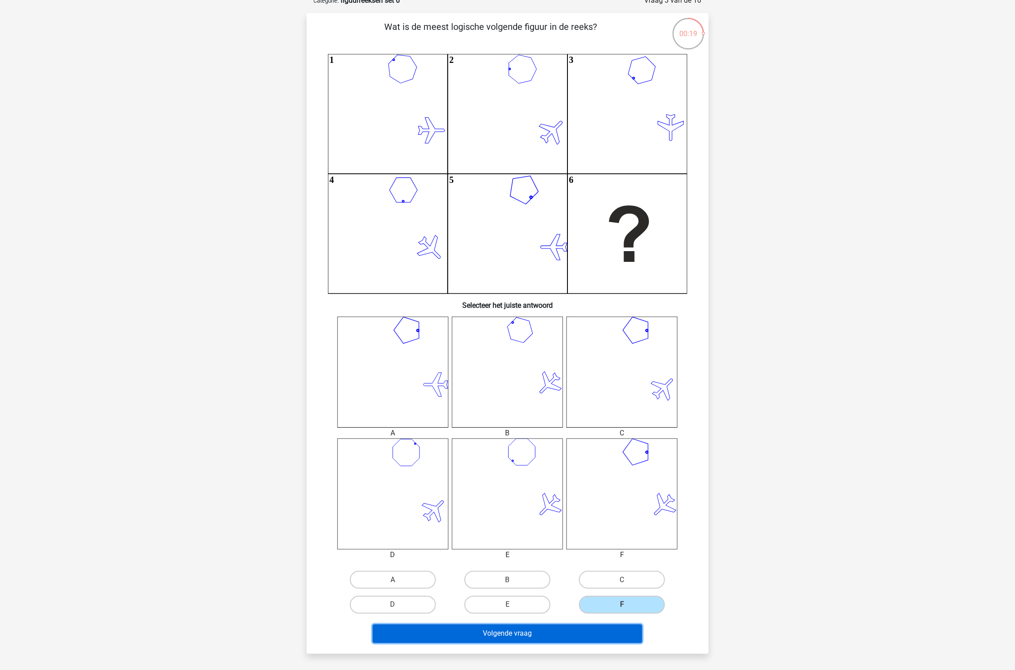
click at [612, 482] on button "Volgende vraag" at bounding box center [508, 633] width 270 height 19
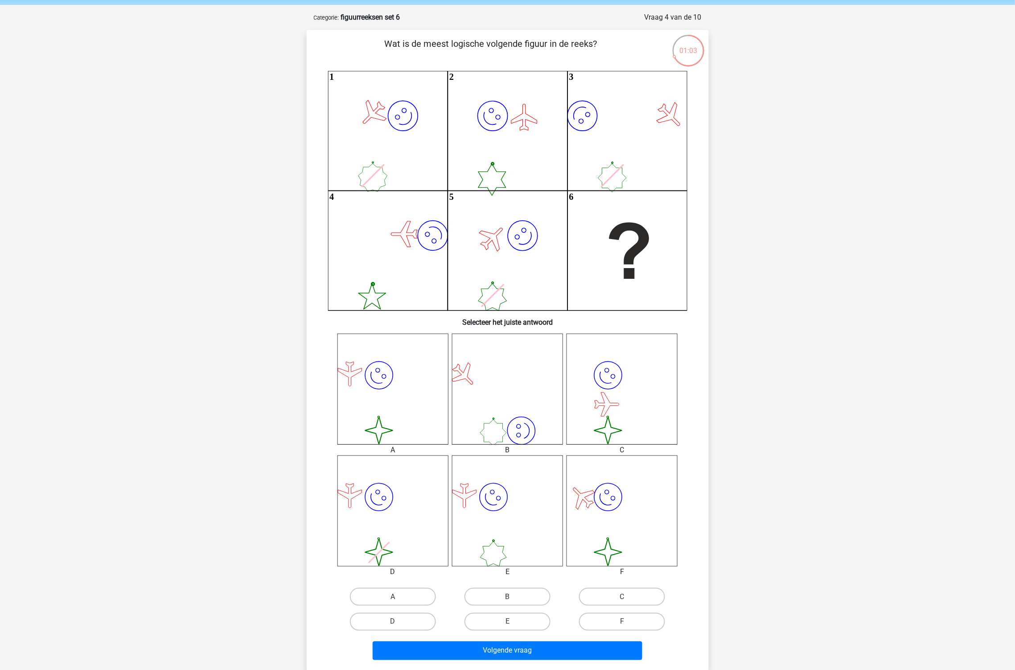
scroll to position [99, 0]
